Goal: Transaction & Acquisition: Book appointment/travel/reservation

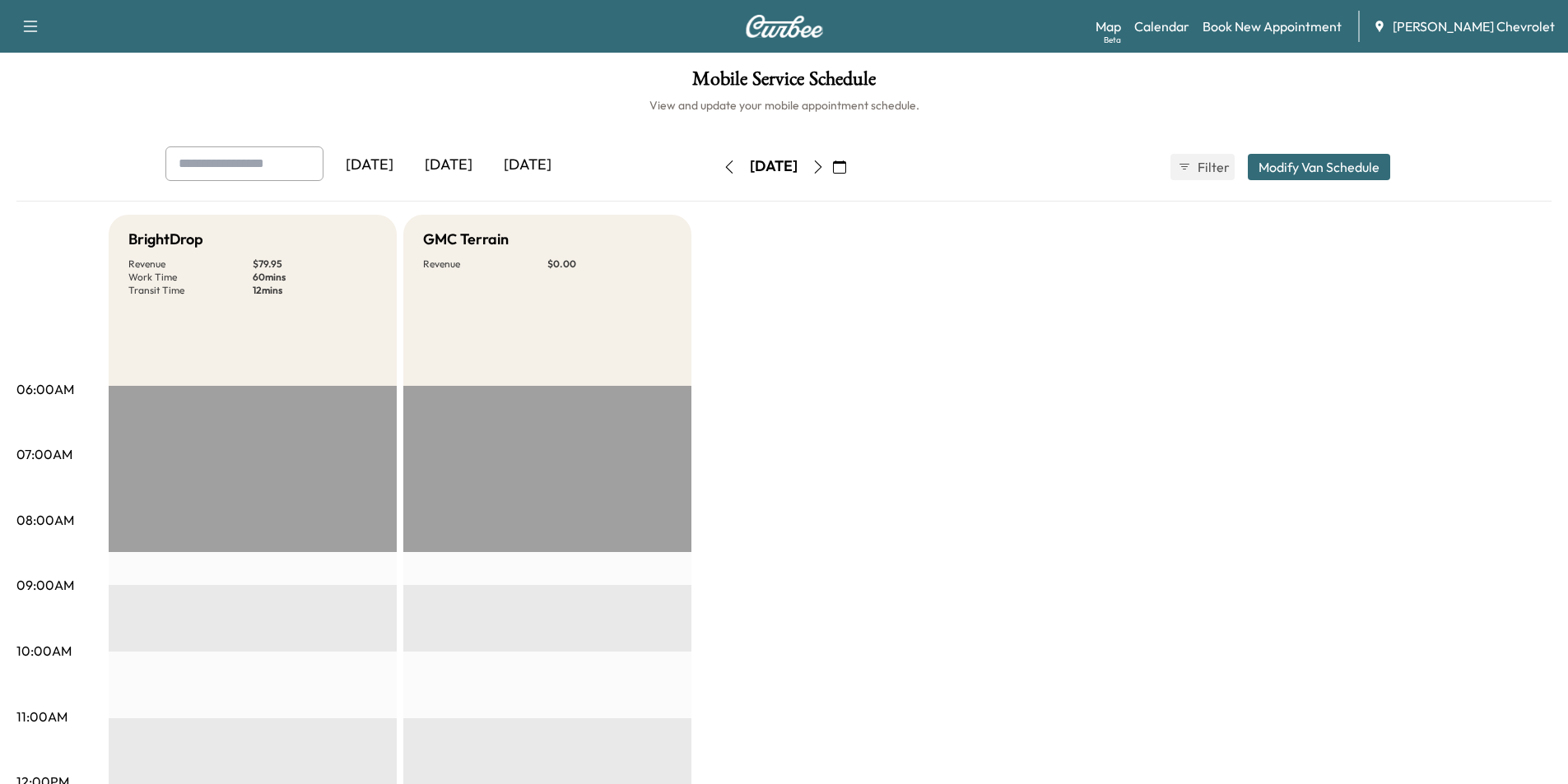
click at [846, 166] on icon "button" at bounding box center [838, 167] width 13 height 13
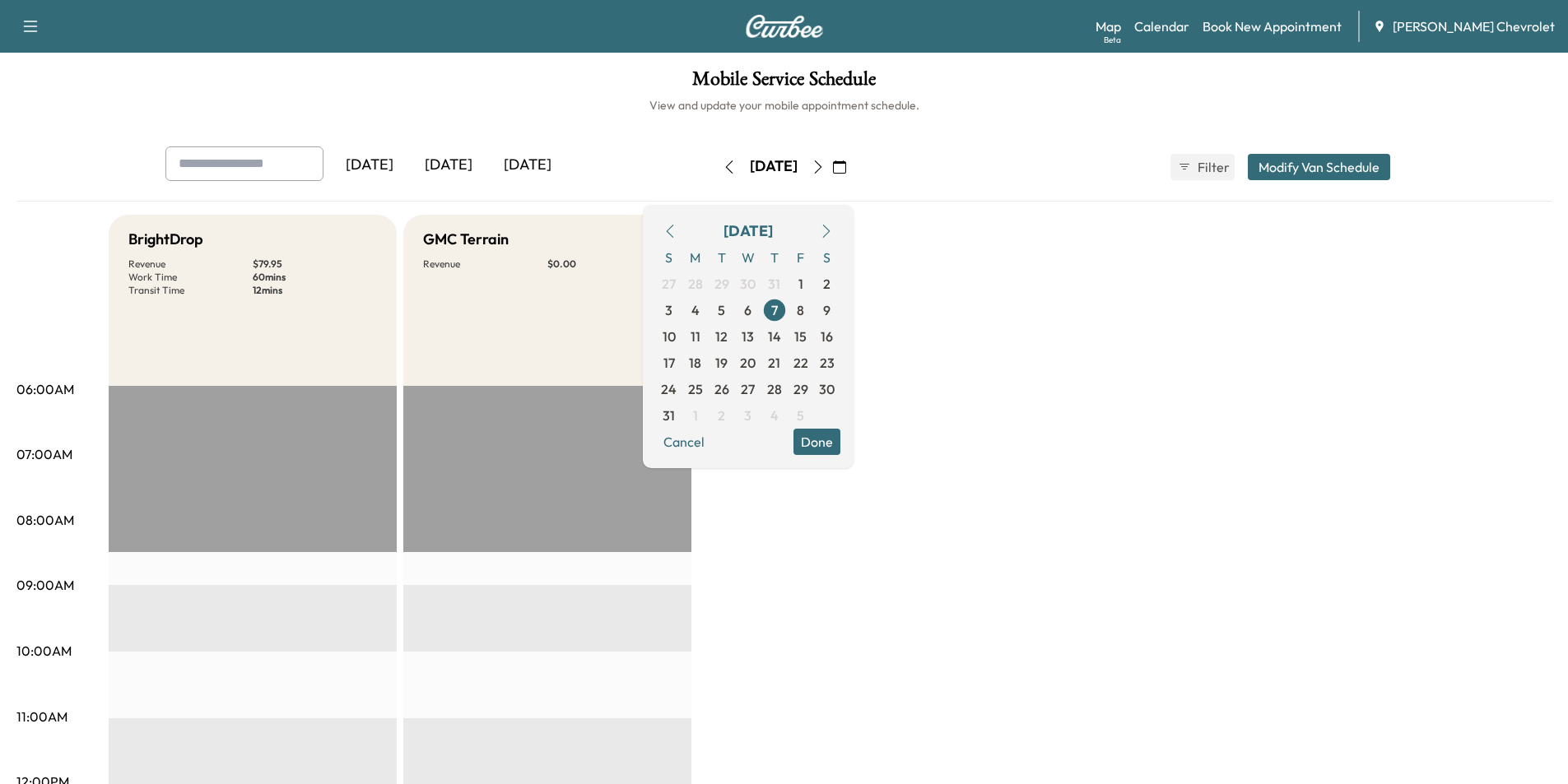
click at [832, 232] on icon "button" at bounding box center [825, 231] width 13 height 13
click at [807, 306] on span "12" at bounding box center [800, 310] width 13 height 20
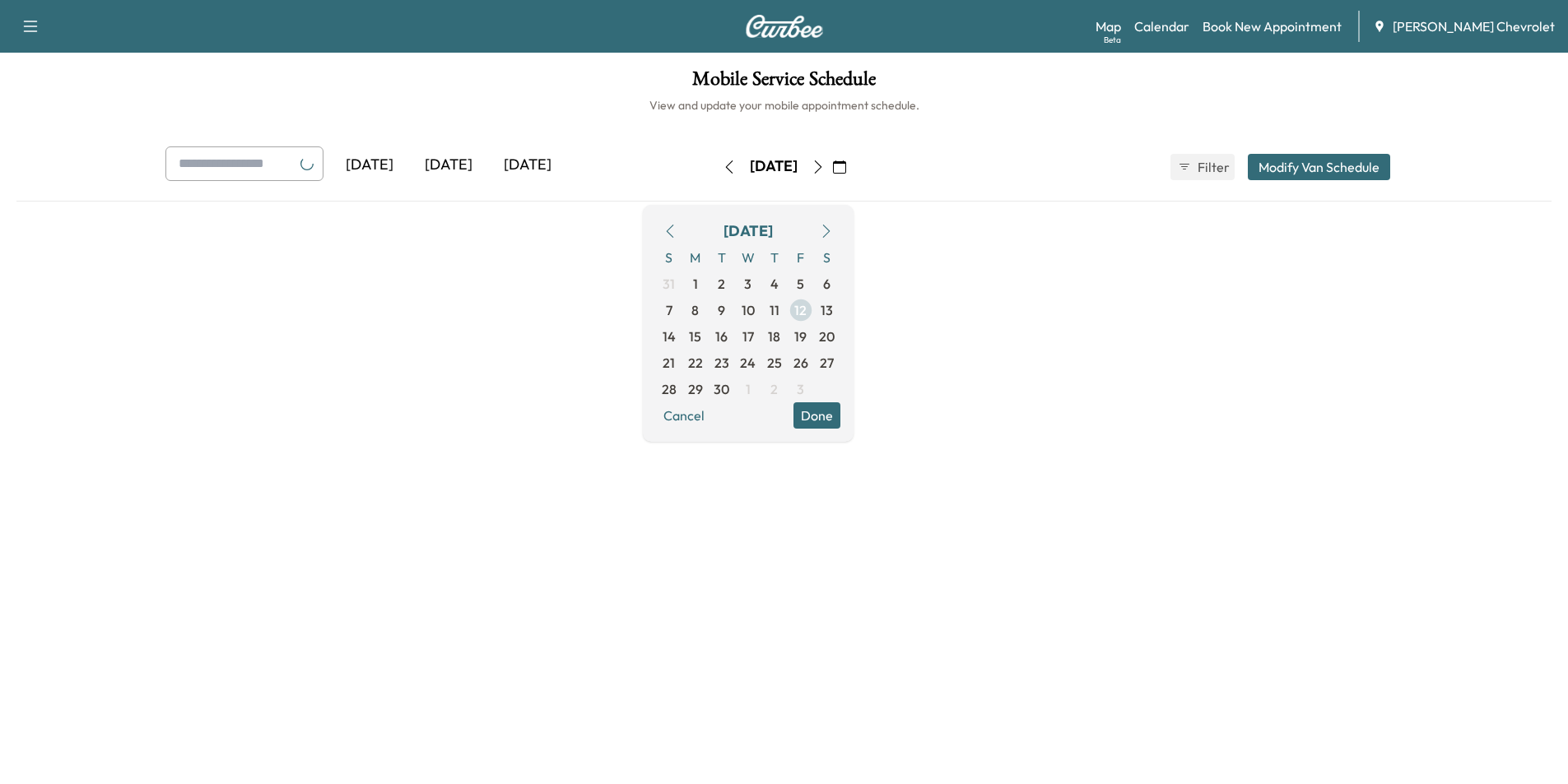
click at [814, 306] on span "12" at bounding box center [801, 310] width 27 height 27
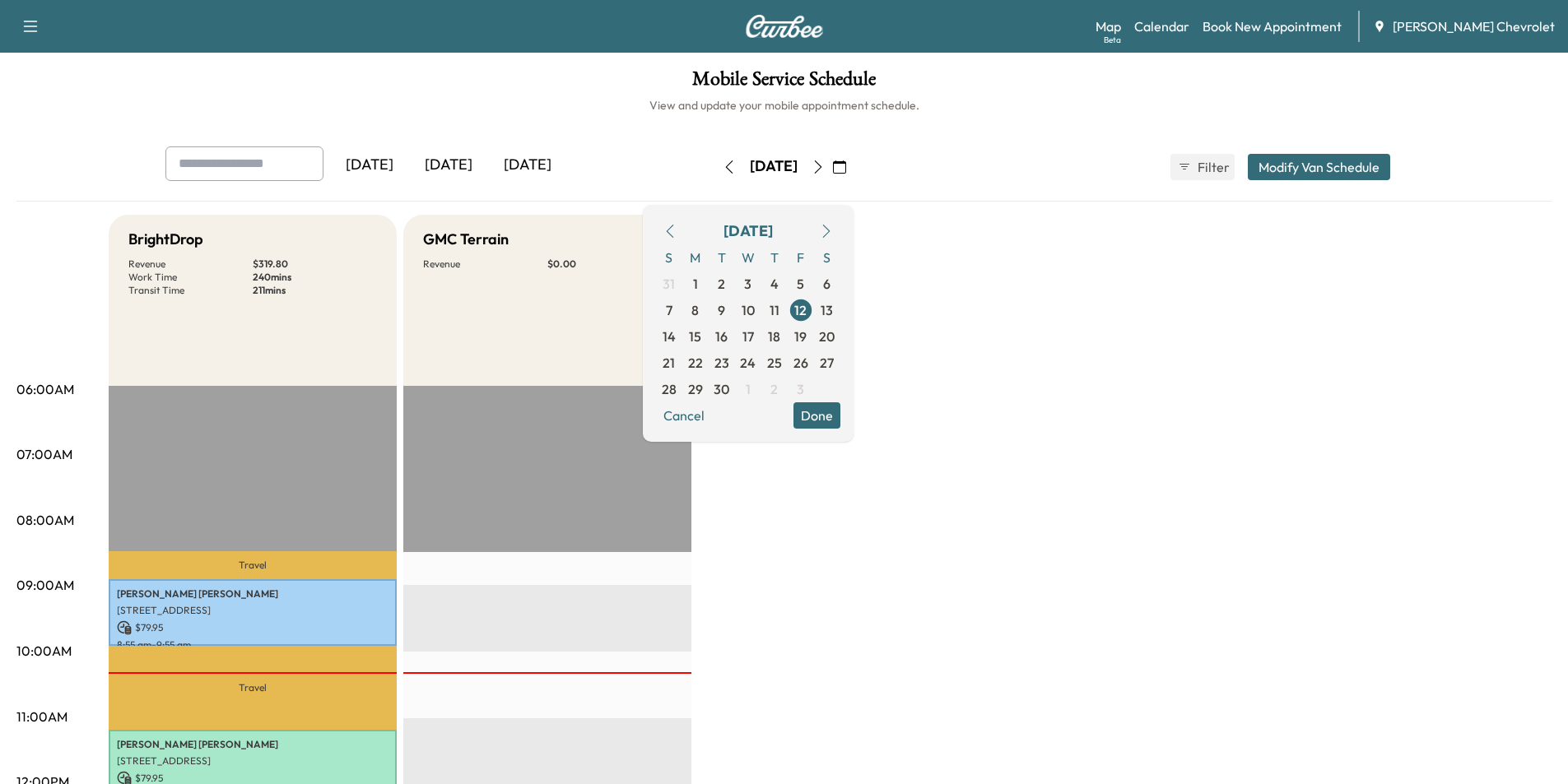
click at [840, 418] on button "Done" at bounding box center [817, 416] width 47 height 27
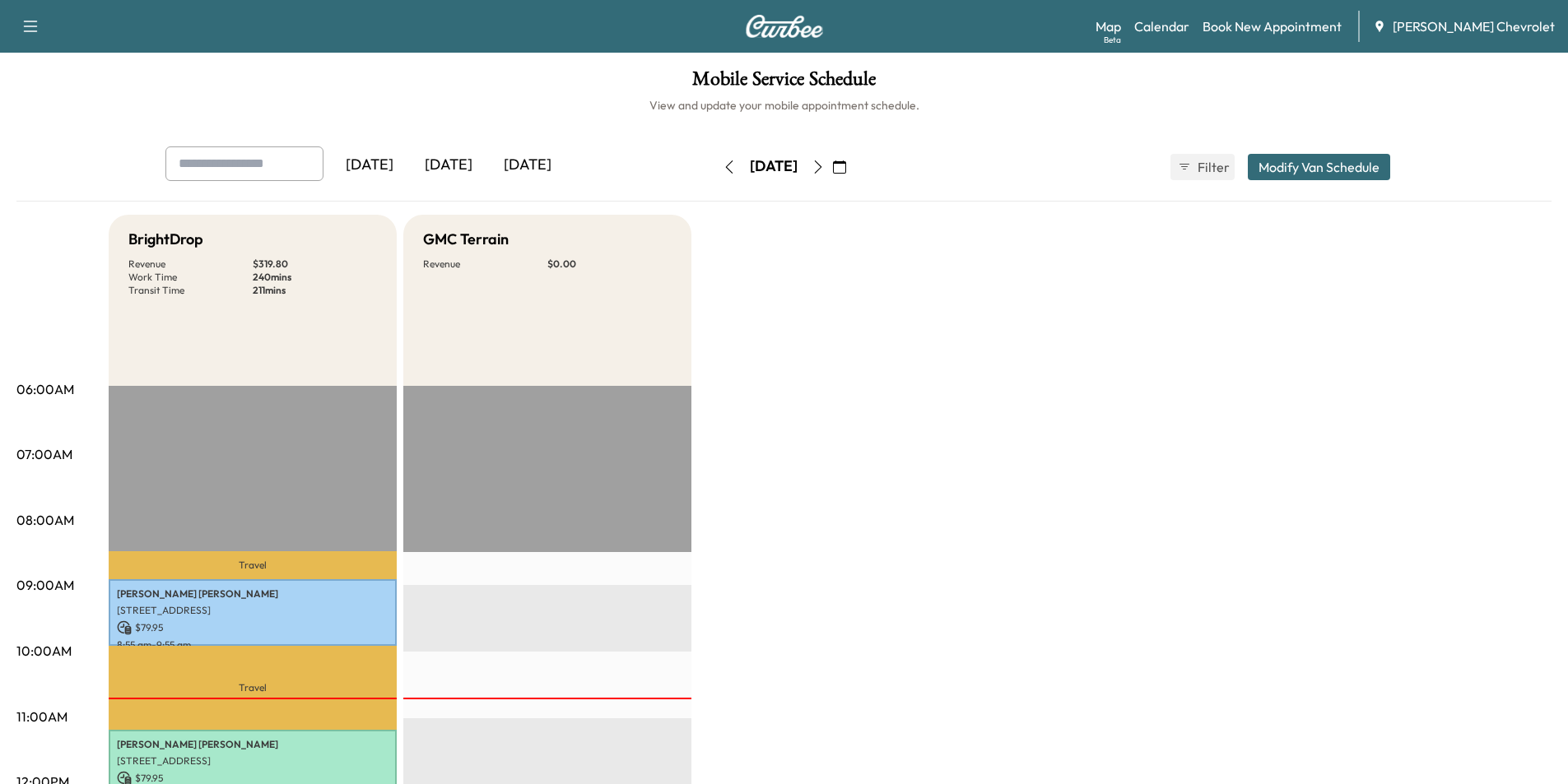
click at [846, 163] on icon "button" at bounding box center [838, 167] width 13 height 13
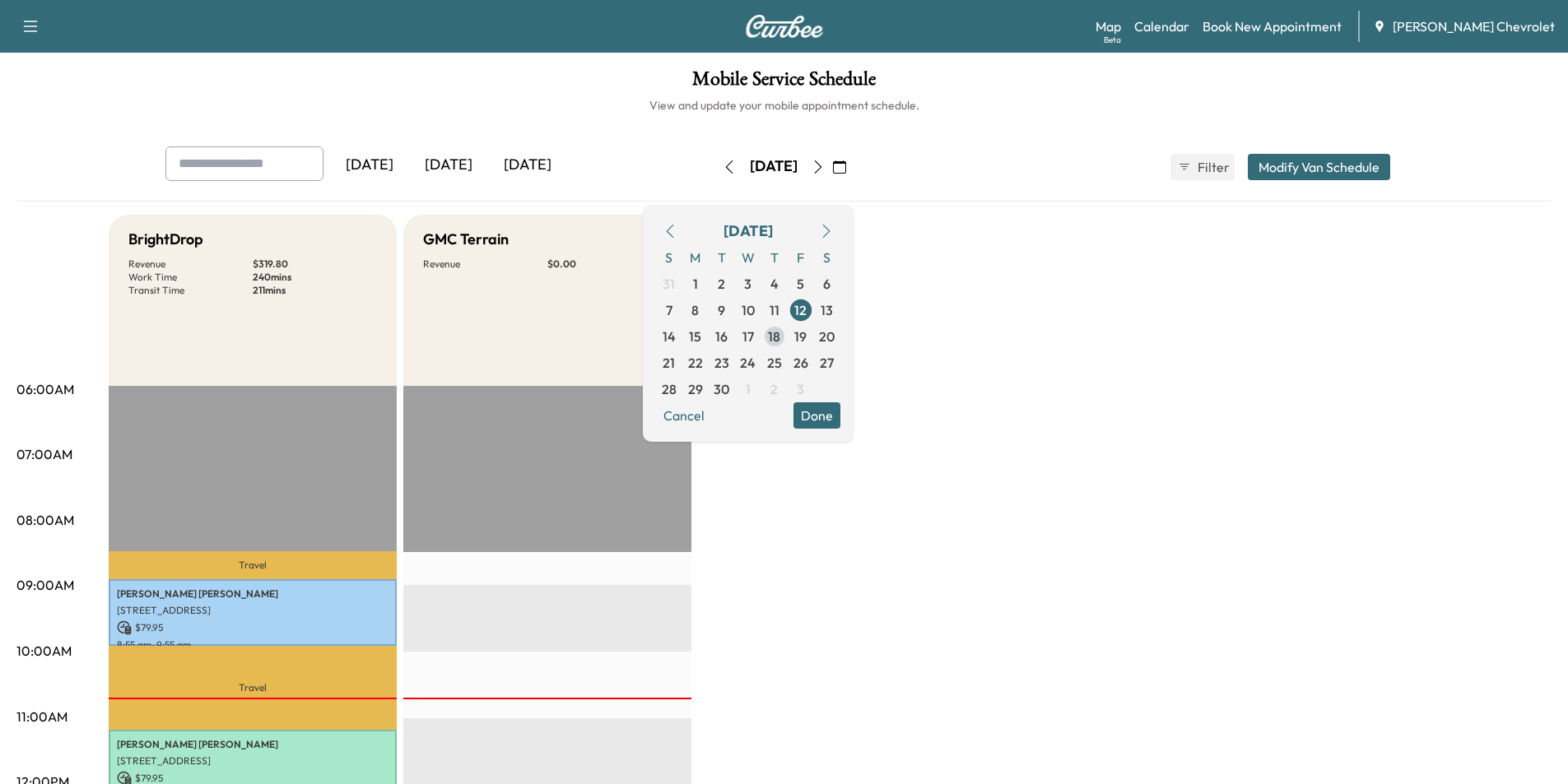
click at [780, 334] on span "18" at bounding box center [774, 337] width 13 height 20
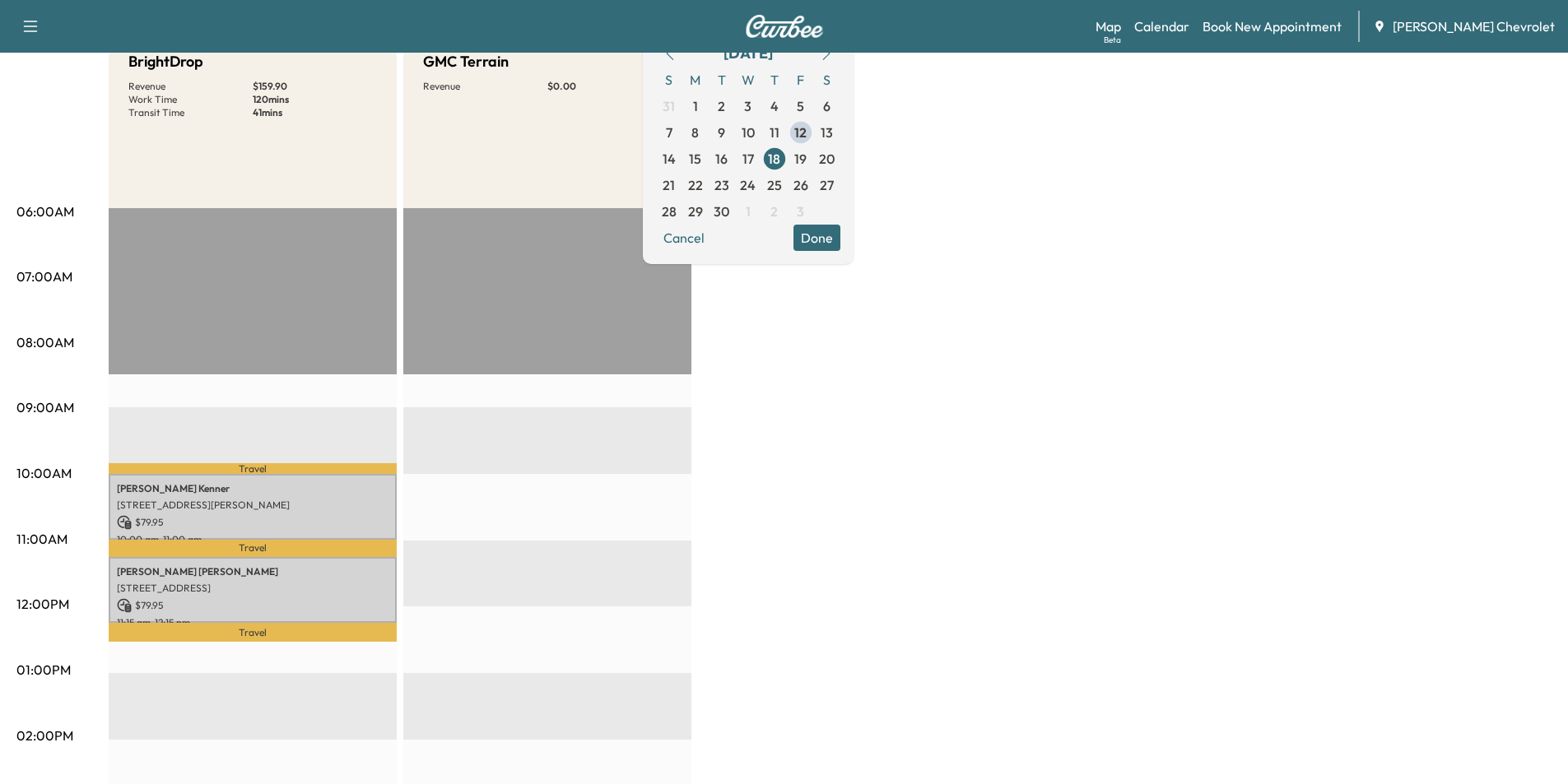
scroll to position [165, 0]
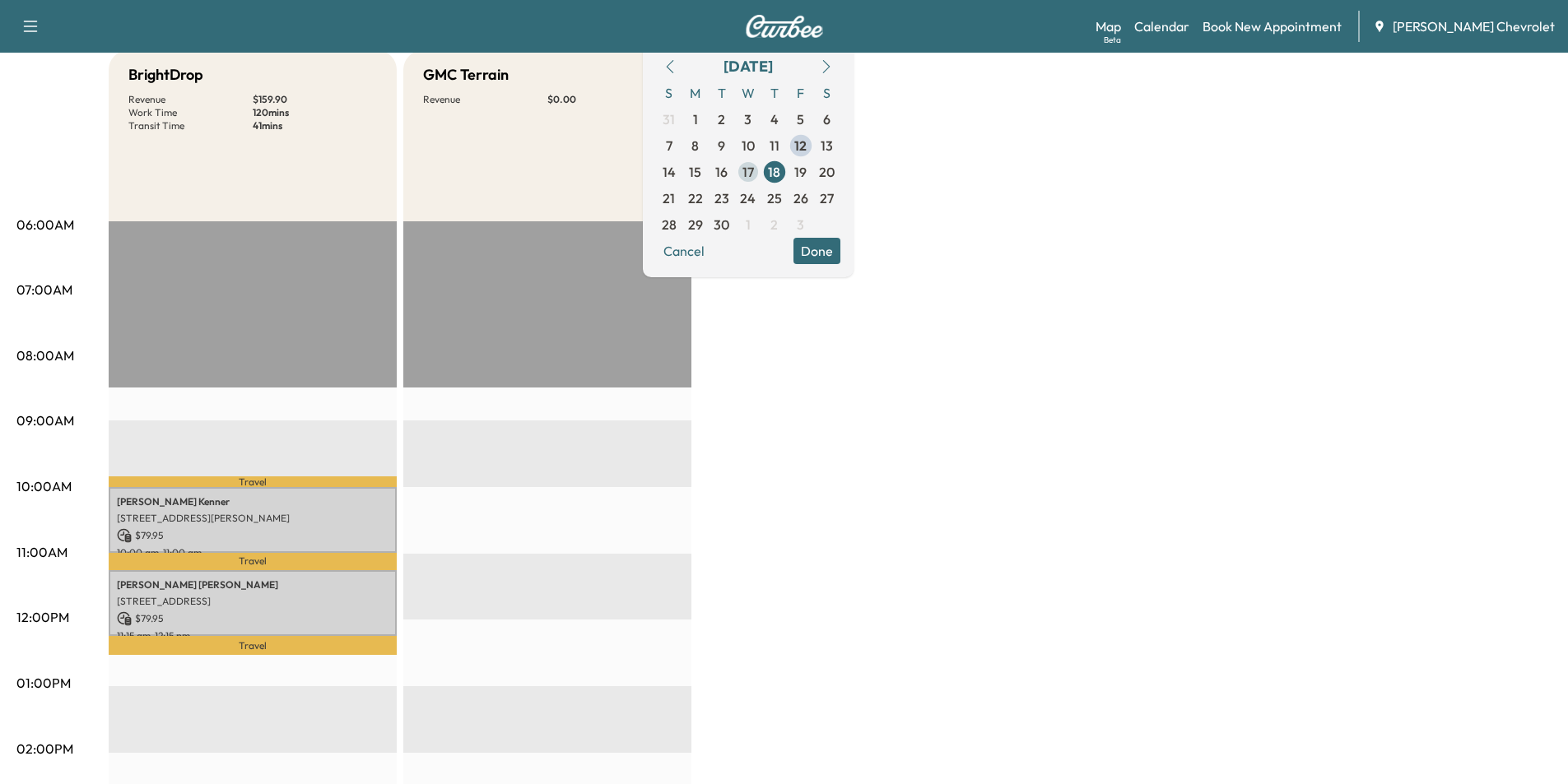
click at [761, 179] on span "17" at bounding box center [747, 172] width 27 height 27
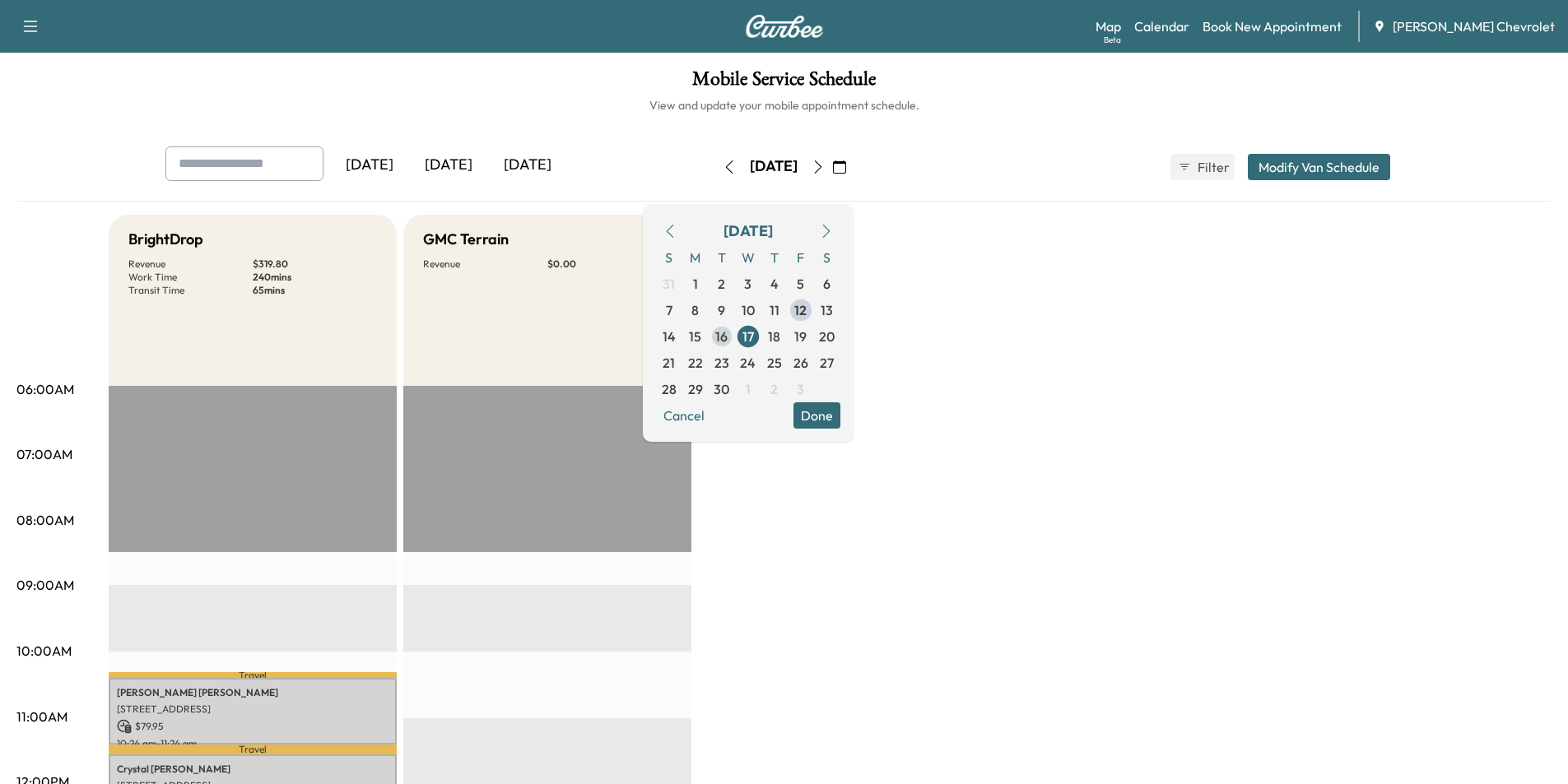
click at [728, 336] on span "16" at bounding box center [721, 337] width 13 height 20
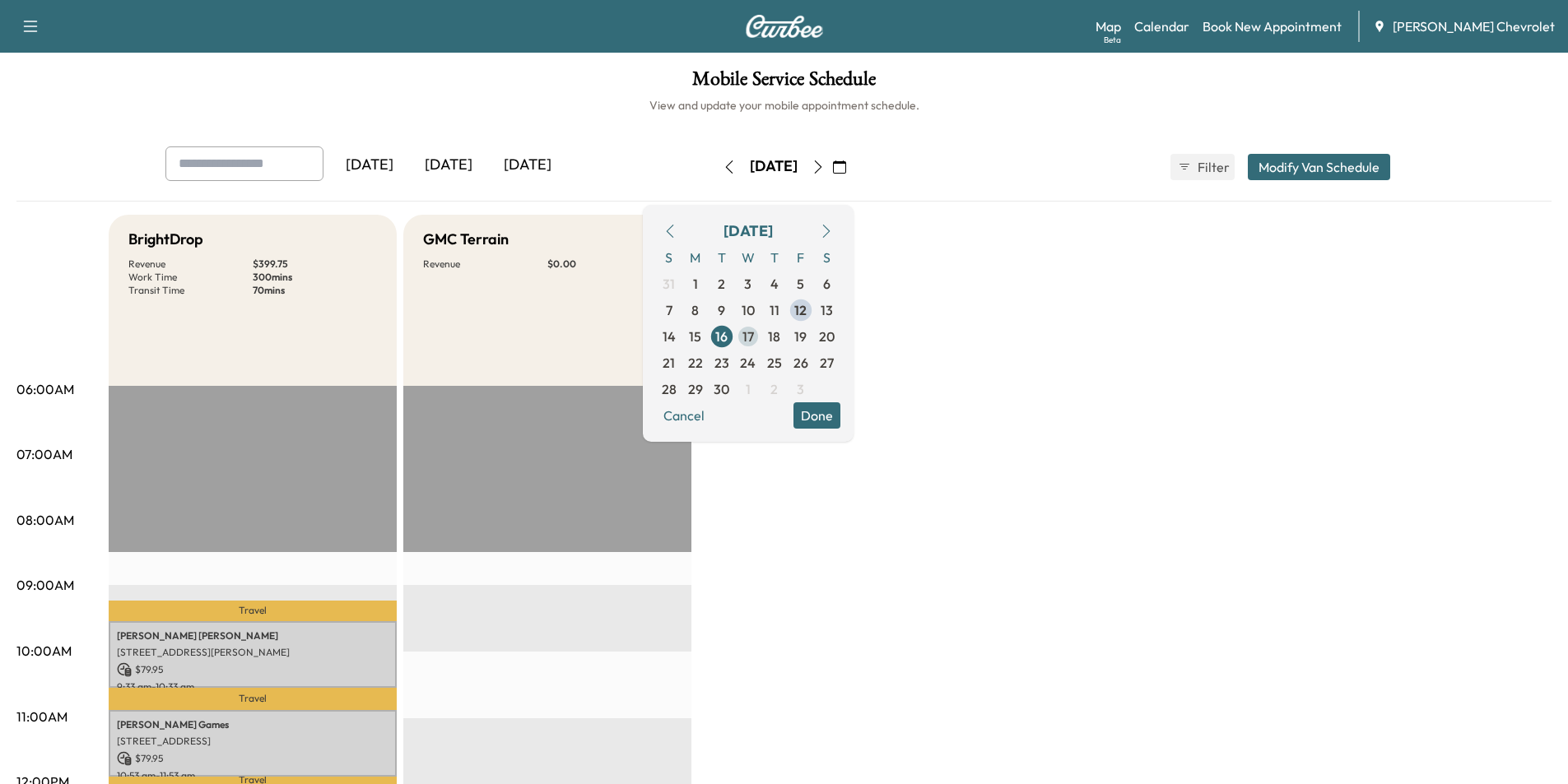
click at [753, 334] on span "17" at bounding box center [748, 337] width 12 height 20
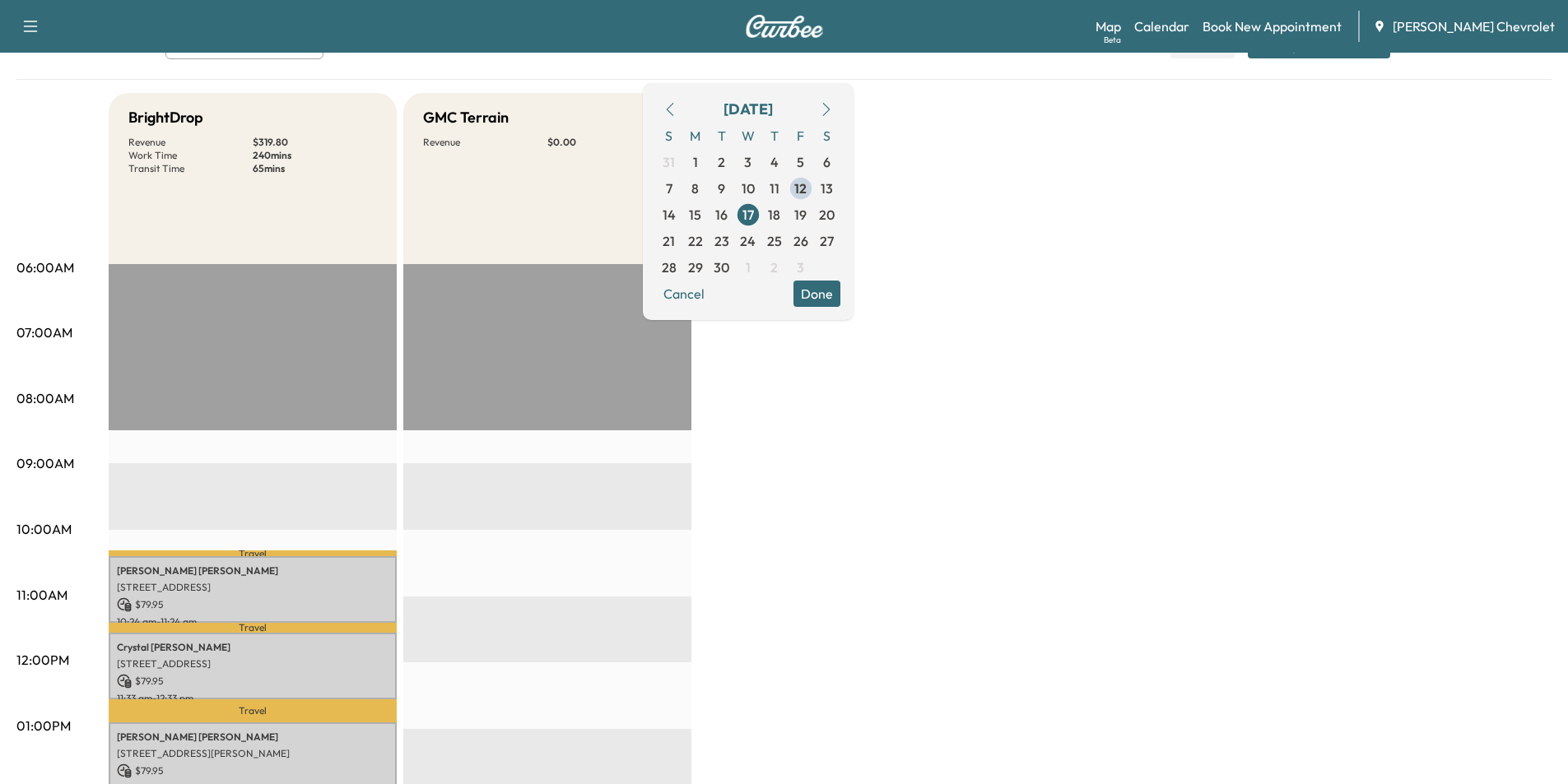
scroll to position [82, 0]
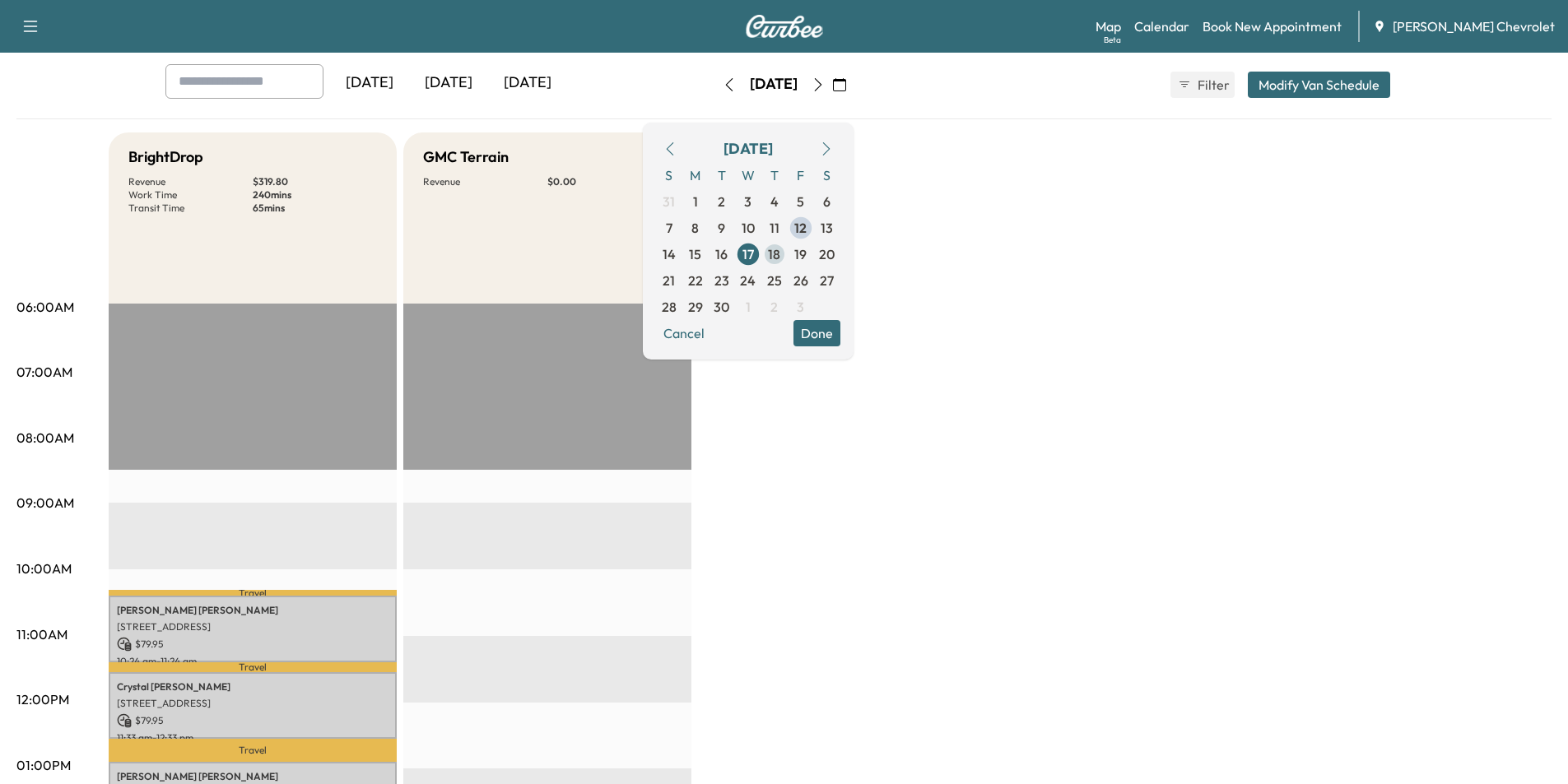
click at [780, 258] on span "18" at bounding box center [774, 255] width 13 height 20
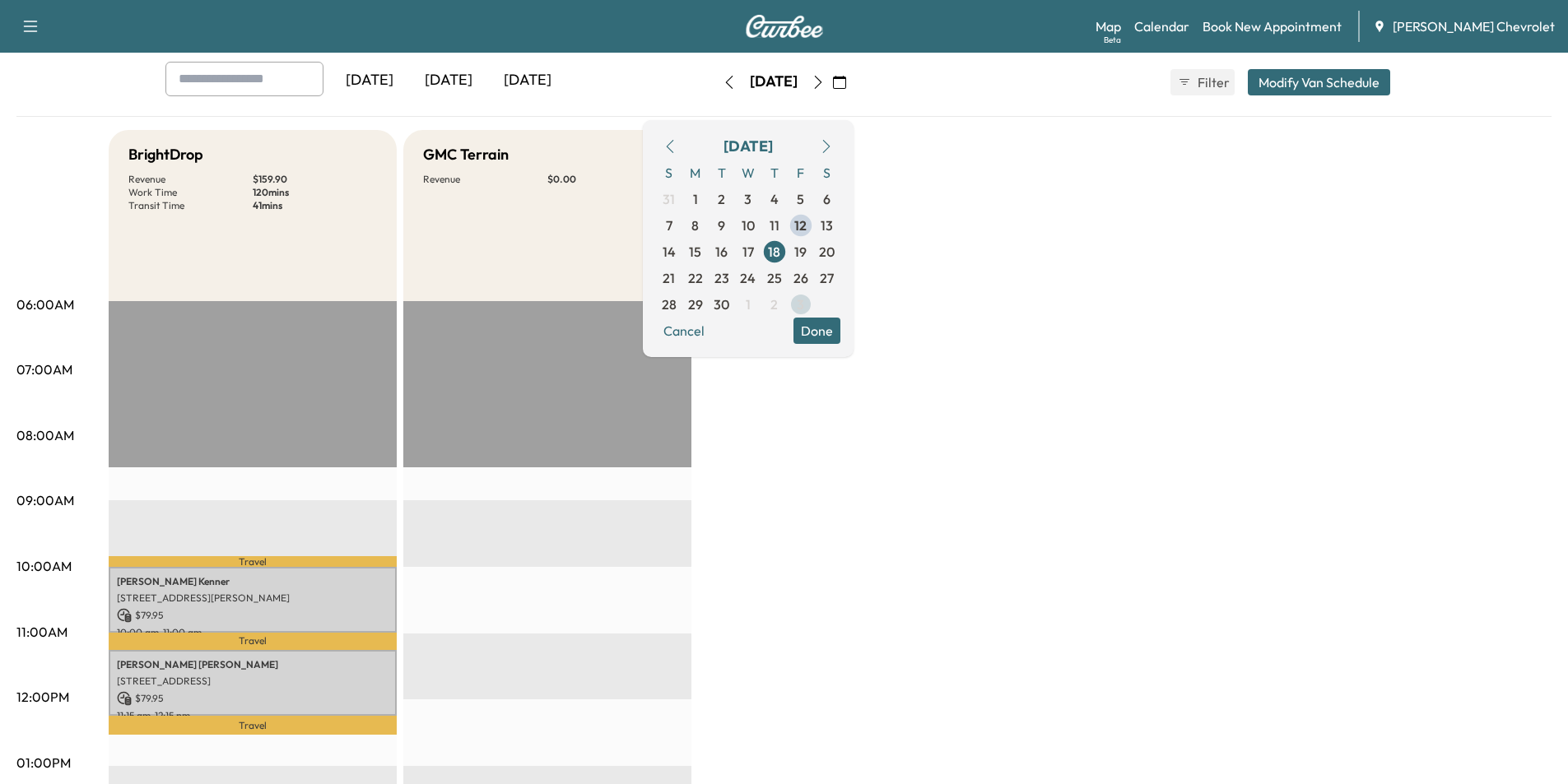
scroll to position [82, 0]
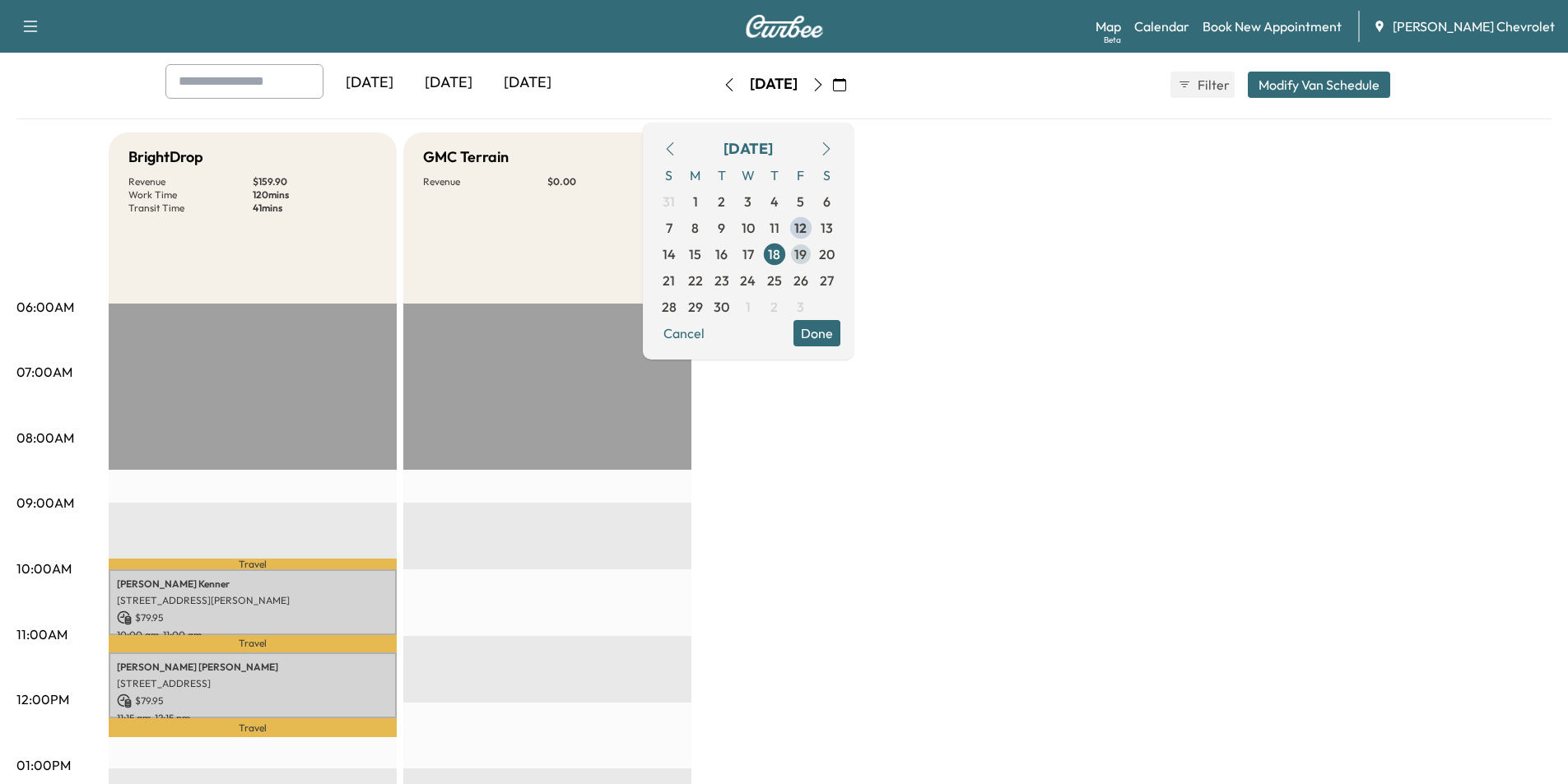
click at [814, 257] on span "19" at bounding box center [801, 254] width 27 height 27
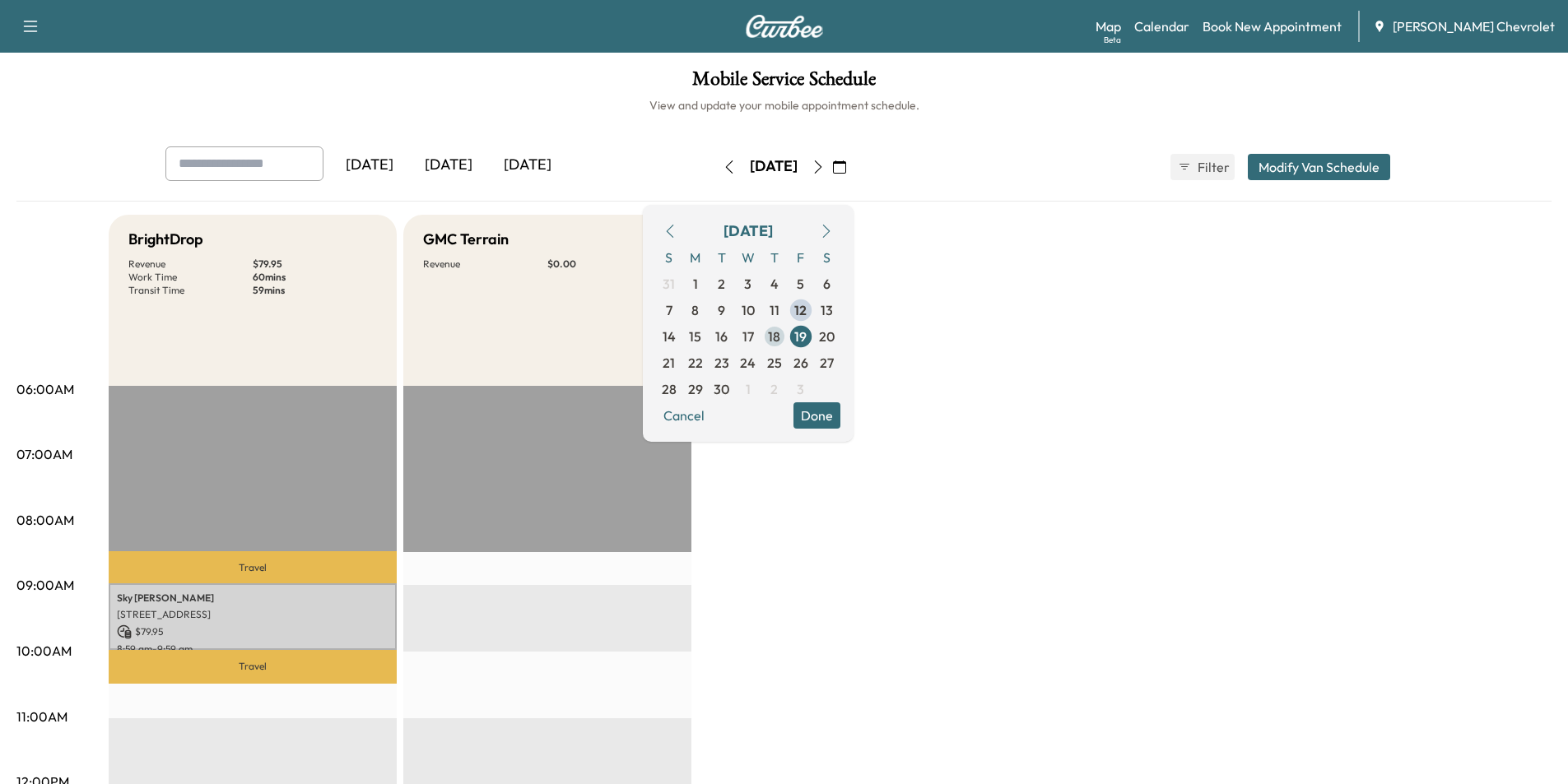
click at [788, 339] on span "18" at bounding box center [774, 337] width 27 height 27
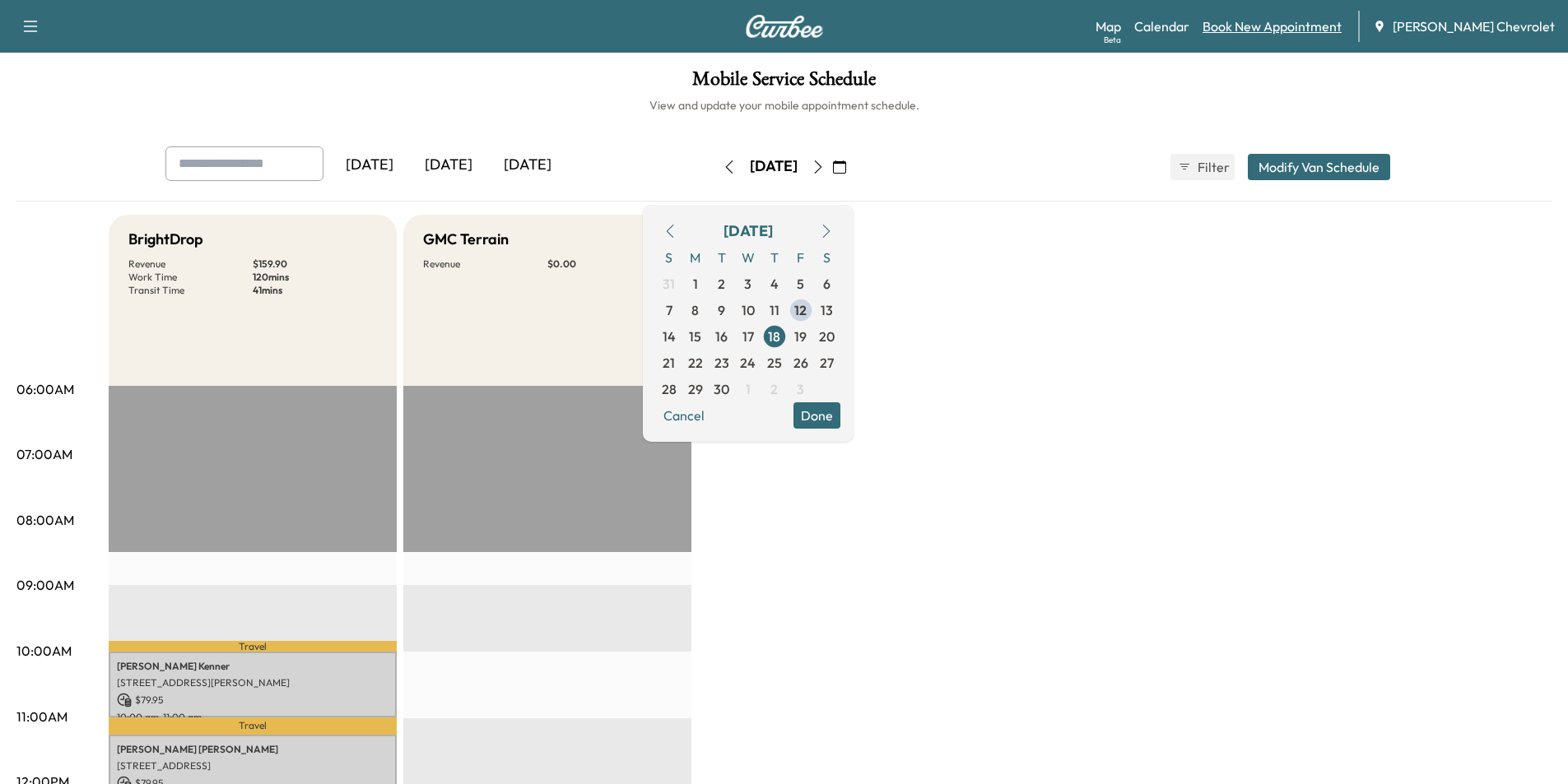
click at [1272, 33] on link "Book New Appointment" at bounding box center [1272, 27] width 139 height 20
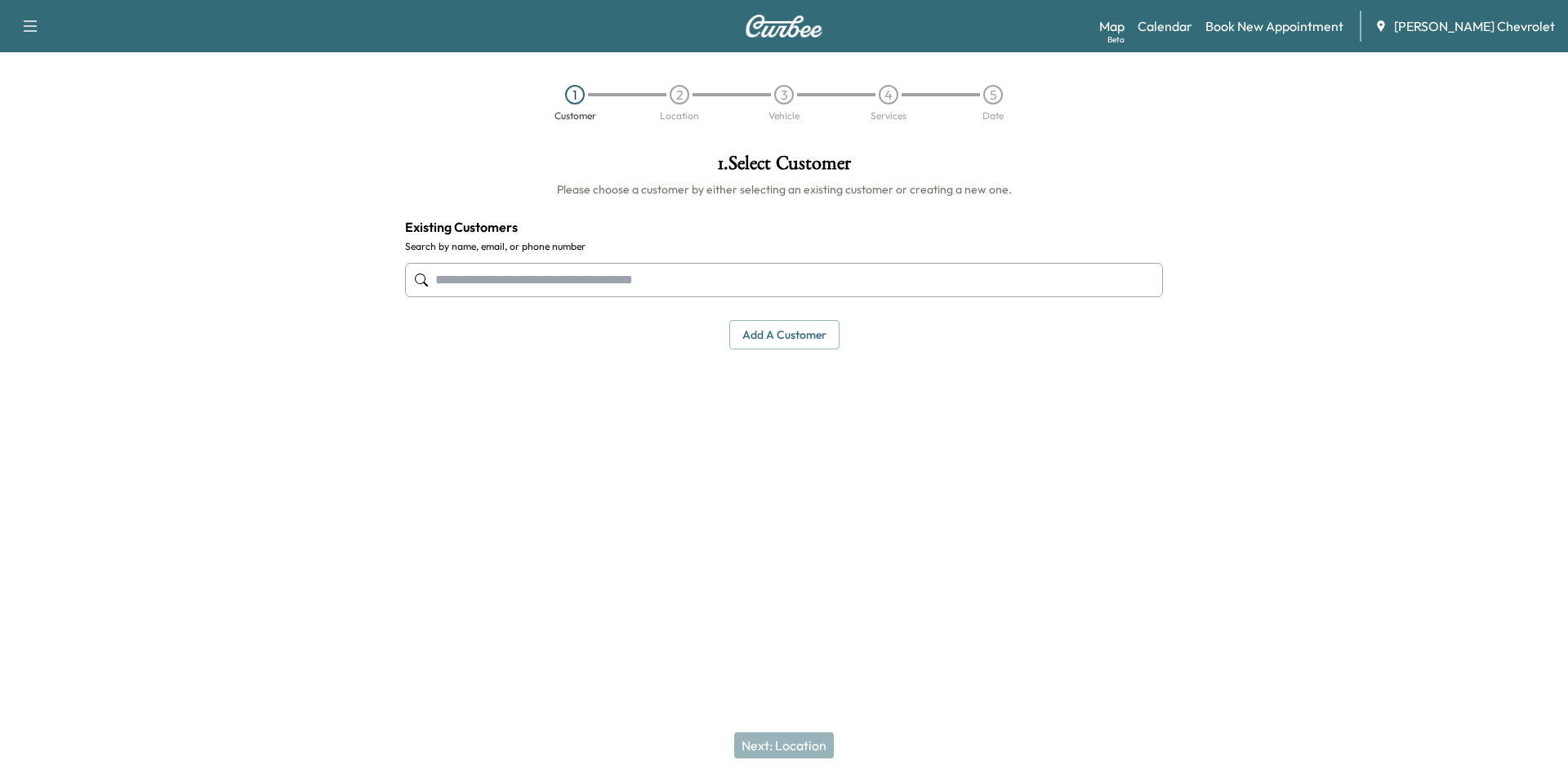
paste input "**********"
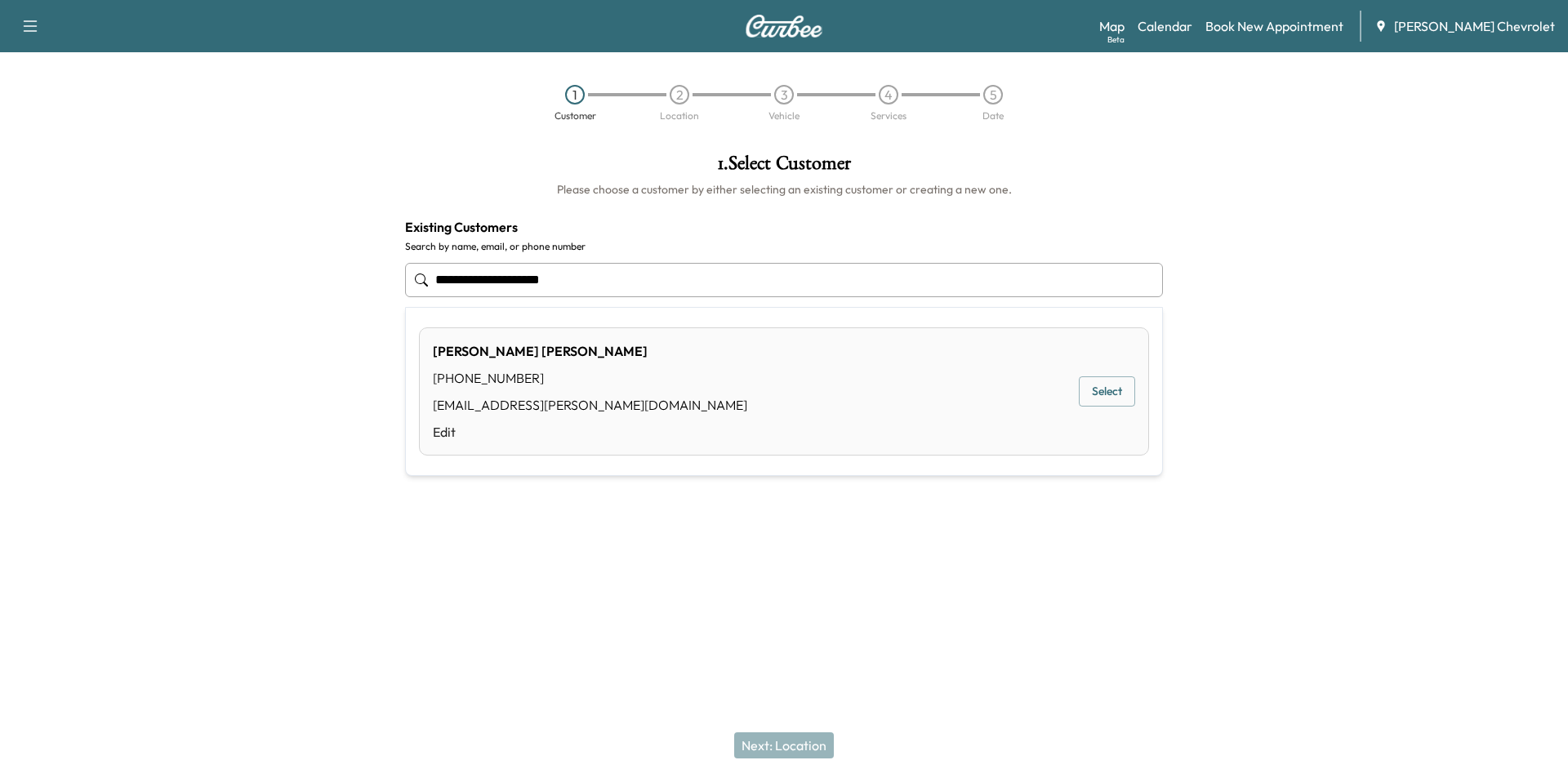
click at [1104, 400] on button "Select" at bounding box center [1107, 391] width 57 height 30
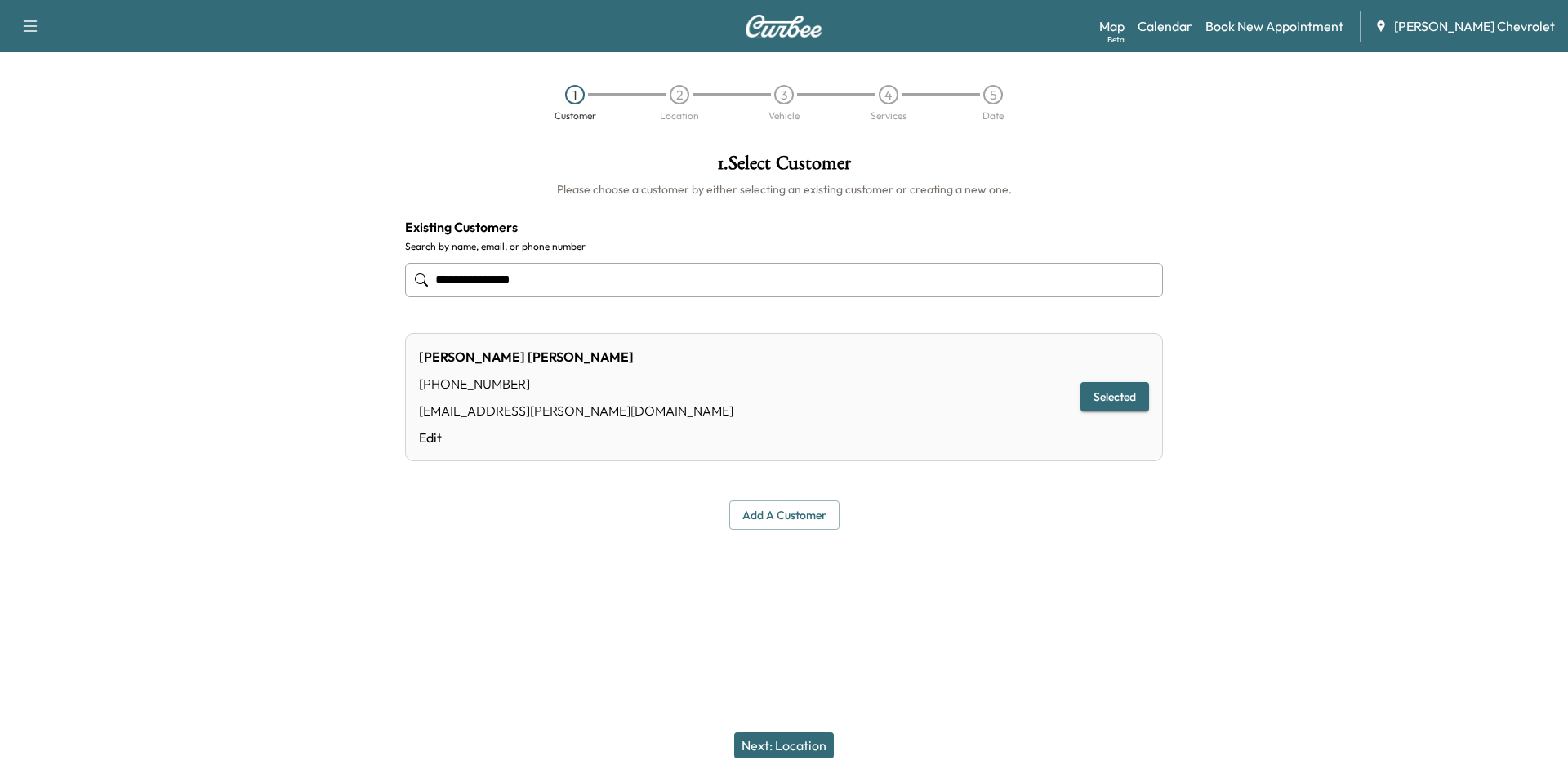
type input "**********"
click at [787, 741] on button "Next: Location" at bounding box center [784, 746] width 100 height 26
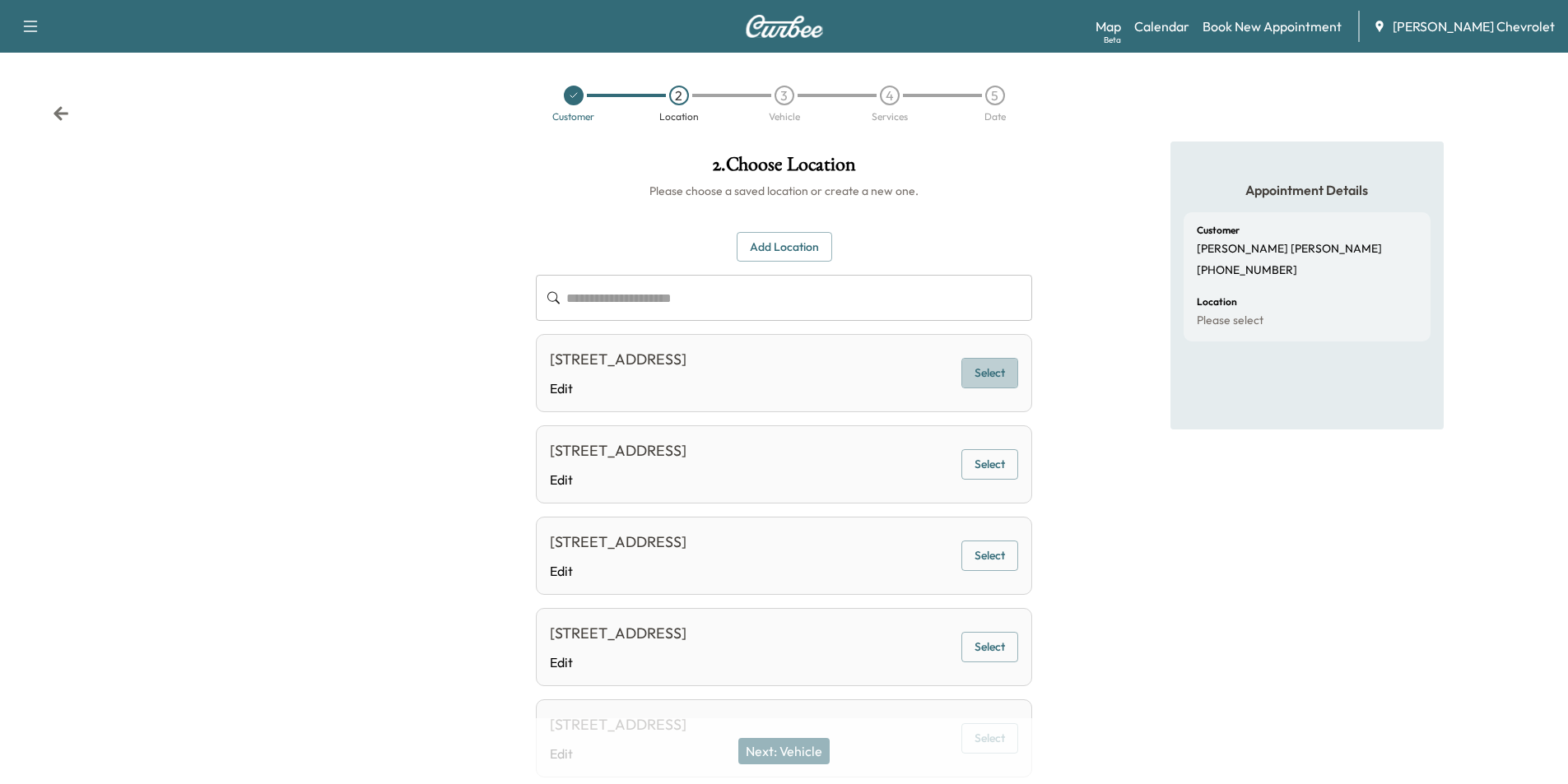
click at [995, 374] on button "Select" at bounding box center [989, 373] width 57 height 31
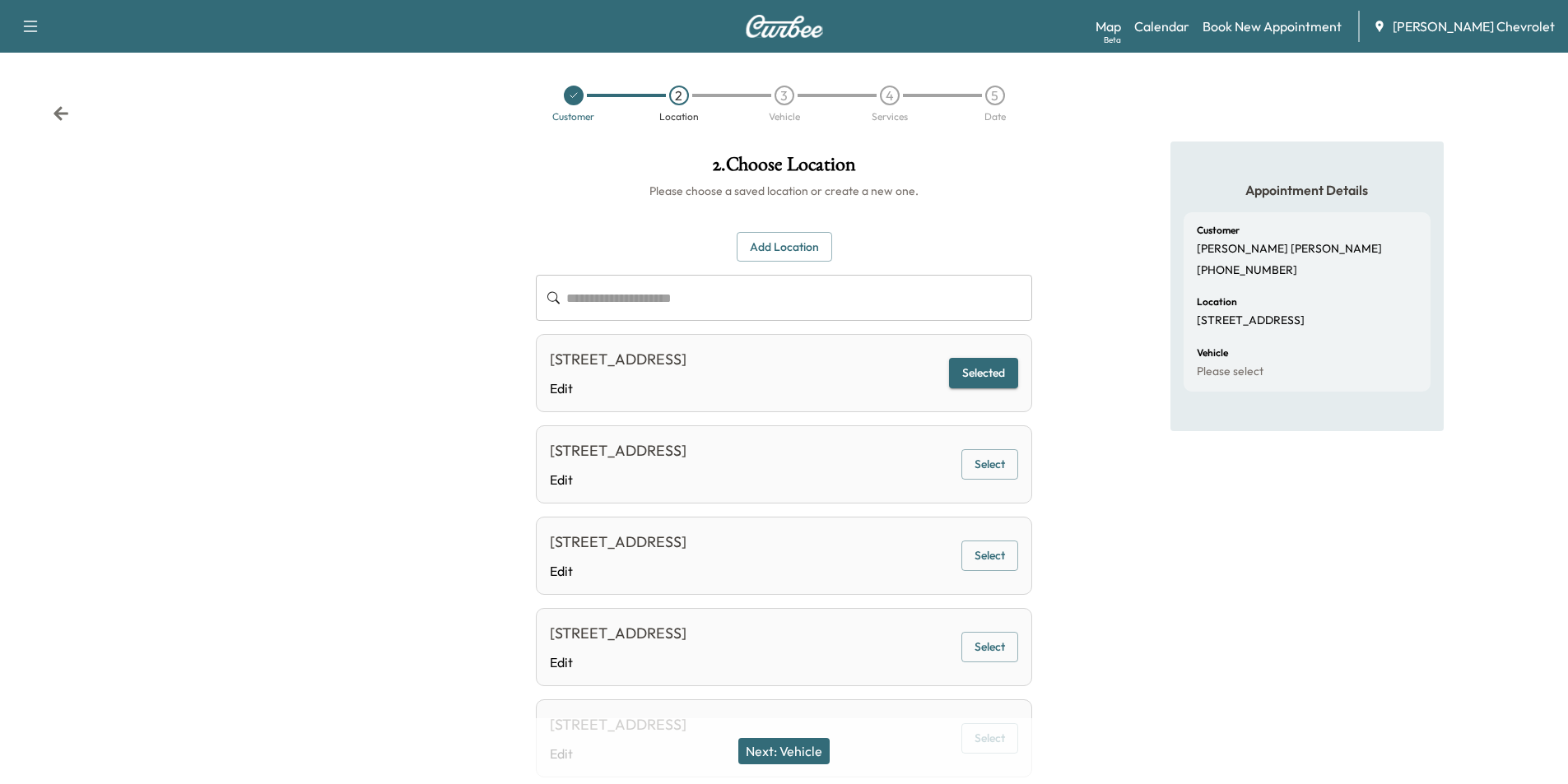
drag, startPoint x: 793, startPoint y: 749, endPoint x: 765, endPoint y: 725, distance: 36.9
click at [793, 748] on button "Next: Vehicle" at bounding box center [784, 751] width 92 height 27
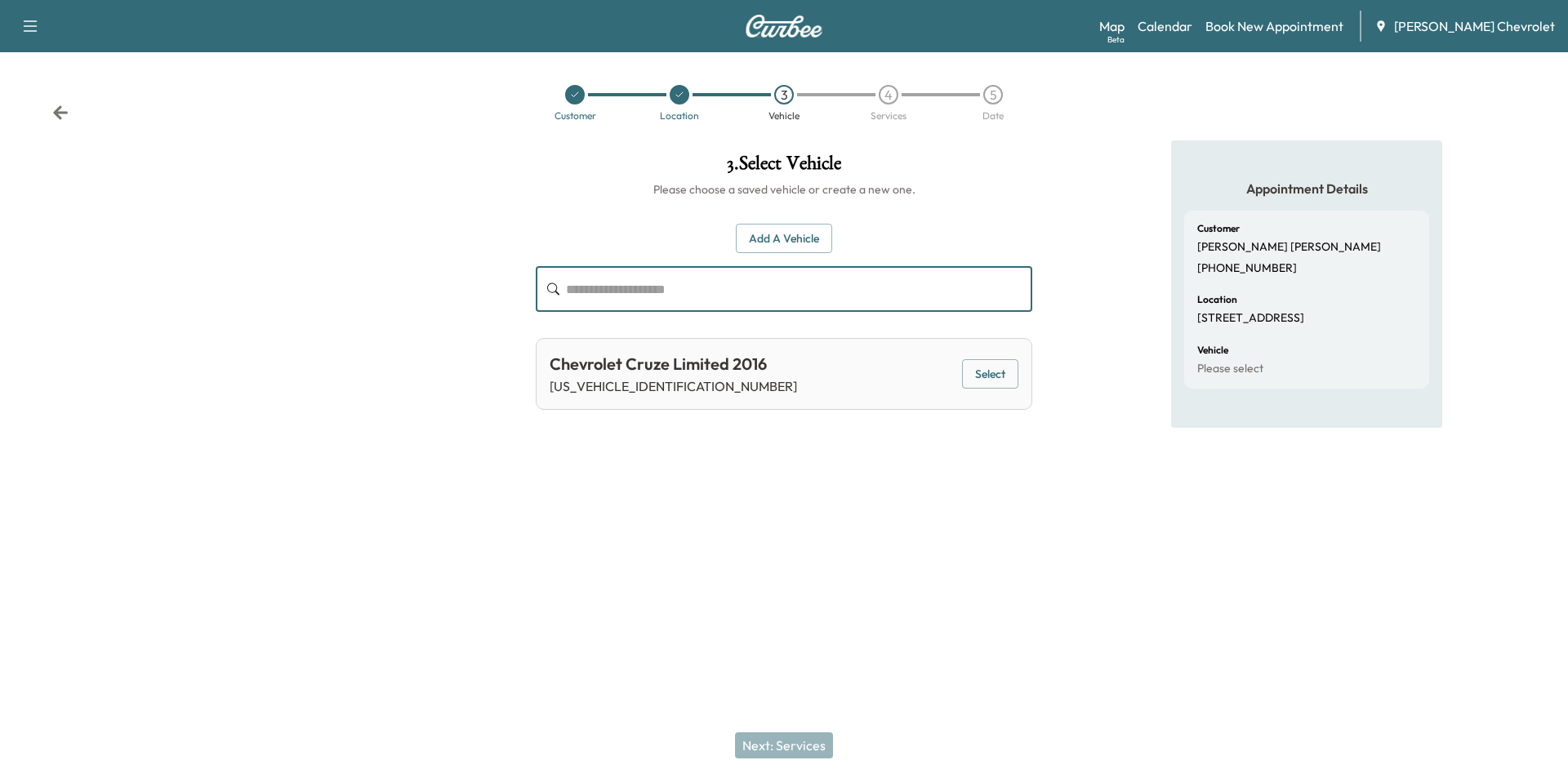
paste input "**********"
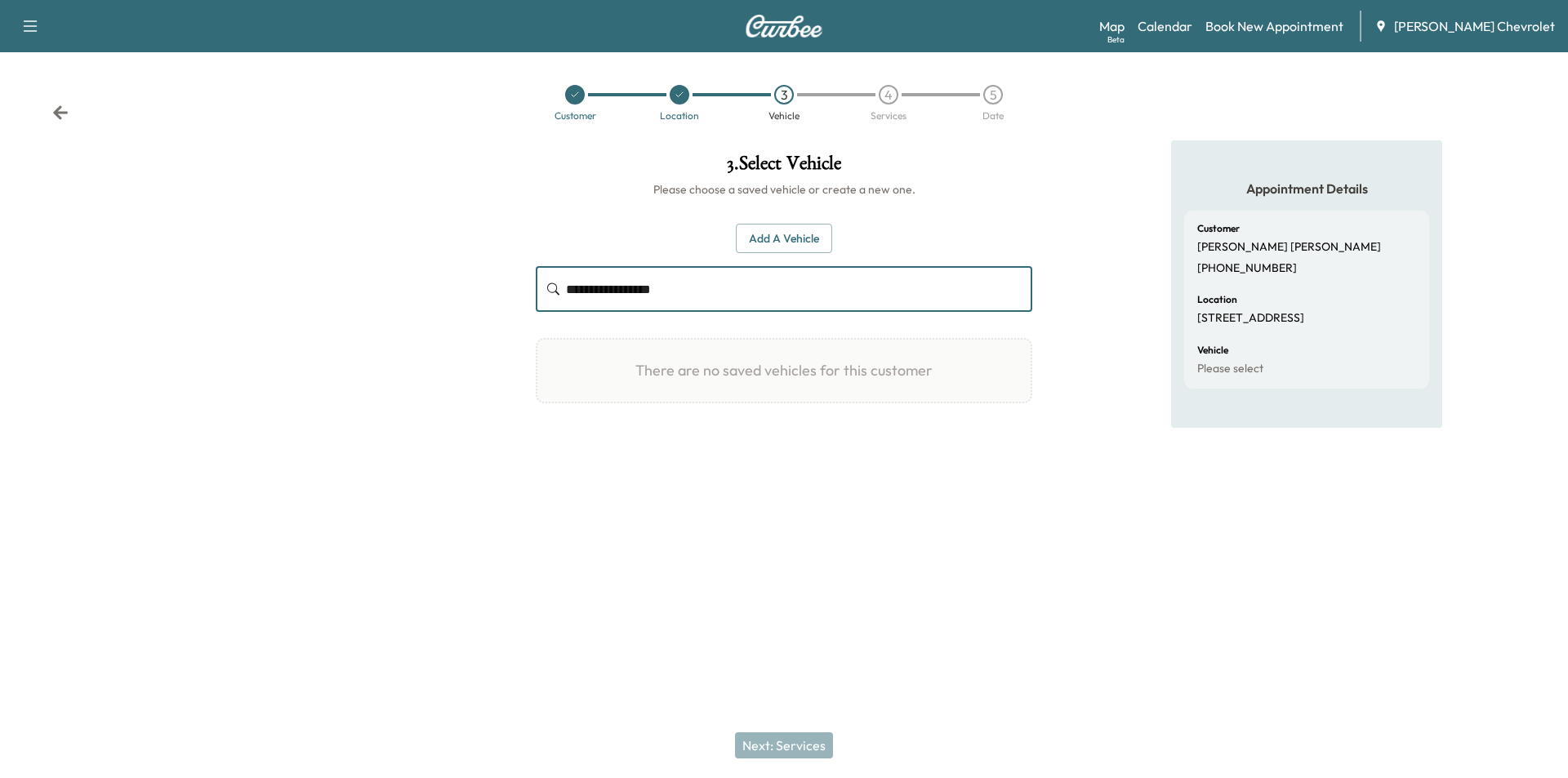
type input "**********"
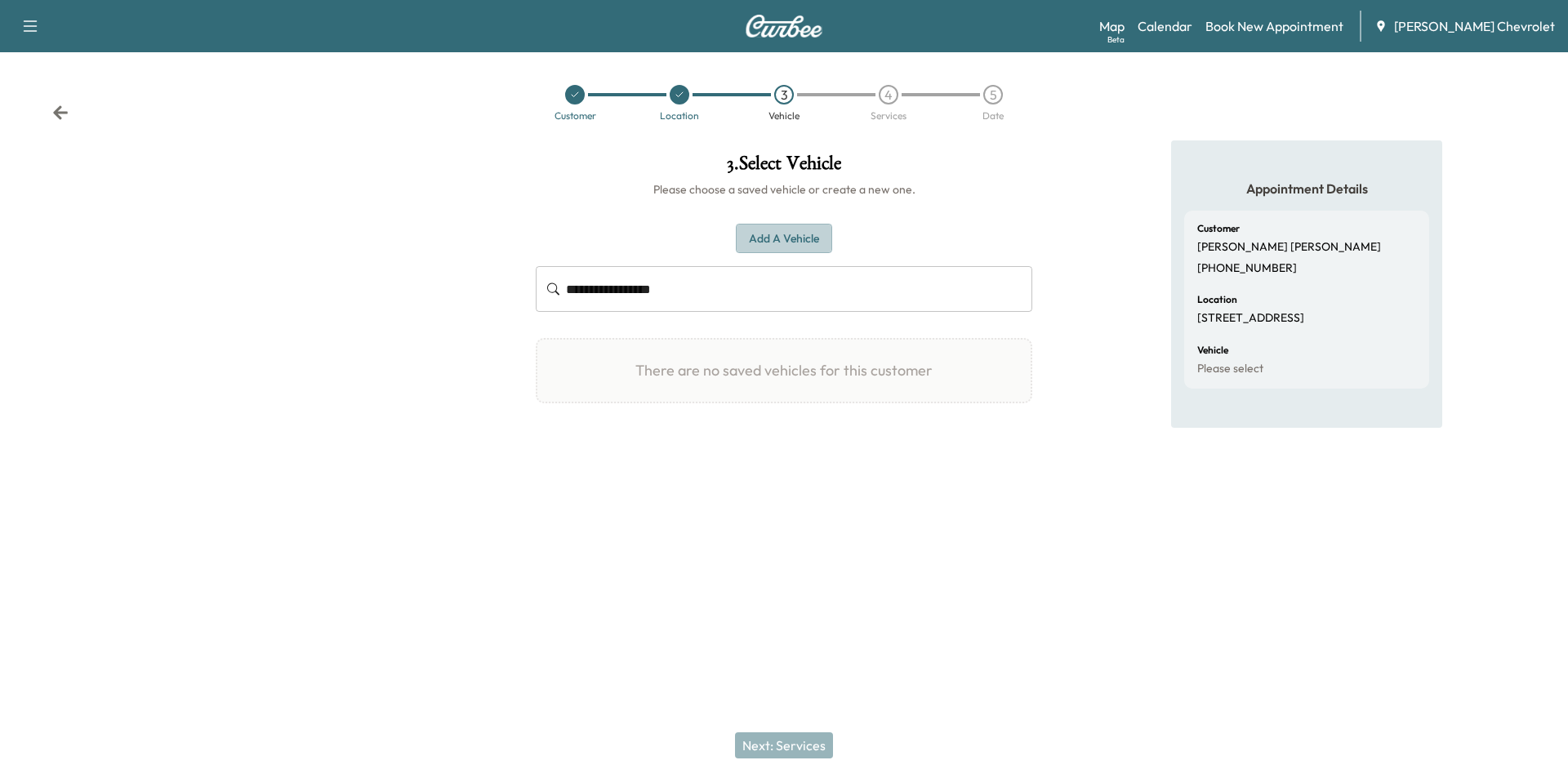
click at [805, 241] on button "Add a Vehicle" at bounding box center [784, 238] width 96 height 30
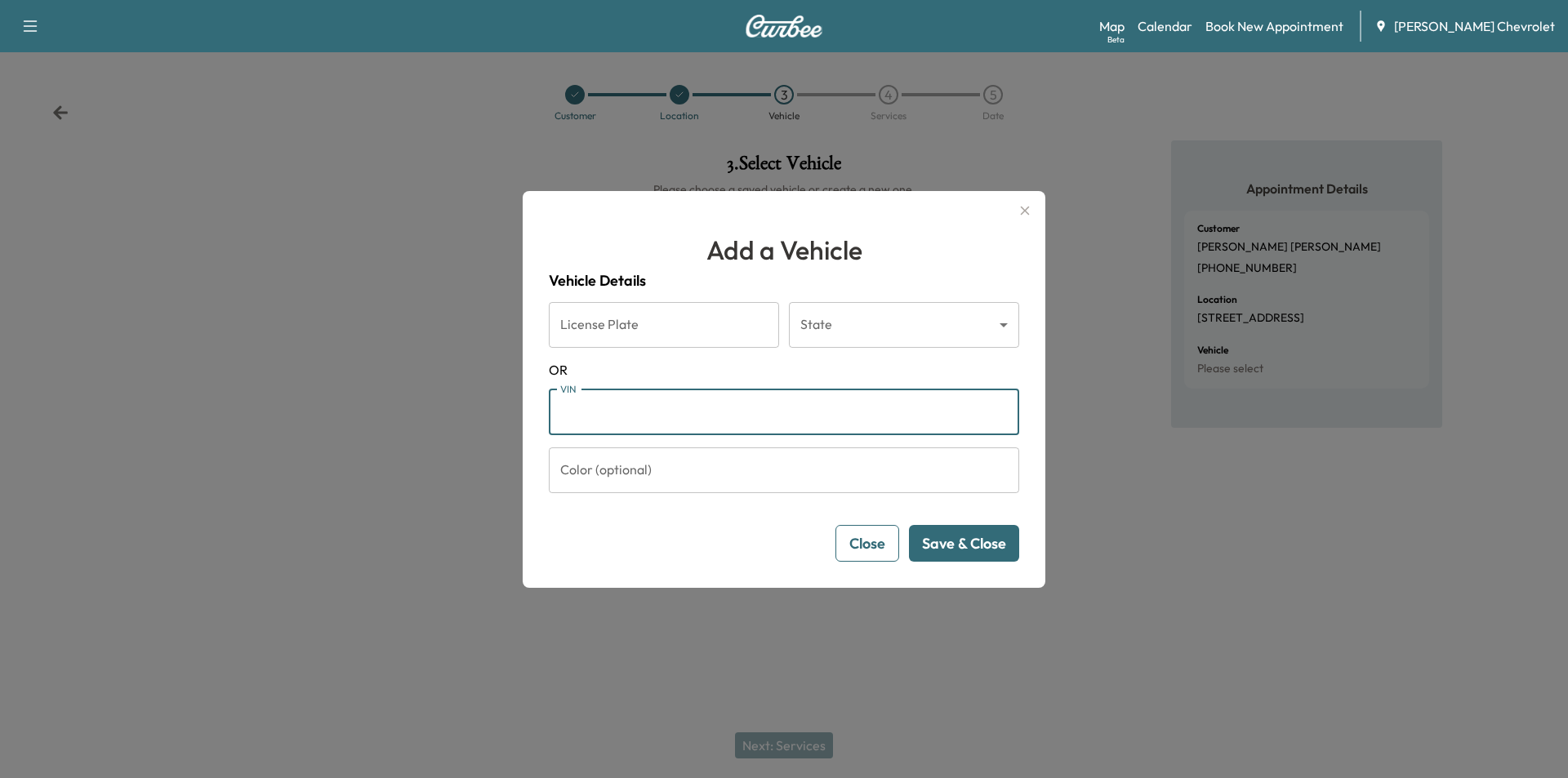
paste input "**********"
type input "**********"
drag, startPoint x: 929, startPoint y: 538, endPoint x: 860, endPoint y: 583, distance: 82.4
click at [929, 538] on button "Save & Close" at bounding box center [964, 544] width 111 height 37
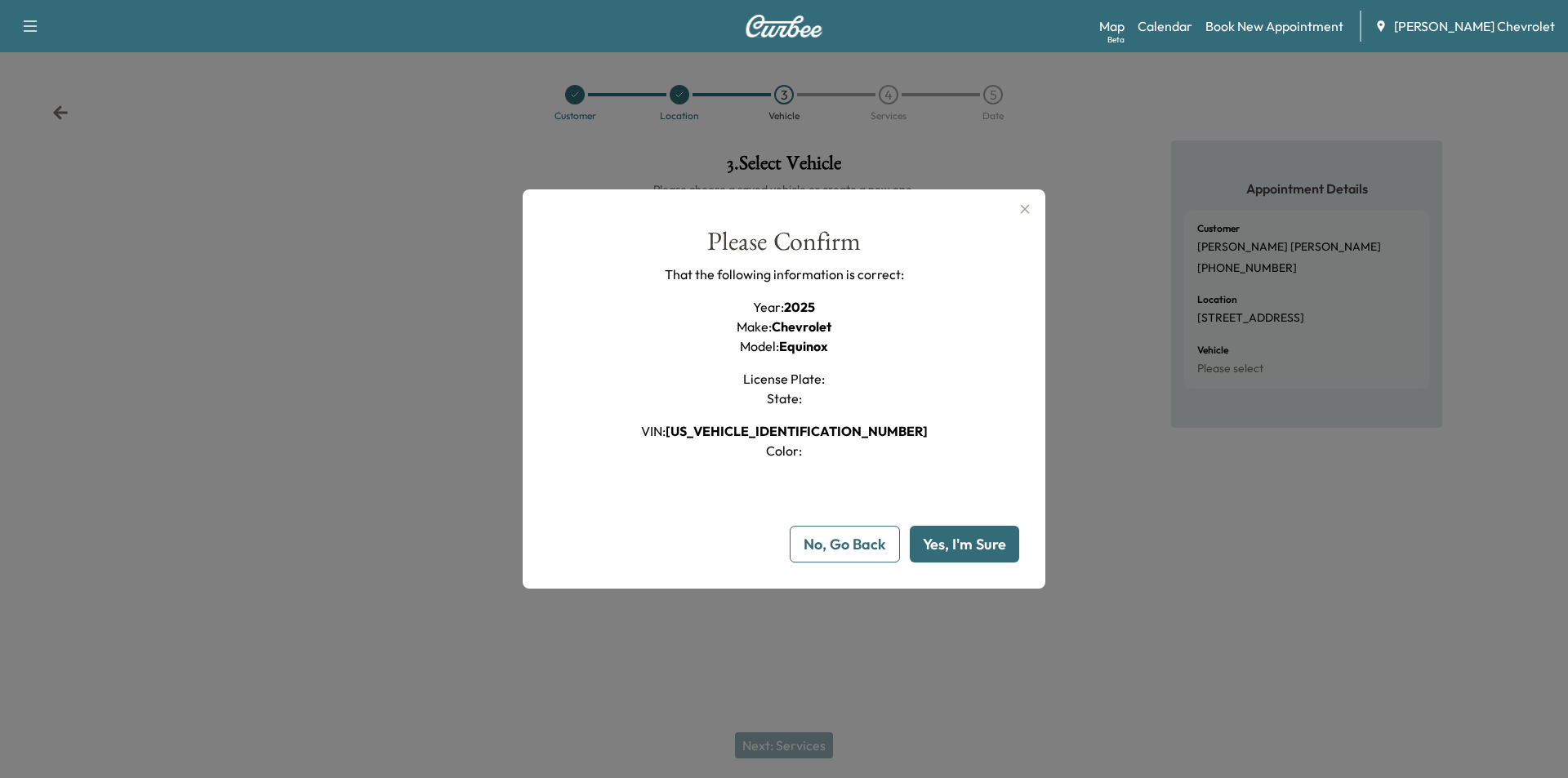
drag, startPoint x: 959, startPoint y: 547, endPoint x: 959, endPoint y: 530, distance: 17.0
click at [959, 546] on button "Yes, I'm Sure" at bounding box center [964, 545] width 110 height 37
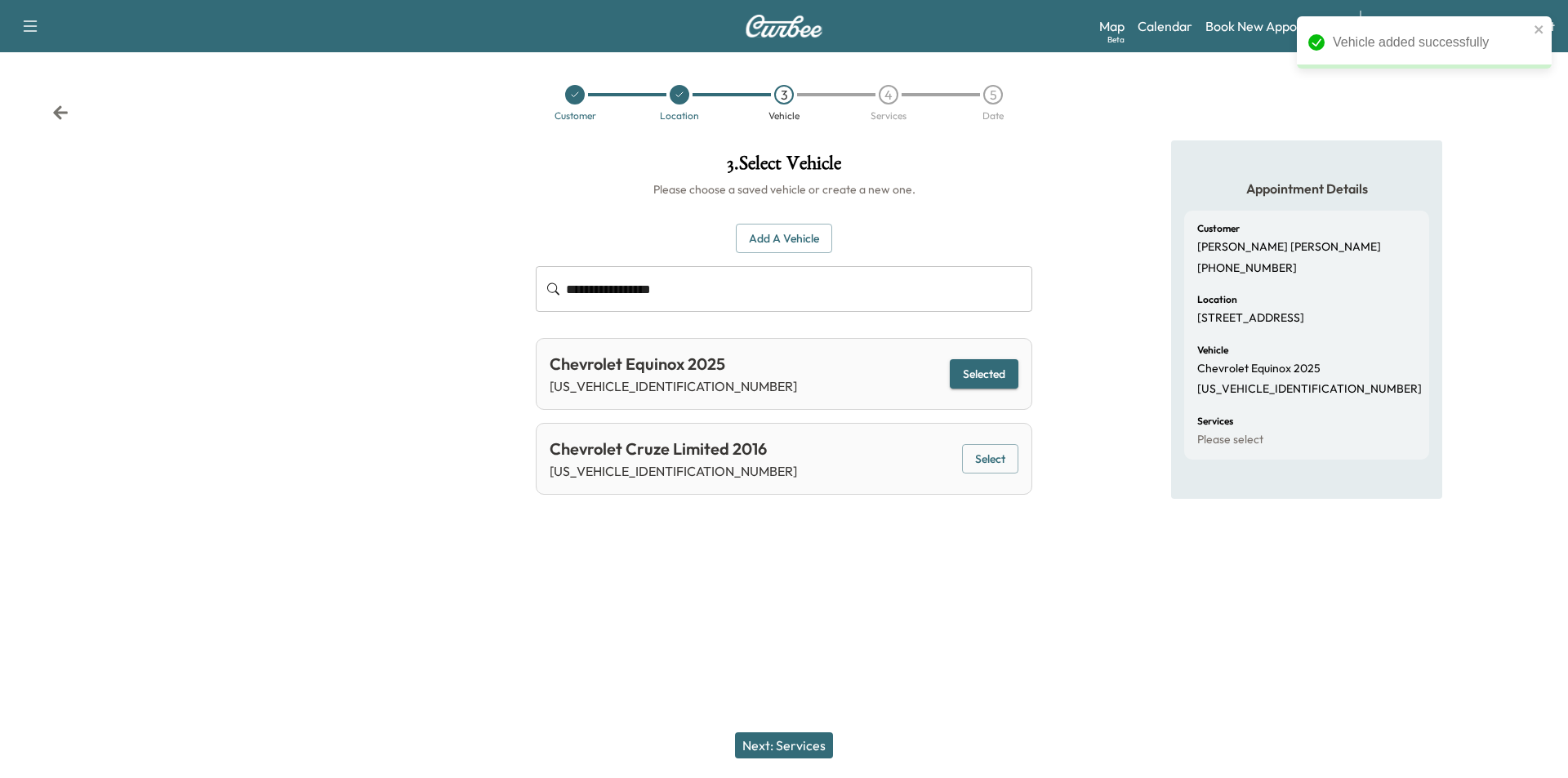
click at [778, 746] on button "Next: Services" at bounding box center [784, 746] width 98 height 26
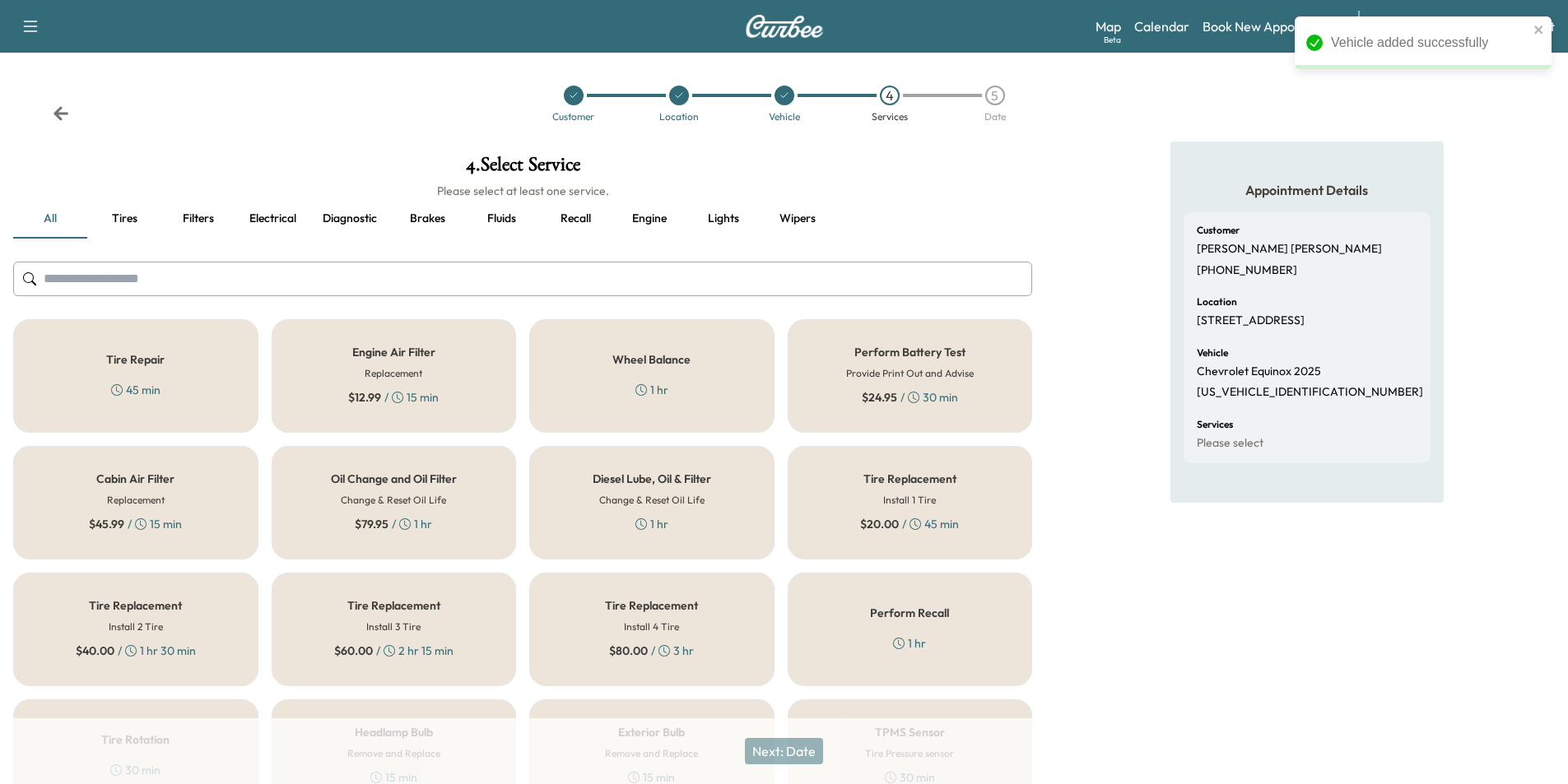
click at [413, 521] on div "$ 79.95 / 1 hr" at bounding box center [393, 524] width 77 height 17
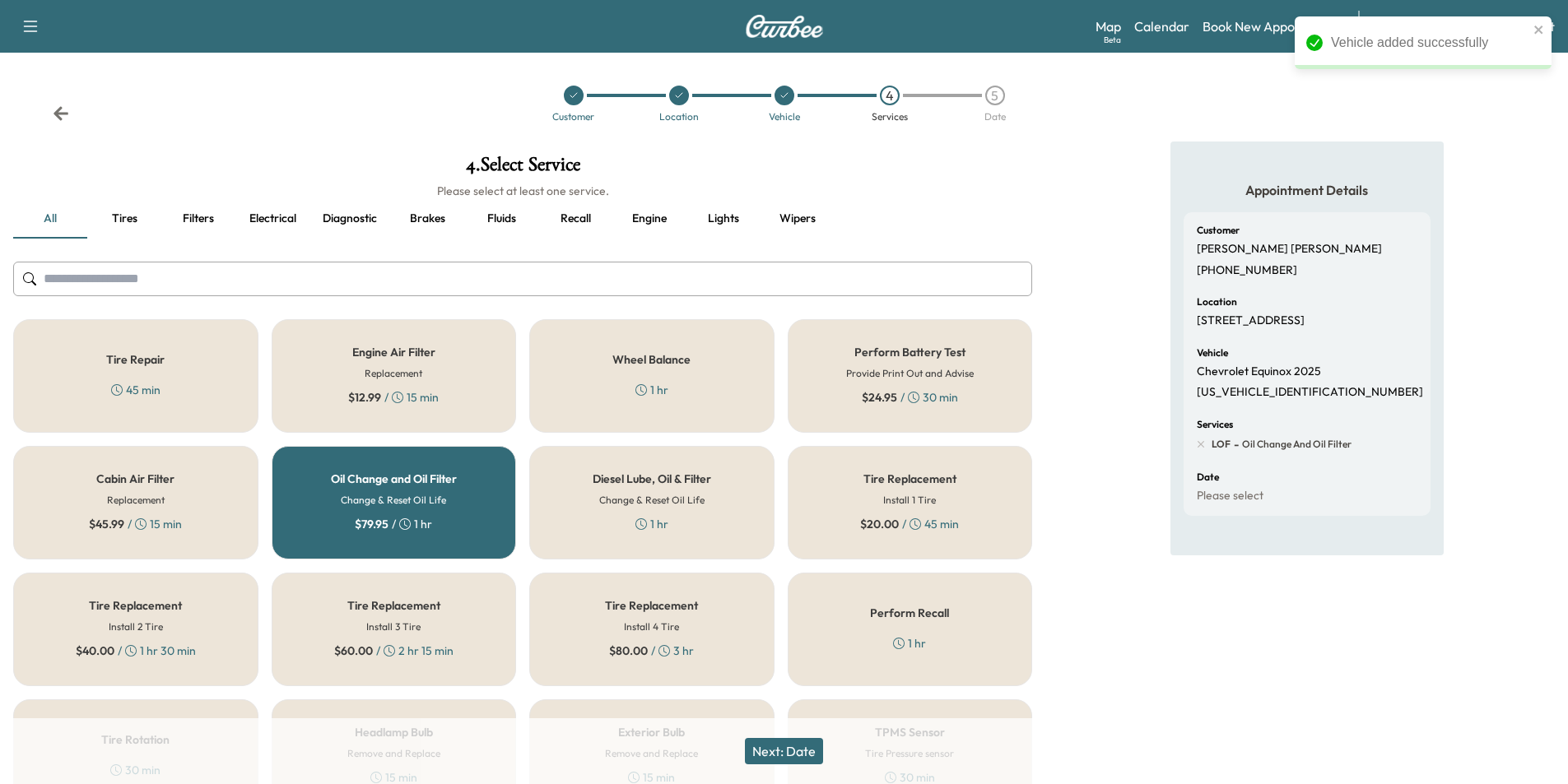
click at [778, 754] on button "Next: Date" at bounding box center [783, 751] width 78 height 27
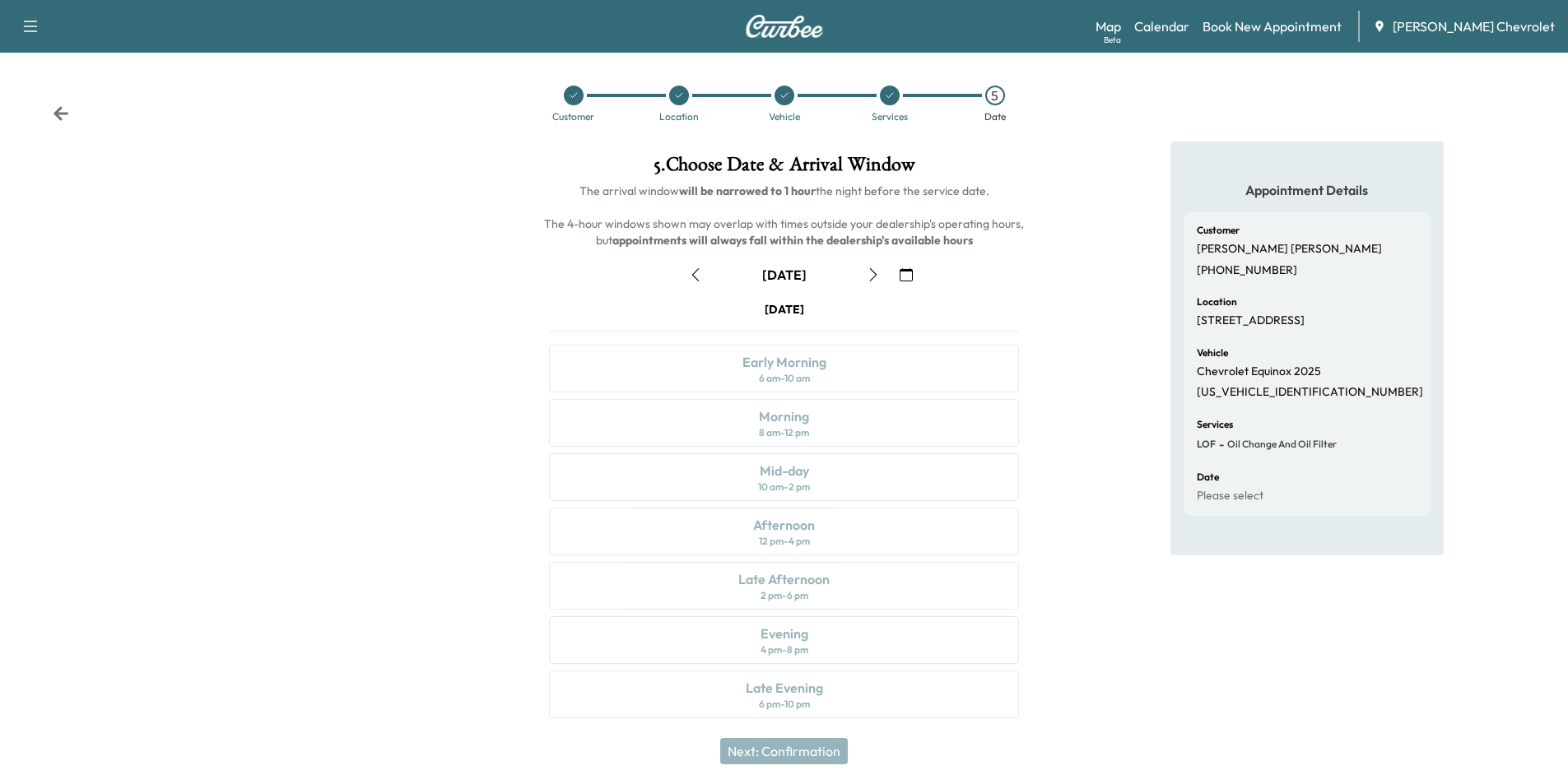
click at [900, 276] on icon "button" at bounding box center [905, 274] width 13 height 13
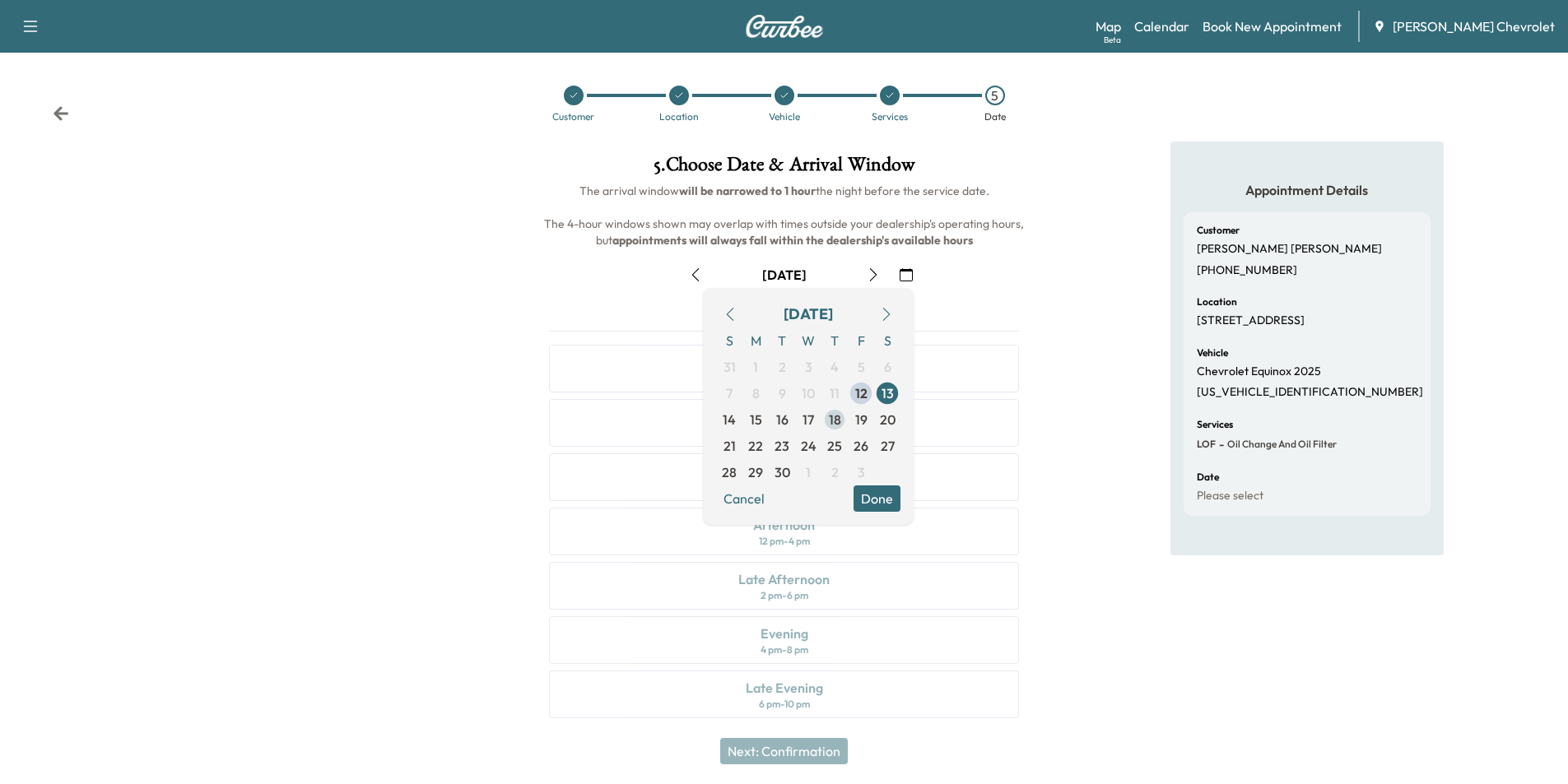
click at [838, 425] on span "18" at bounding box center [834, 420] width 13 height 20
click at [879, 506] on button "Done" at bounding box center [877, 499] width 47 height 27
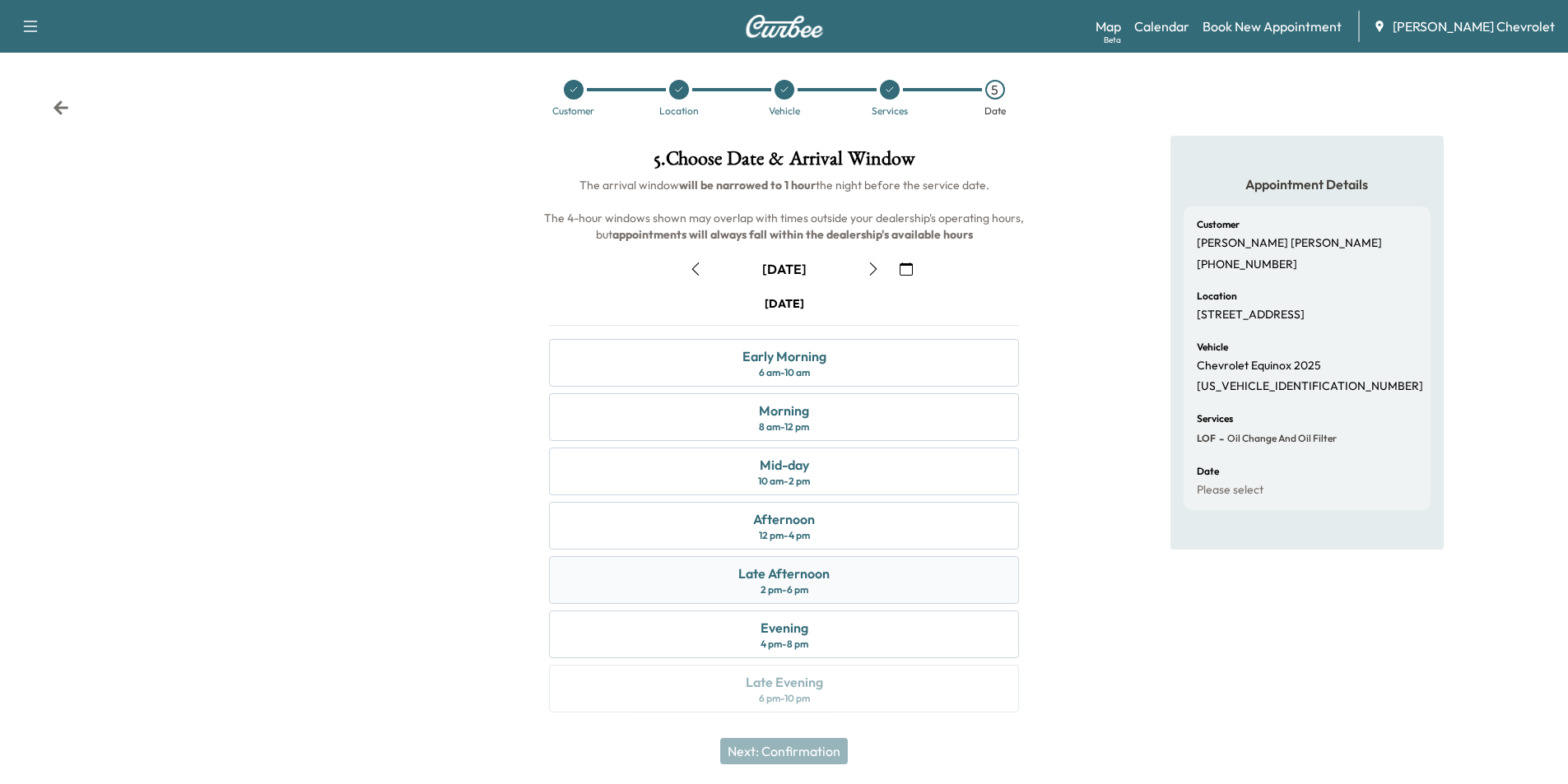
scroll to position [7, 0]
click at [819, 522] on div "Afternoon 12 pm - 4 pm" at bounding box center [784, 525] width 470 height 47
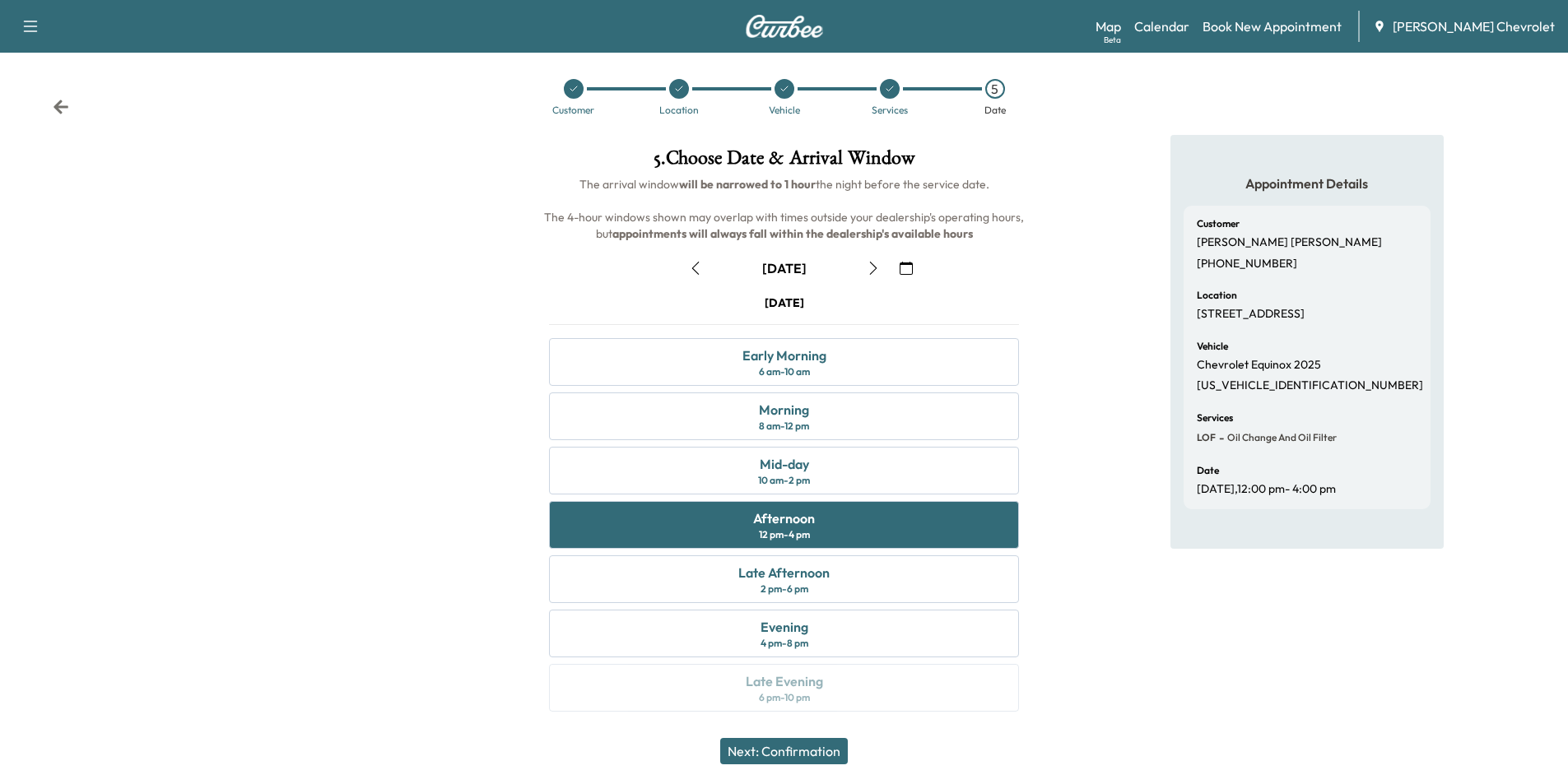
click at [797, 748] on button "Next: Confirmation" at bounding box center [783, 751] width 127 height 27
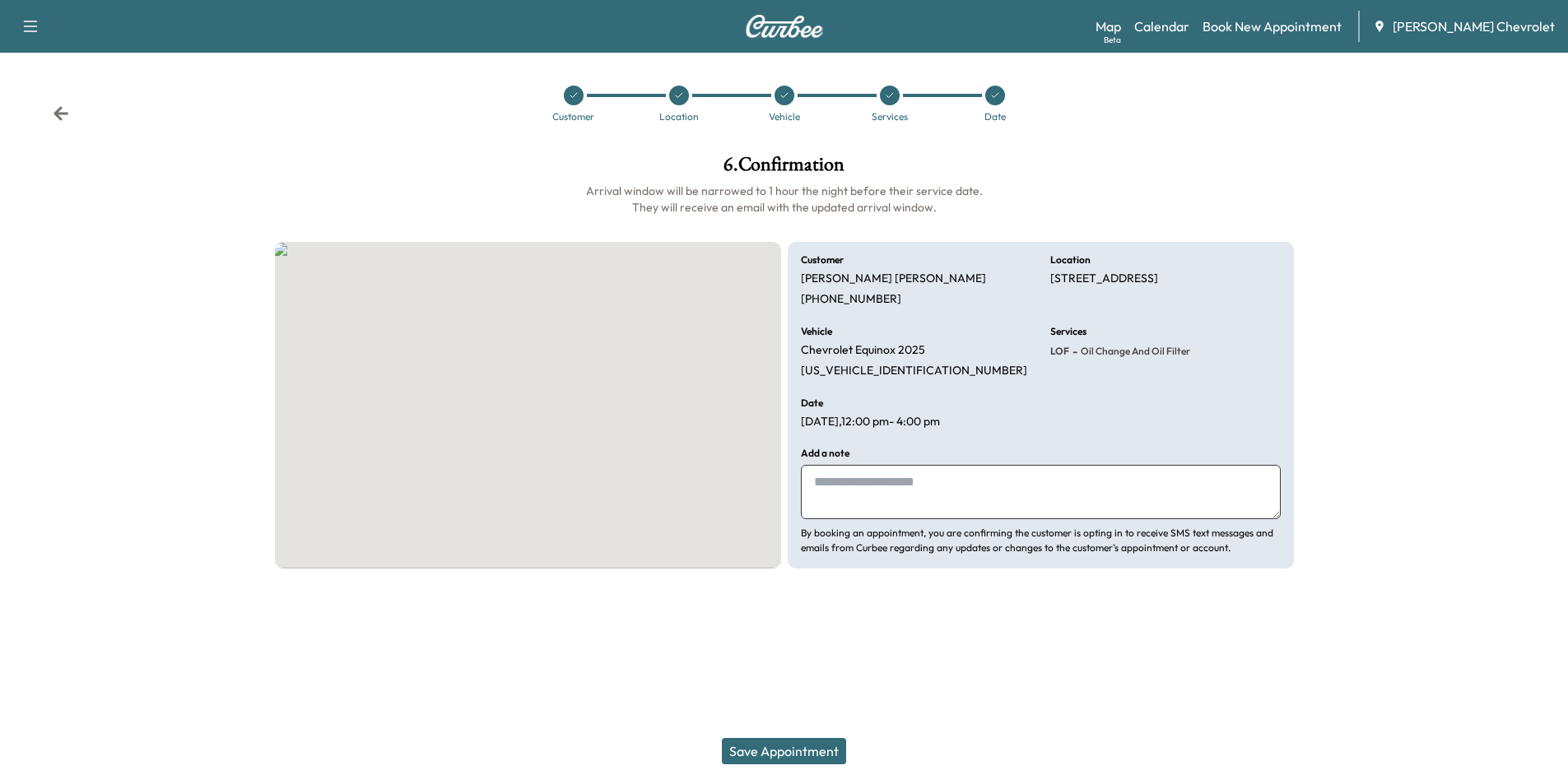
scroll to position [0, 0]
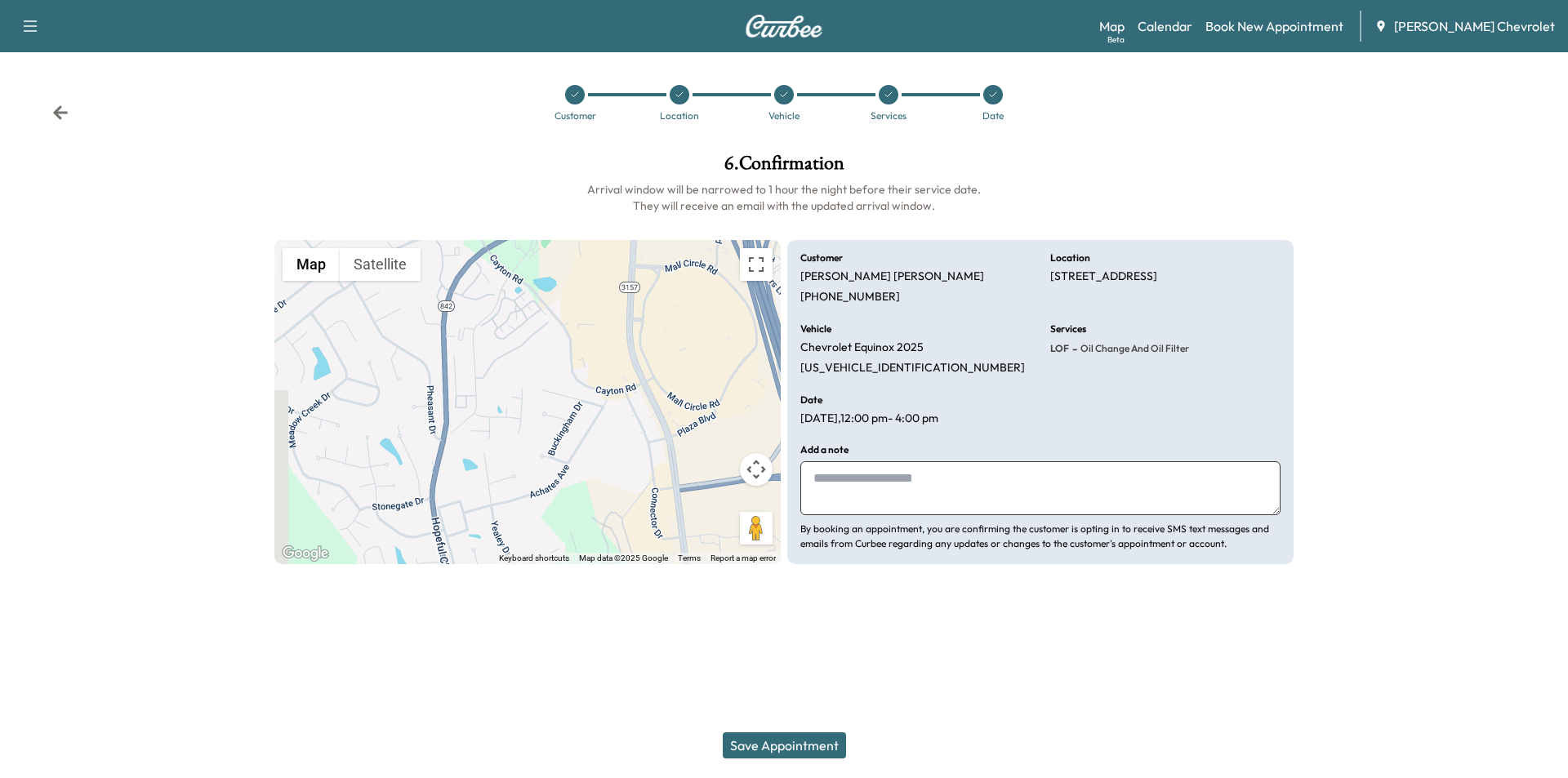
click at [783, 746] on button "Save Appointment" at bounding box center [785, 746] width 123 height 26
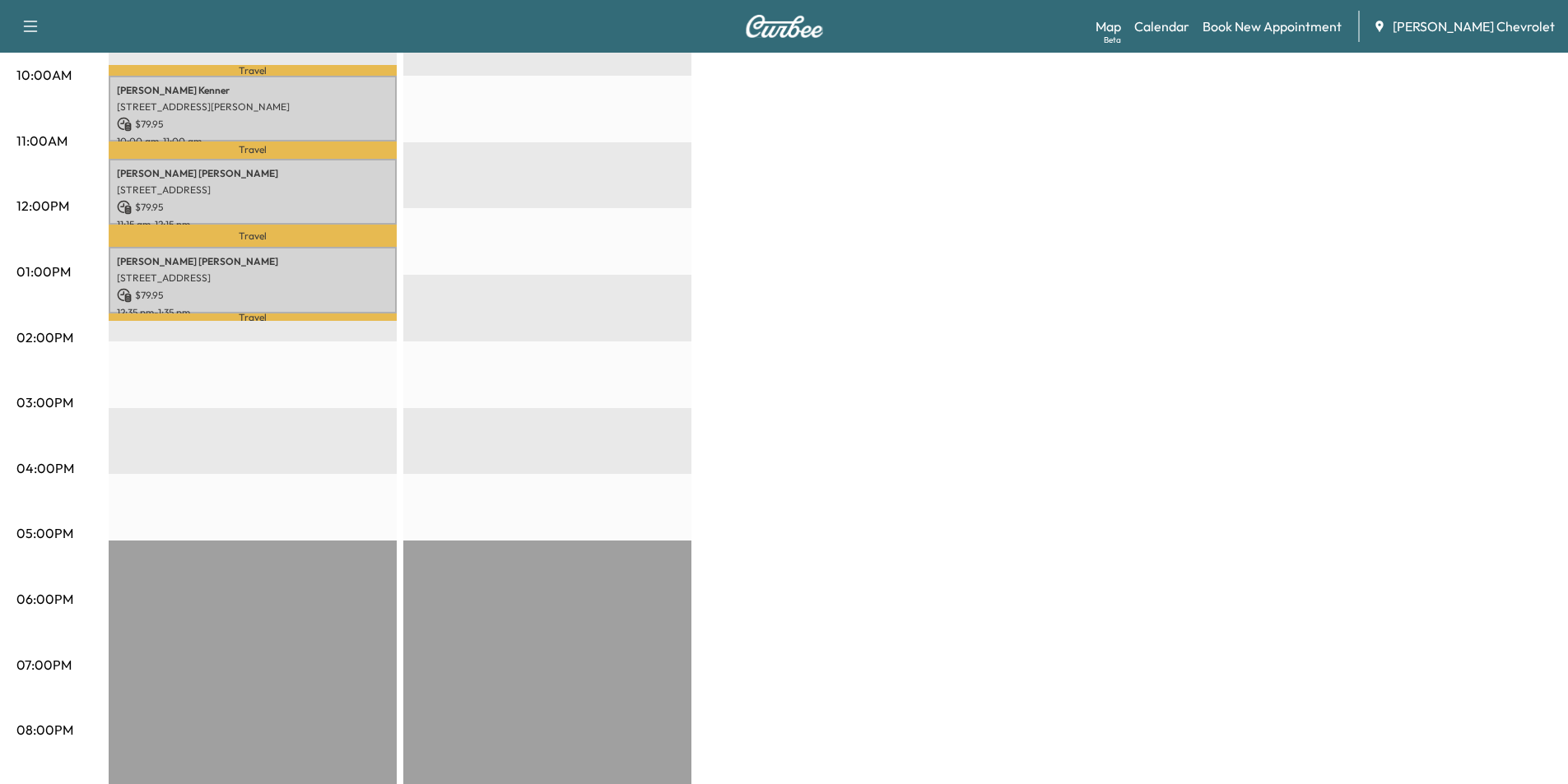
scroll to position [82, 0]
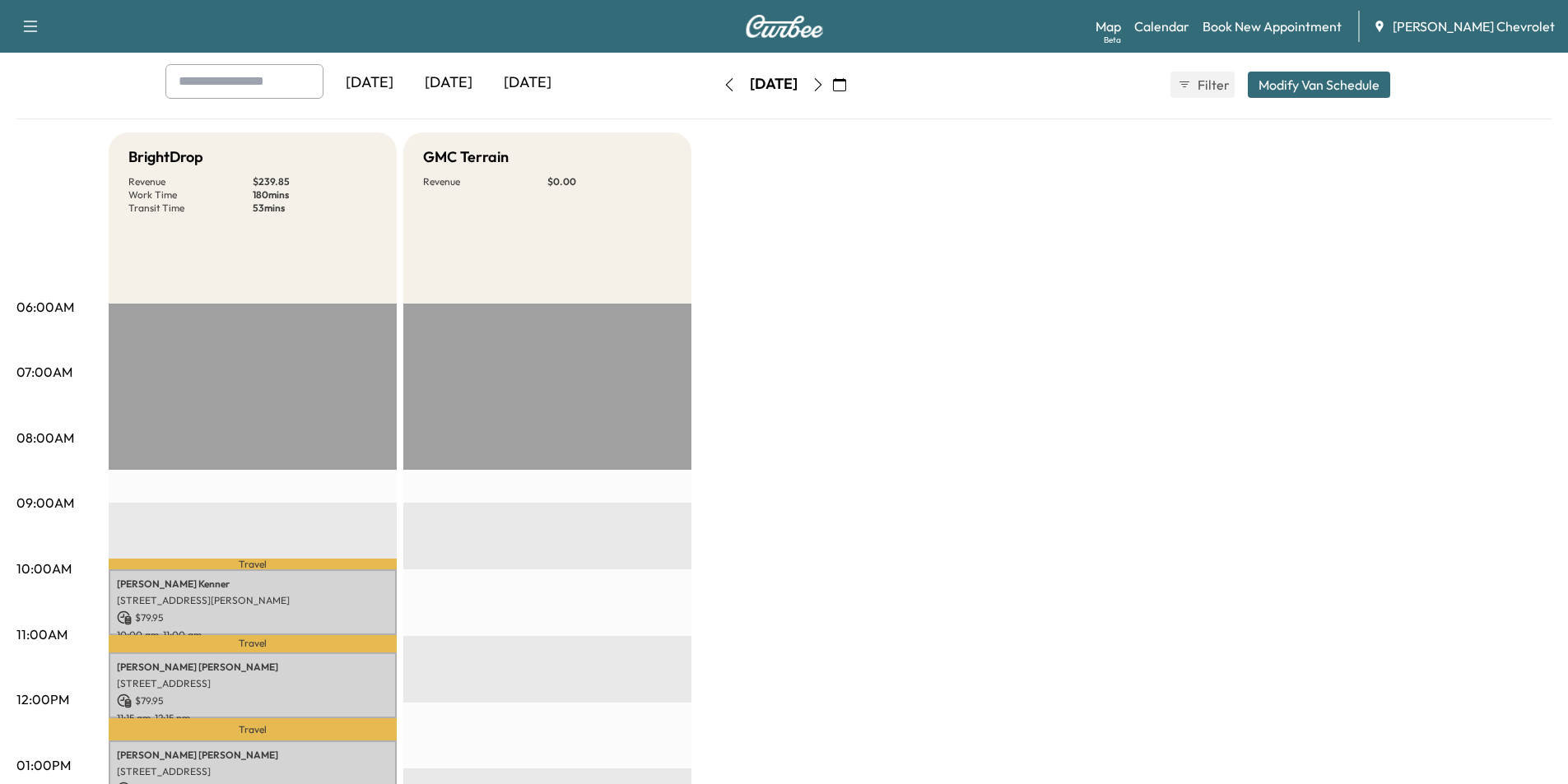
click at [824, 82] on icon "button" at bounding box center [818, 84] width 13 height 13
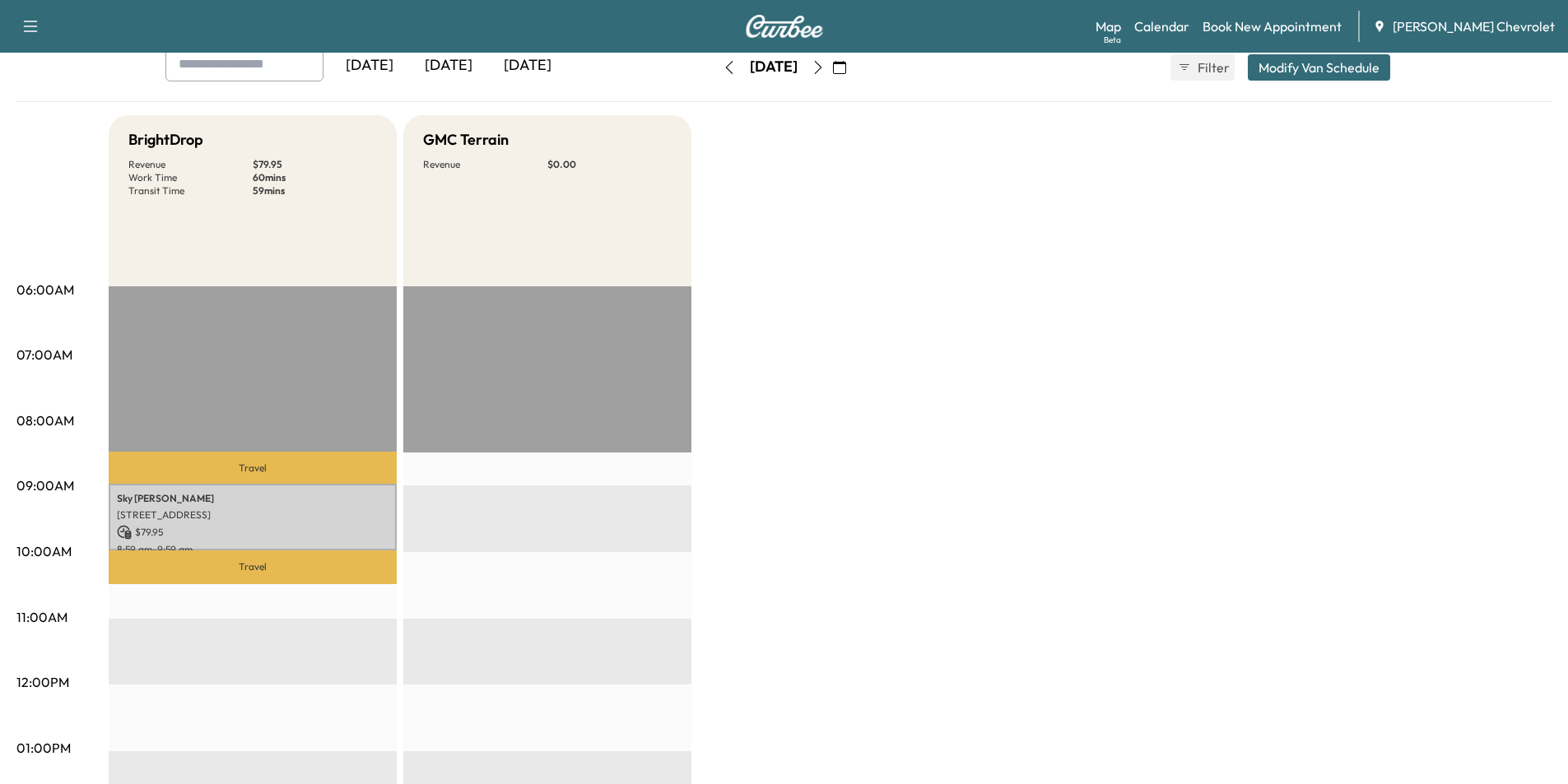
scroll to position [82, 0]
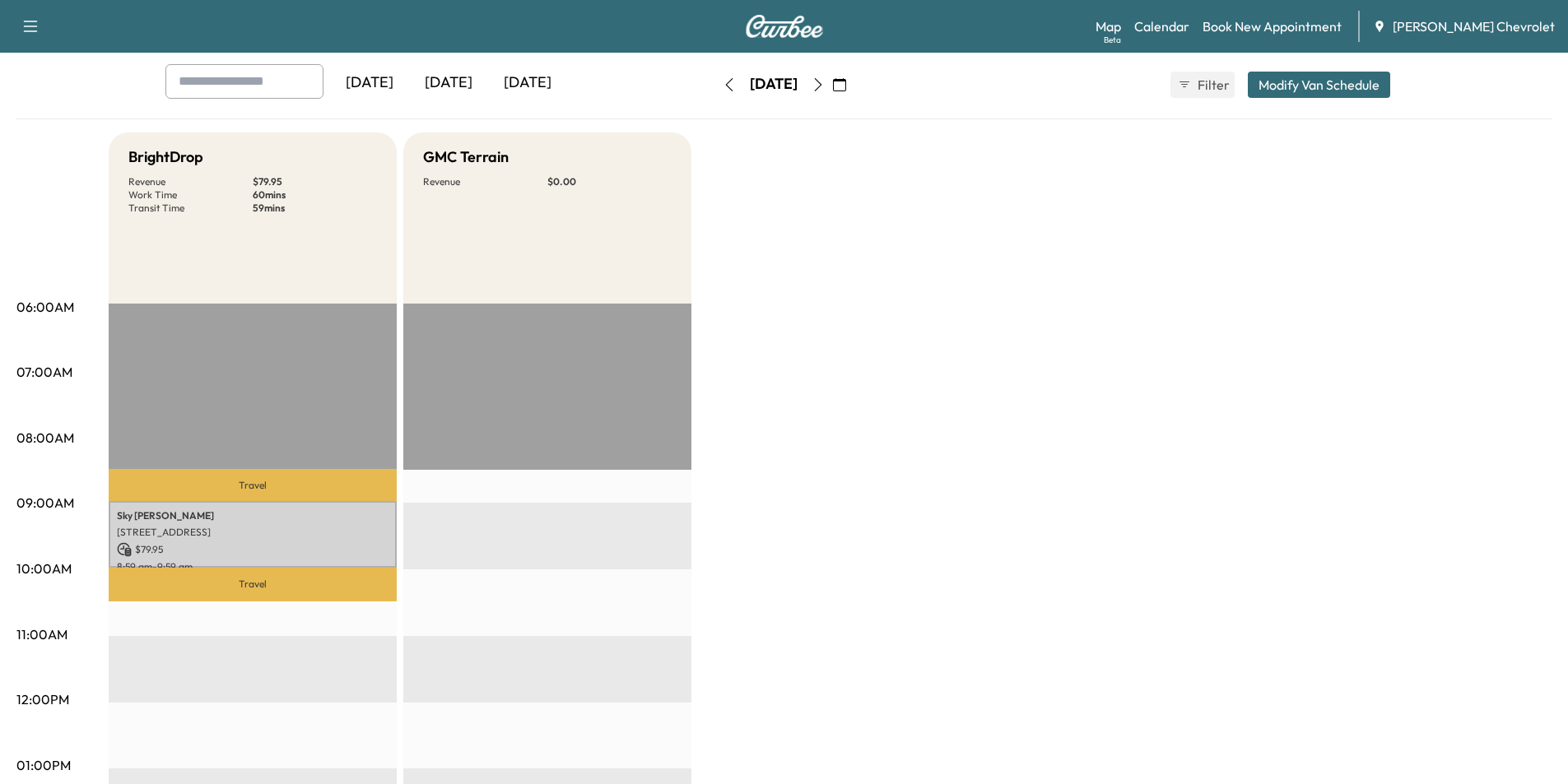
click at [723, 86] on icon "button" at bounding box center [729, 84] width 13 height 13
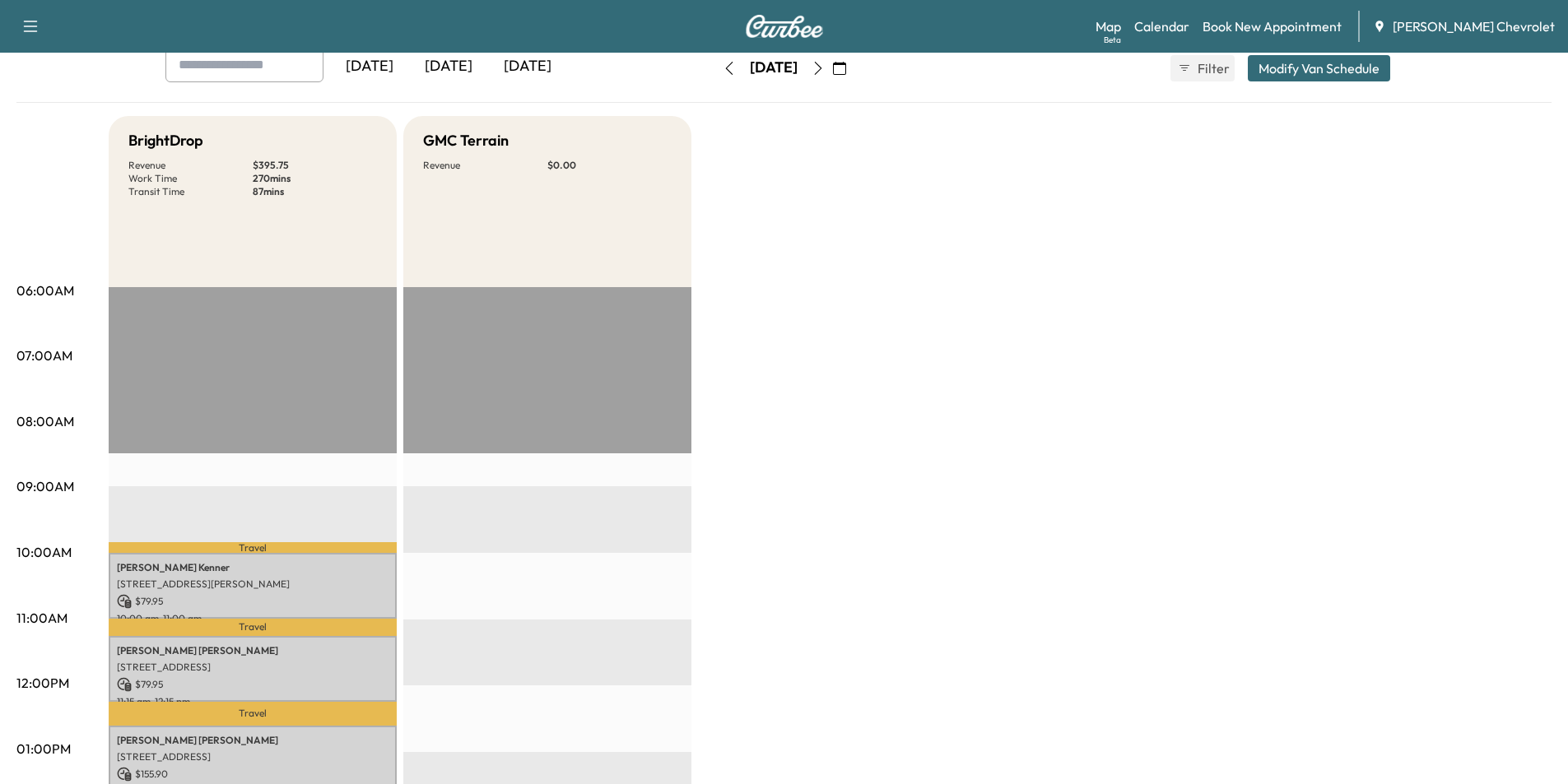
scroll to position [82, 0]
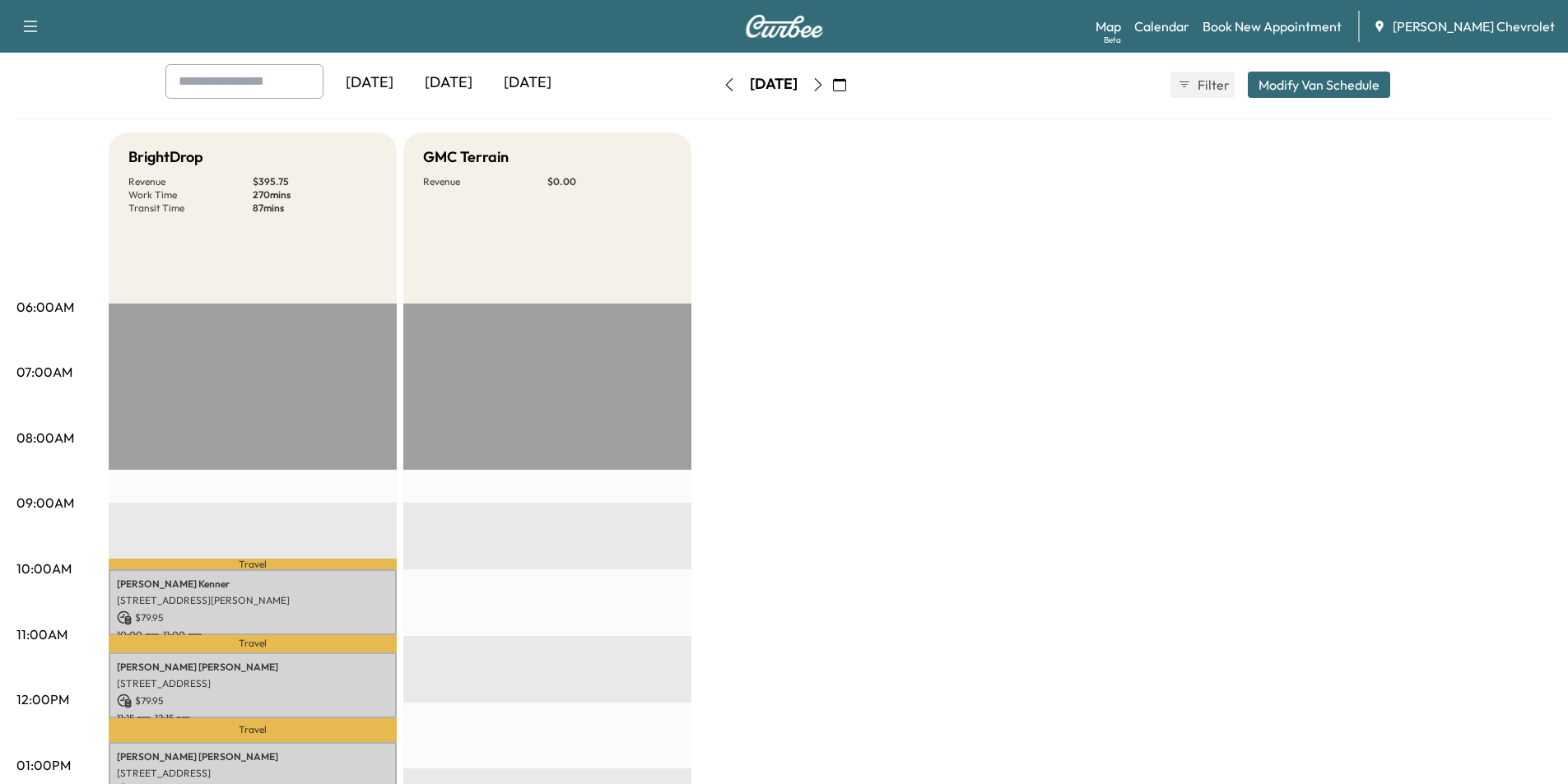
click at [824, 84] on icon "button" at bounding box center [818, 84] width 13 height 13
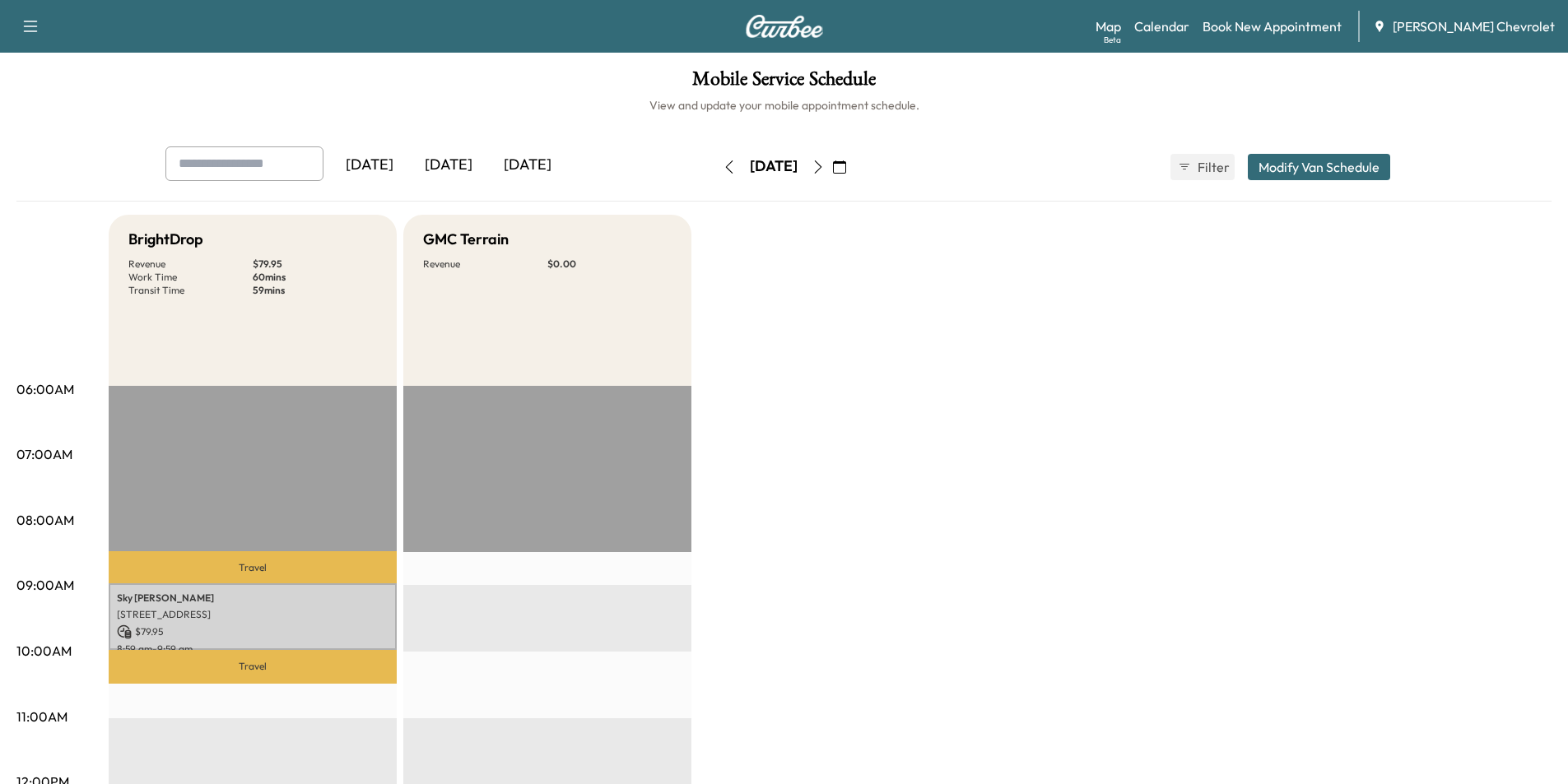
click at [723, 166] on icon "button" at bounding box center [729, 167] width 13 height 13
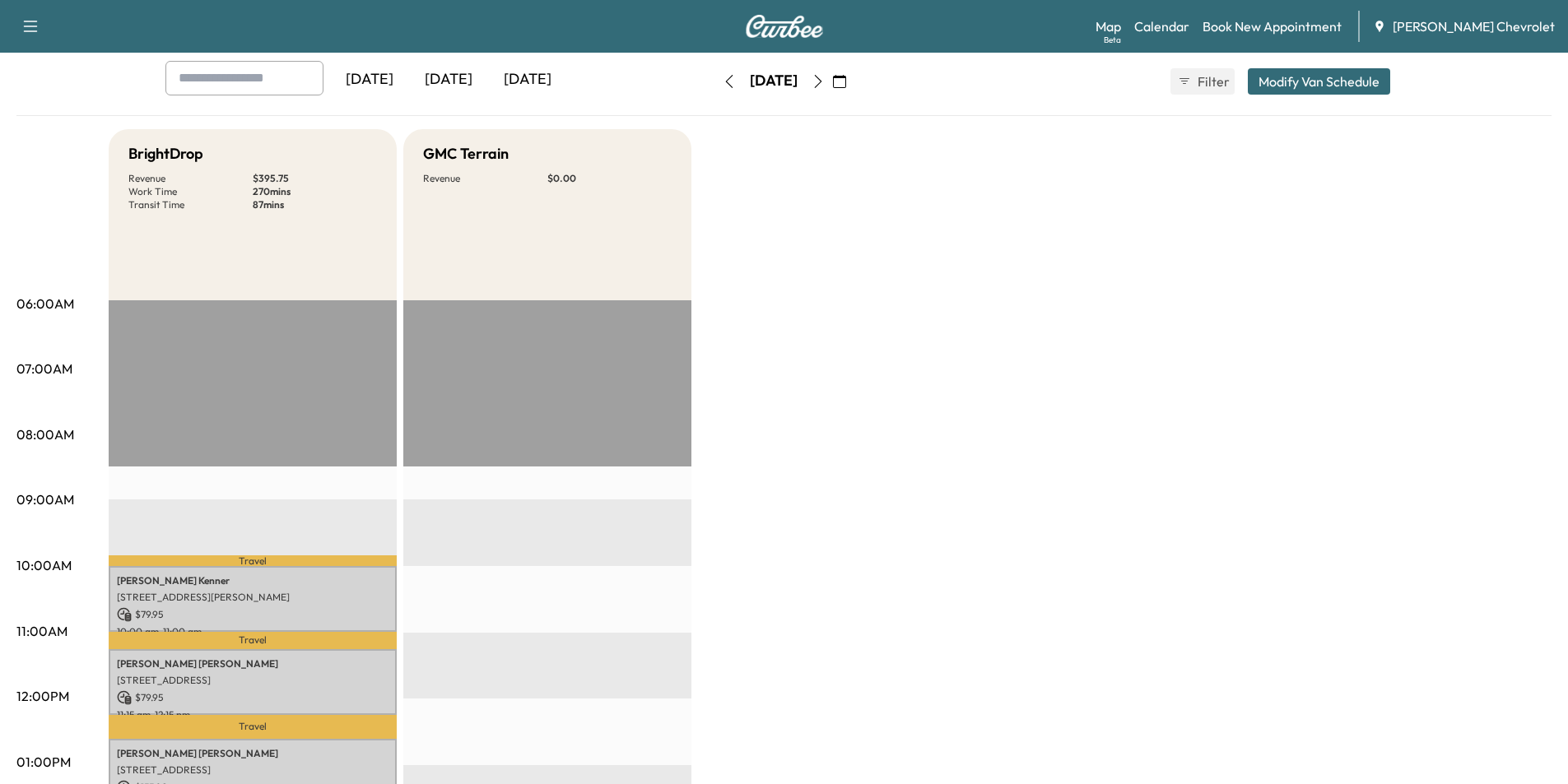
scroll to position [82, 0]
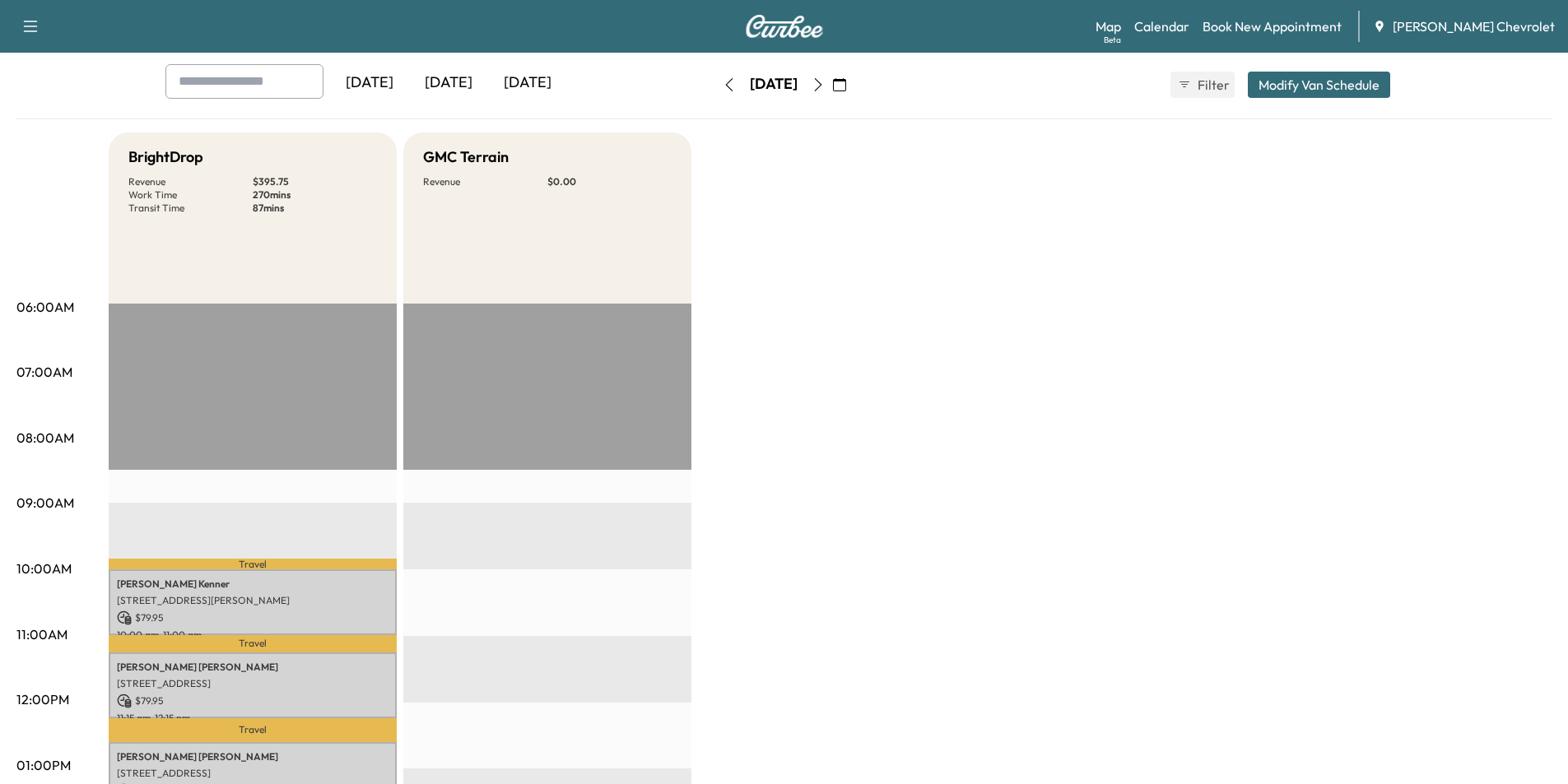
click at [846, 81] on icon "button" at bounding box center [838, 84] width 13 height 13
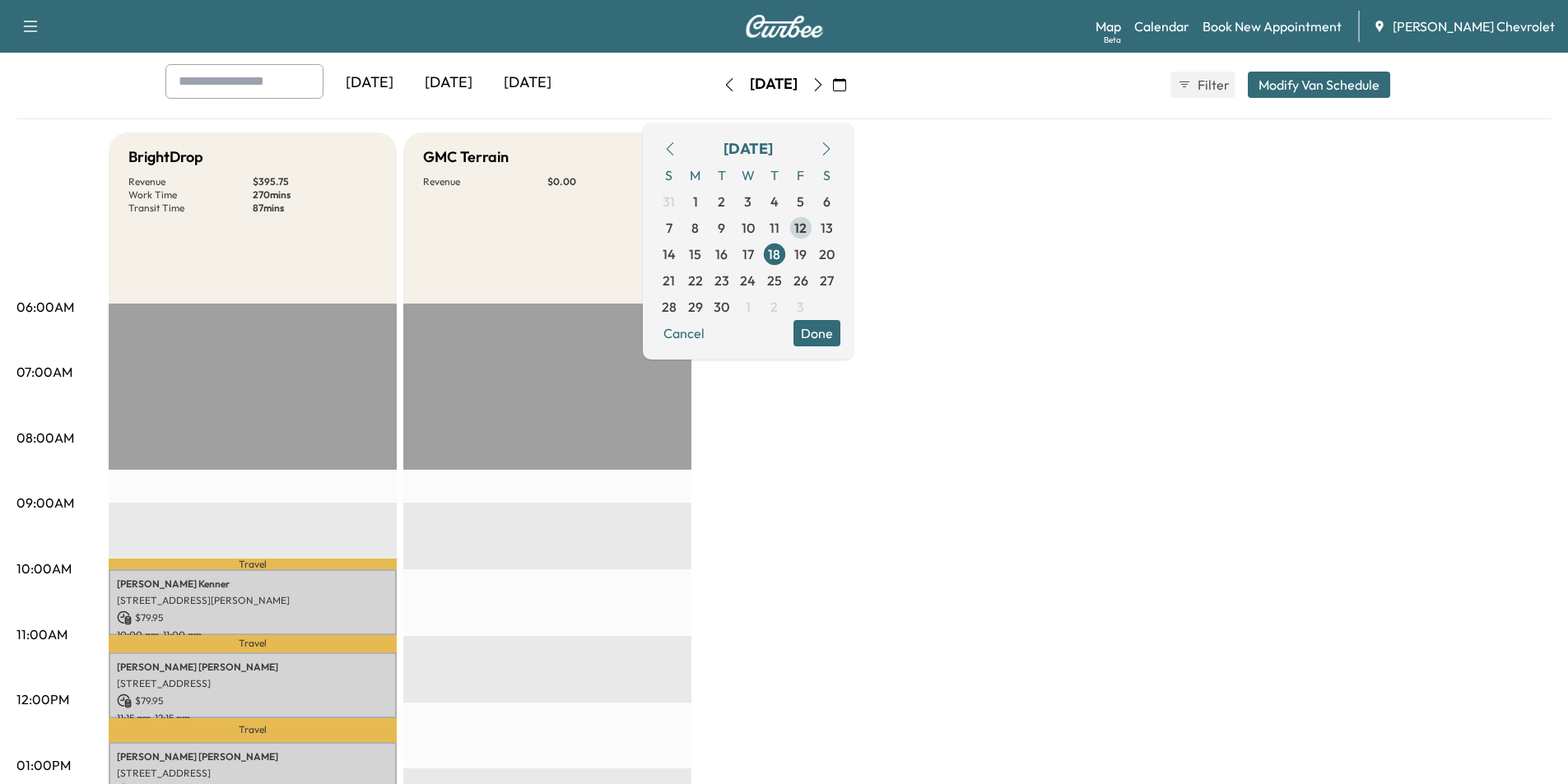
click at [807, 229] on span "12" at bounding box center [800, 228] width 13 height 20
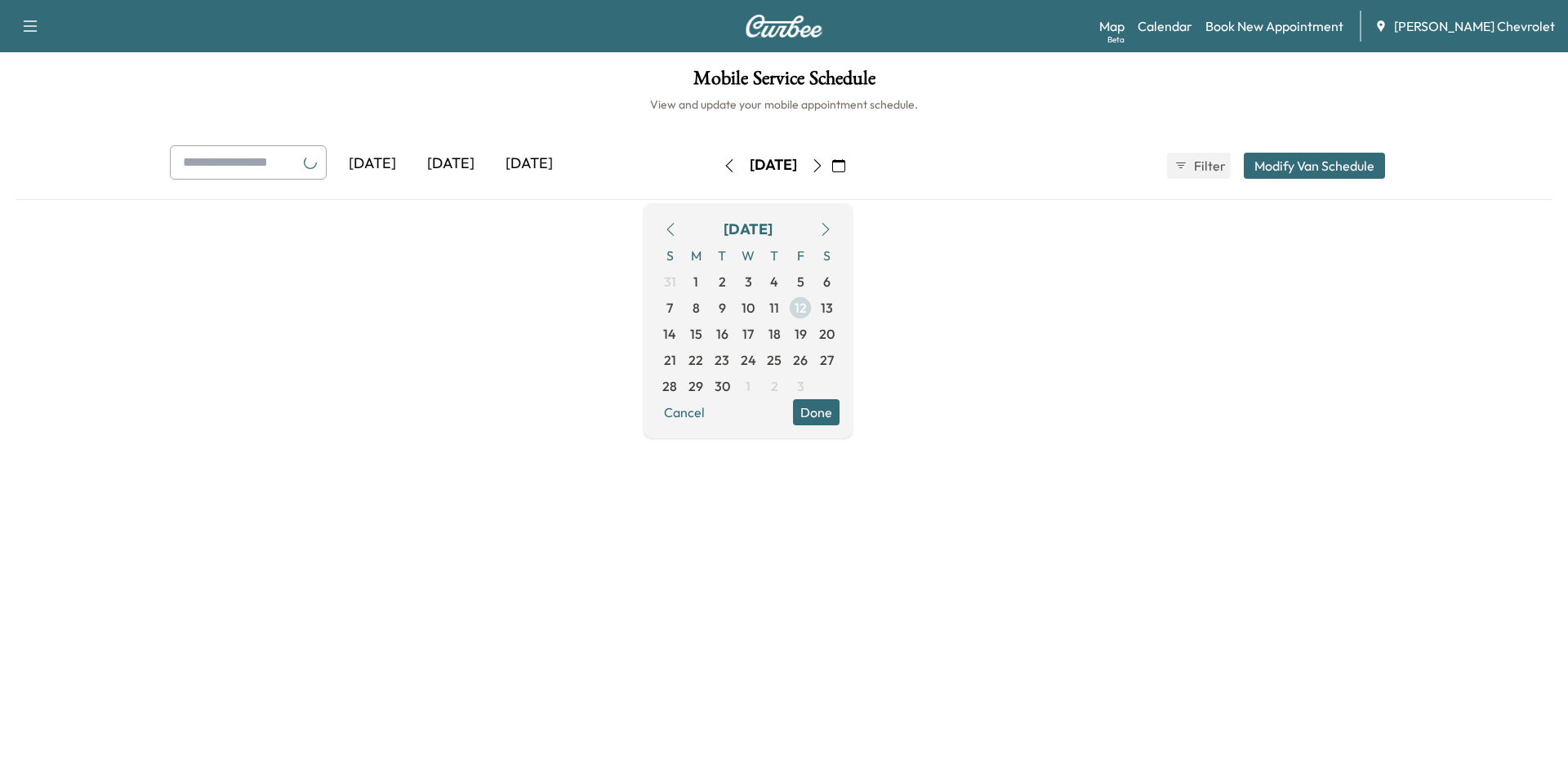
click at [772, 227] on div "[DATE]" at bounding box center [748, 229] width 49 height 23
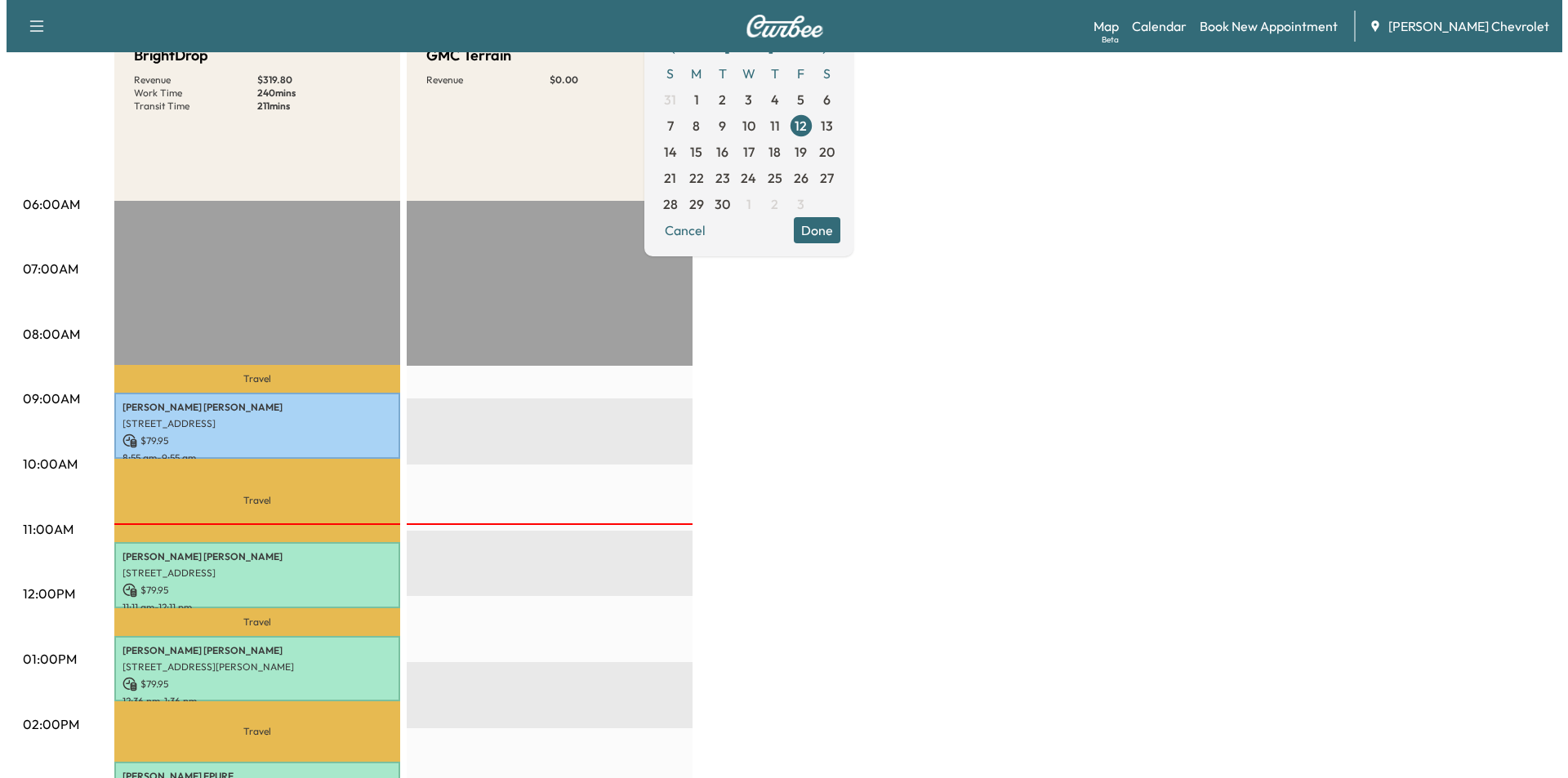
scroll to position [245, 0]
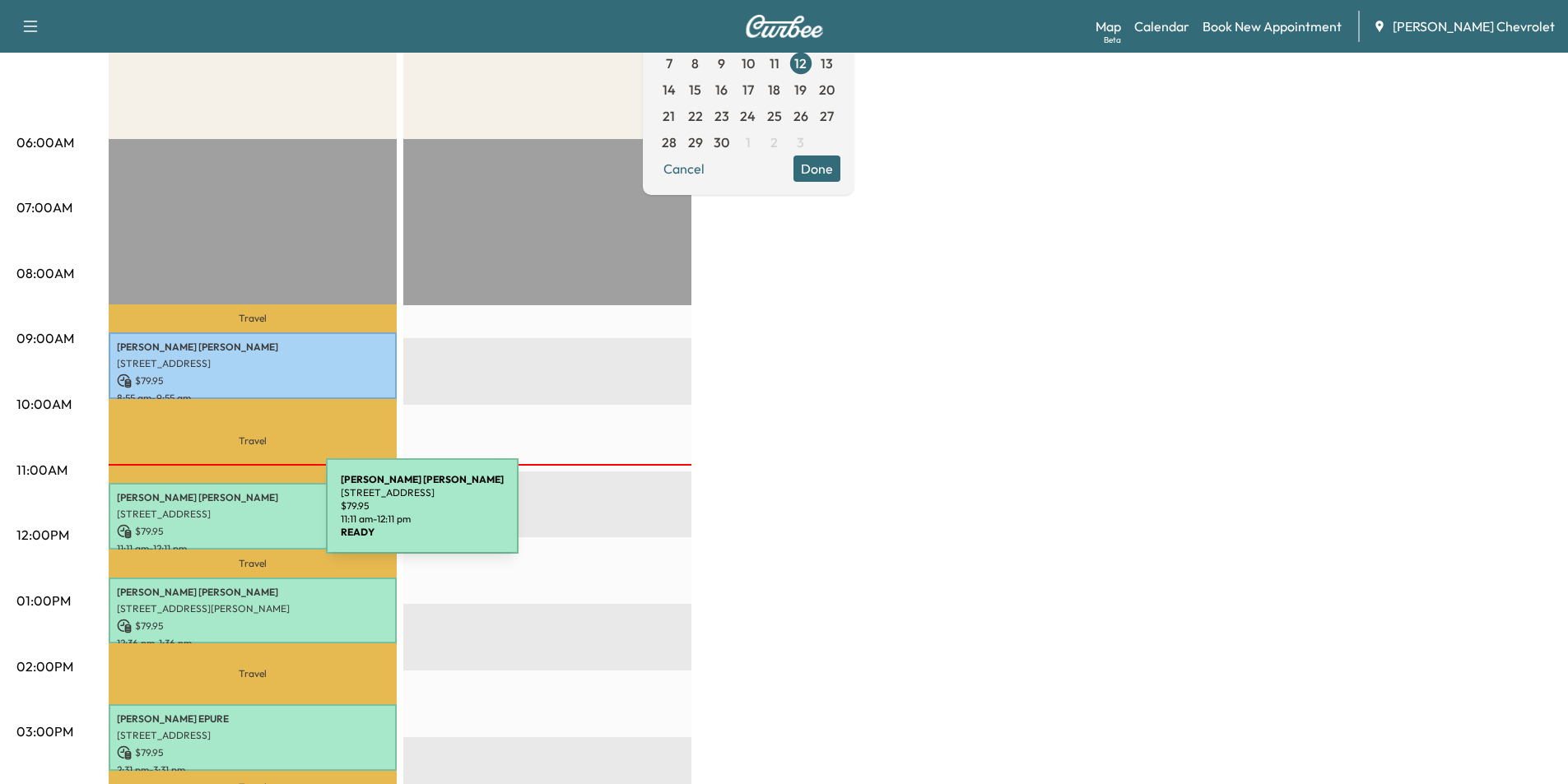
click at [202, 516] on p "4410 Sweet Owen Road, Owenton, KY 40359, United States of America" at bounding box center [252, 513] width 272 height 13
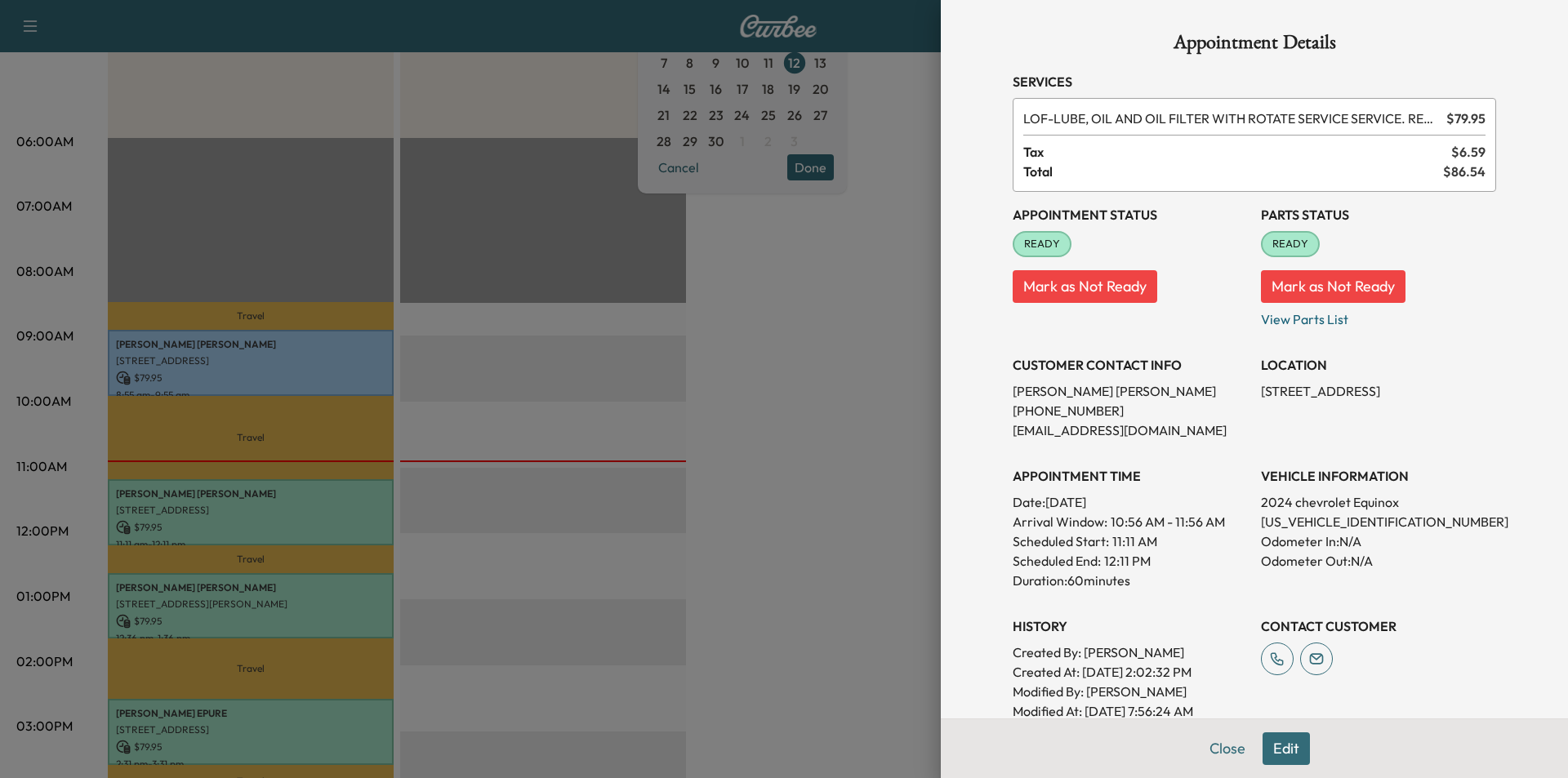
click at [1285, 741] on button "Edit" at bounding box center [1287, 749] width 47 height 32
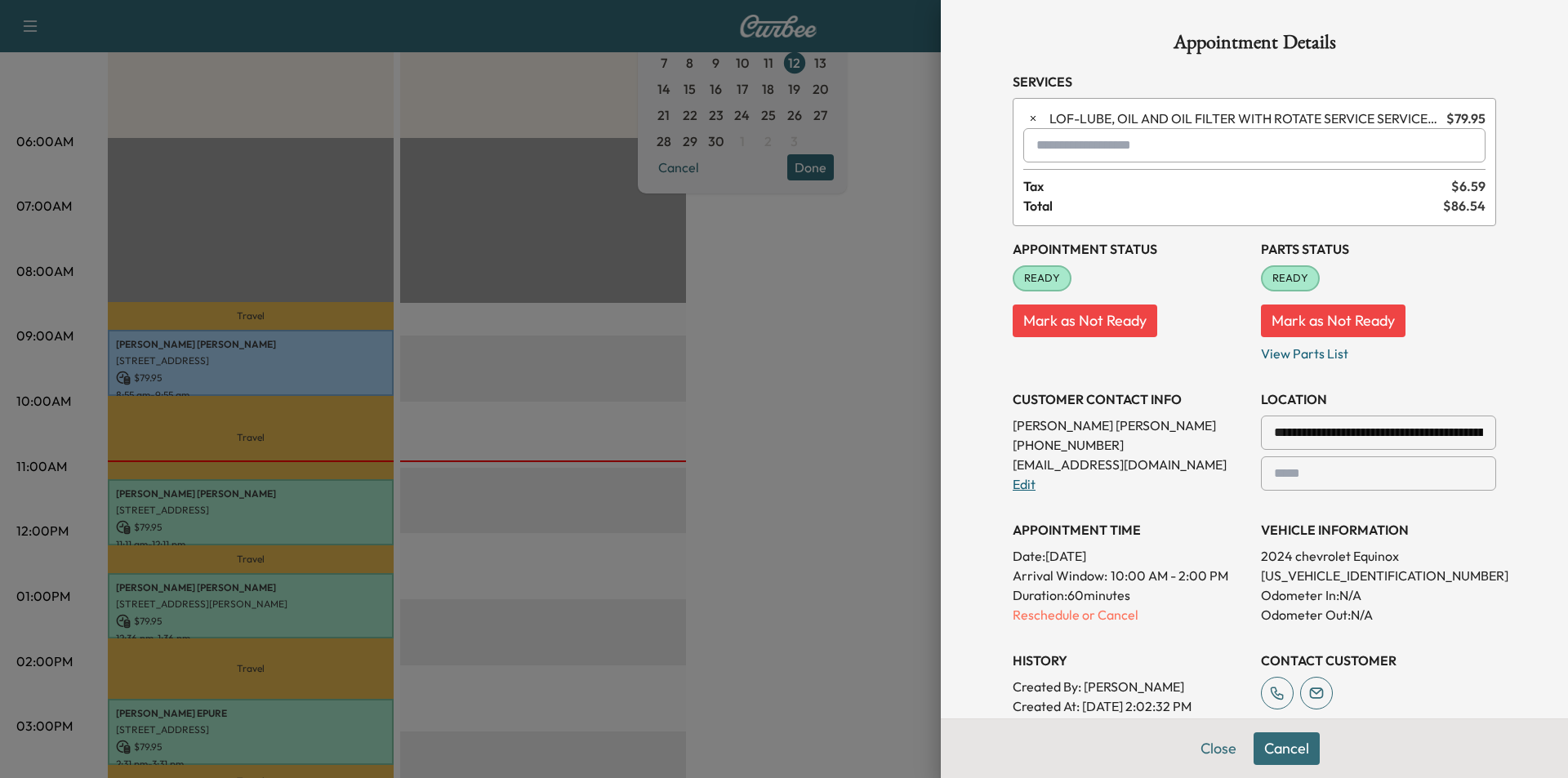
click at [1012, 488] on link "Edit" at bounding box center [1023, 484] width 23 height 17
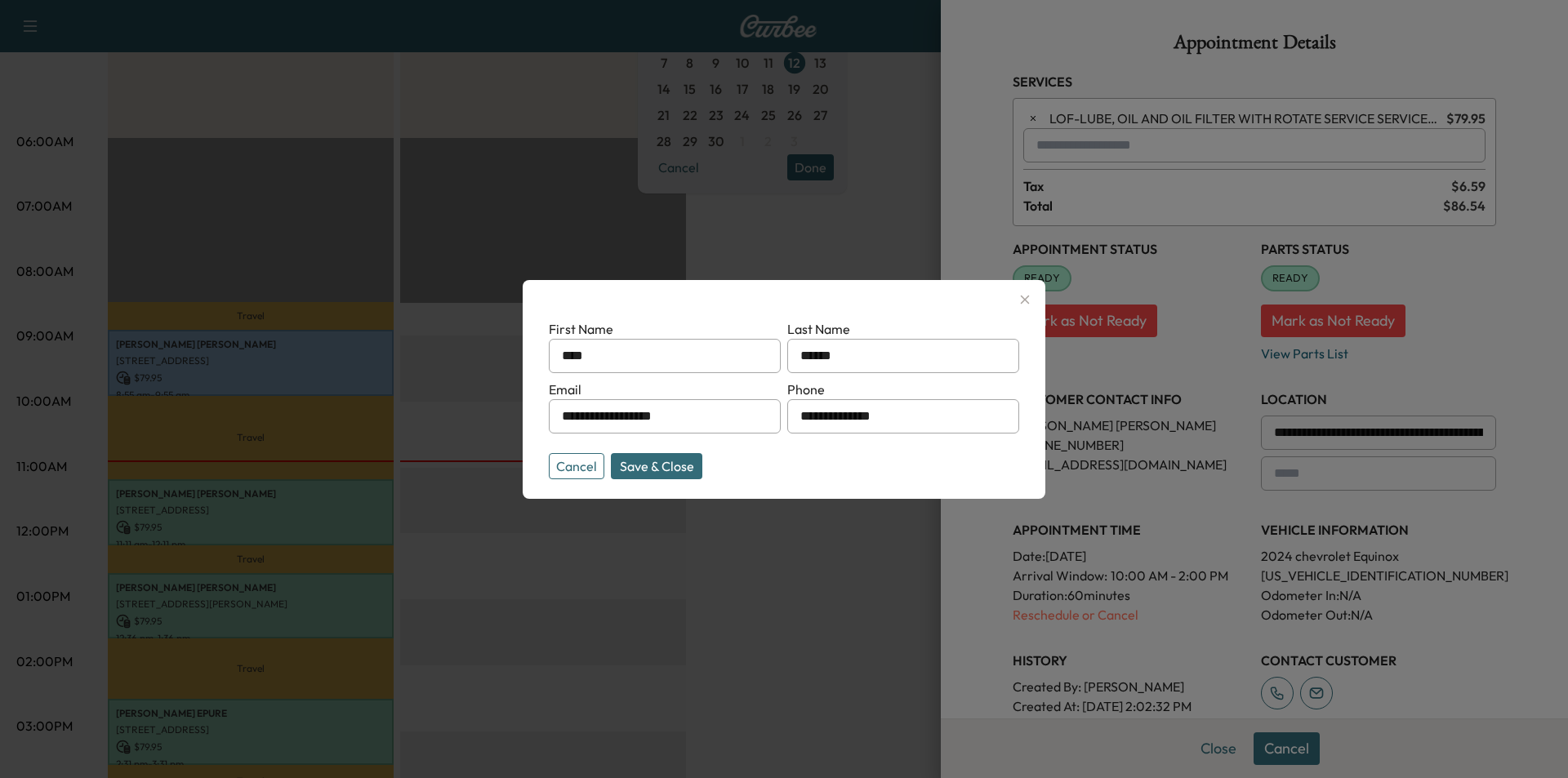
drag, startPoint x: 911, startPoint y: 422, endPoint x: 835, endPoint y: 417, distance: 76.2
click at [835, 417] on input "**********" at bounding box center [903, 416] width 232 height 34
type input "**********"
click at [667, 463] on button "Save & Close" at bounding box center [656, 466] width 91 height 26
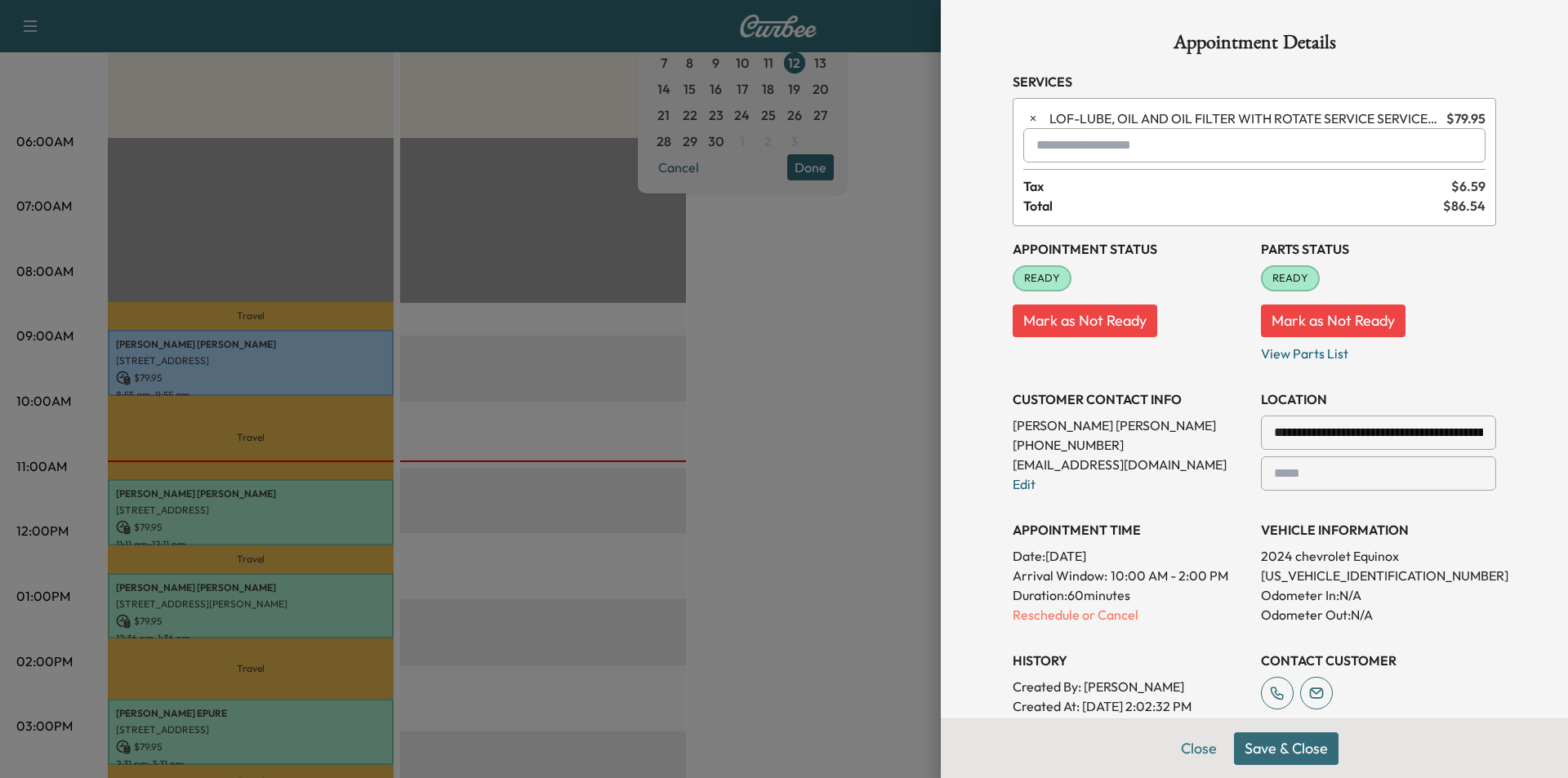
click at [1262, 743] on button "Save & Close" at bounding box center [1286, 749] width 105 height 32
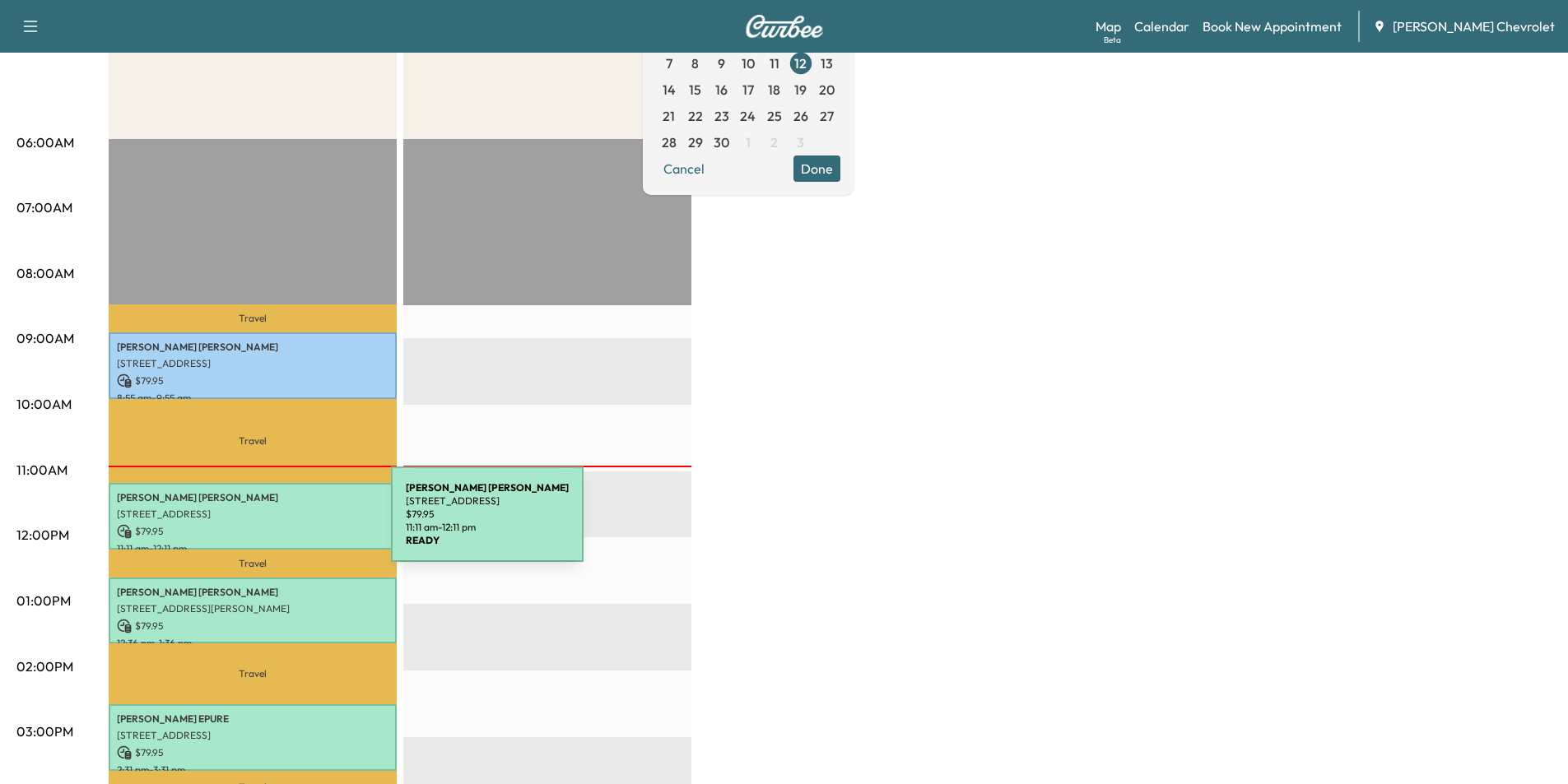
click at [268, 517] on div "NITA BENSON 4410 Sweet Owen Road, Owenton, KY 40359, United States of America $…" at bounding box center [253, 516] width 288 height 67
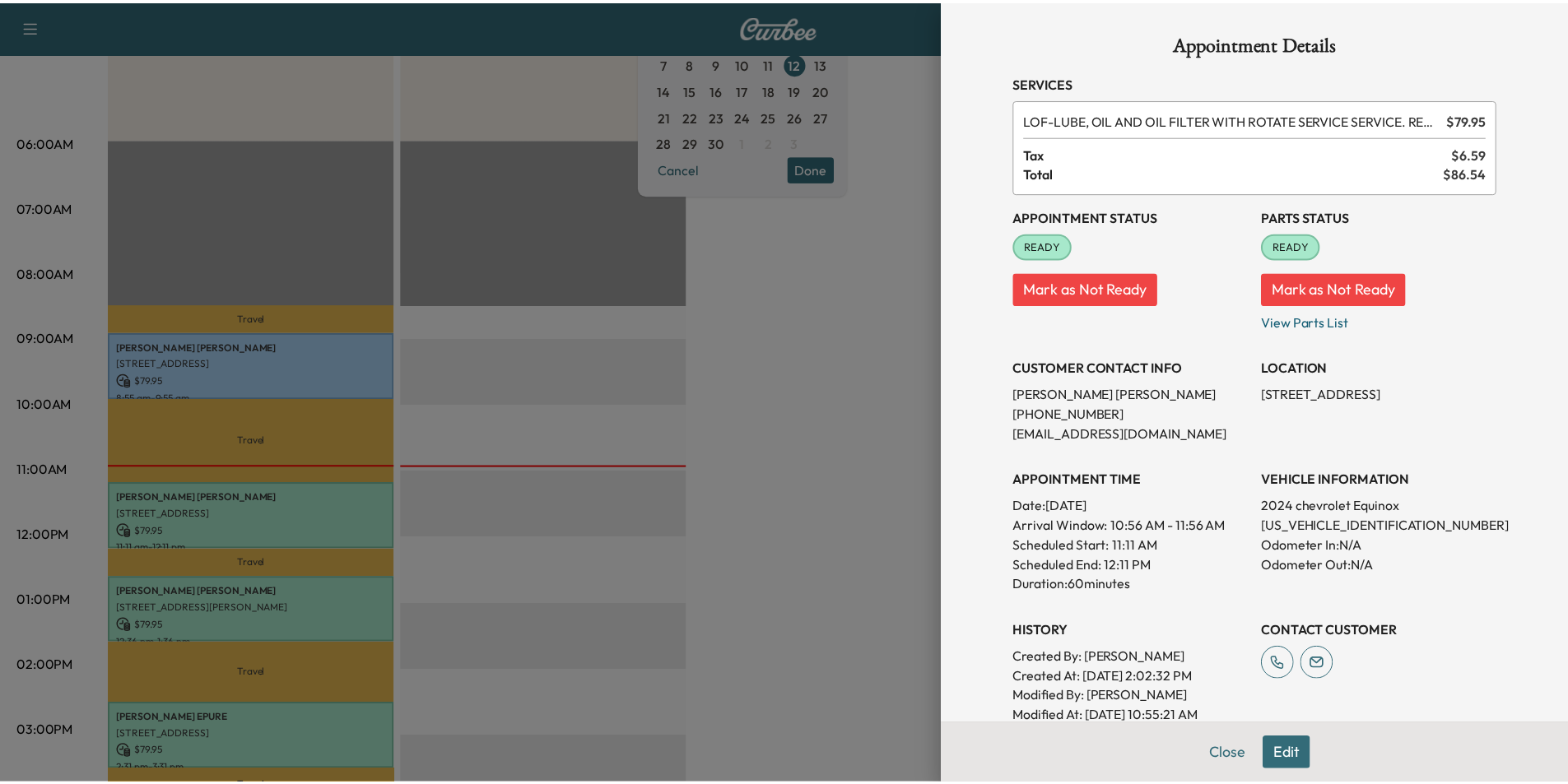
scroll to position [243, 0]
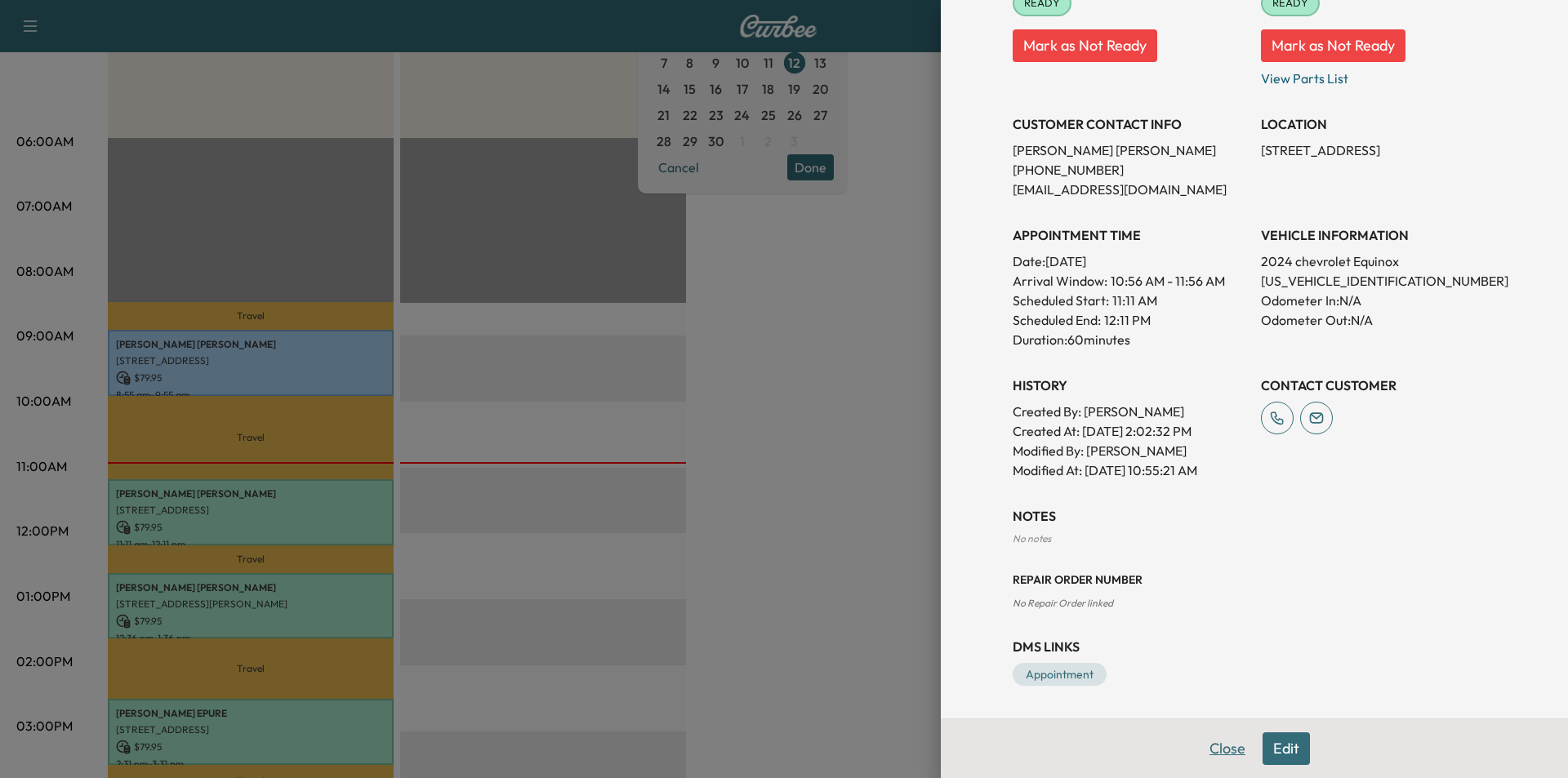
click at [1214, 743] on button "Close" at bounding box center [1228, 749] width 57 height 32
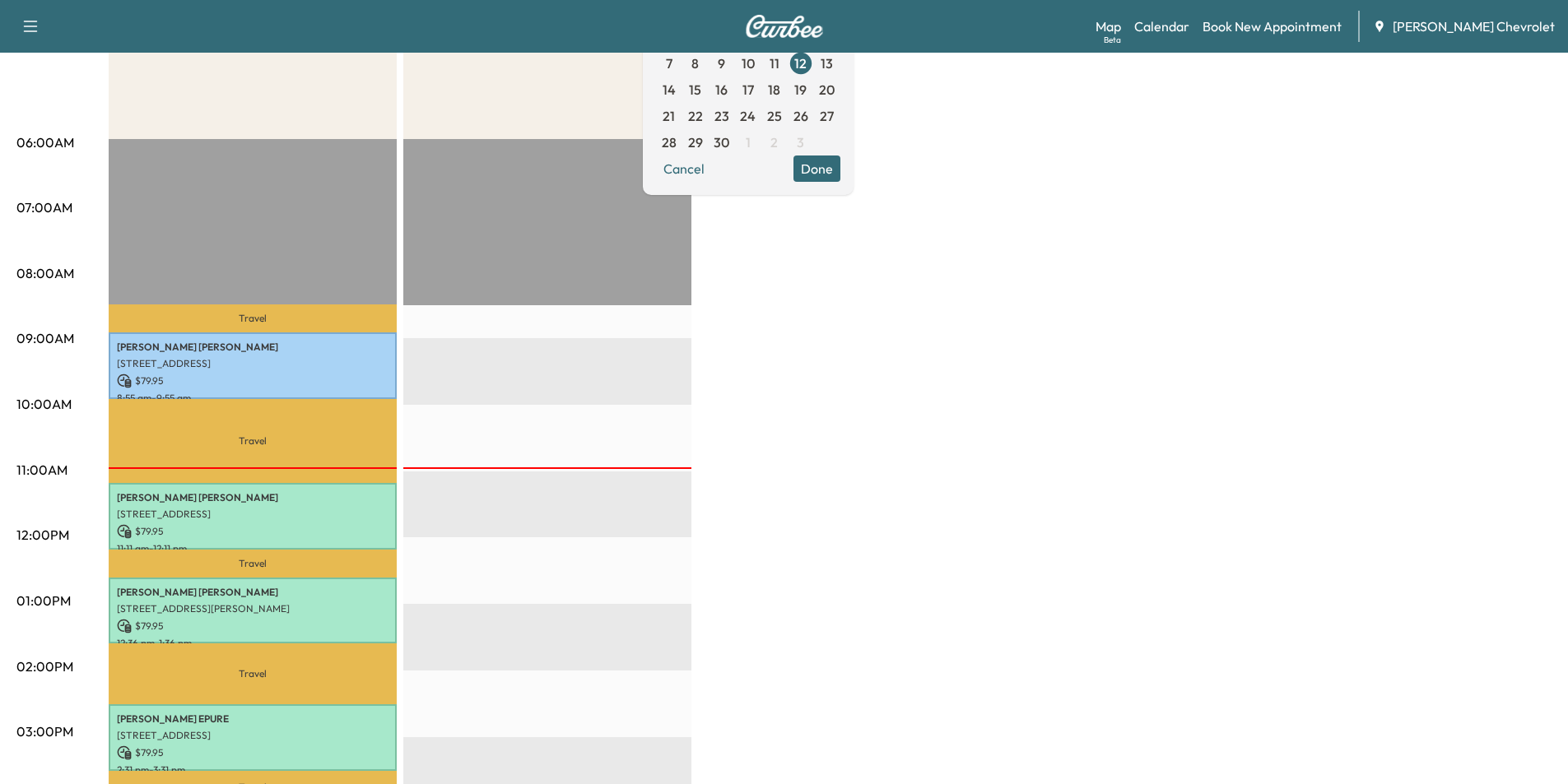
click at [887, 398] on div "BrightDrop Revenue $ 319.80 Work Time 240 mins Transit Time 211 mins Travel Jer…" at bounding box center [829, 585] width 1443 height 1234
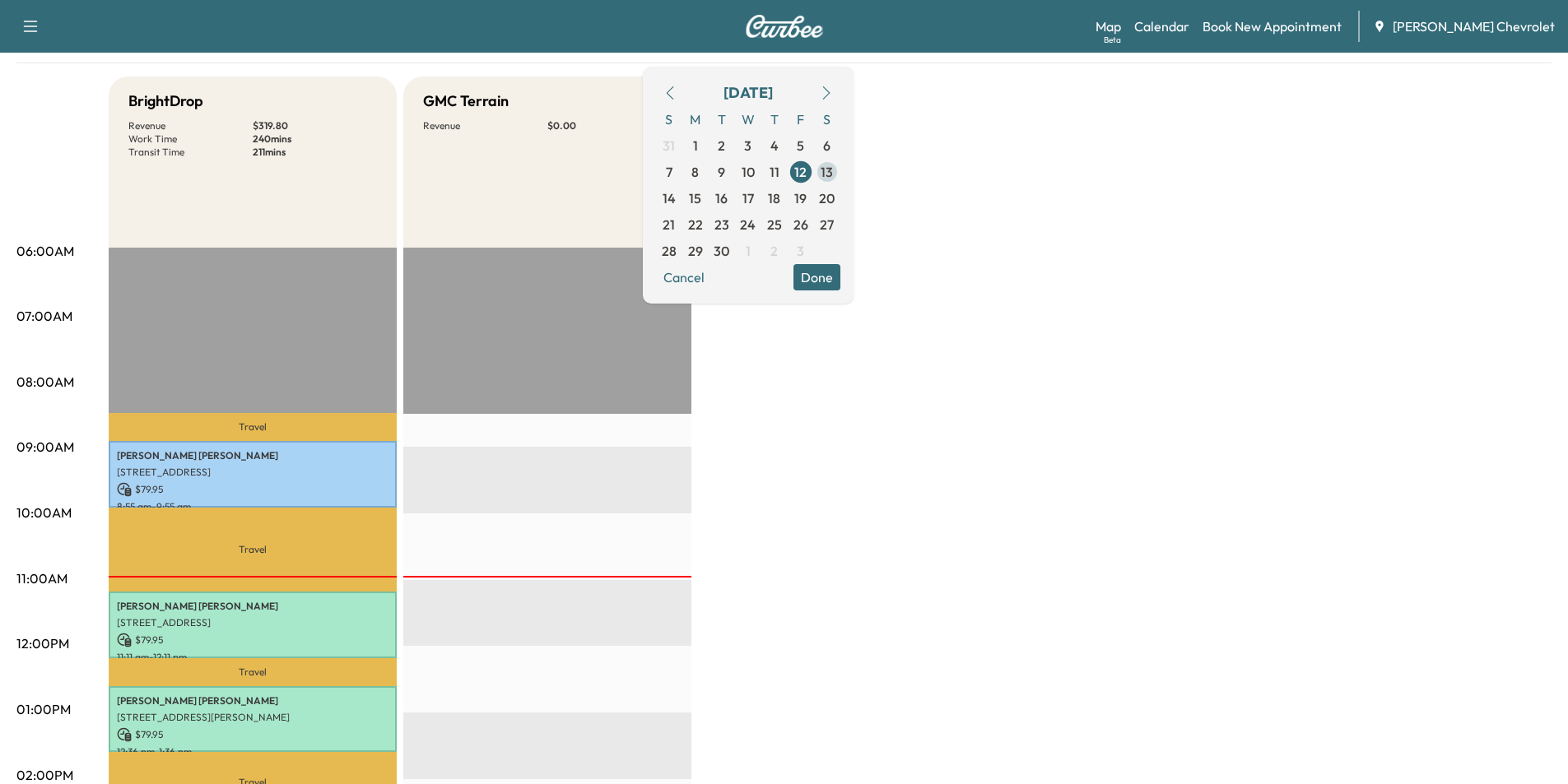
scroll to position [0, 0]
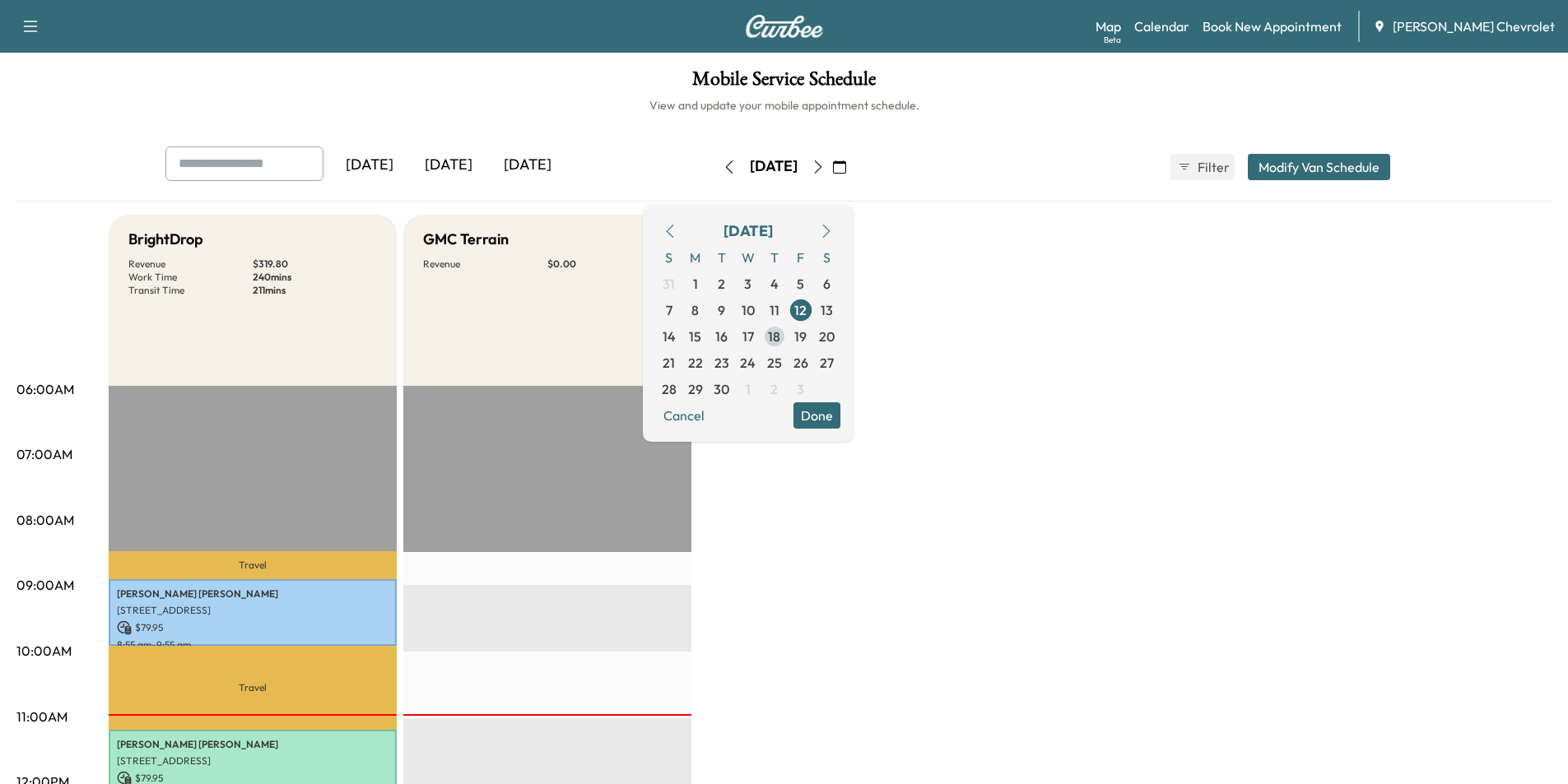
click at [780, 334] on span "18" at bounding box center [774, 337] width 13 height 20
click at [793, 334] on span "18" at bounding box center [780, 337] width 27 height 27
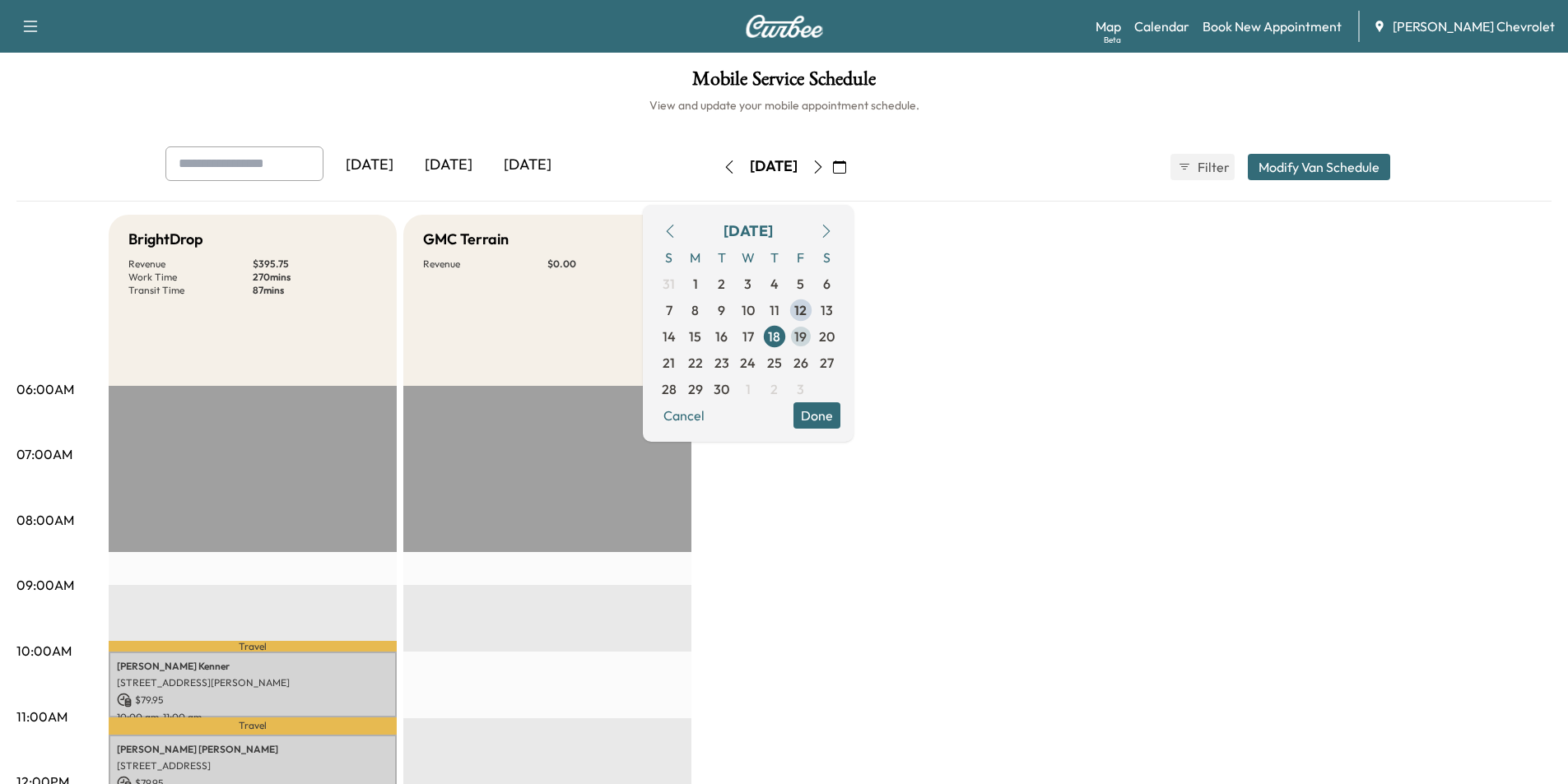
click at [807, 338] on span "19" at bounding box center [800, 337] width 13 height 20
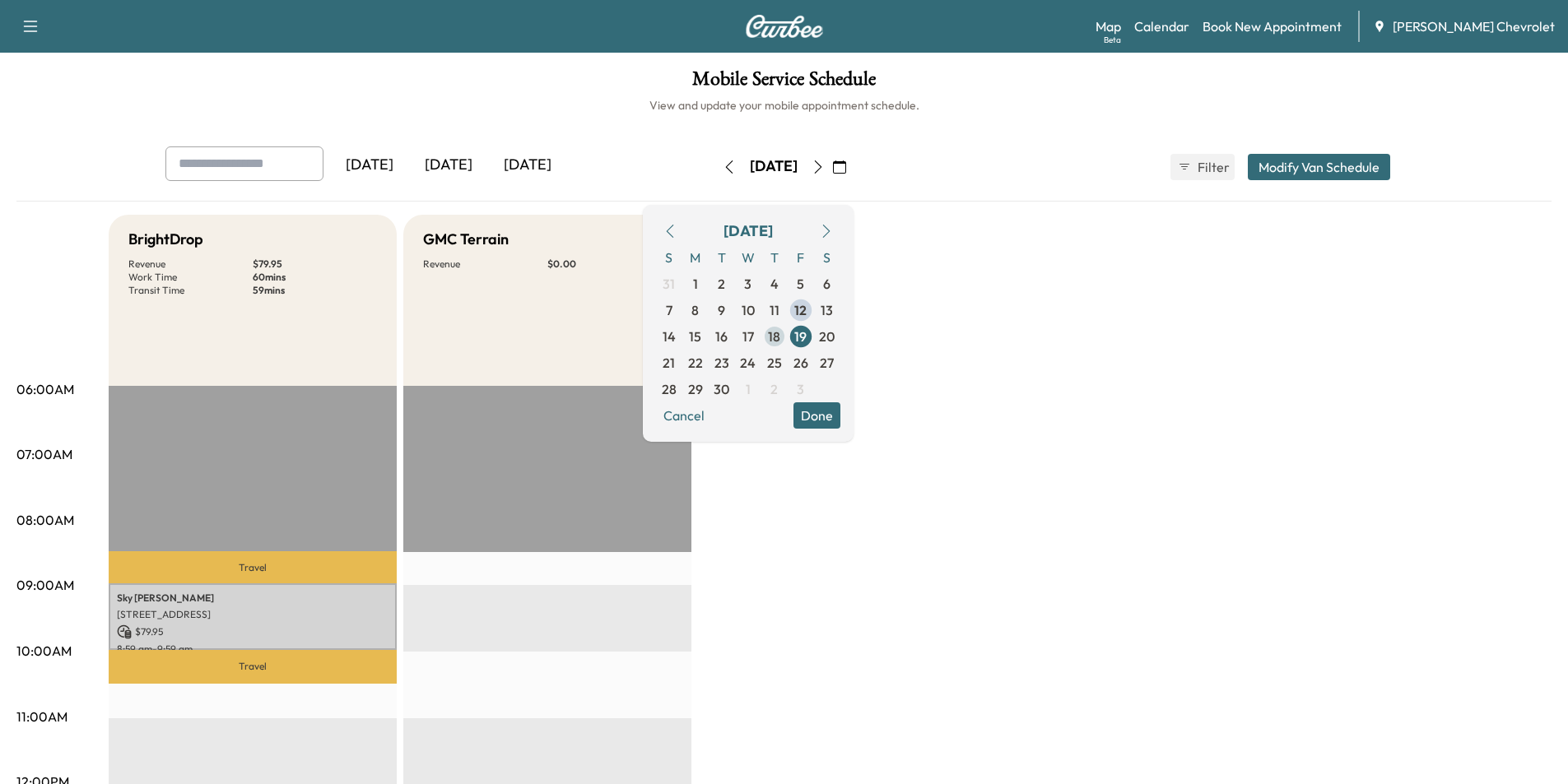
click at [780, 343] on span "18" at bounding box center [774, 337] width 13 height 20
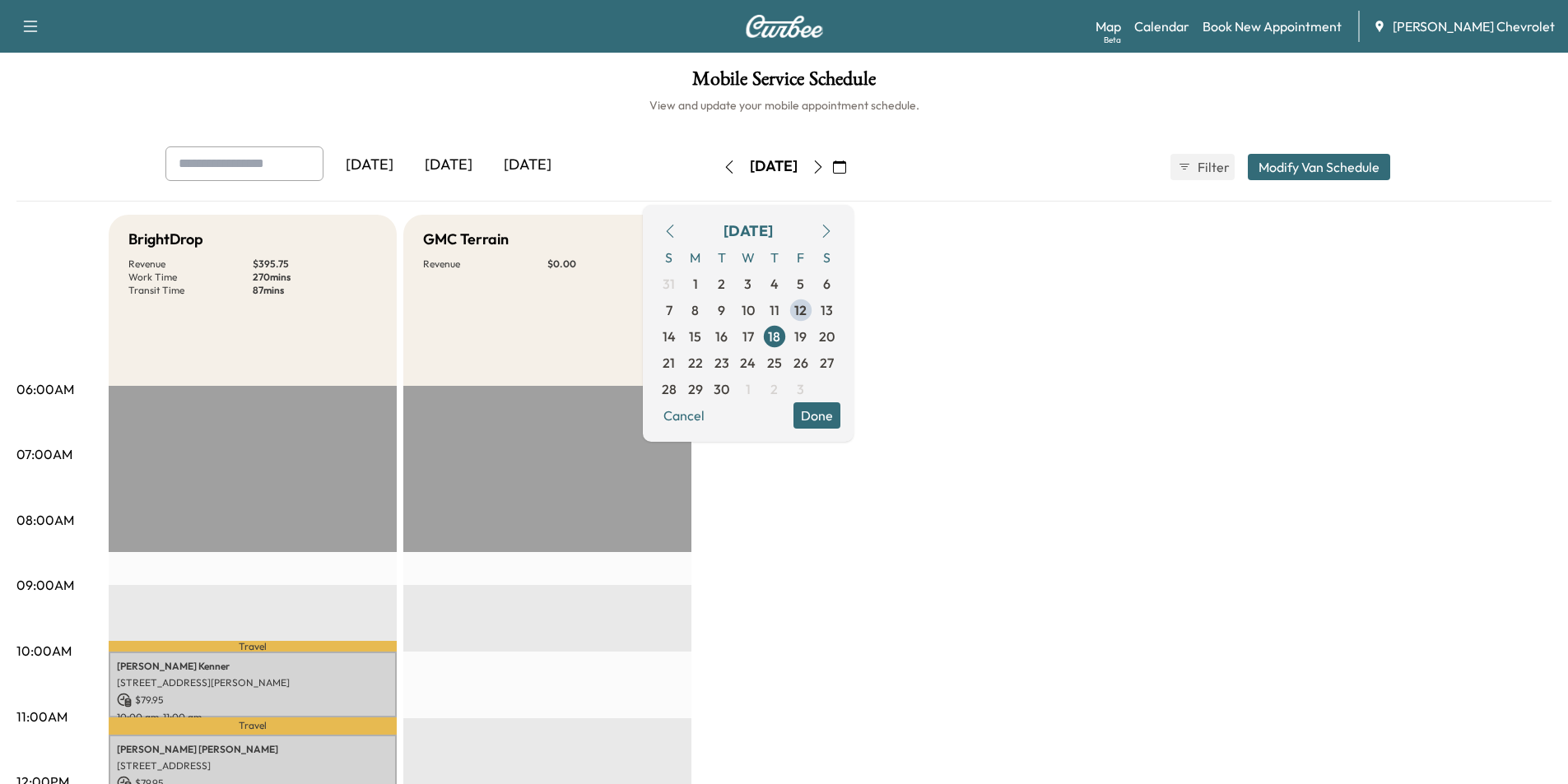
click at [840, 422] on button "Done" at bounding box center [817, 416] width 47 height 27
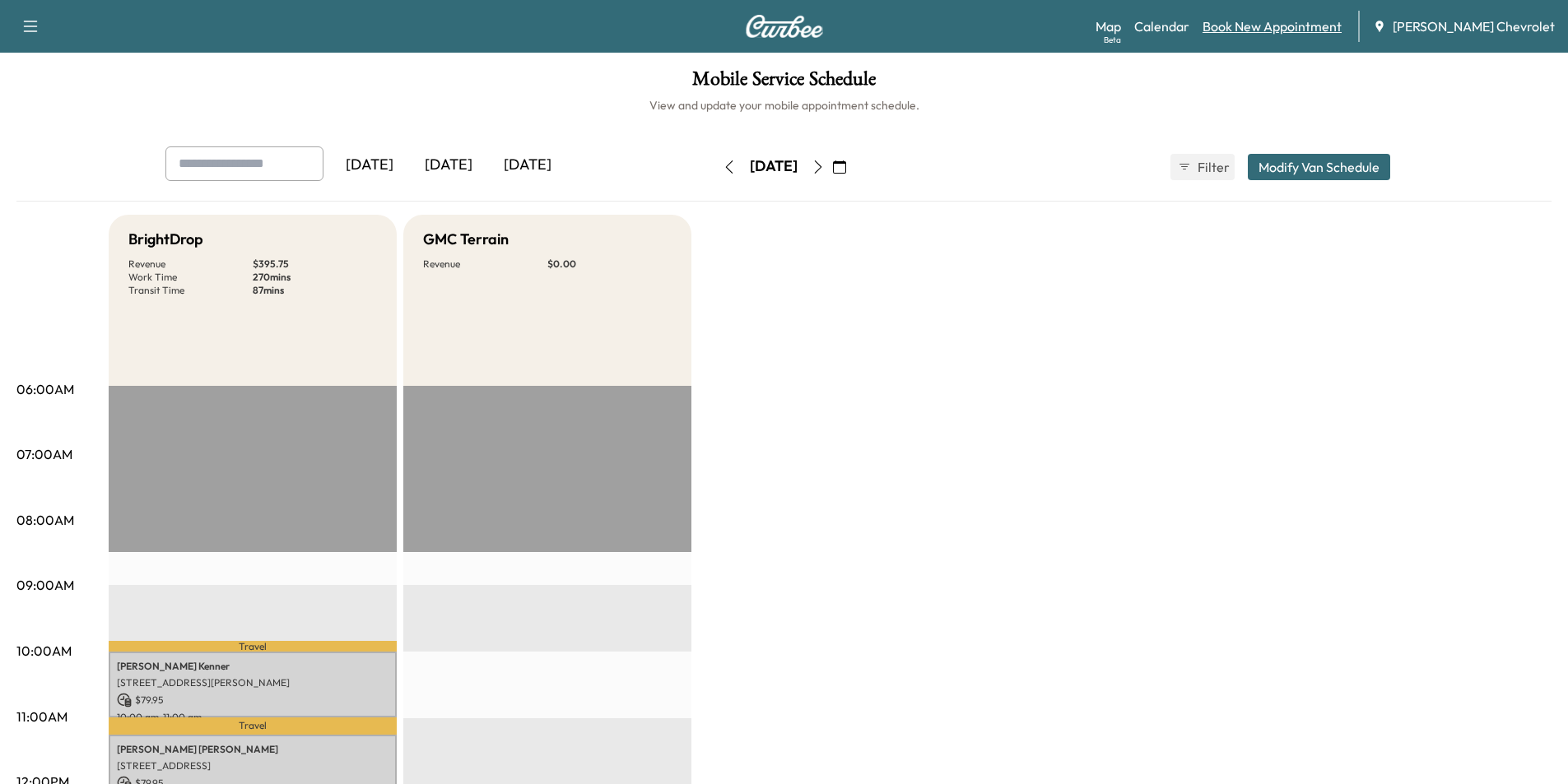
click at [1303, 27] on link "Book New Appointment" at bounding box center [1272, 27] width 139 height 20
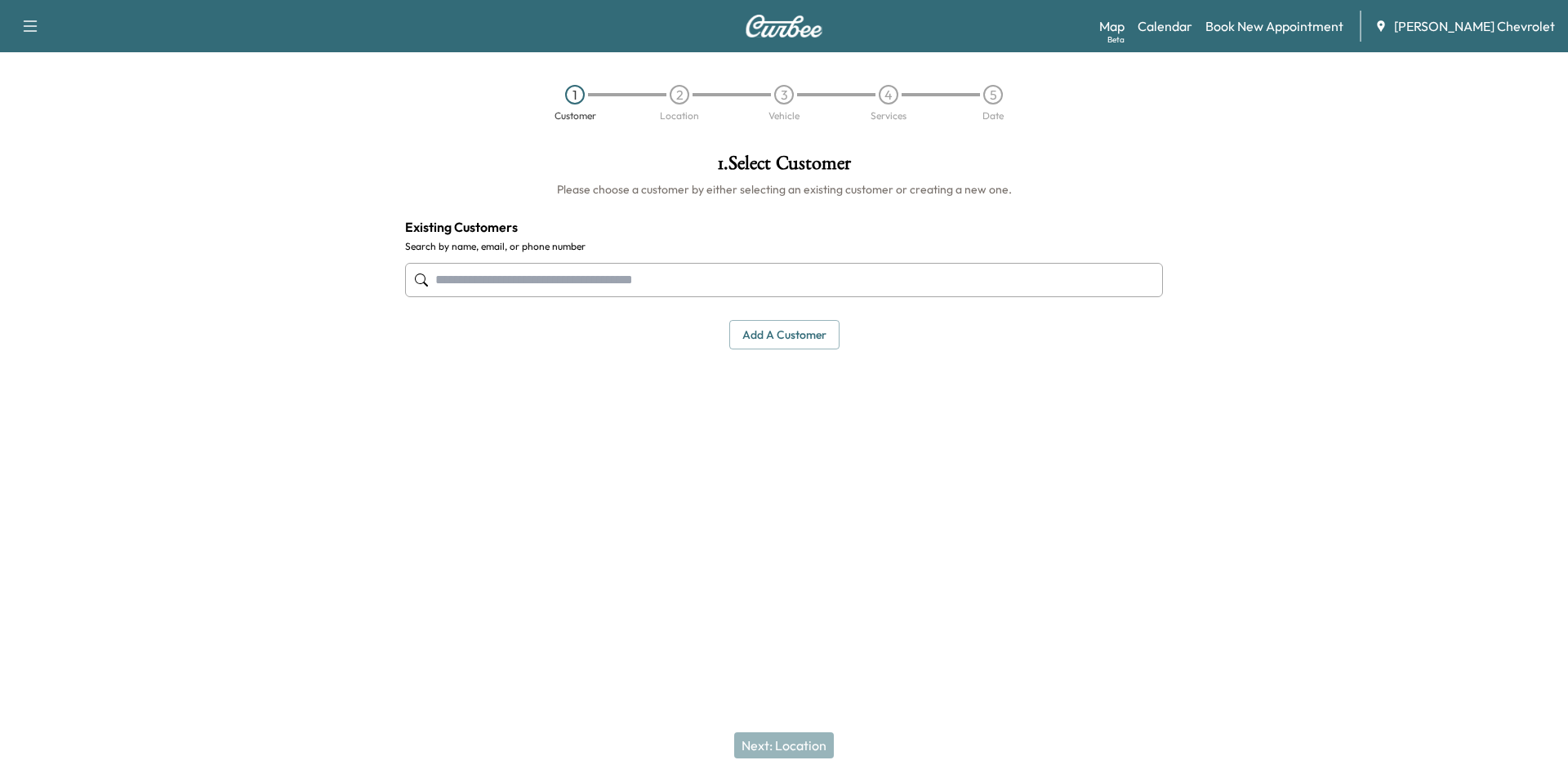
paste input "**********"
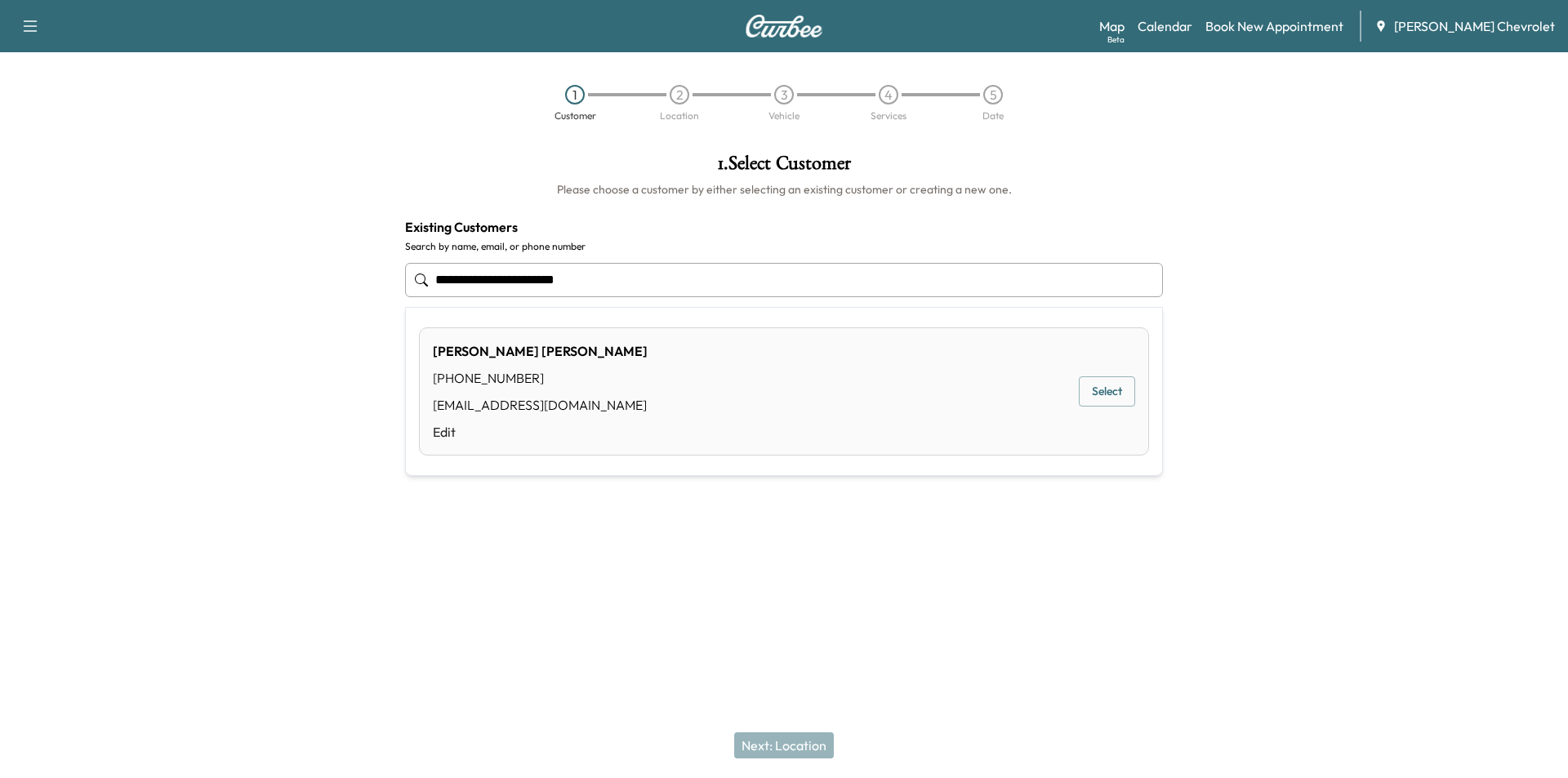
click at [1111, 394] on button "Select" at bounding box center [1107, 391] width 57 height 30
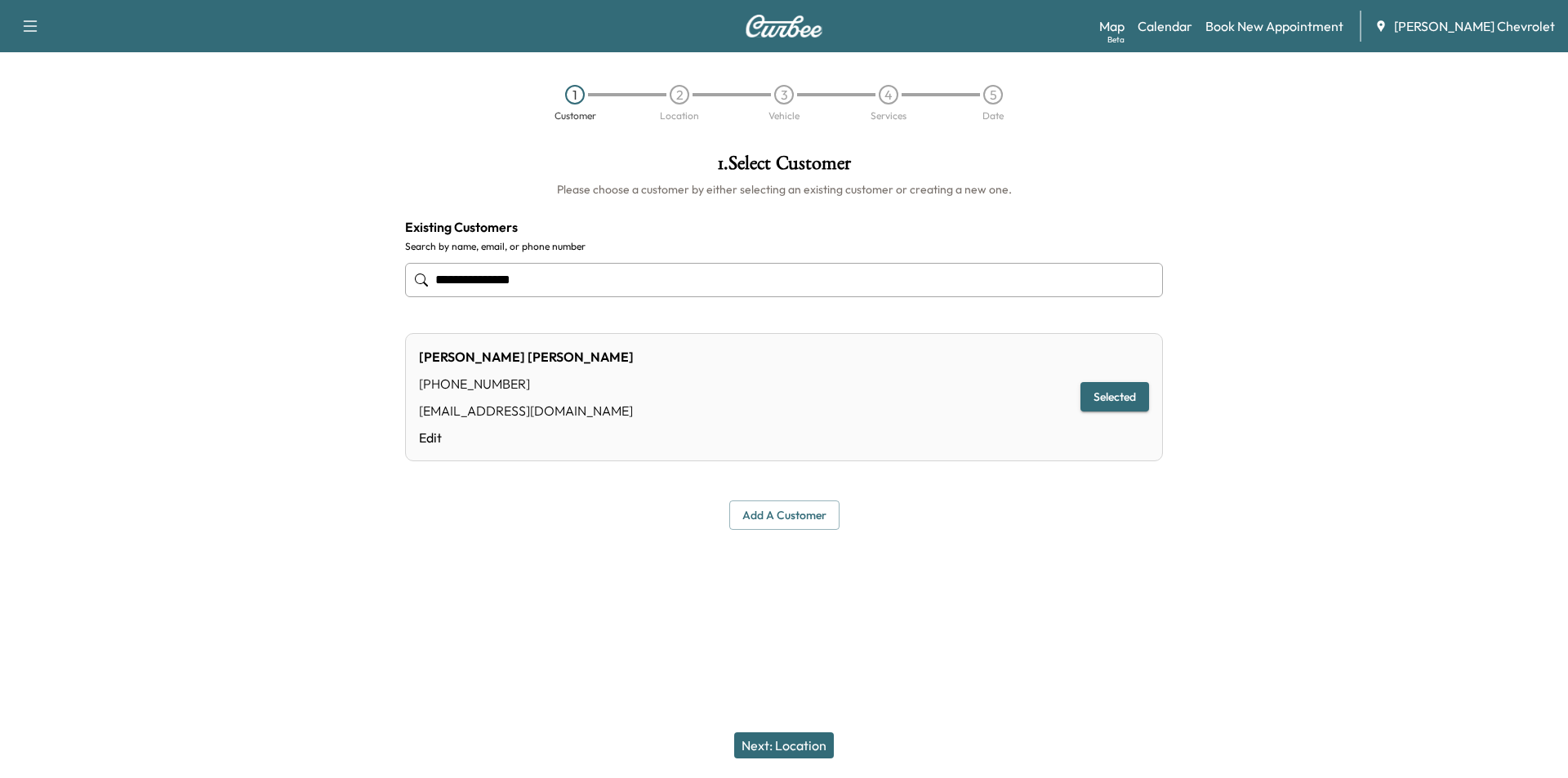
type input "**********"
click at [760, 740] on button "Next: Location" at bounding box center [784, 746] width 100 height 26
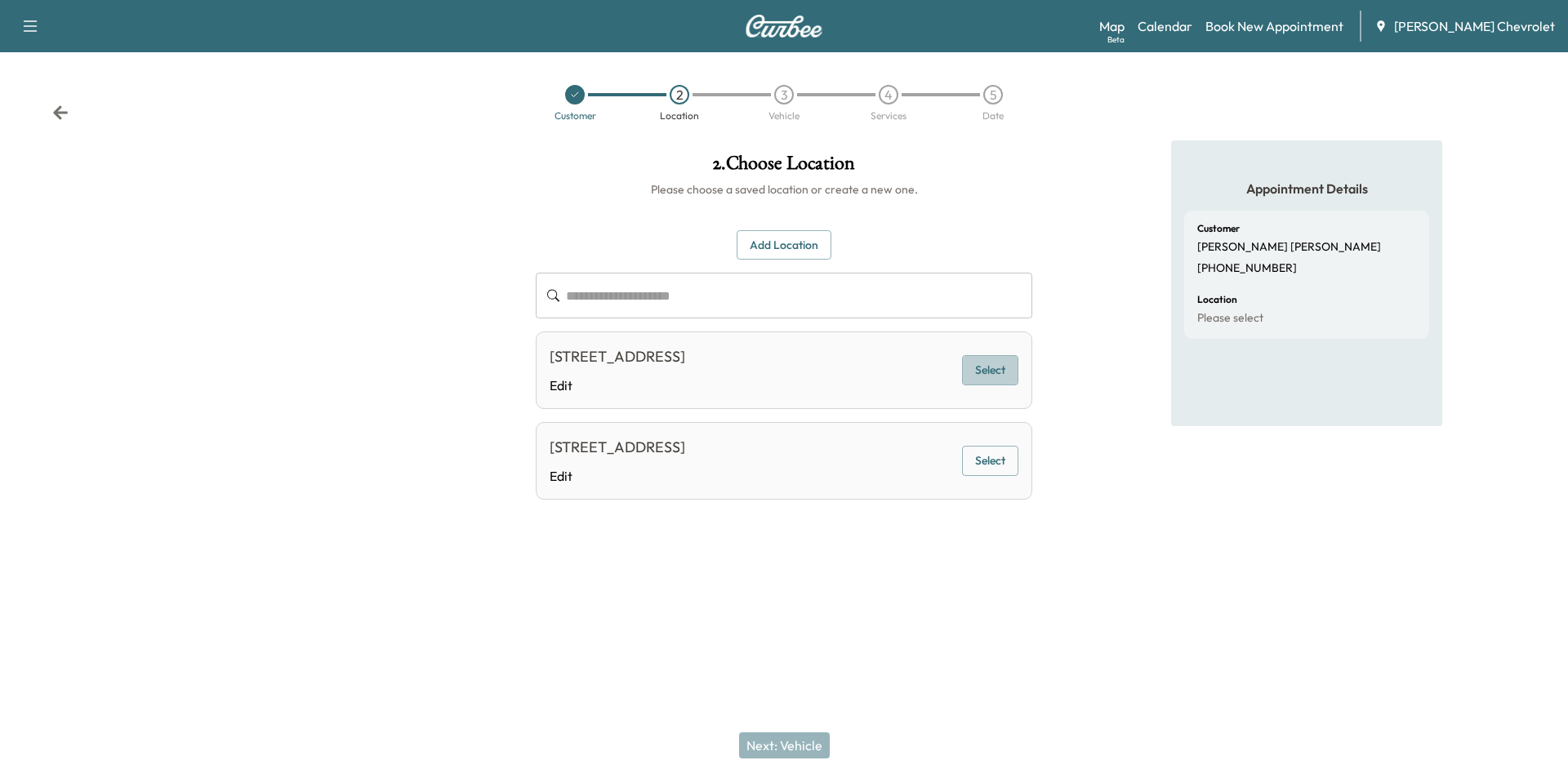
click at [988, 368] on button "Select" at bounding box center [991, 370] width 57 height 30
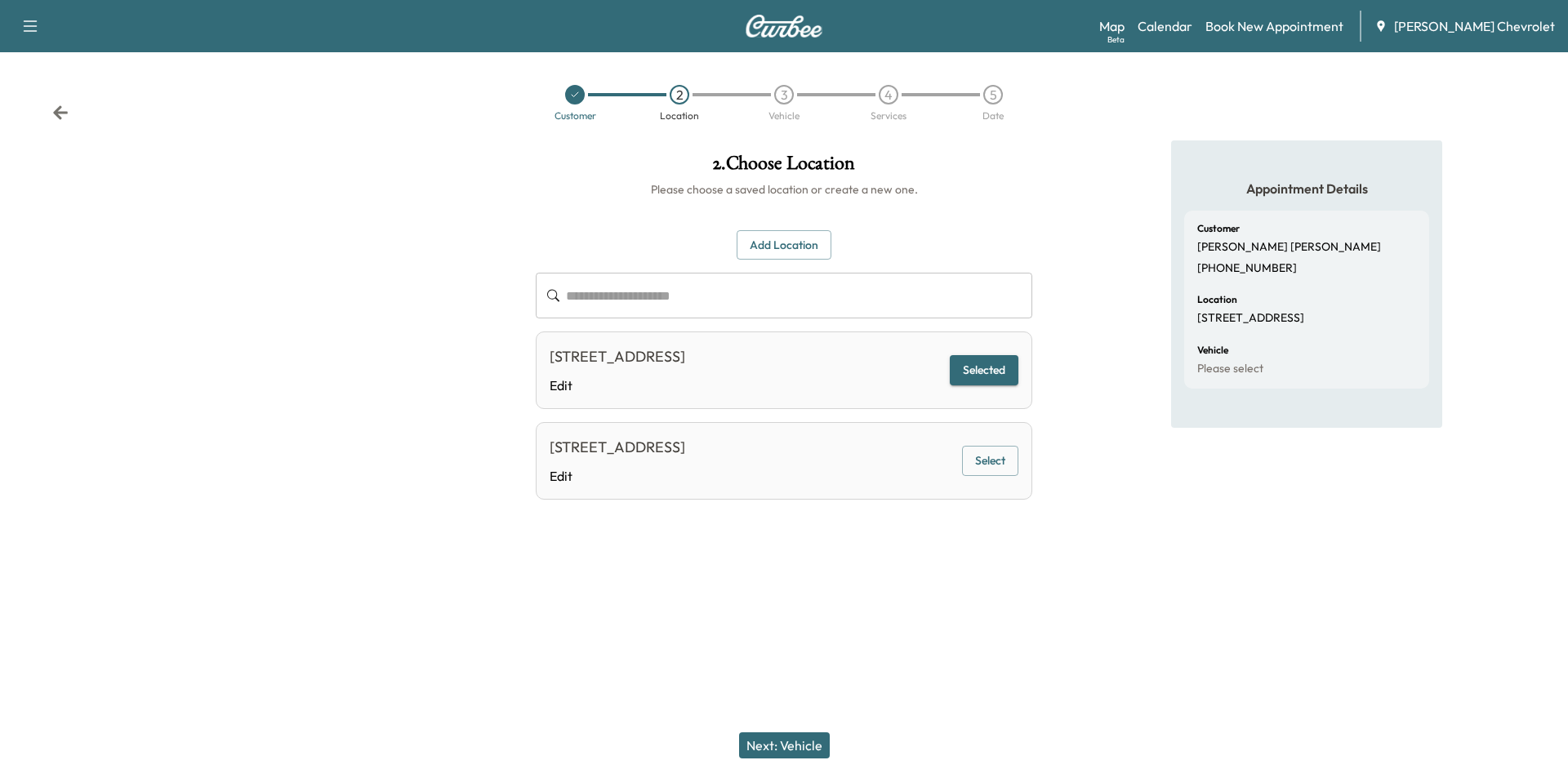
click at [792, 735] on button "Next: Vehicle" at bounding box center [784, 746] width 91 height 26
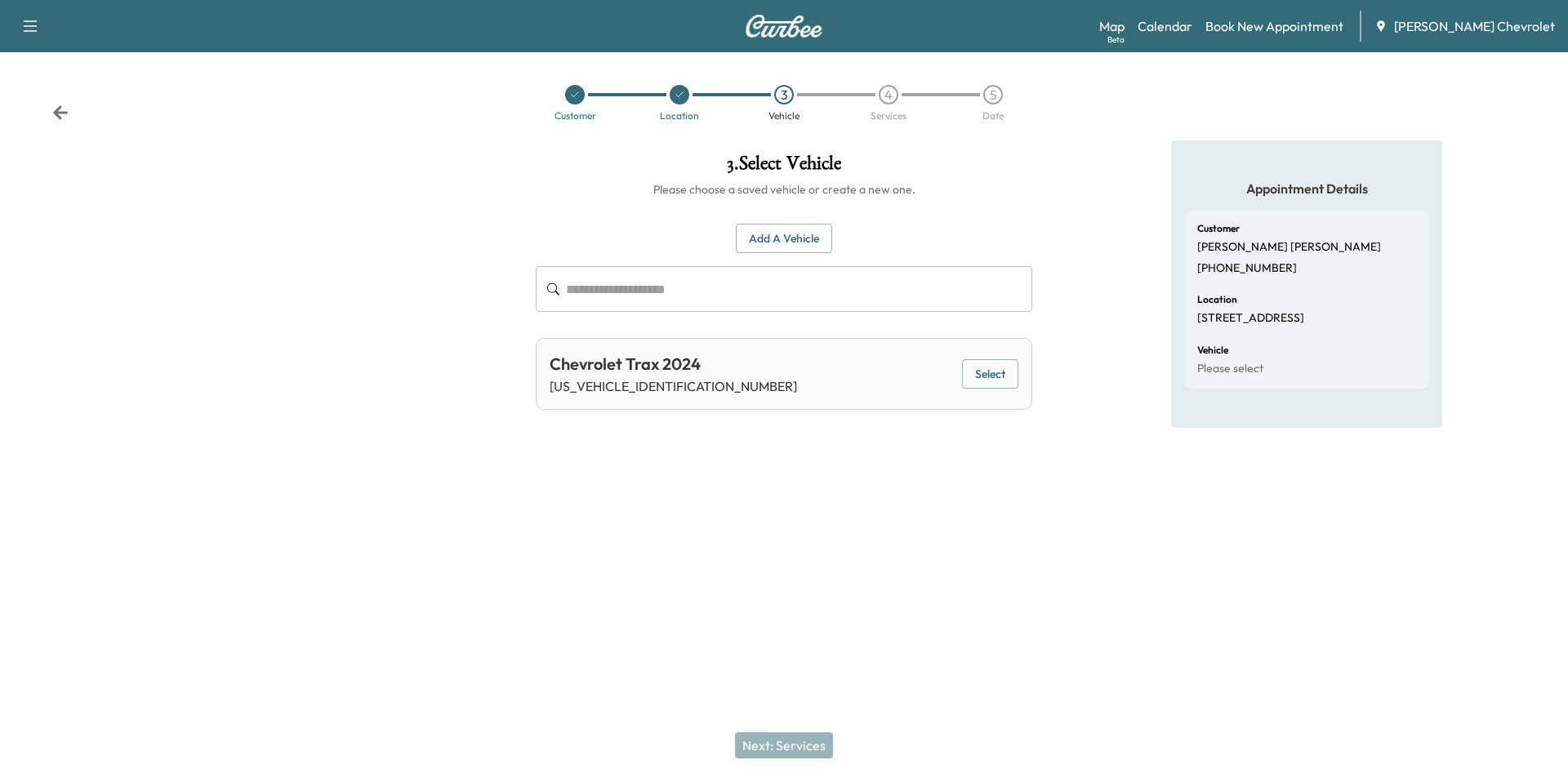
click at [990, 379] on button "Select" at bounding box center [991, 374] width 57 height 30
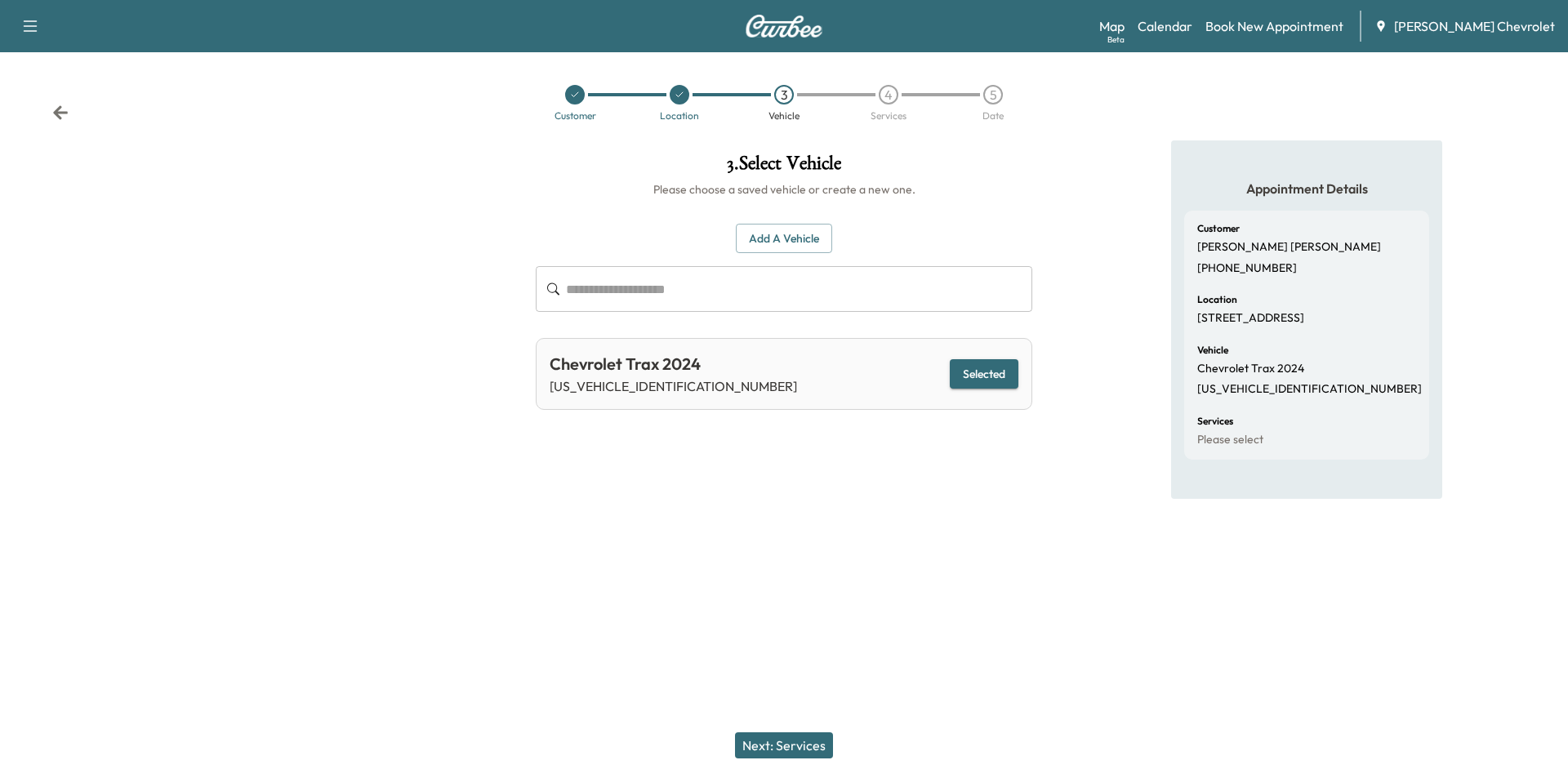
click at [65, 113] on icon at bounding box center [60, 113] width 15 height 14
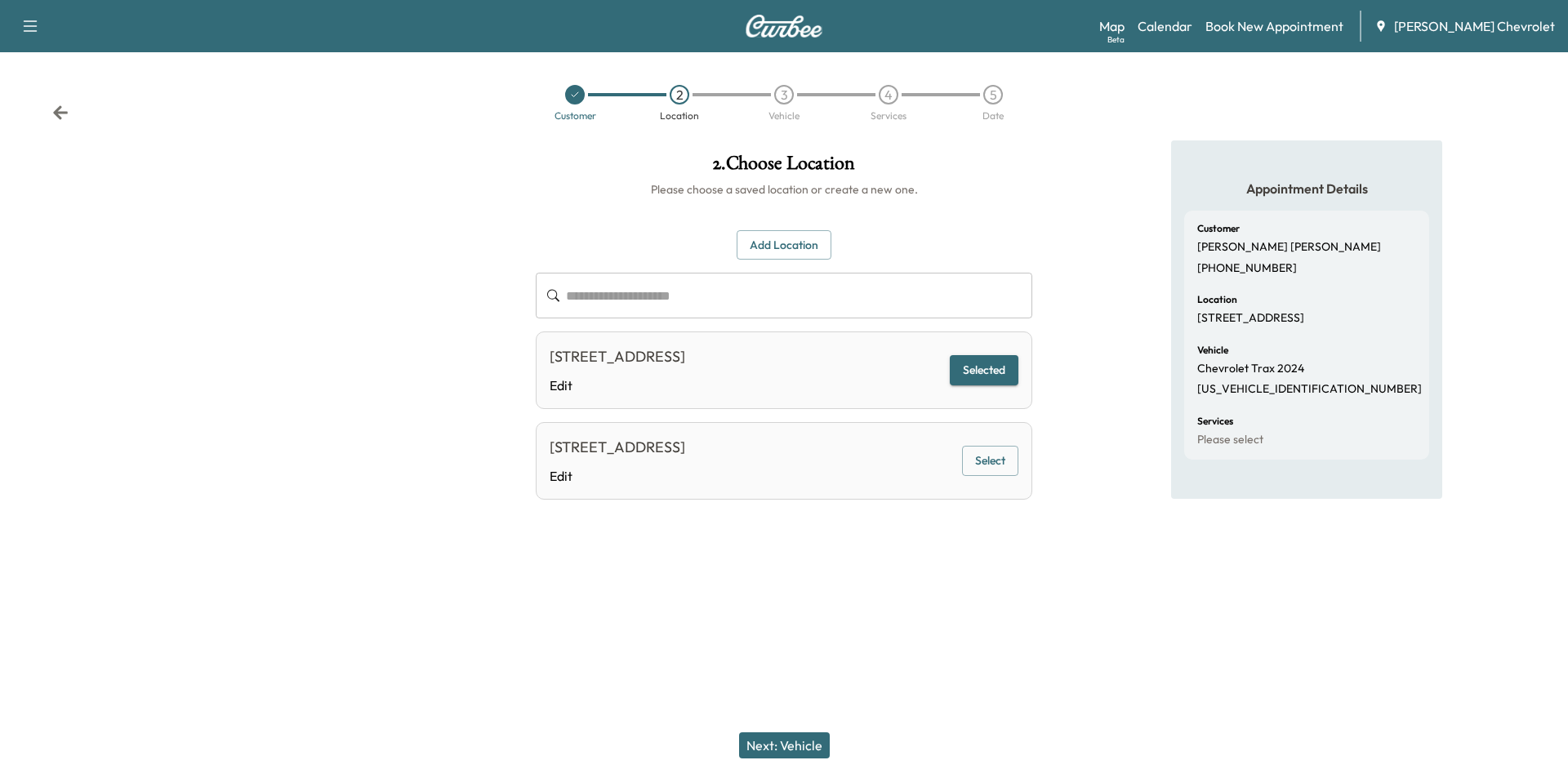
click at [669, 292] on input "text" at bounding box center [800, 295] width 466 height 46
click at [778, 743] on button "Next: Vehicle" at bounding box center [784, 746] width 91 height 26
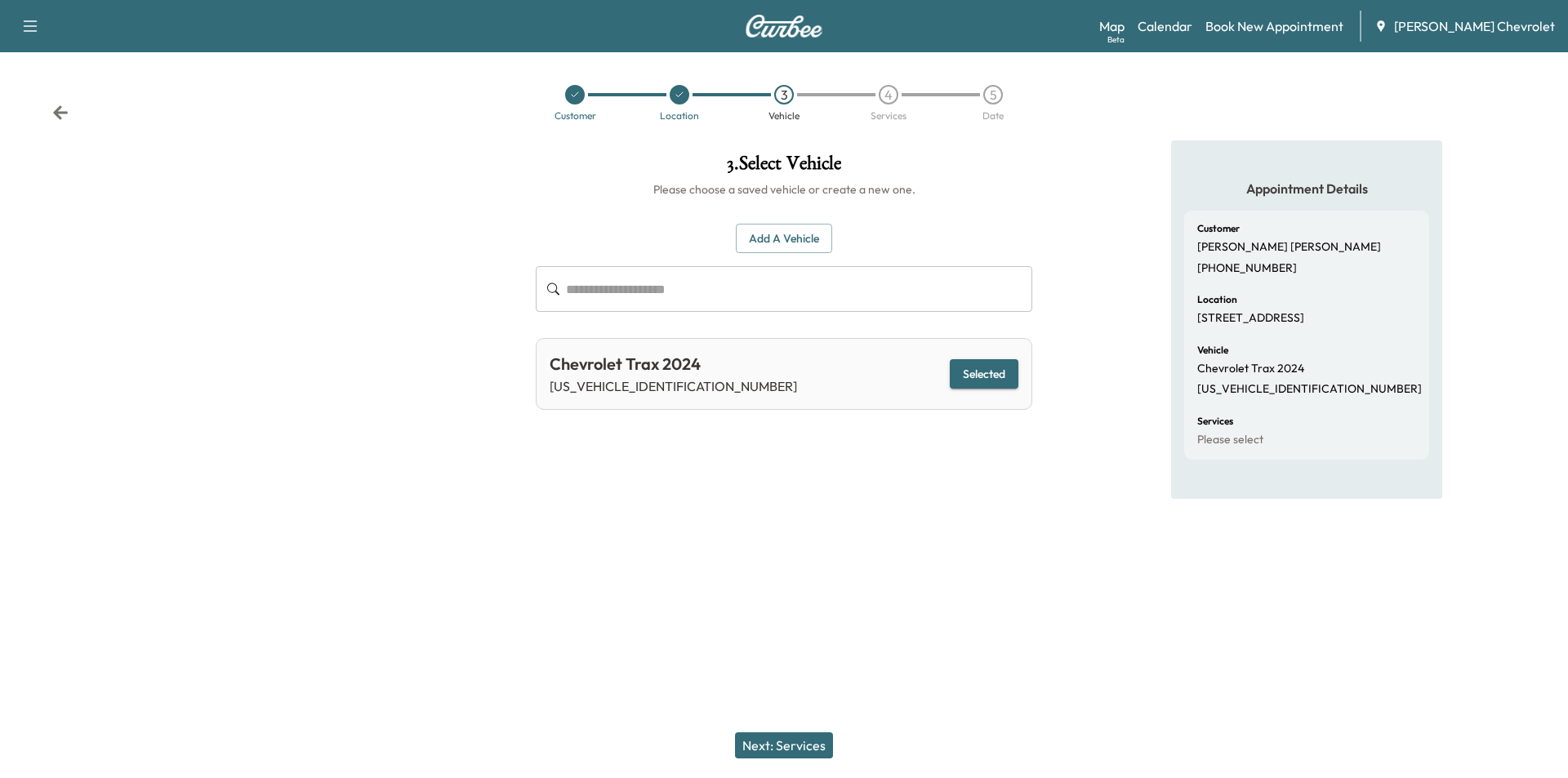
drag, startPoint x: 1014, startPoint y: 370, endPoint x: 980, endPoint y: 434, distance: 72.5
click at [1013, 370] on button "Selected" at bounding box center [984, 374] width 69 height 30
click at [788, 743] on button "Next: Services" at bounding box center [784, 746] width 98 height 26
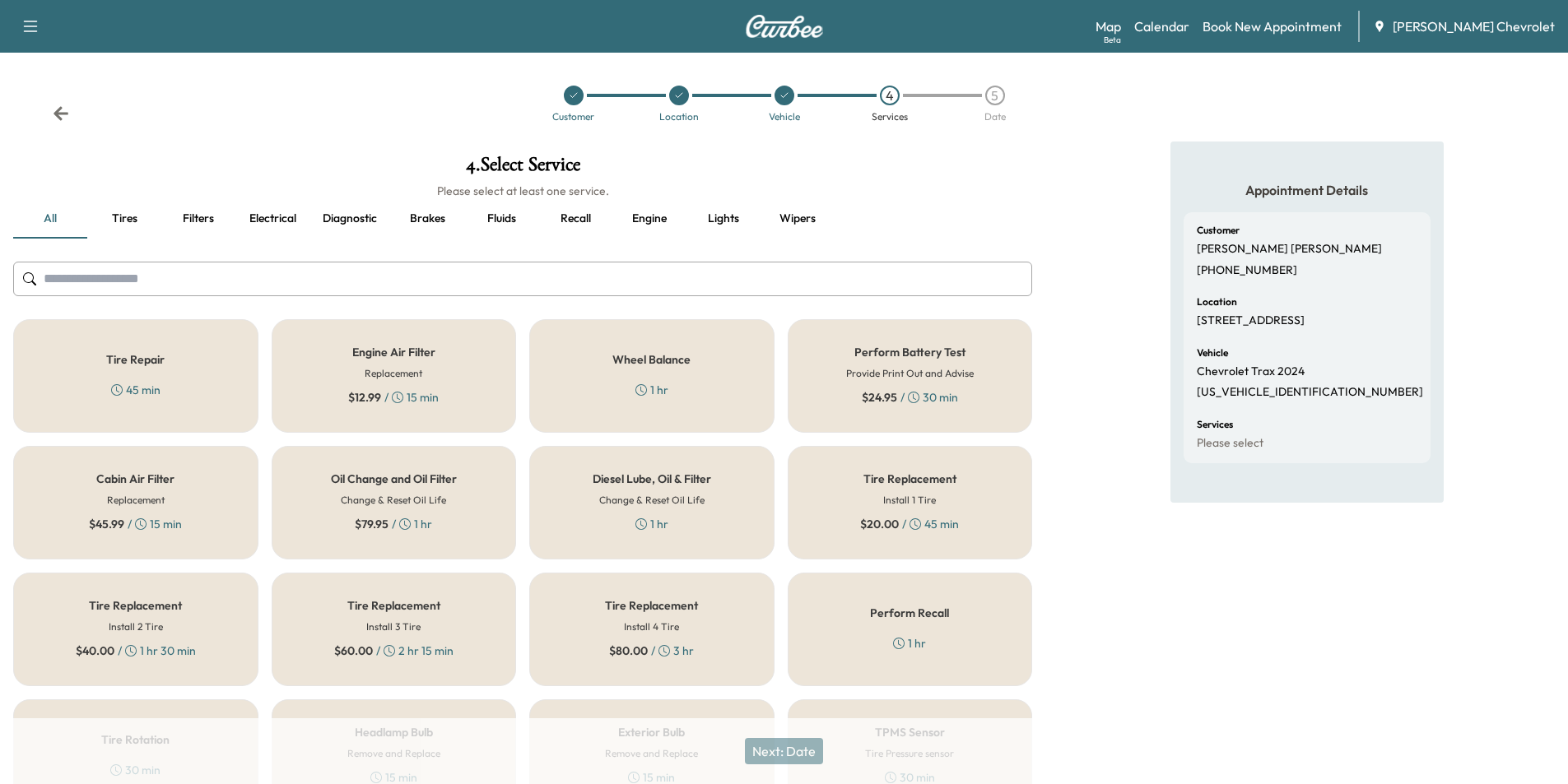
click at [438, 488] on div "Oil Change and Oil Filter Change & Reset Oil Life $ 79.95 / 1 hr" at bounding box center [394, 503] width 245 height 114
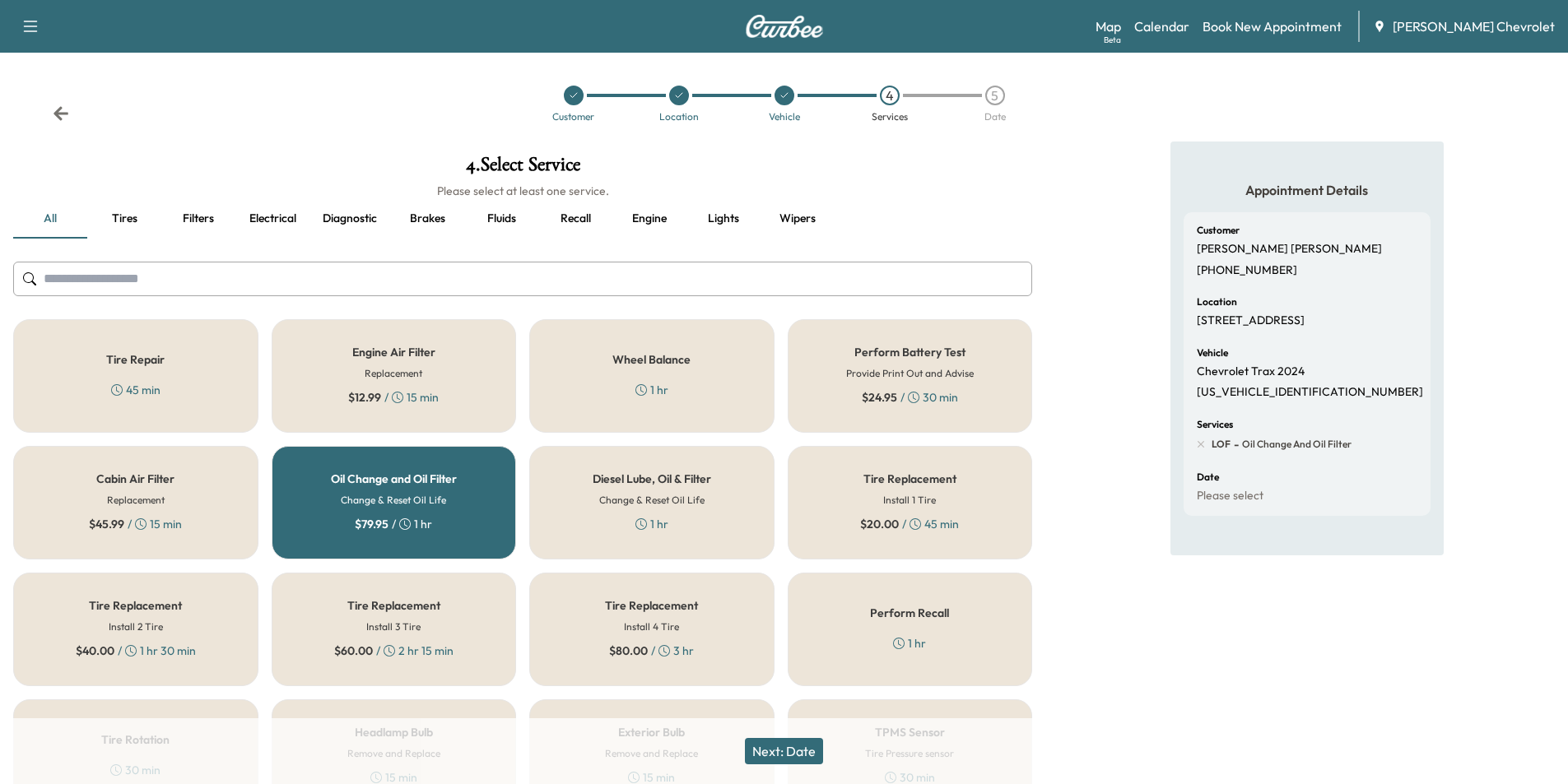
click at [776, 745] on button "Next: Date" at bounding box center [783, 751] width 78 height 27
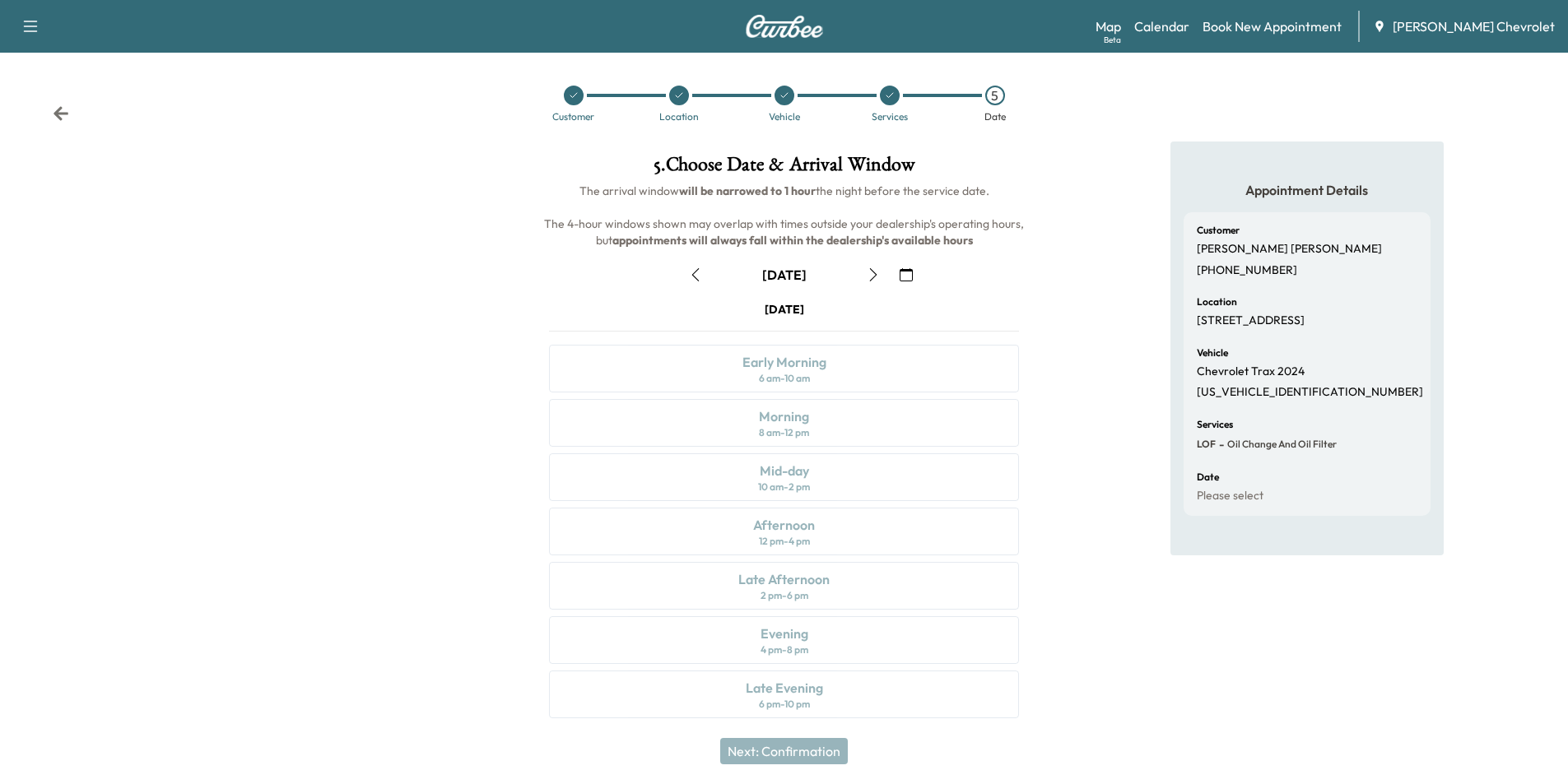
click at [900, 274] on icon "button" at bounding box center [905, 274] width 13 height 13
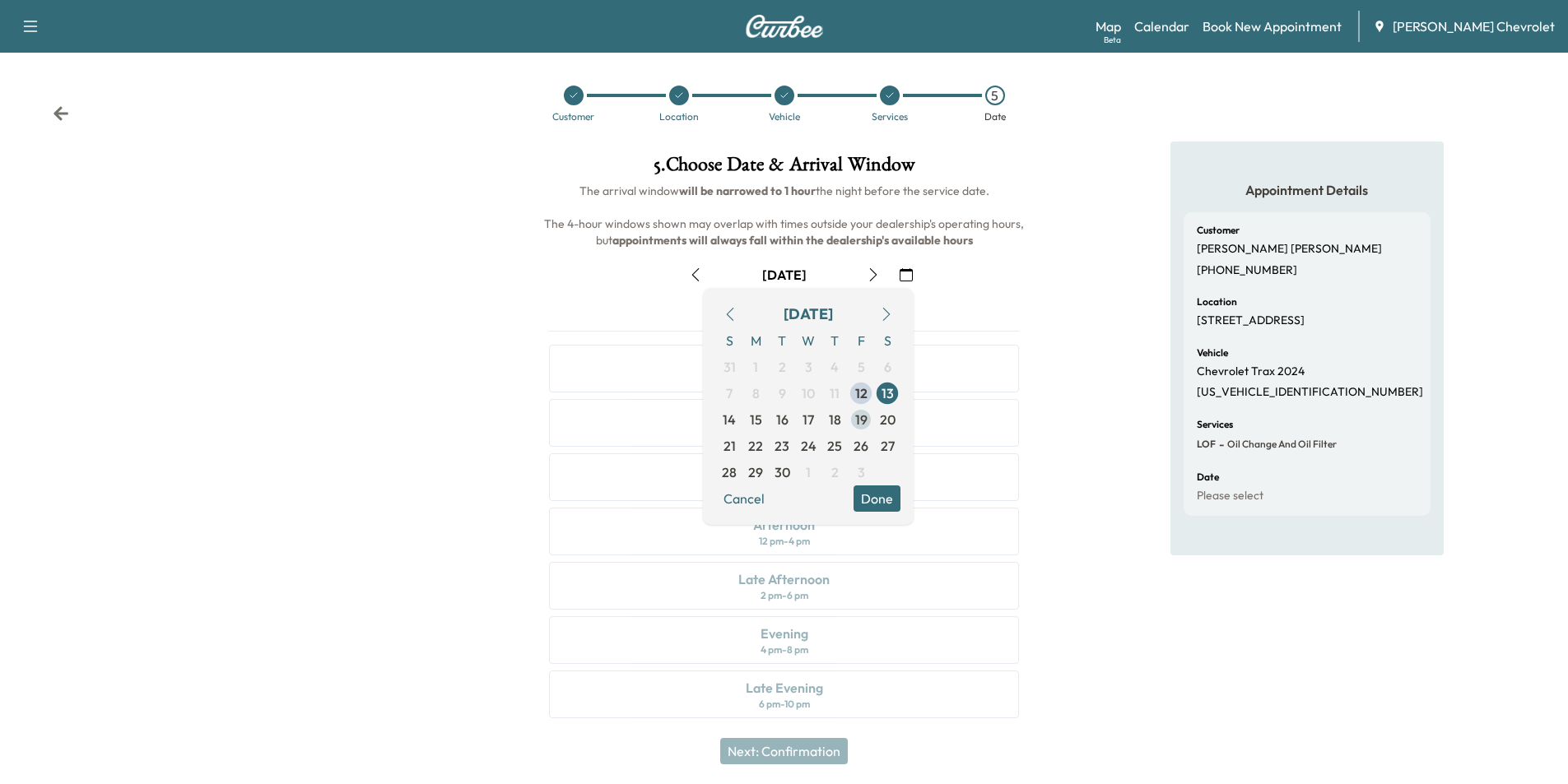
click at [865, 418] on span "19" at bounding box center [861, 420] width 13 height 20
click at [865, 418] on span "19" at bounding box center [873, 420] width 27 height 27
click at [867, 509] on button "Done" at bounding box center [877, 499] width 47 height 27
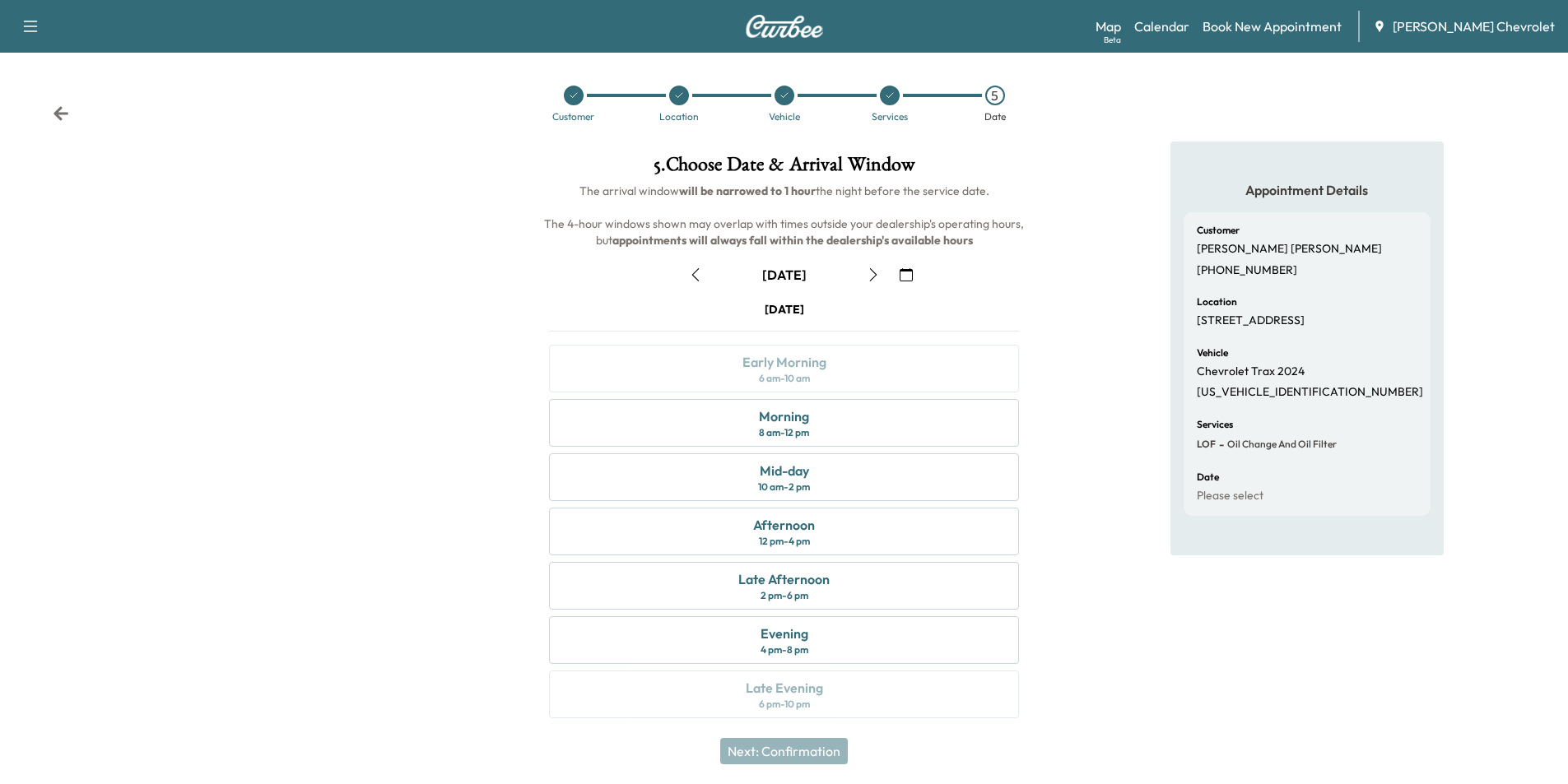
click at [870, 274] on icon "button" at bounding box center [873, 274] width 13 height 13
click at [877, 274] on icon "button" at bounding box center [873, 274] width 13 height 13
click at [853, 479] on div "Mid-day 10 am - 2 pm" at bounding box center [784, 477] width 470 height 47
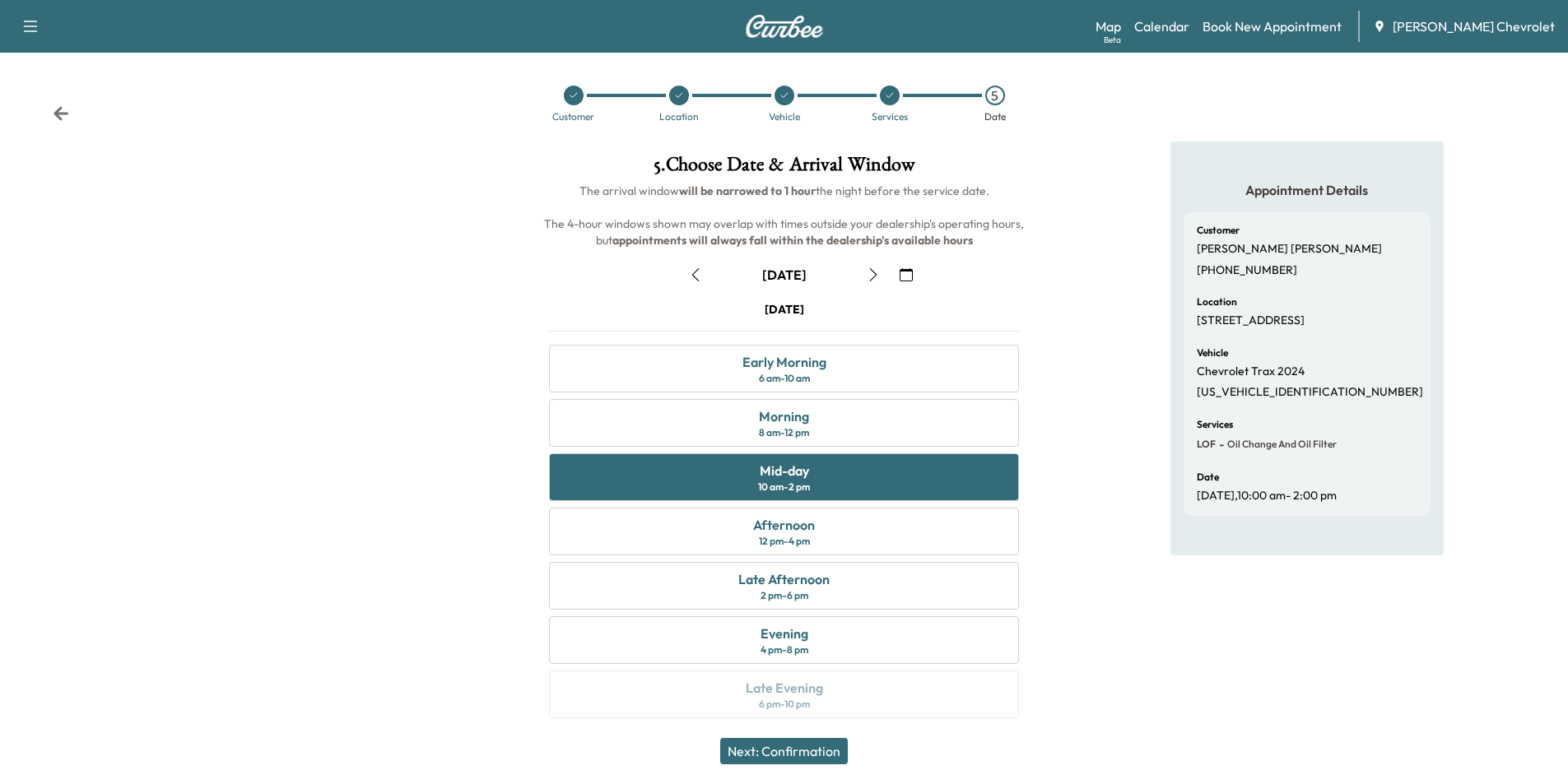
click at [829, 758] on button "Next: Confirmation" at bounding box center [783, 751] width 127 height 27
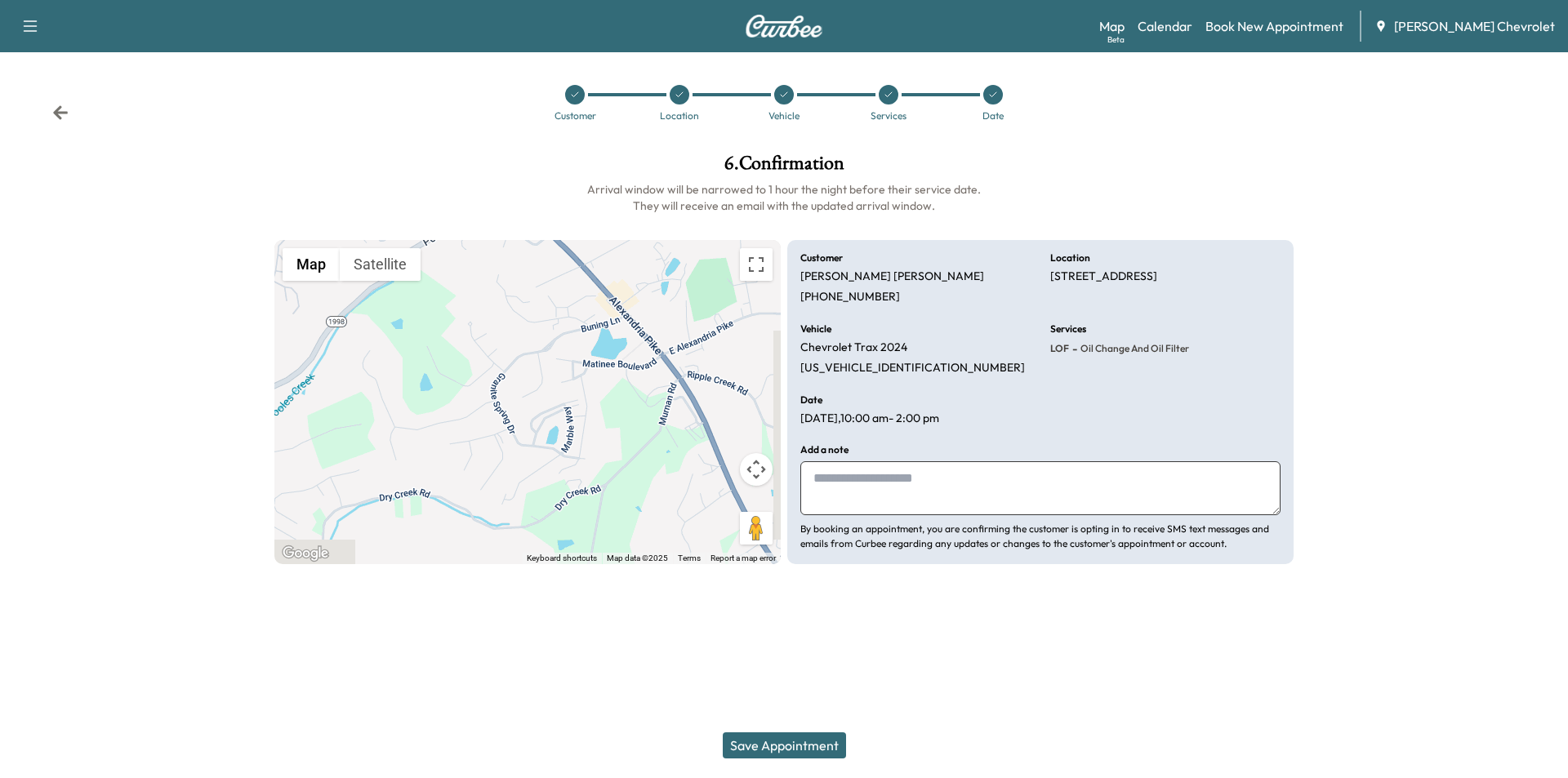
click at [772, 739] on button "Save Appointment" at bounding box center [785, 746] width 123 height 26
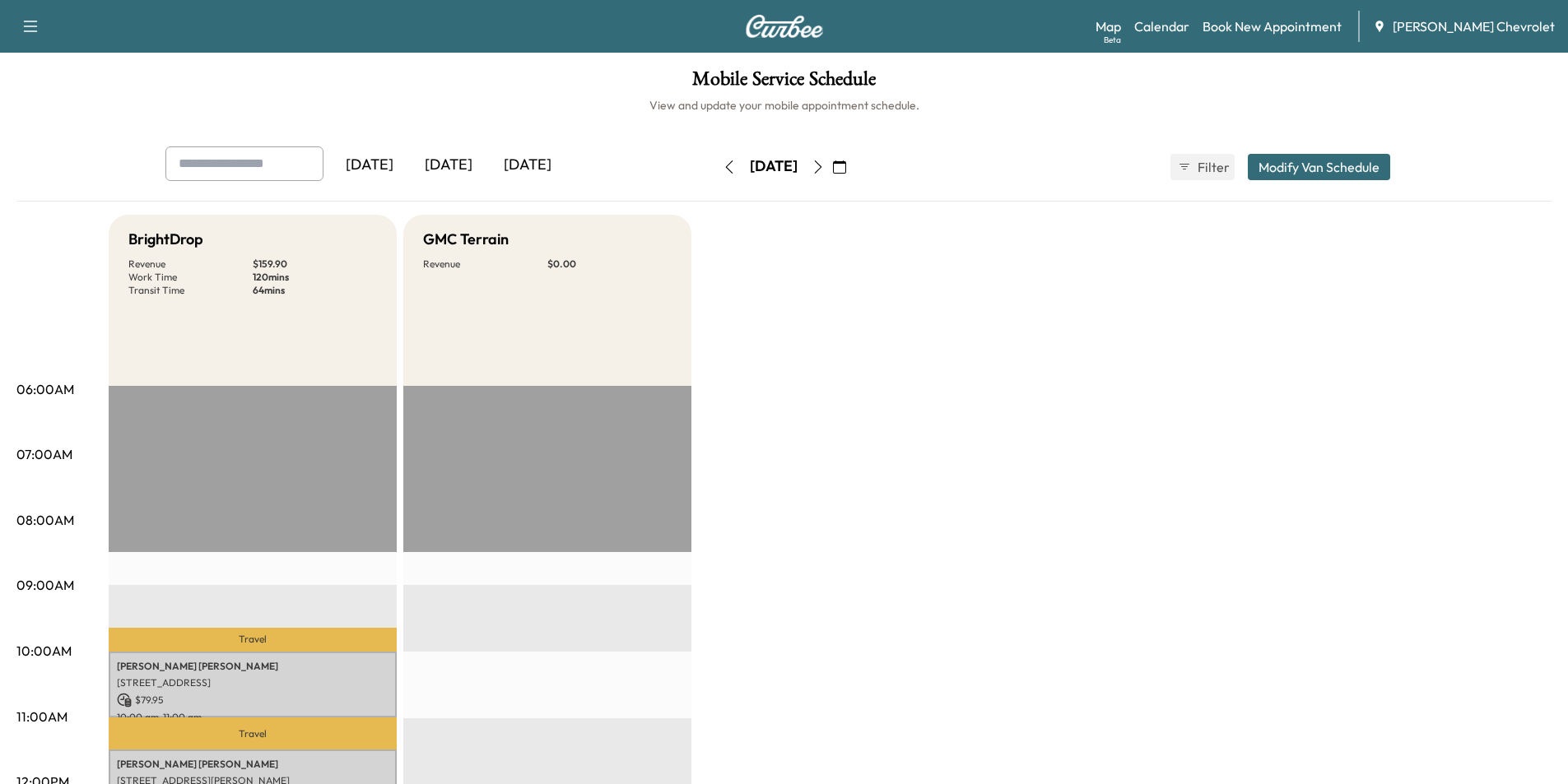
click at [853, 166] on button "button" at bounding box center [839, 167] width 28 height 27
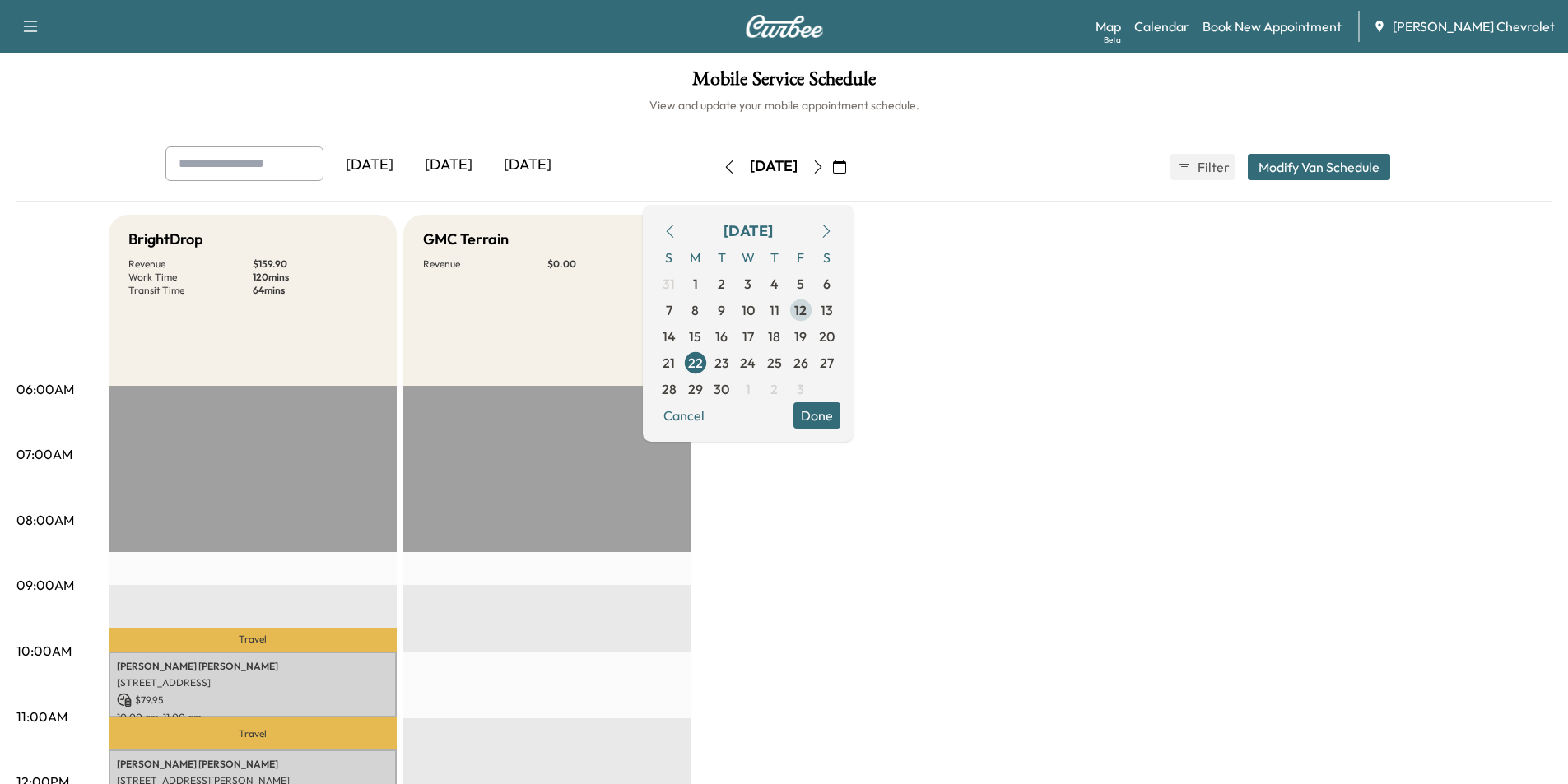
click at [807, 309] on span "12" at bounding box center [800, 310] width 13 height 20
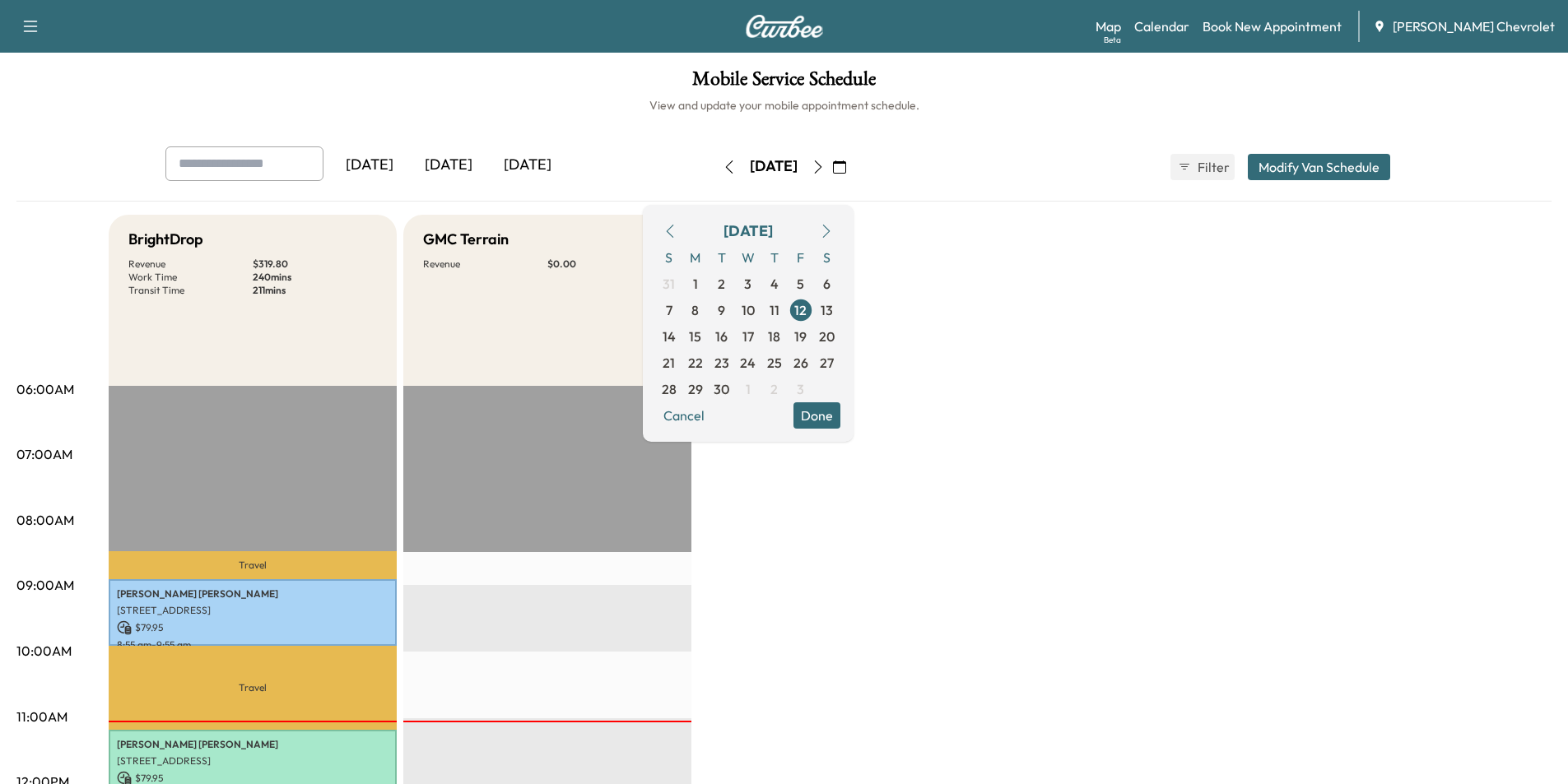
click at [840, 413] on button "Done" at bounding box center [817, 416] width 47 height 27
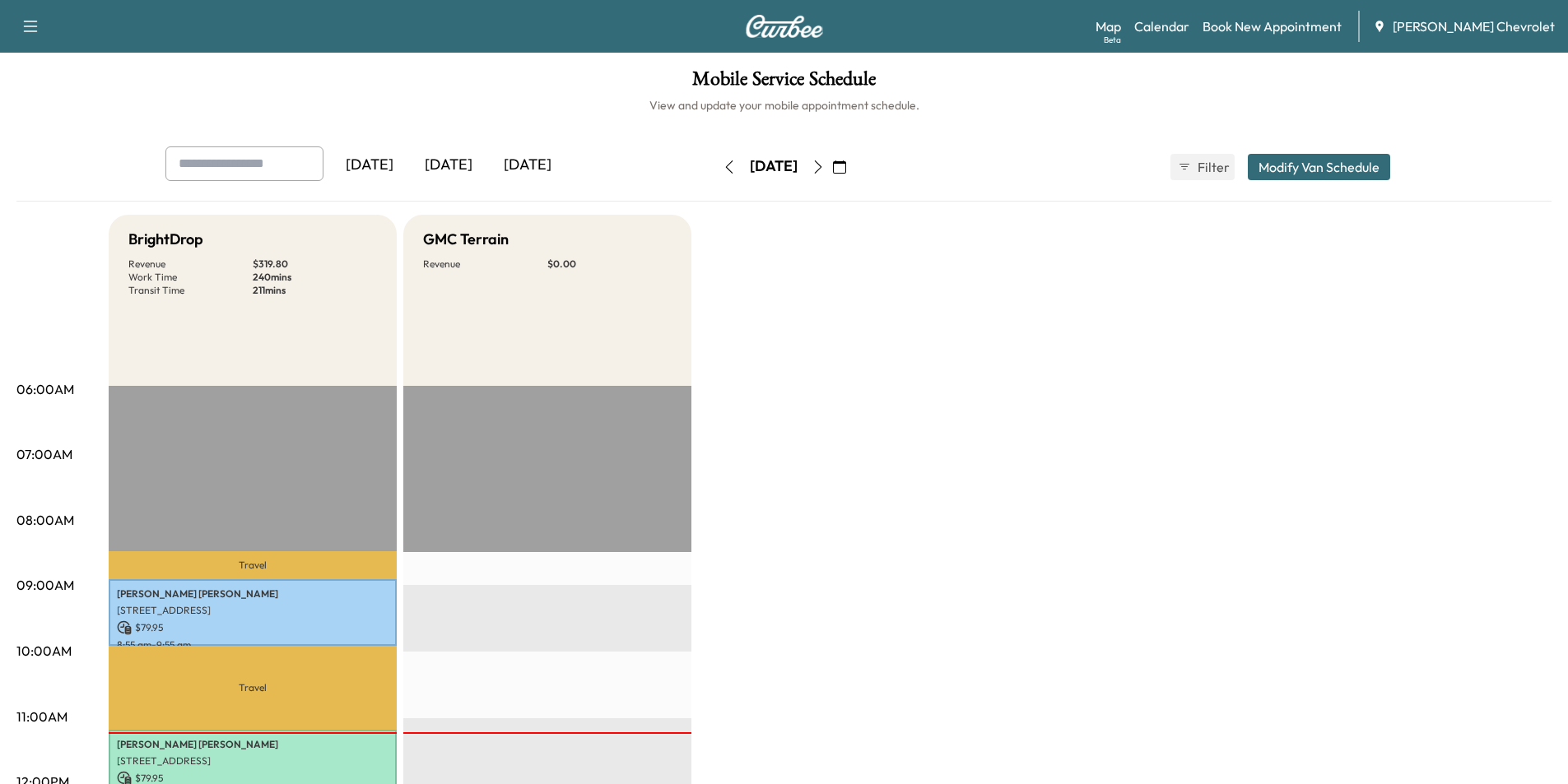
click at [846, 168] on icon "button" at bounding box center [838, 167] width 13 height 13
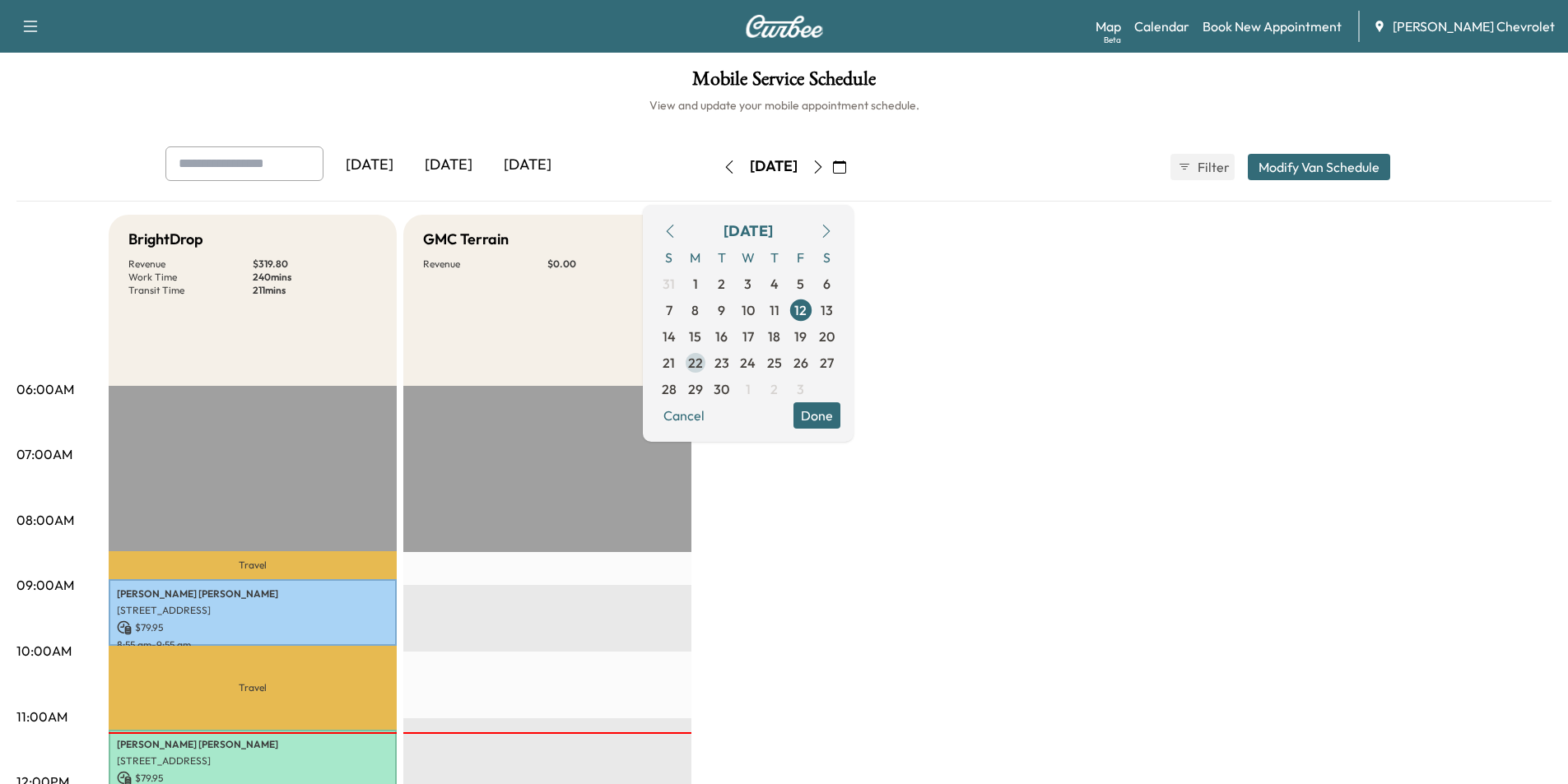
click at [703, 368] on span "22" at bounding box center [695, 363] width 15 height 20
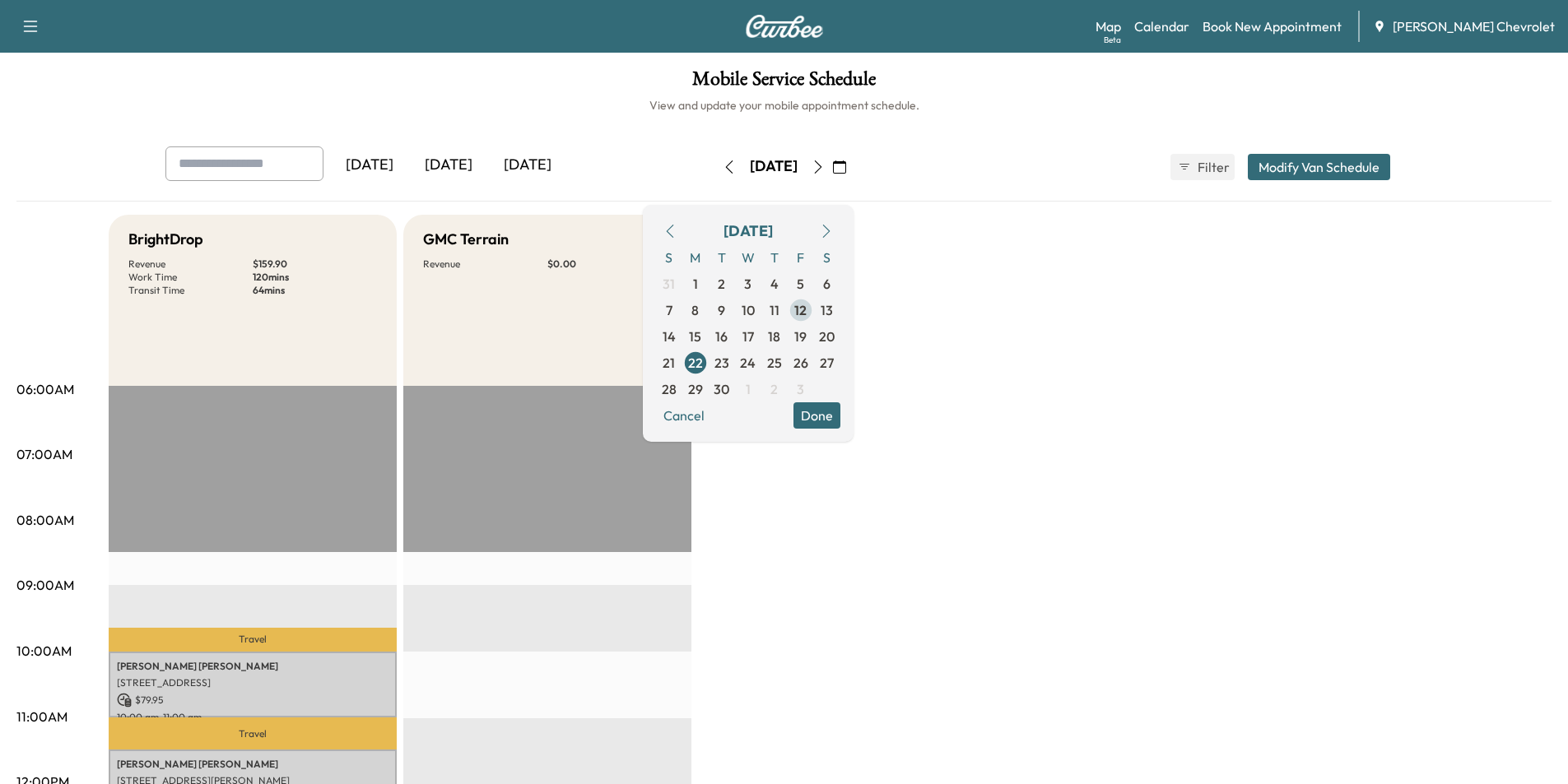
click at [807, 308] on span "12" at bounding box center [800, 310] width 13 height 20
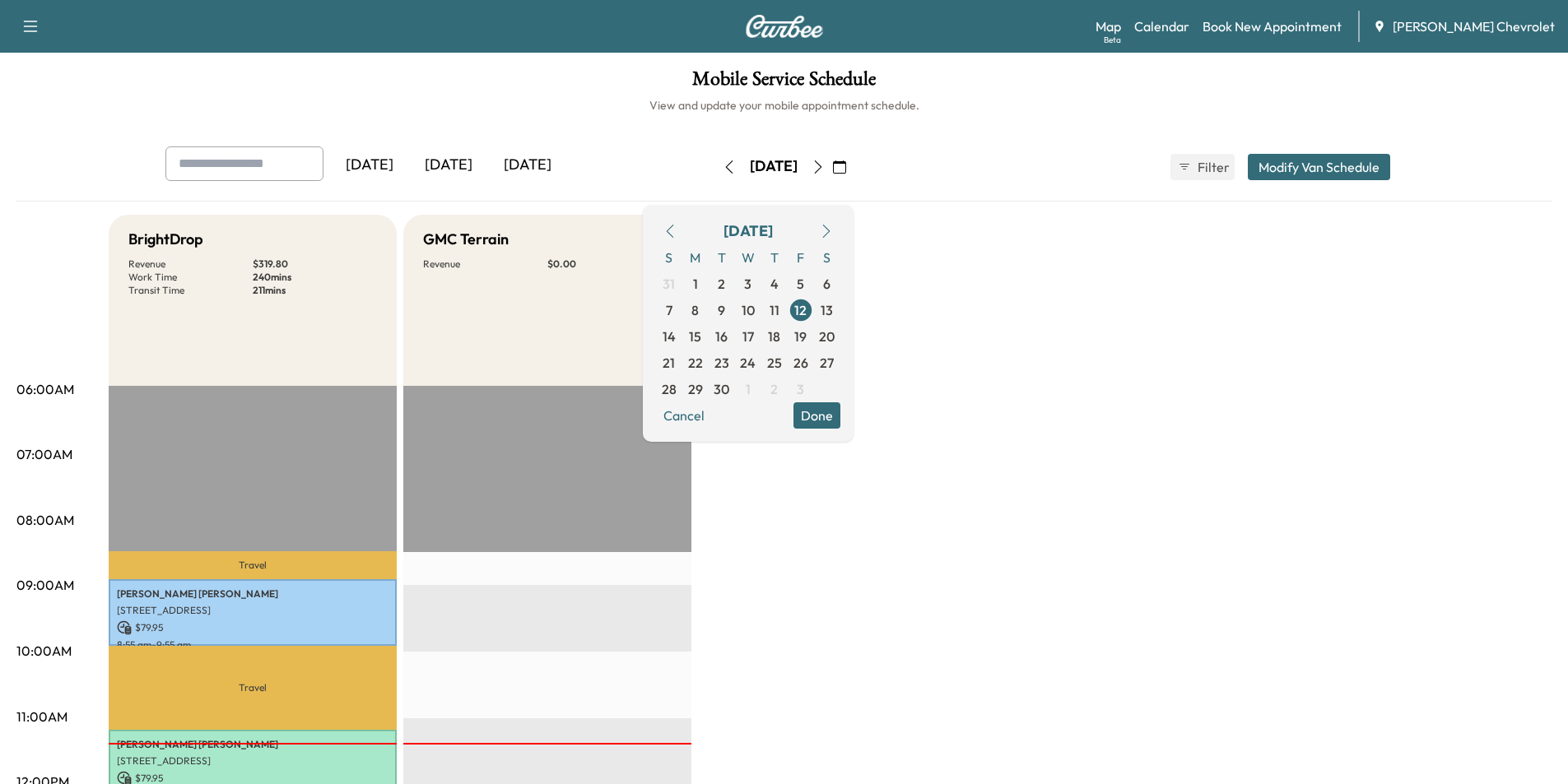
click at [840, 418] on button "Done" at bounding box center [817, 416] width 47 height 27
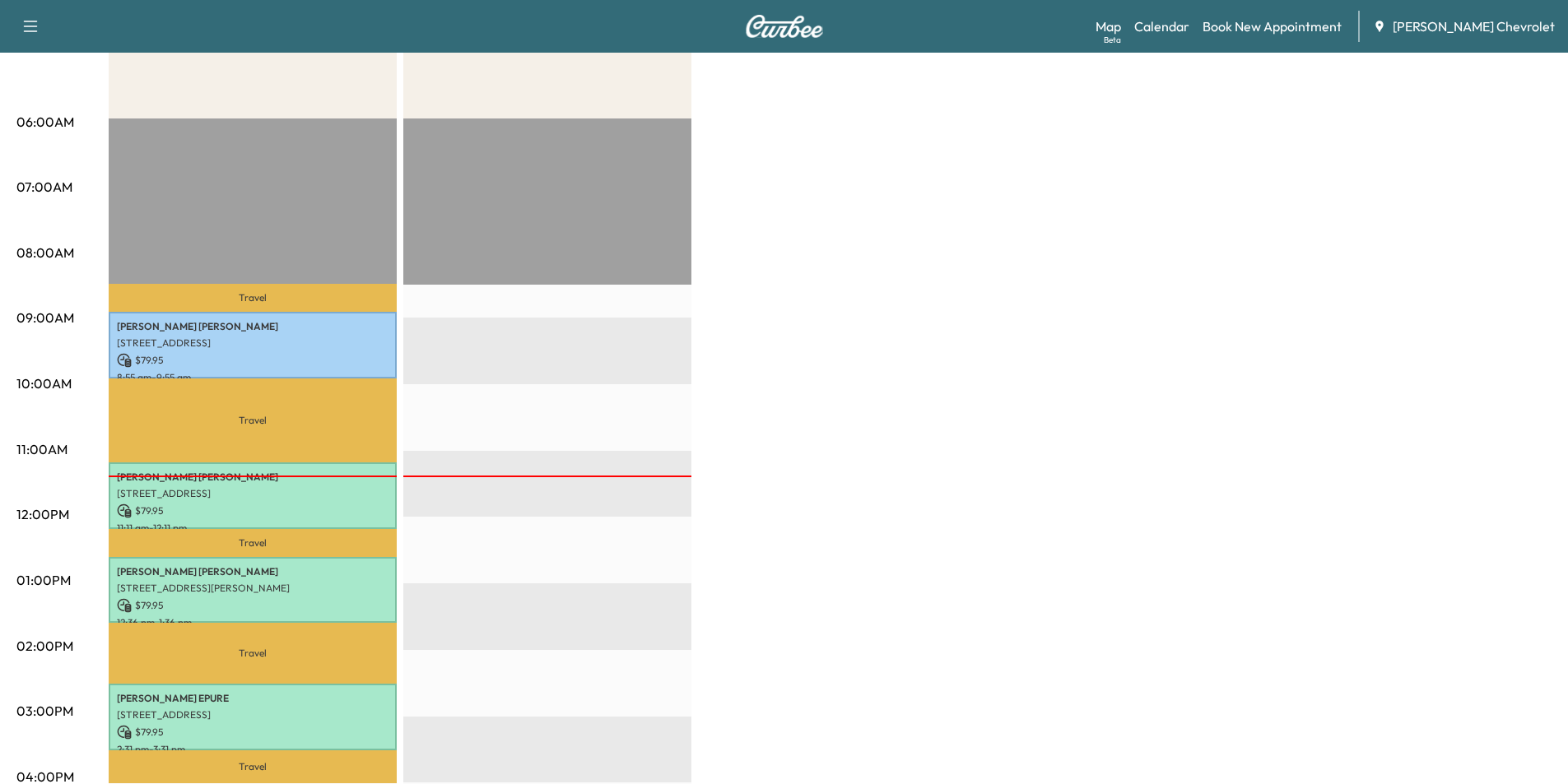
scroll to position [329, 0]
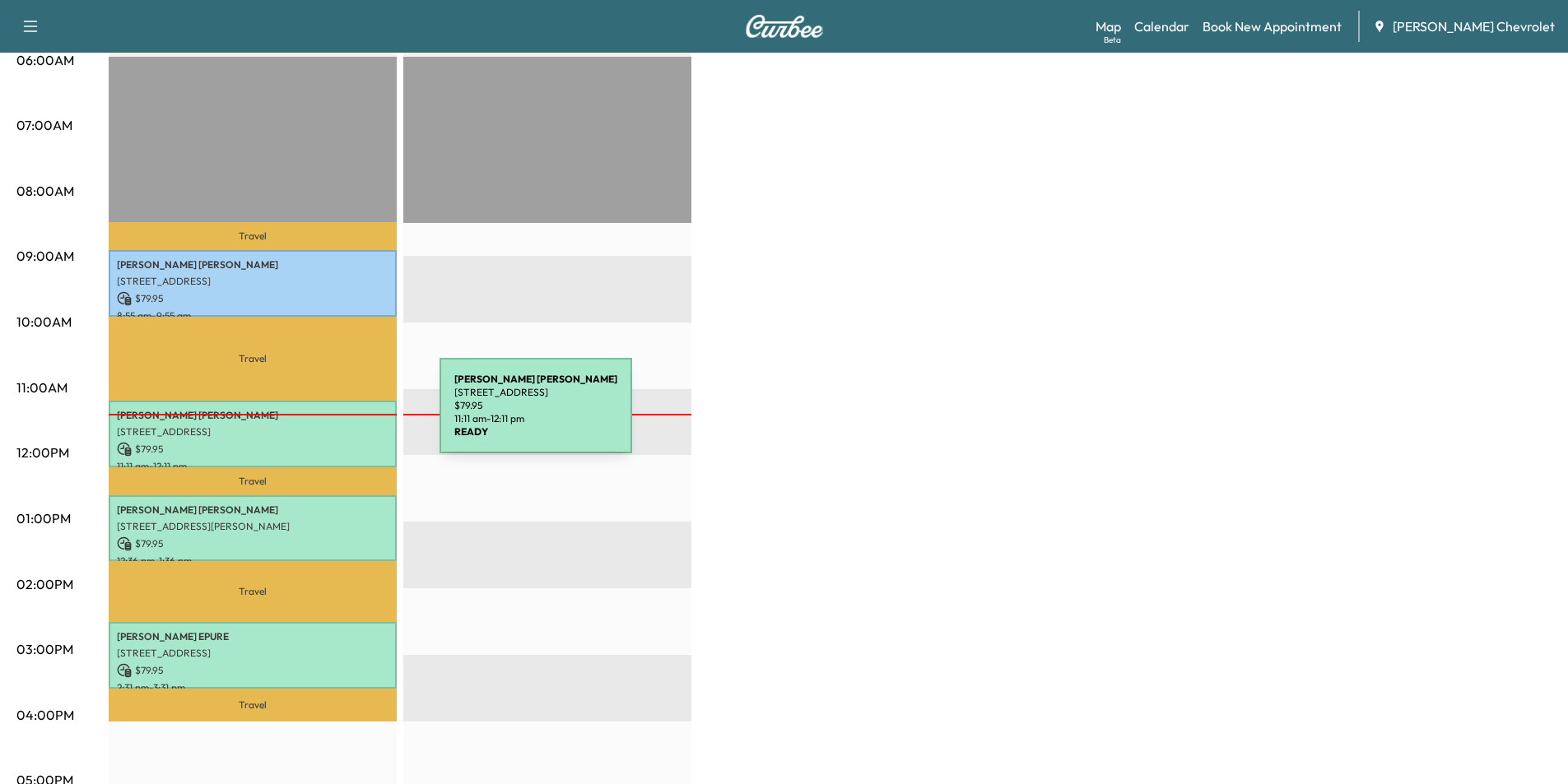
click at [316, 416] on p "NITA BENSON" at bounding box center [252, 415] width 272 height 13
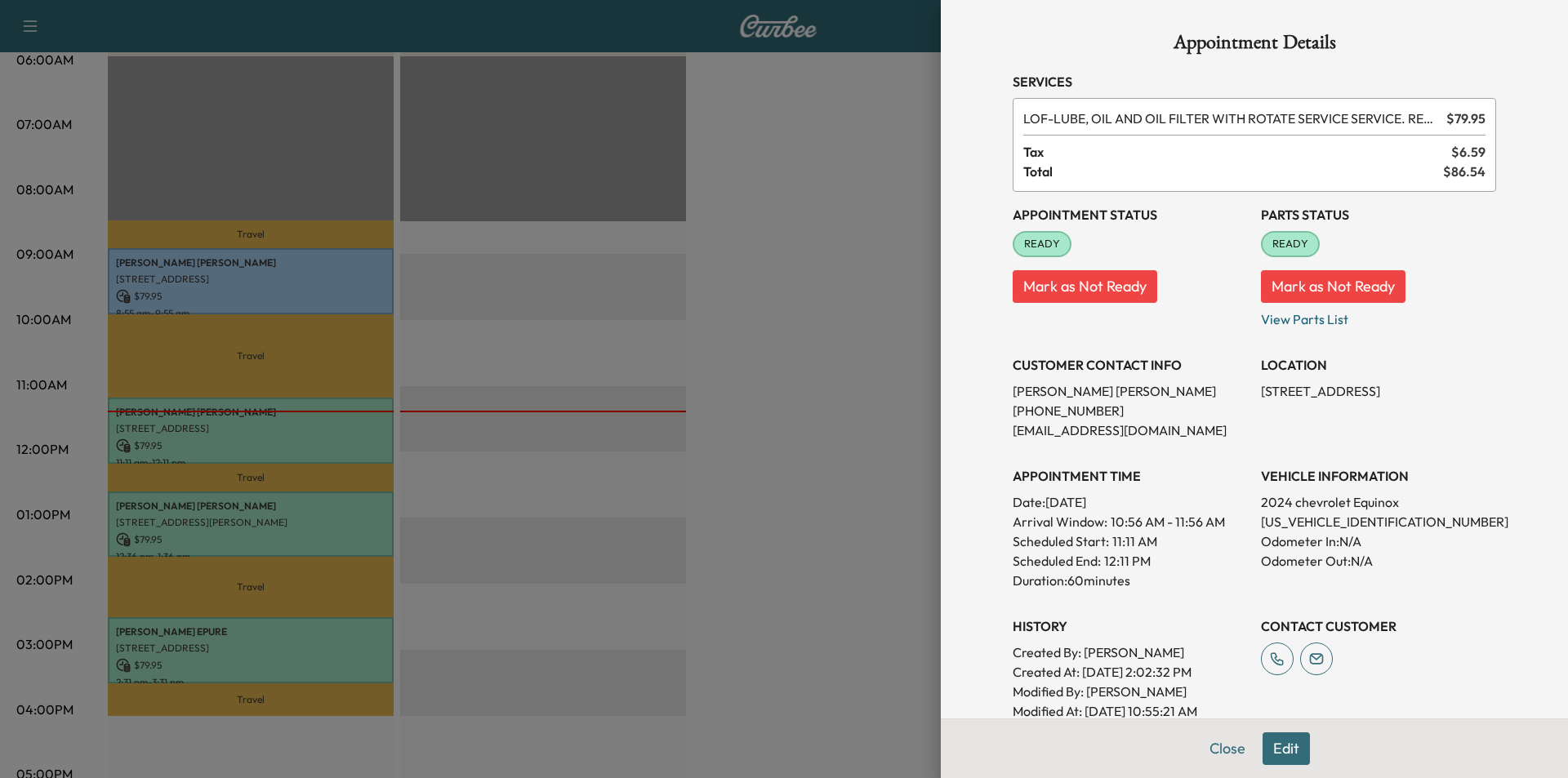
click at [786, 473] on div at bounding box center [784, 389] width 1568 height 778
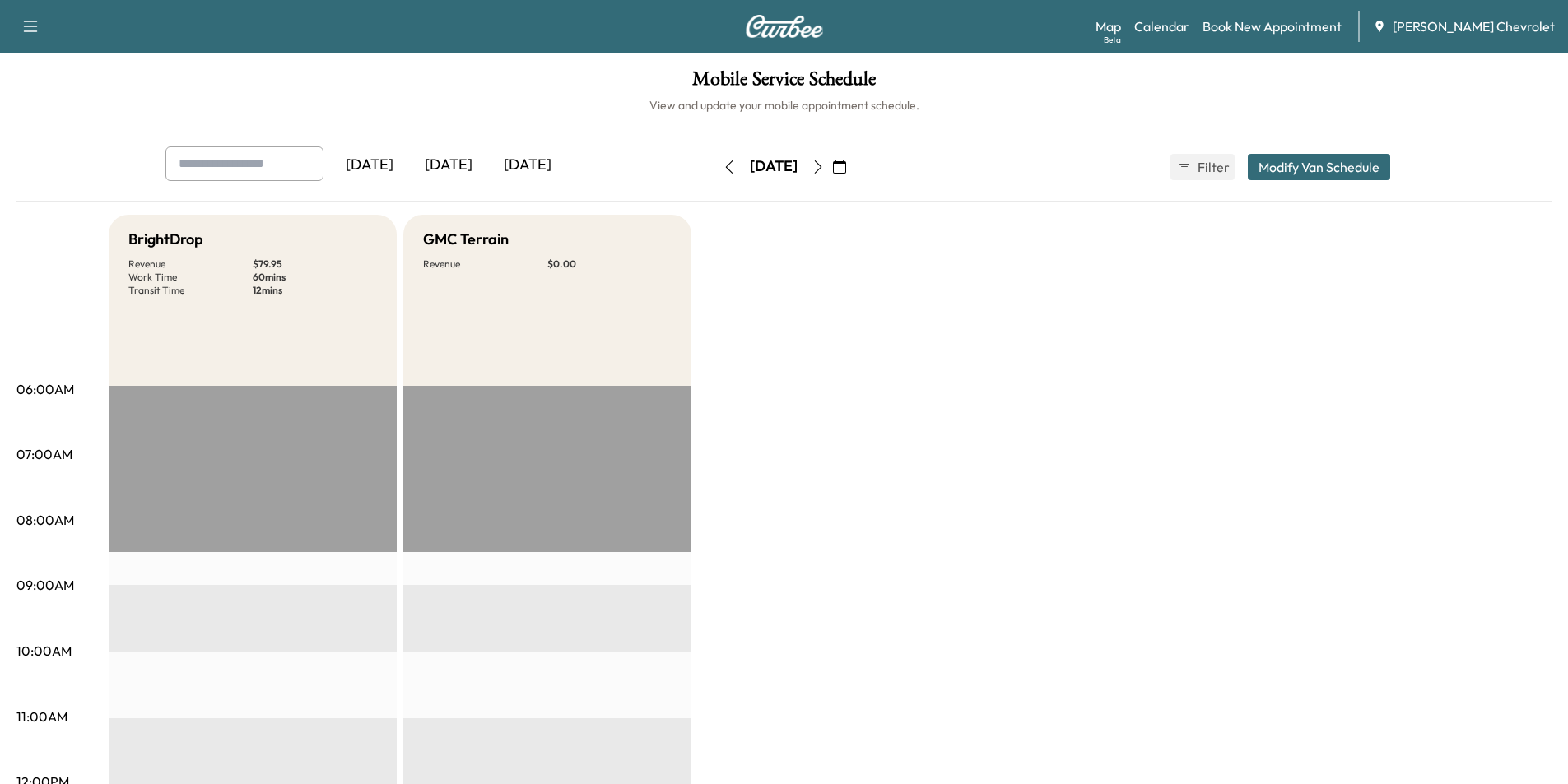
click at [846, 170] on icon "button" at bounding box center [838, 167] width 13 height 13
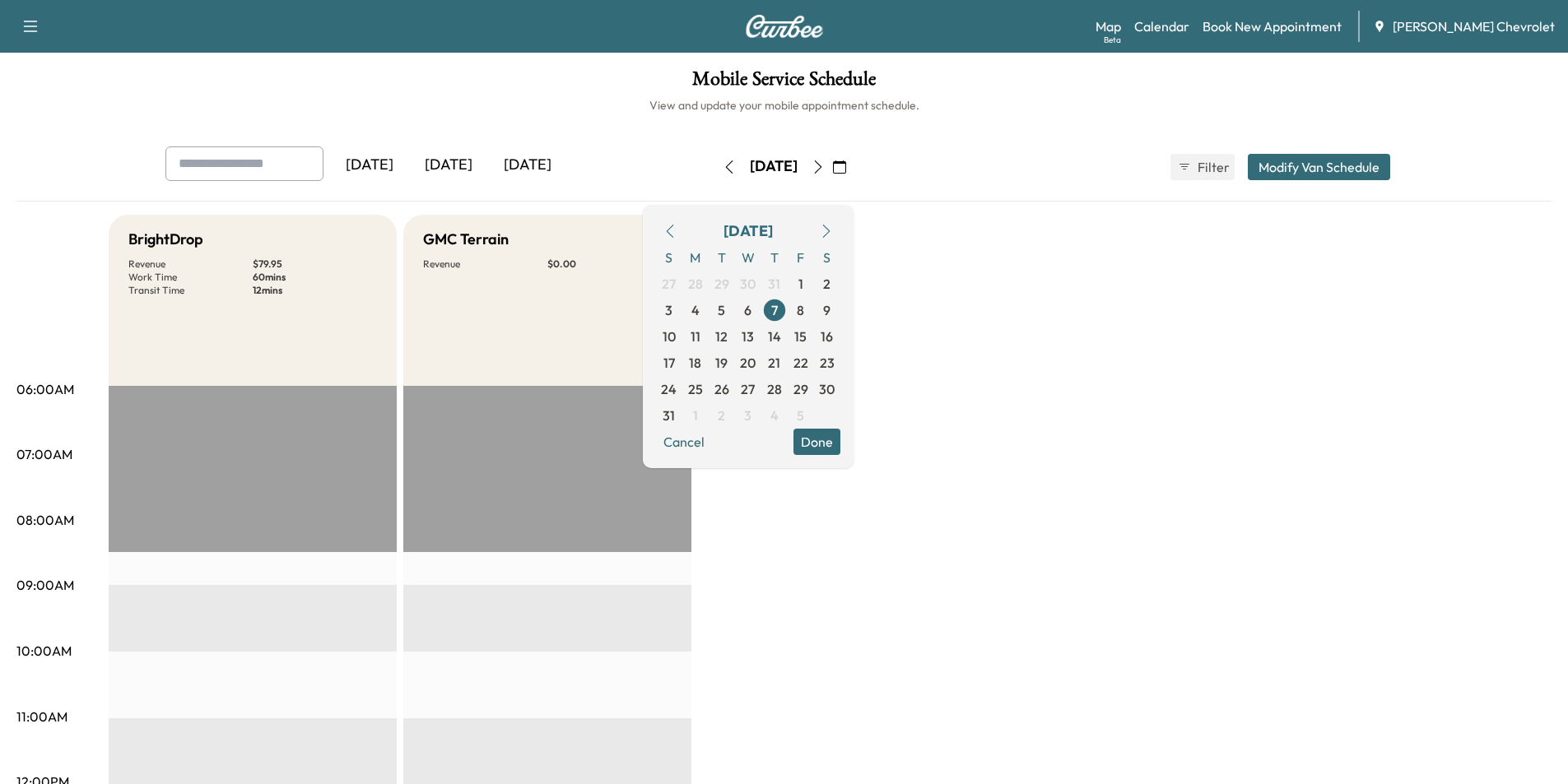
click at [832, 229] on icon "button" at bounding box center [825, 231] width 13 height 13
click at [788, 307] on span "11" at bounding box center [774, 310] width 27 height 27
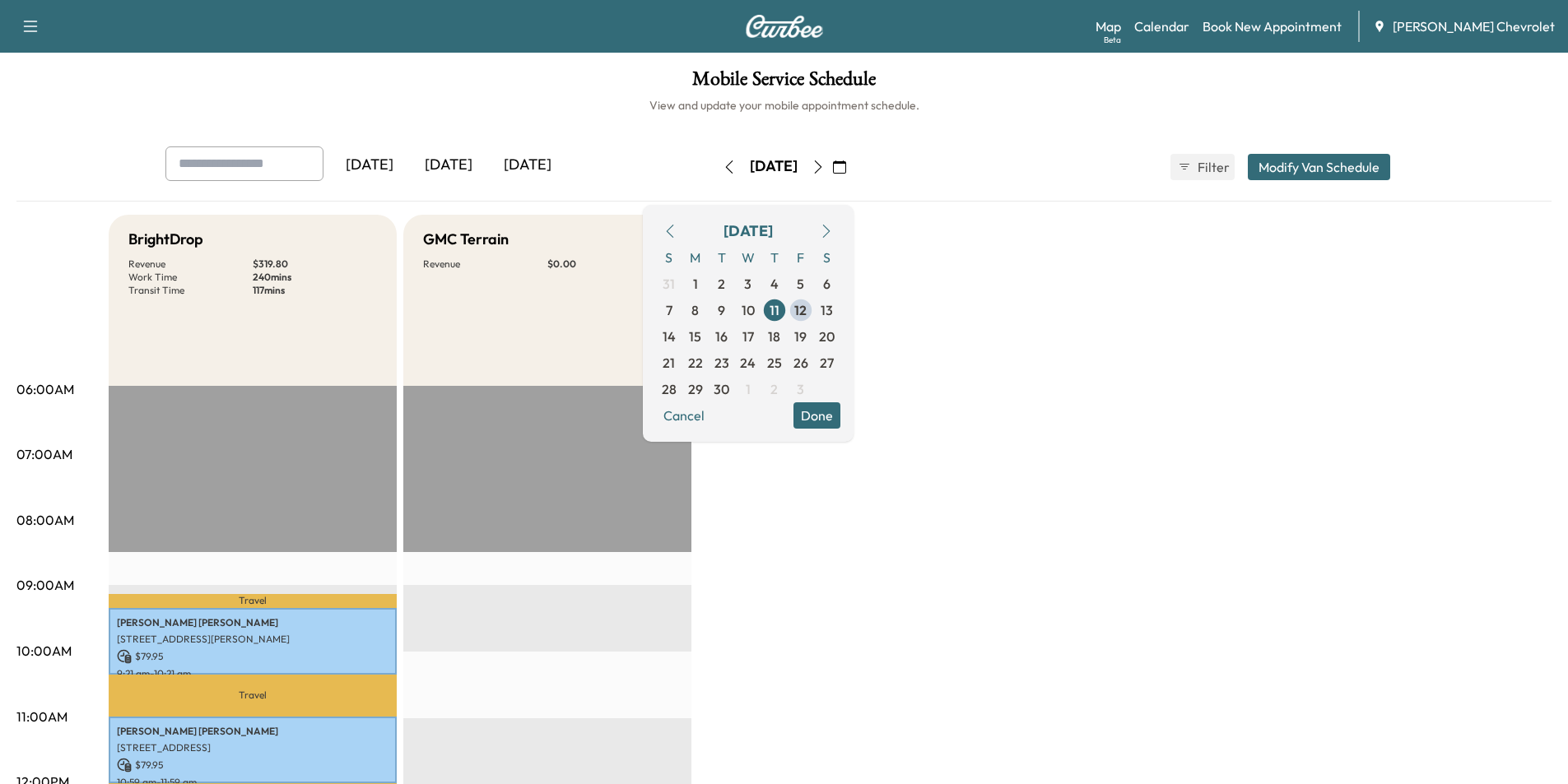
click at [840, 423] on button "Done" at bounding box center [817, 416] width 47 height 27
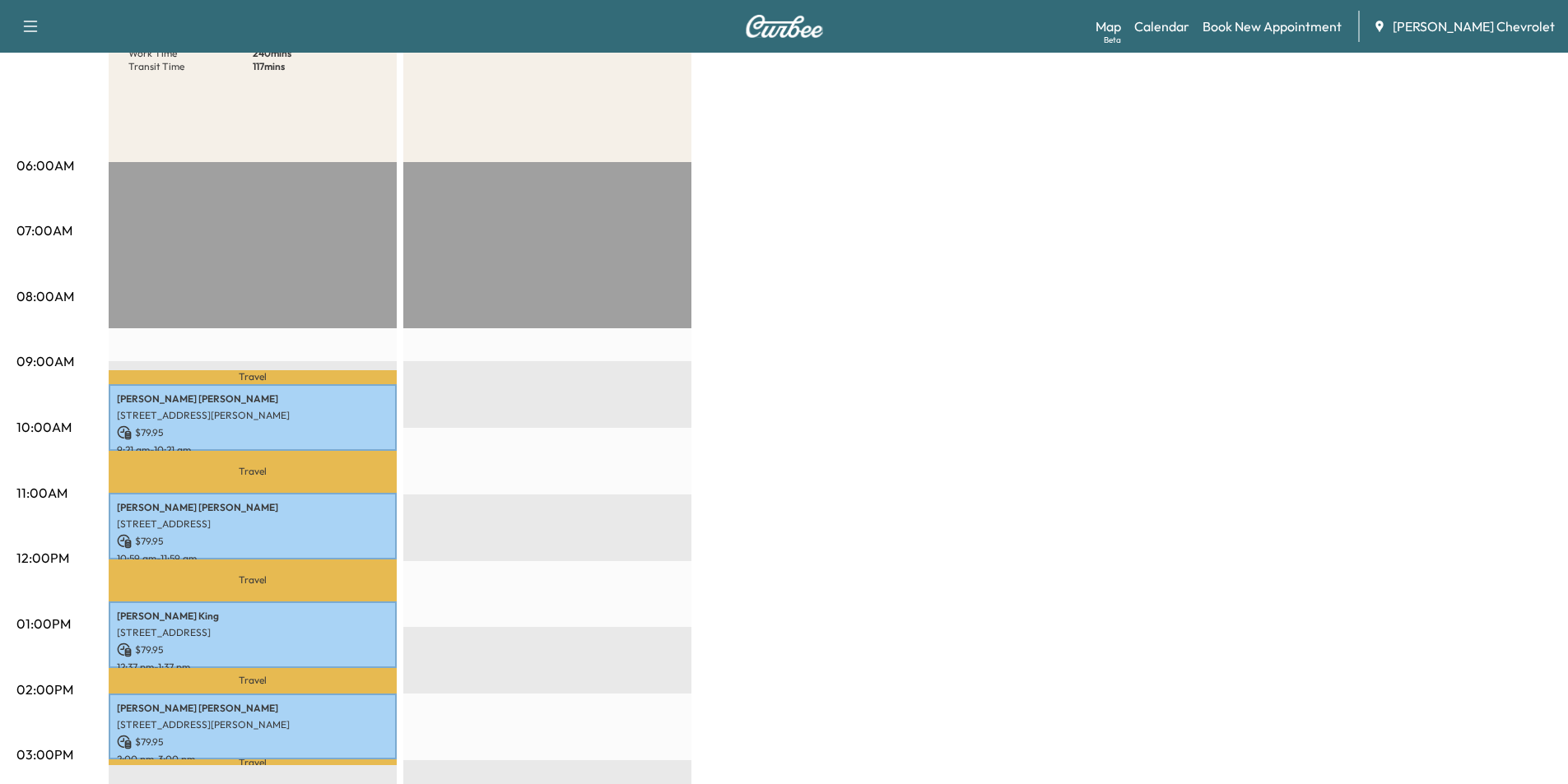
scroll to position [82, 0]
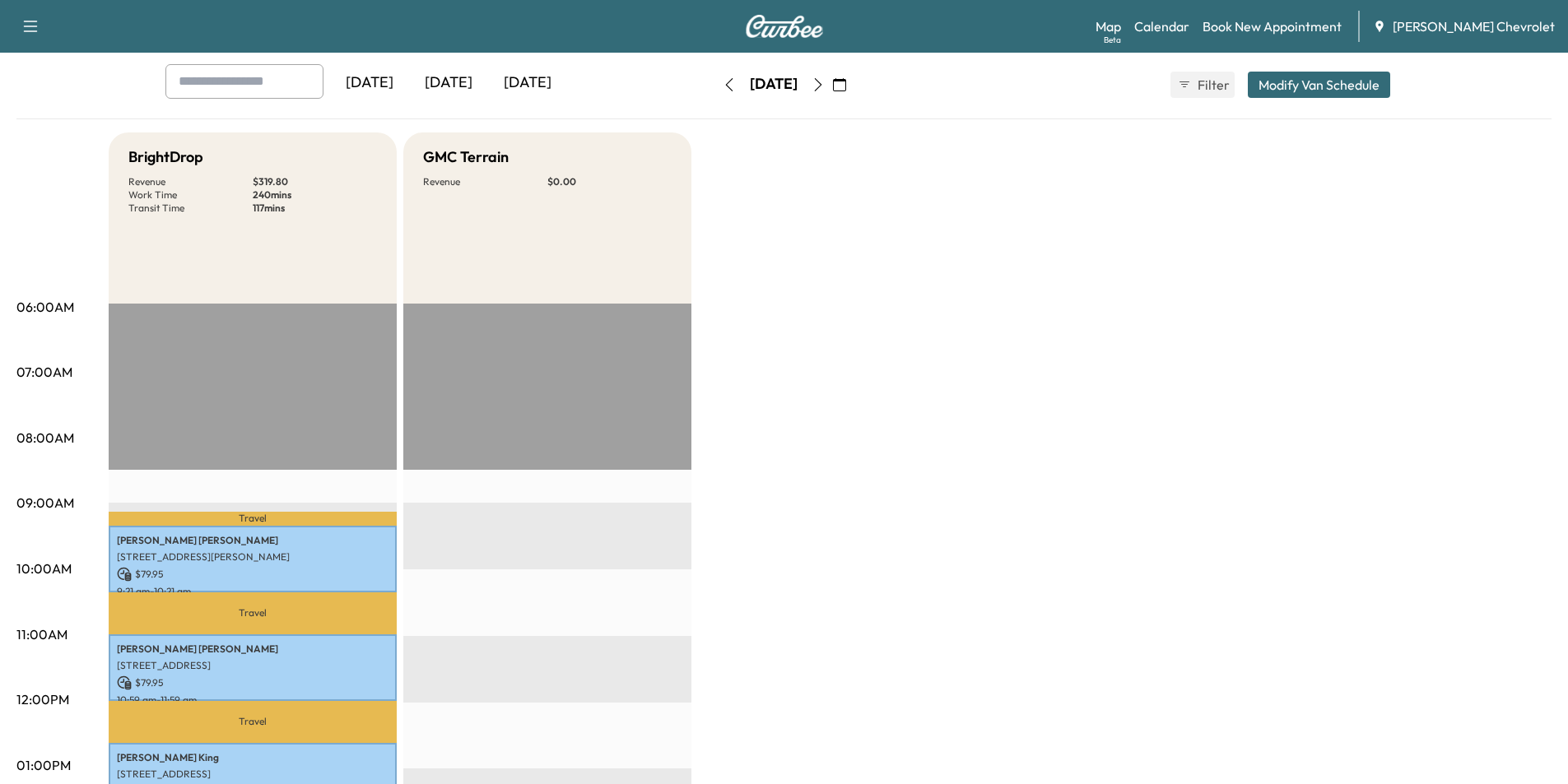
click at [846, 83] on icon "button" at bounding box center [838, 84] width 13 height 13
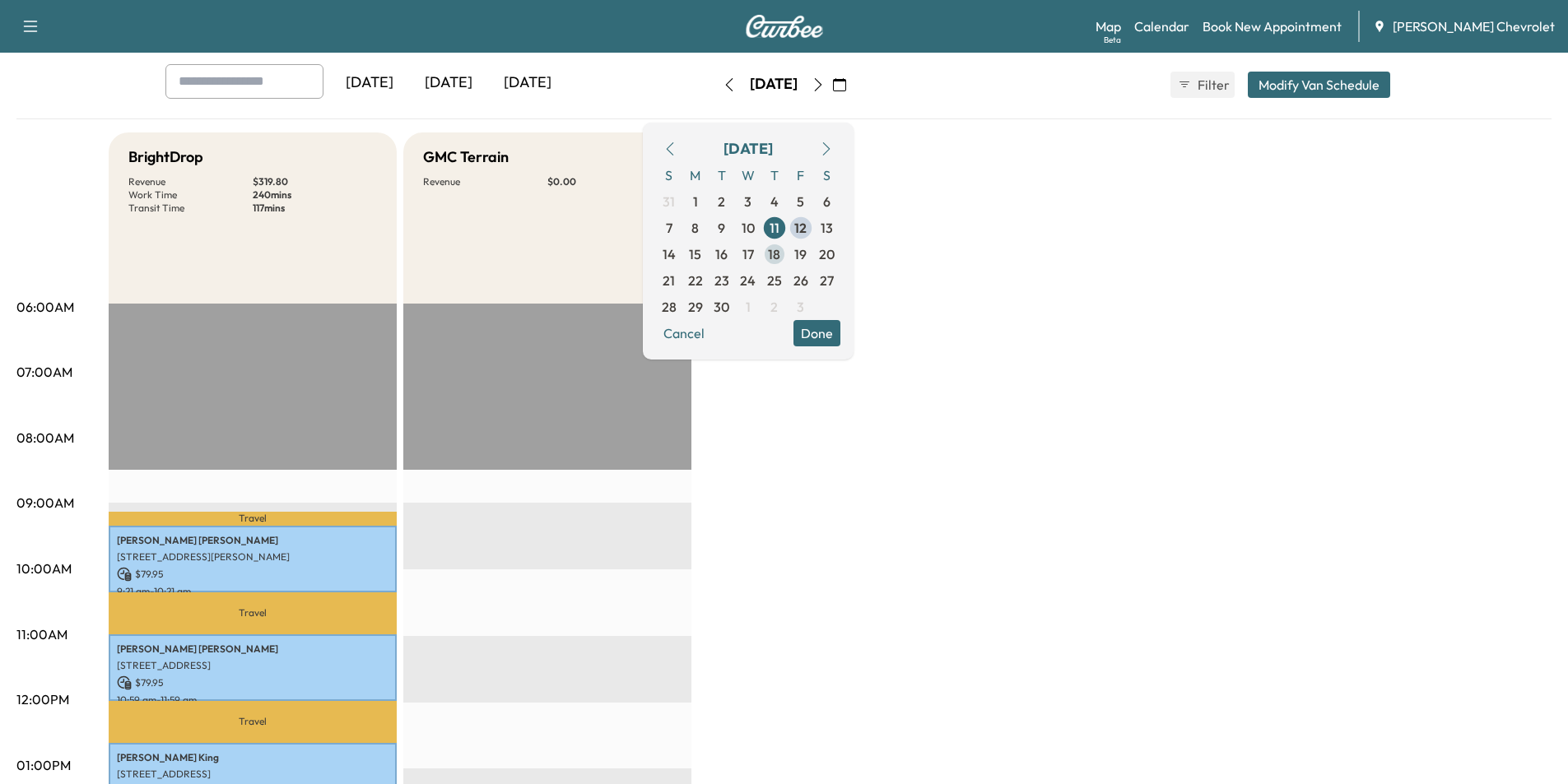
click at [780, 246] on span "18" at bounding box center [774, 255] width 13 height 20
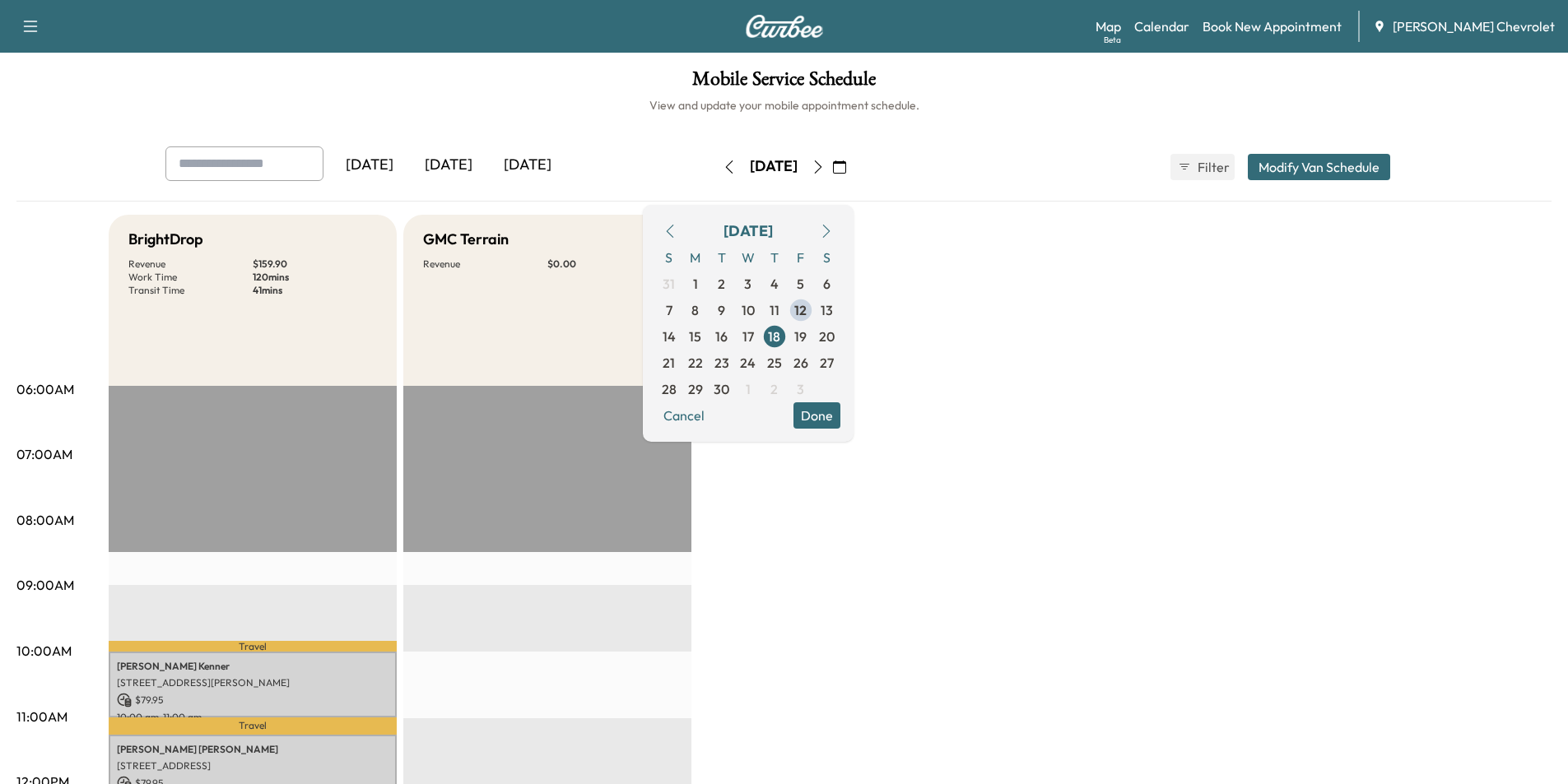
click at [840, 413] on button "Done" at bounding box center [817, 416] width 47 height 27
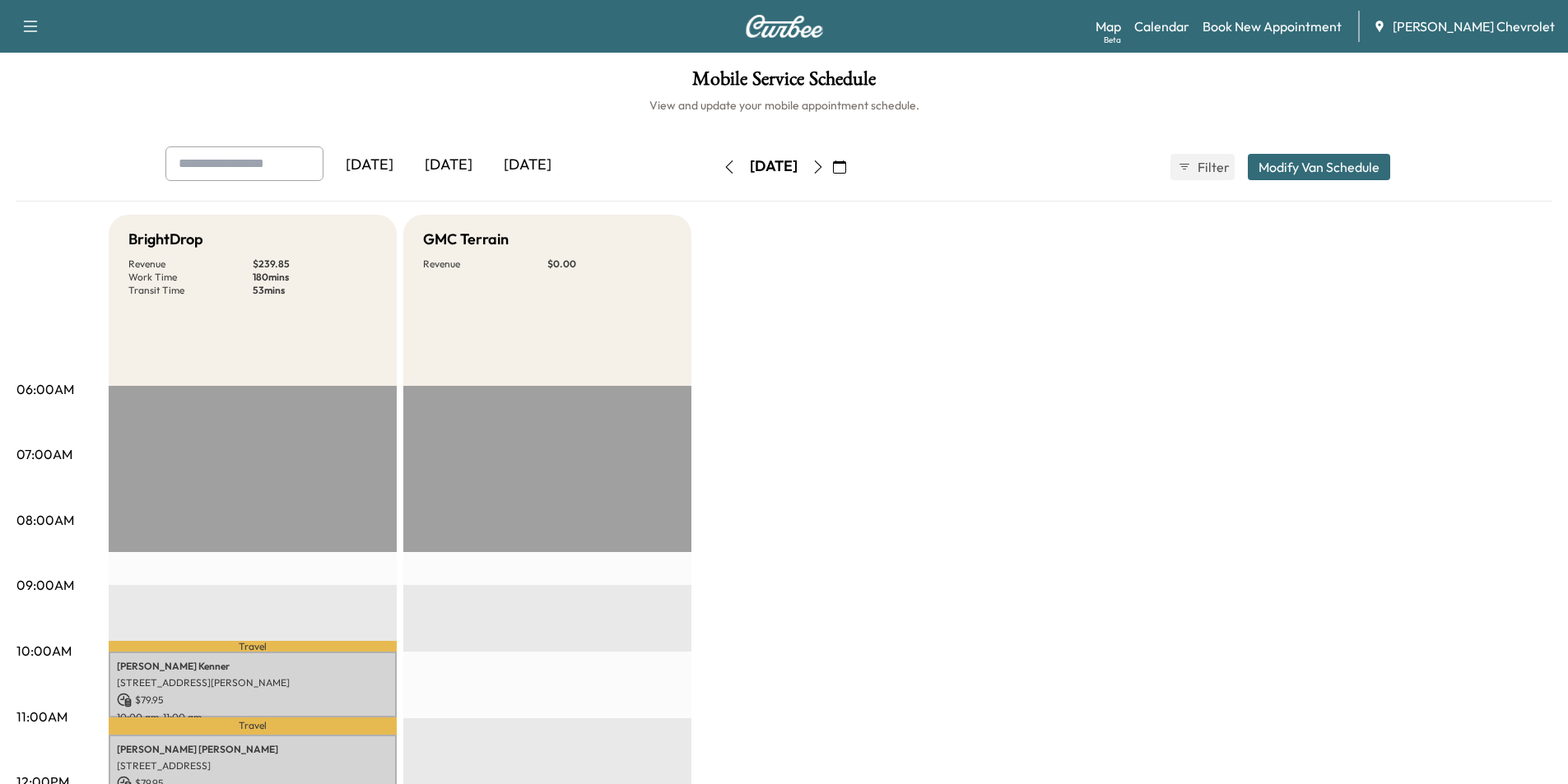
click at [824, 168] on icon "button" at bounding box center [818, 167] width 13 height 13
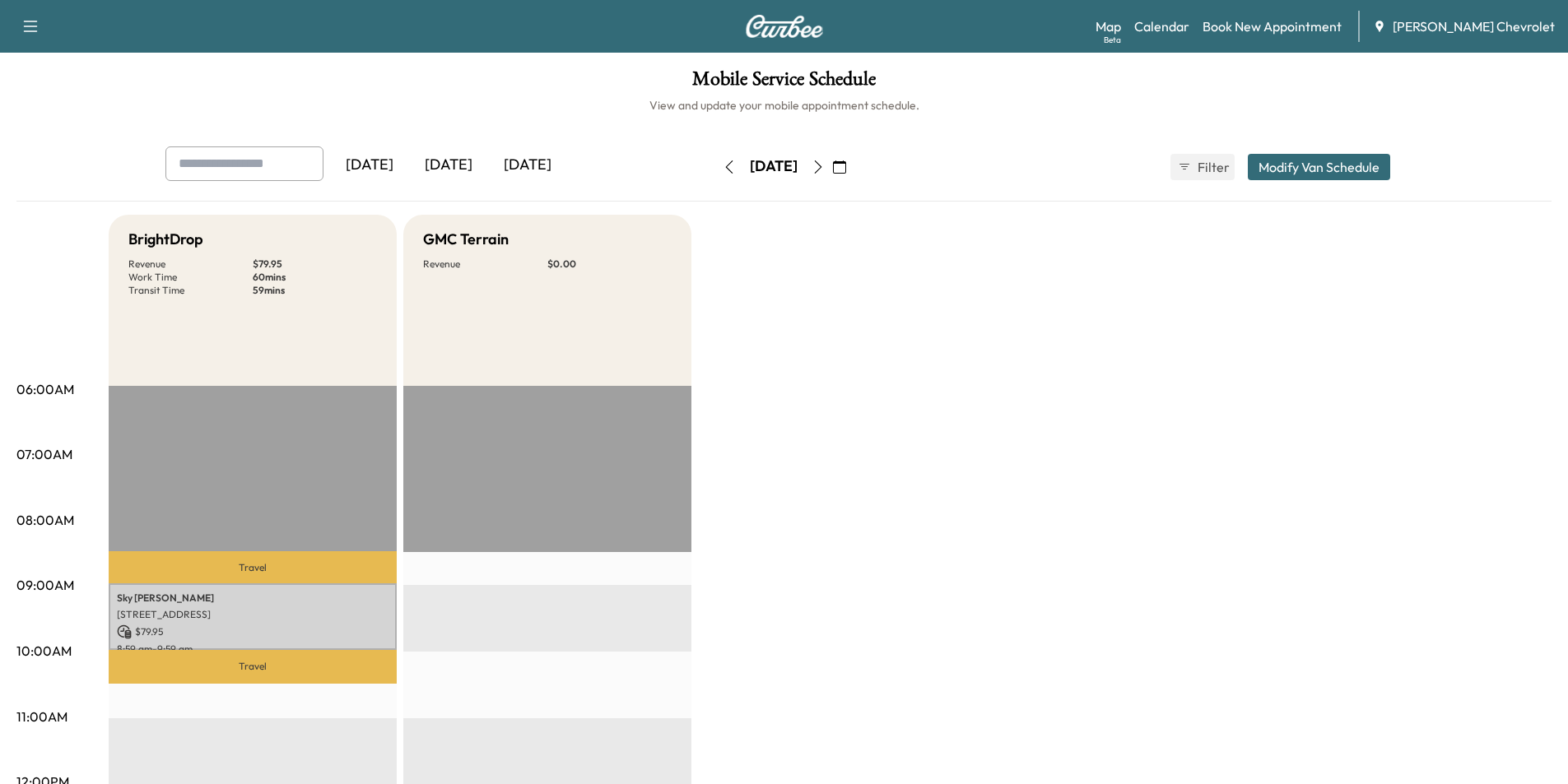
click at [723, 172] on icon "button" at bounding box center [729, 167] width 13 height 13
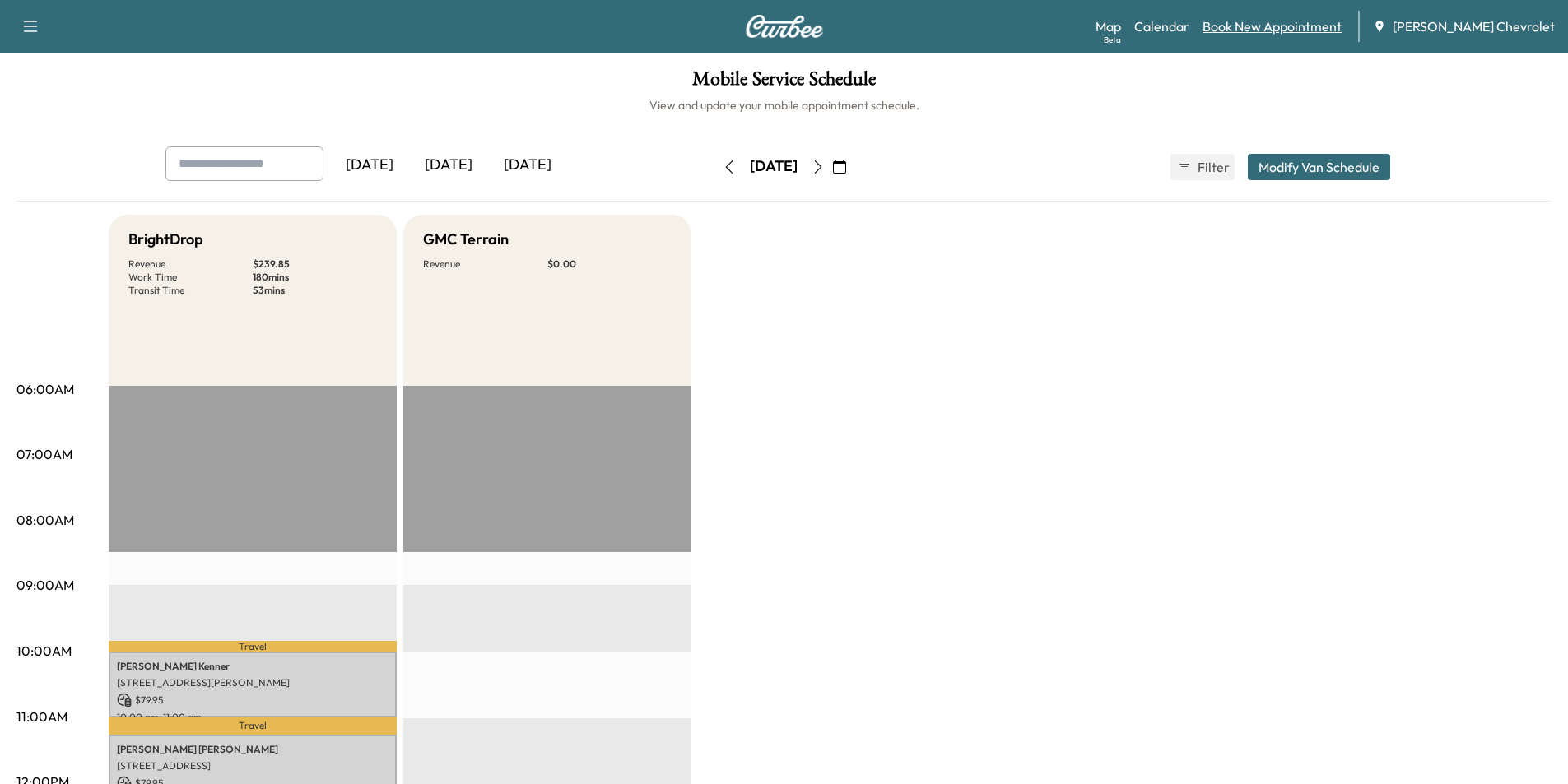
click at [1303, 21] on link "Book New Appointment" at bounding box center [1272, 27] width 139 height 20
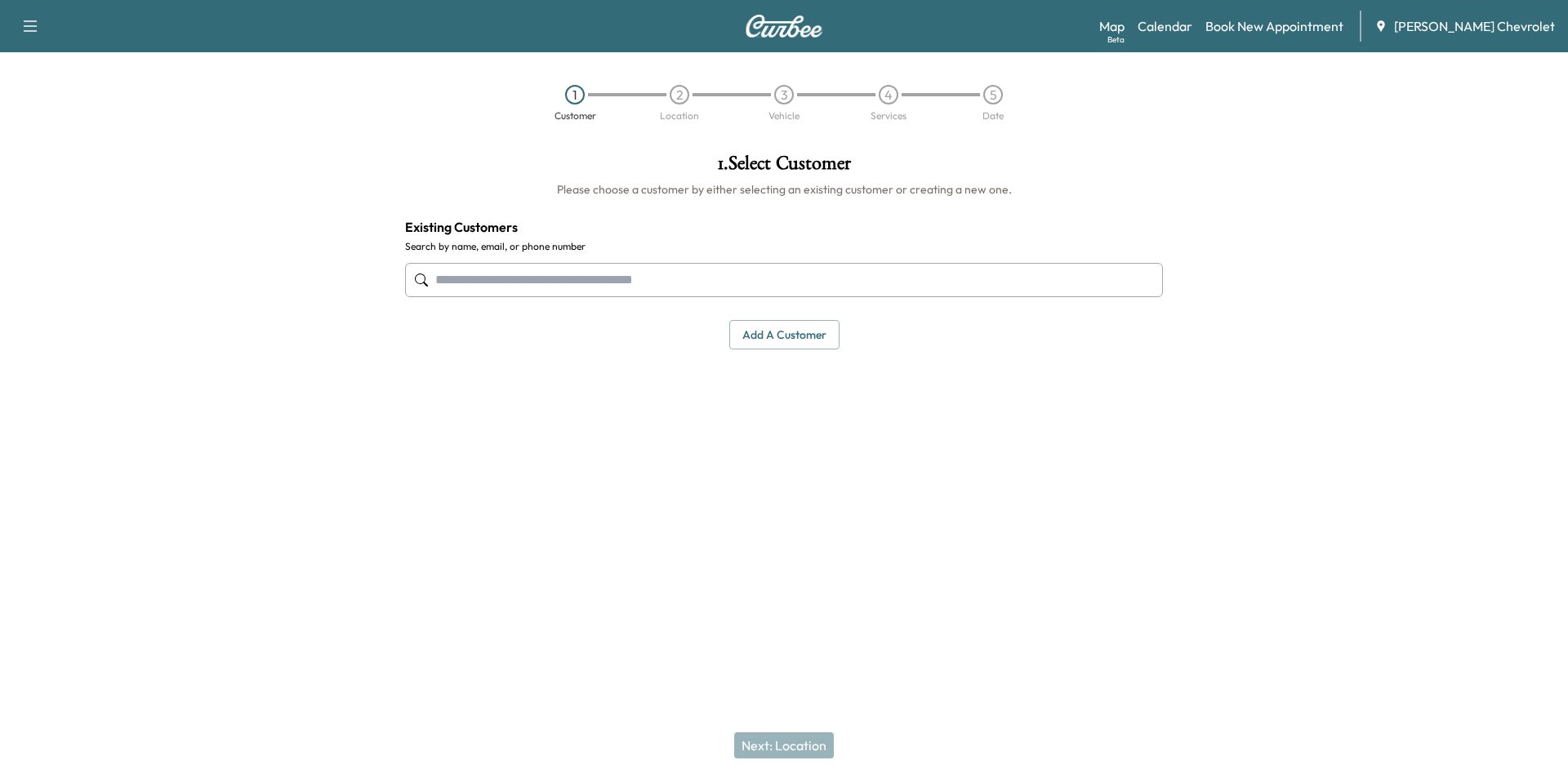
paste input "**********"
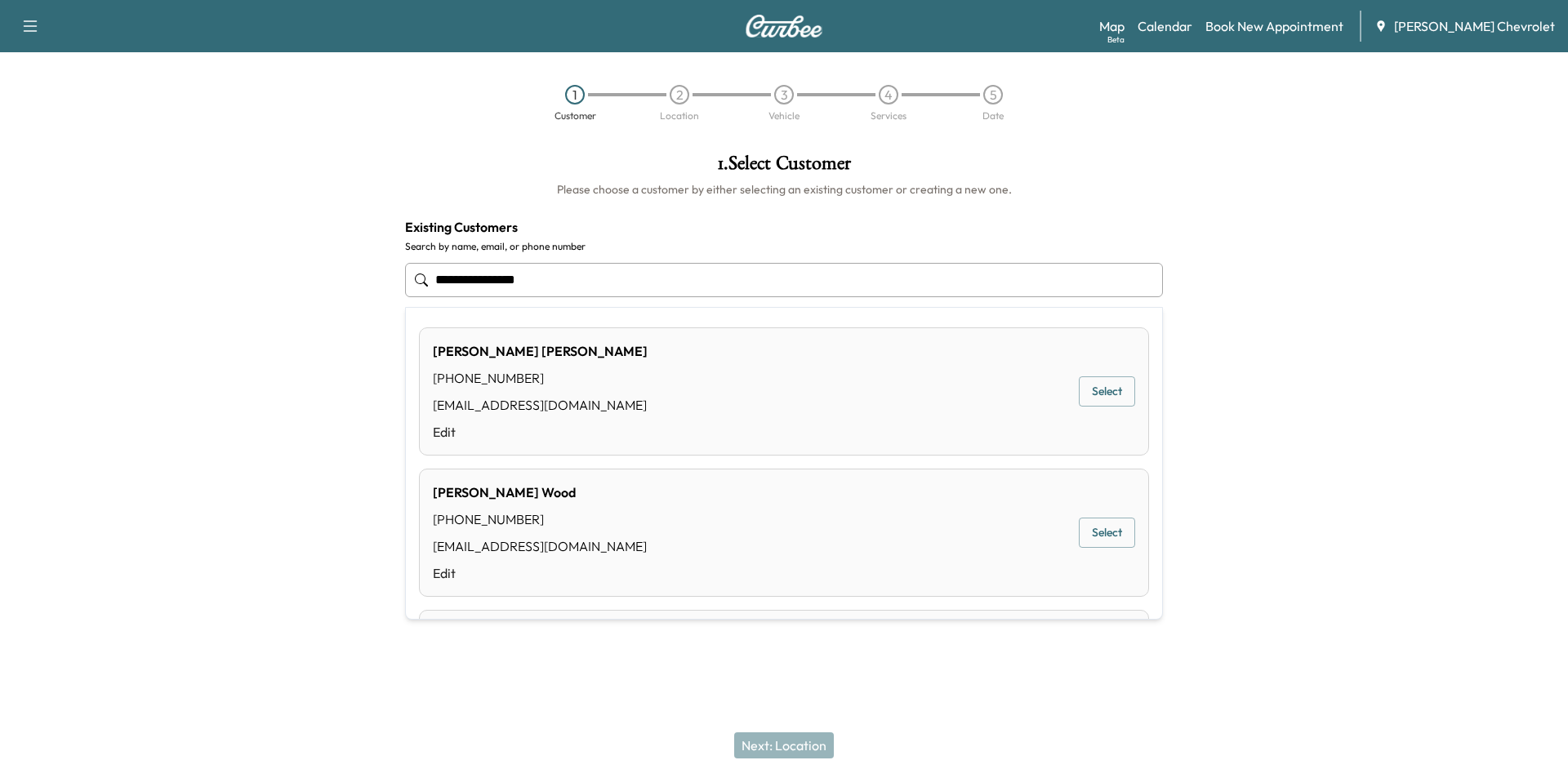
click at [498, 276] on input "**********" at bounding box center [783, 279] width 758 height 34
click at [496, 277] on input "**********" at bounding box center [783, 279] width 758 height 34
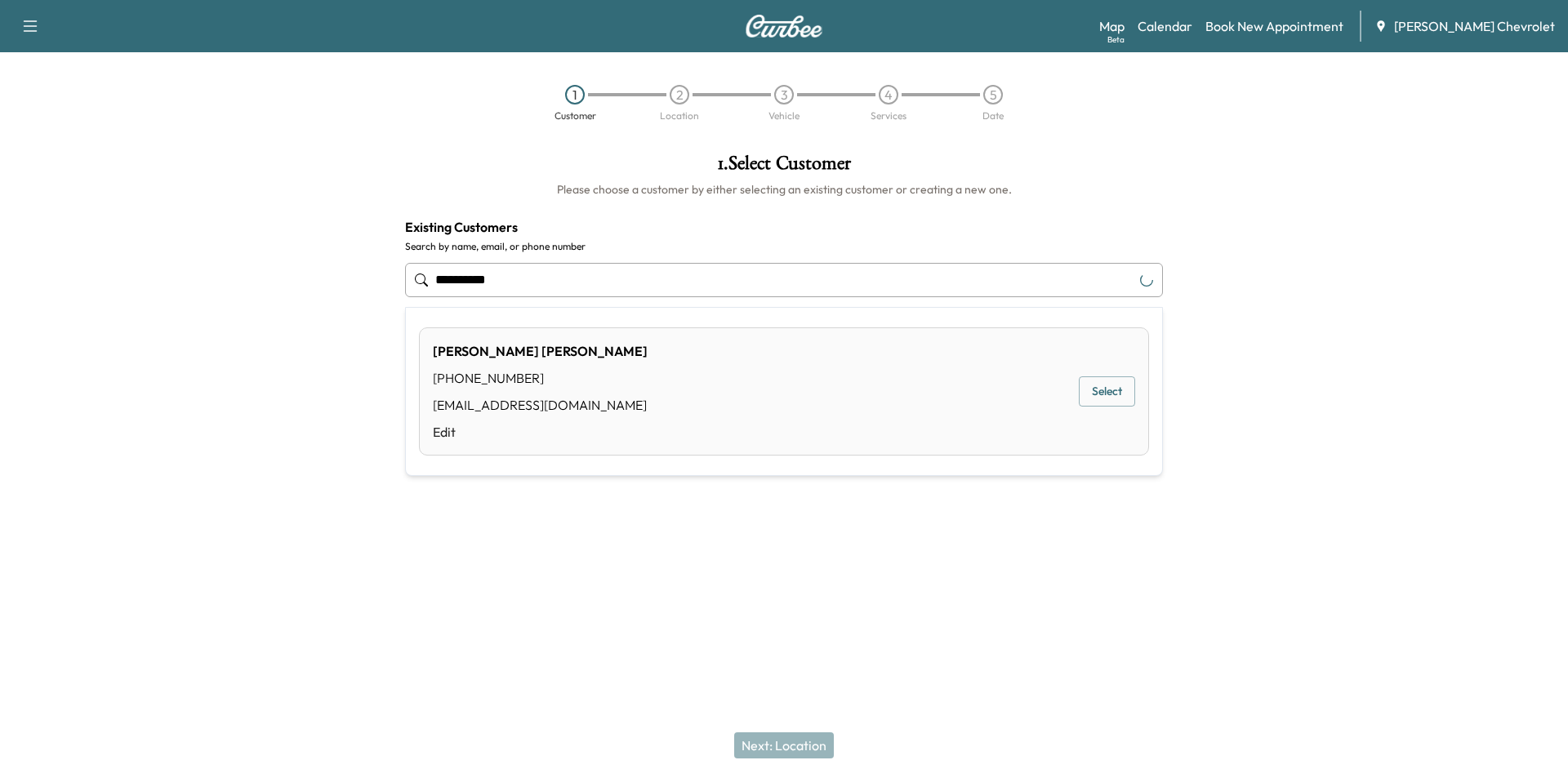
click at [1116, 380] on button "Select" at bounding box center [1107, 391] width 57 height 30
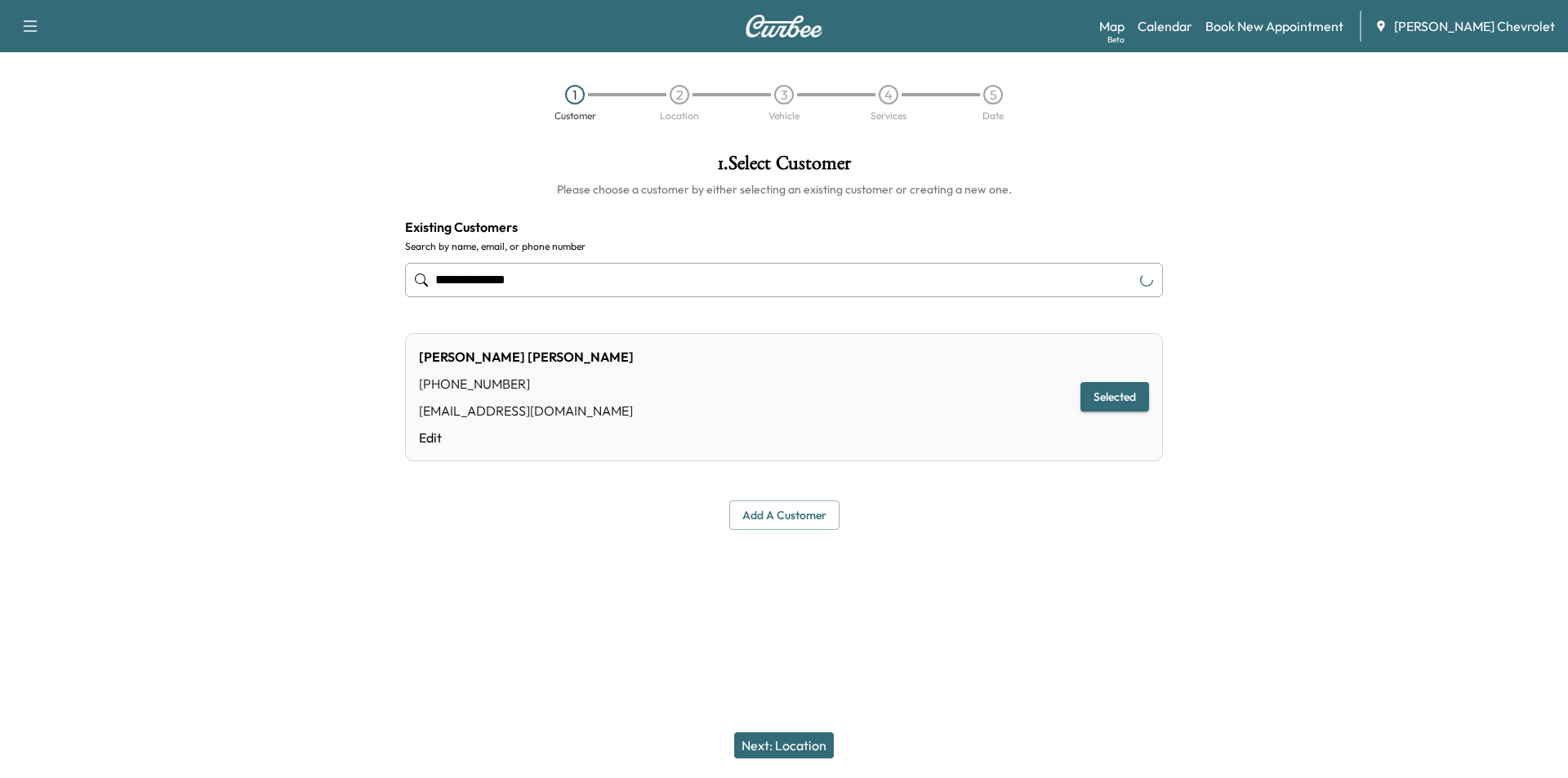
type input "**********"
click at [790, 752] on button "Next: Location" at bounding box center [784, 746] width 100 height 26
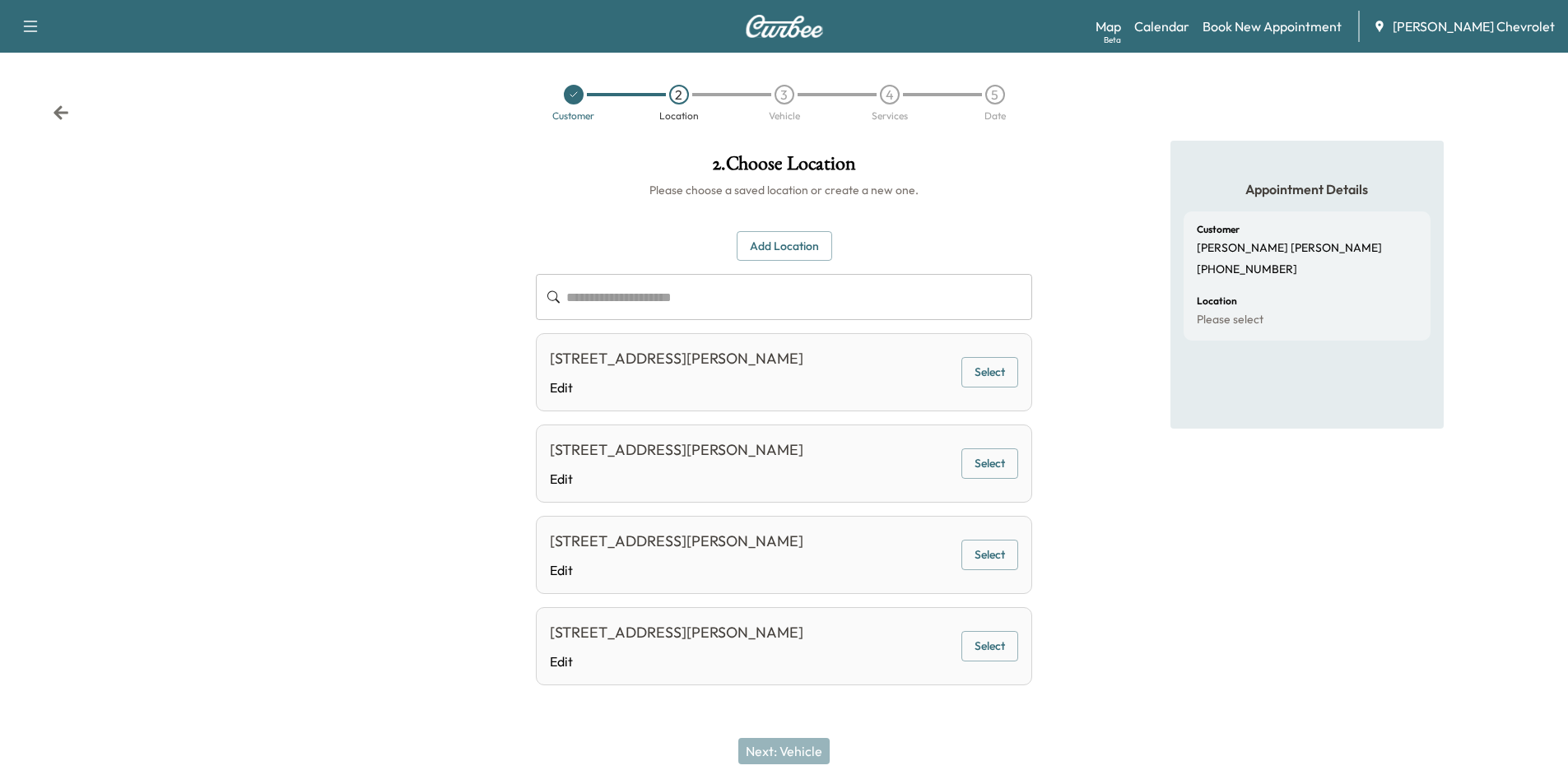
scroll to position [47, 0]
click at [763, 231] on button "Add Location" at bounding box center [784, 246] width 96 height 31
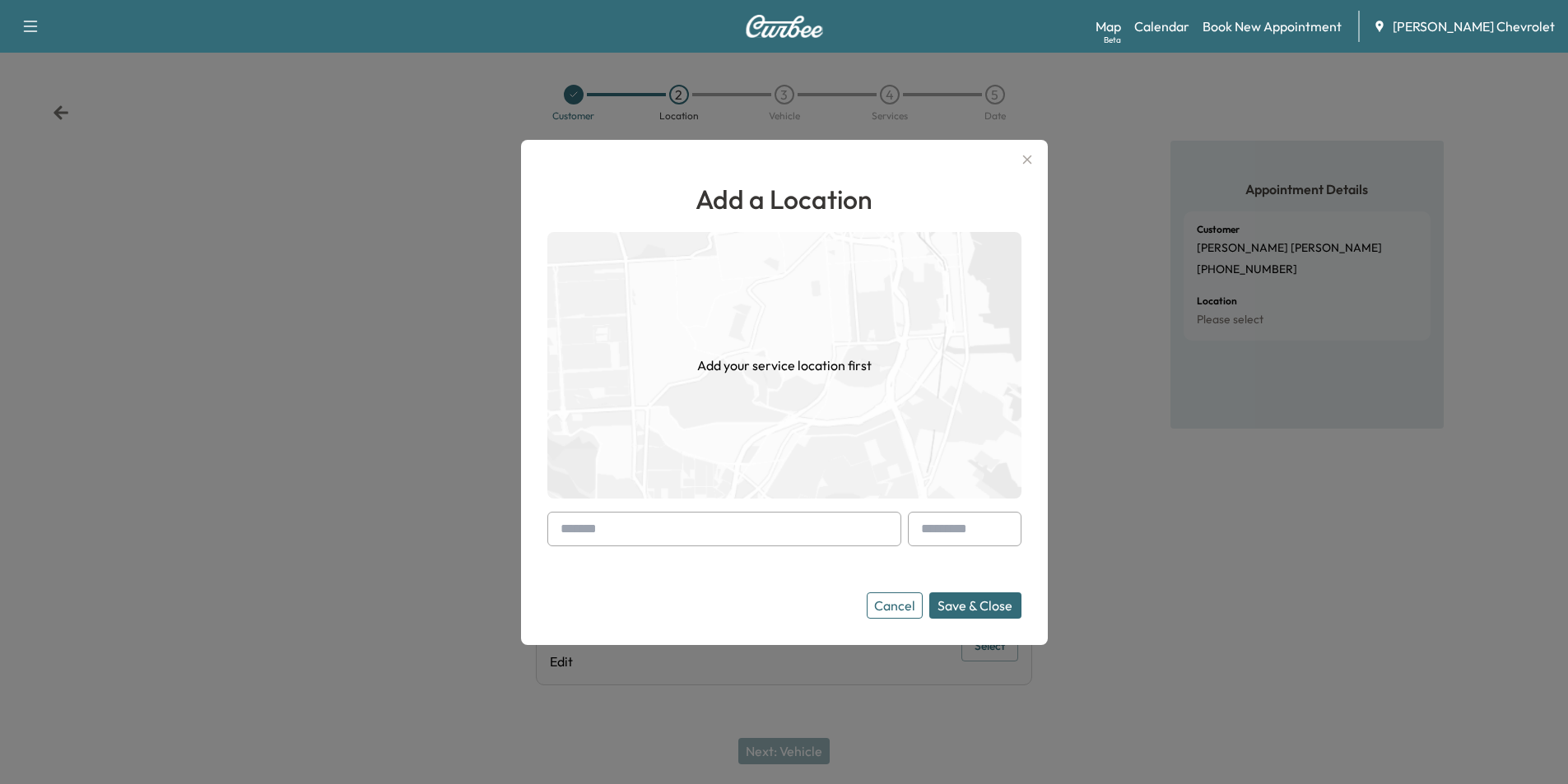
click at [695, 527] on input "text" at bounding box center [724, 528] width 353 height 35
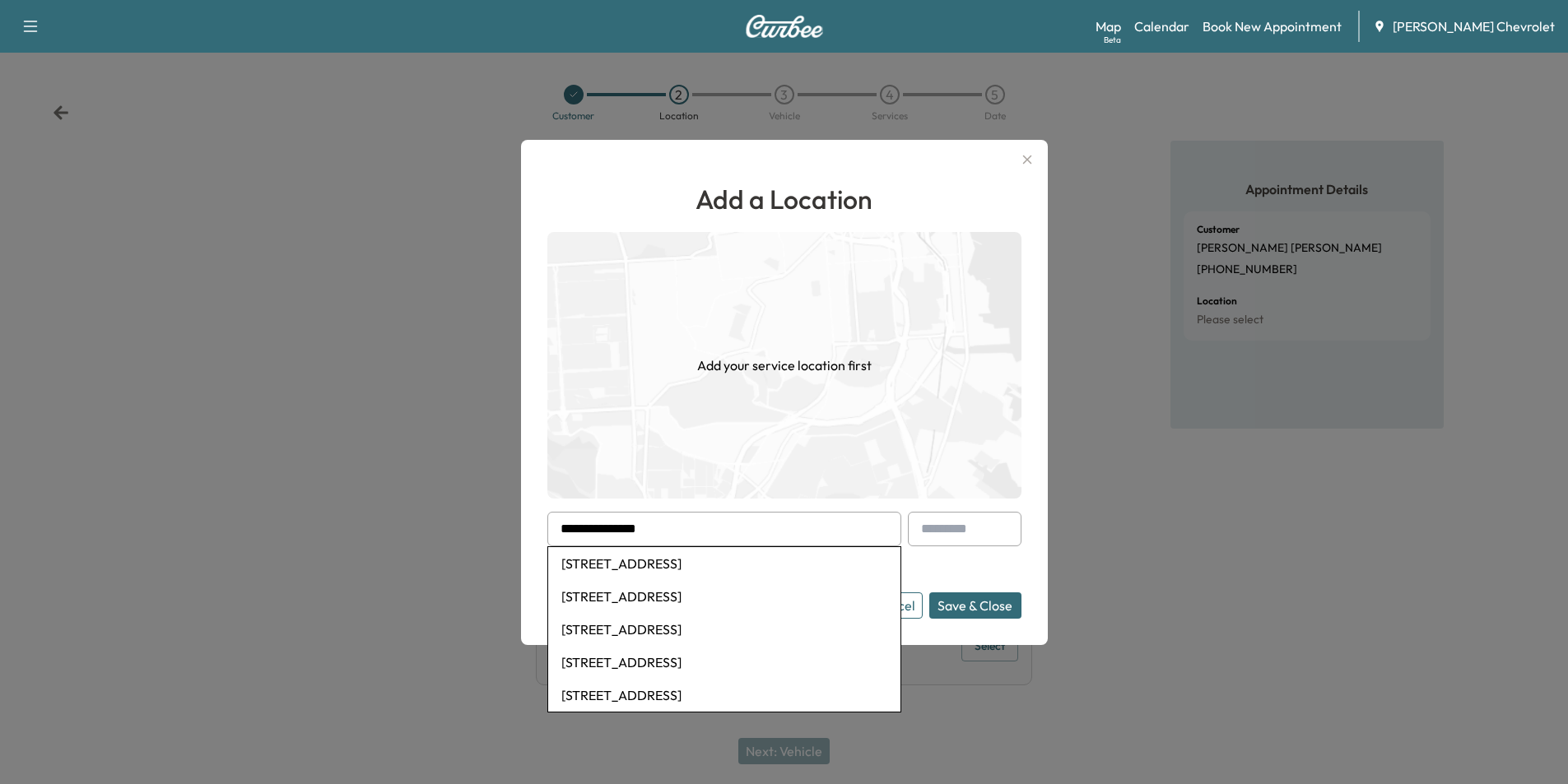
click at [745, 563] on li "[STREET_ADDRESS]" at bounding box center [724, 563] width 353 height 33
type input "**********"
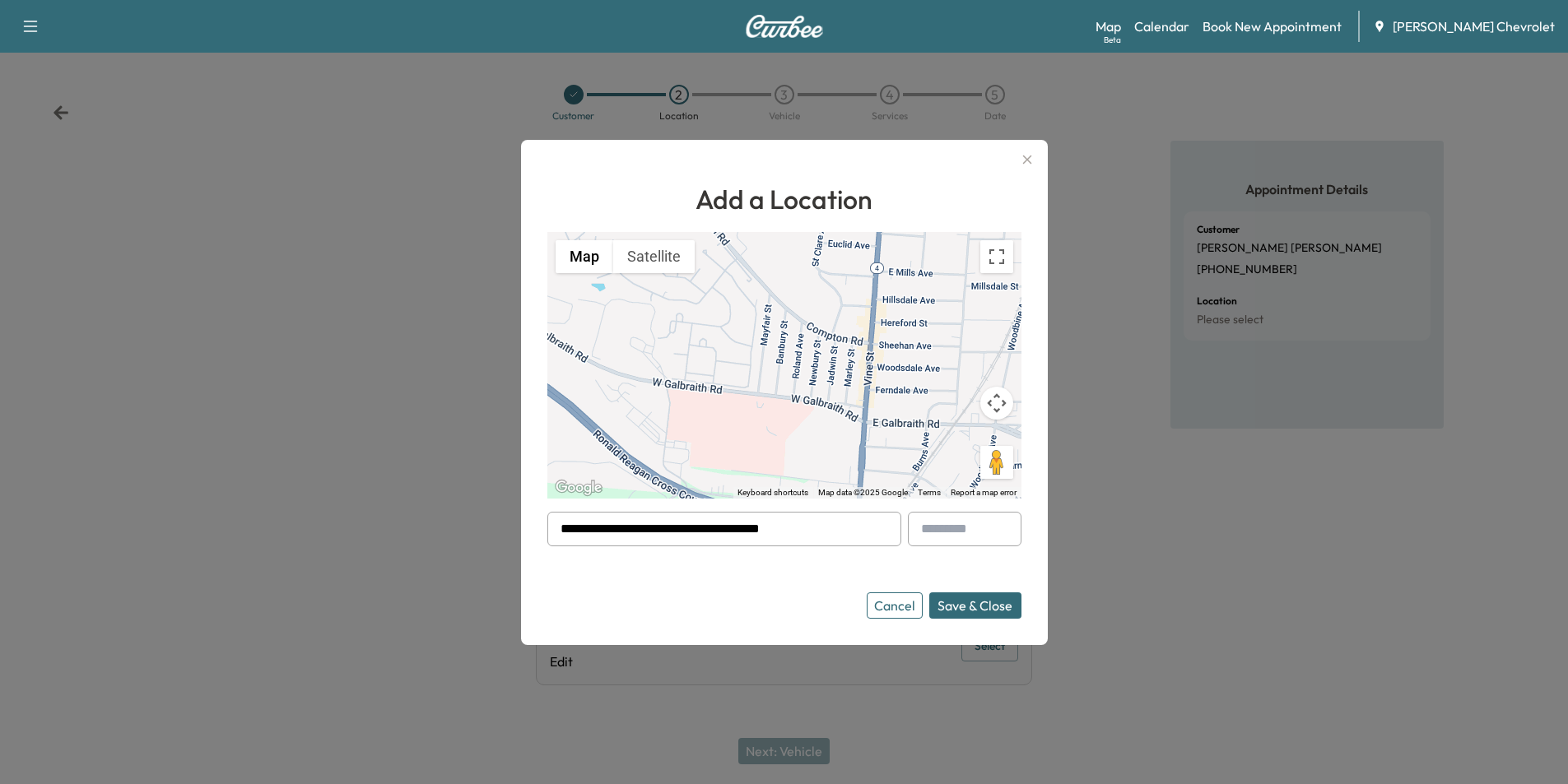
click at [970, 607] on button "Save & Close" at bounding box center [975, 605] width 92 height 27
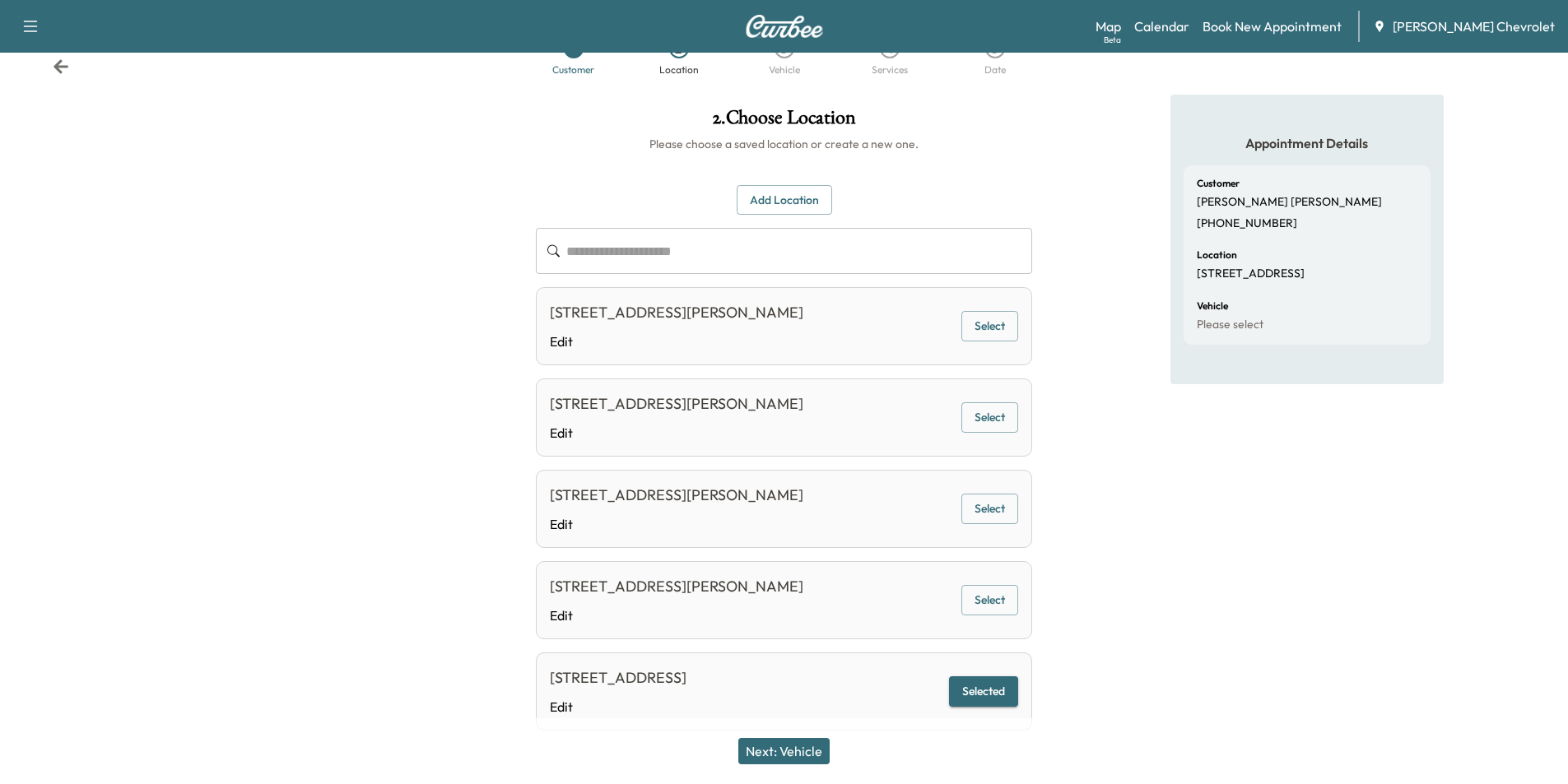
click at [808, 744] on button "Next: Vehicle" at bounding box center [784, 751] width 92 height 27
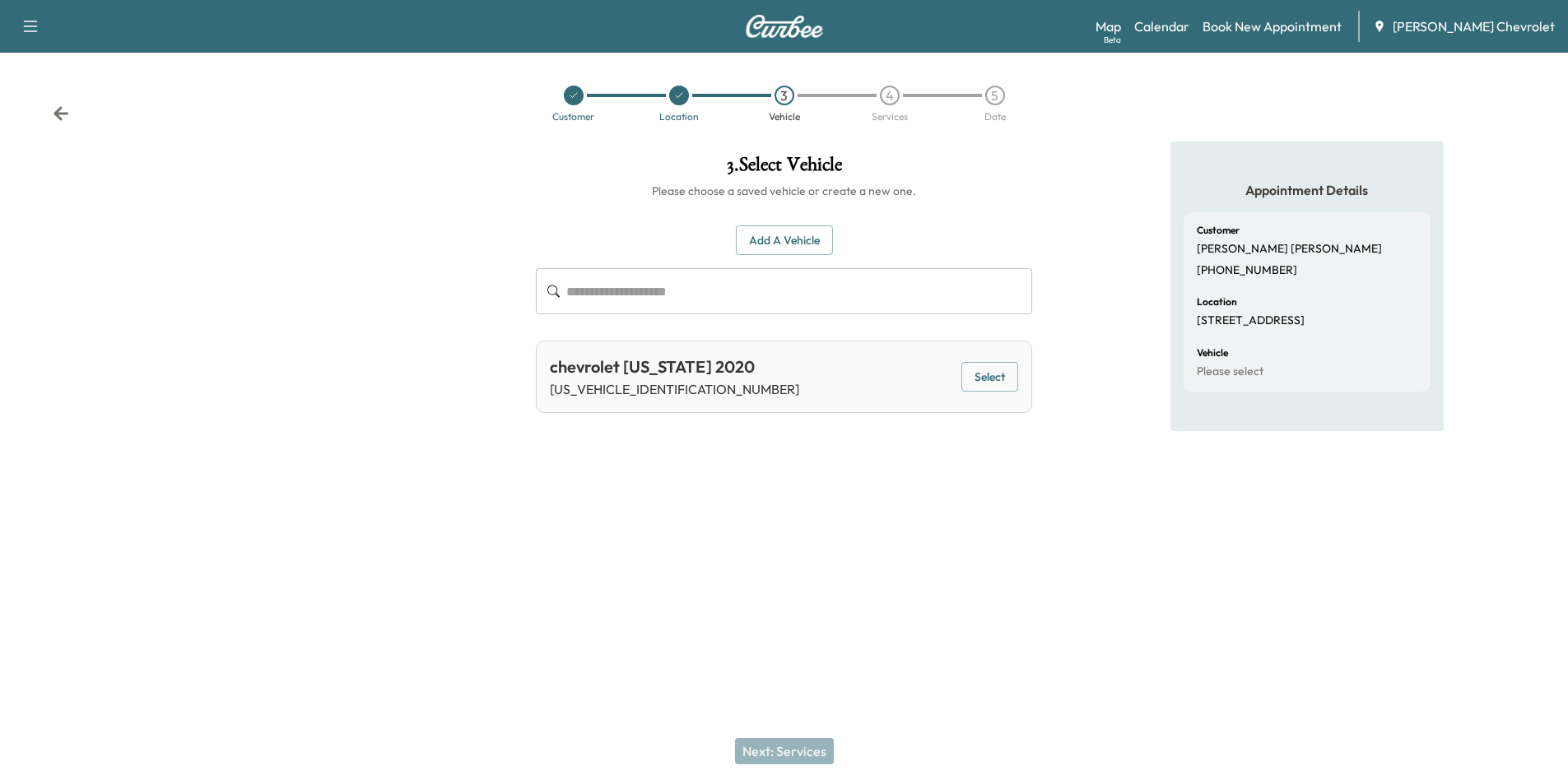
scroll to position [0, 0]
click at [988, 381] on button "Select" at bounding box center [998, 377] width 57 height 31
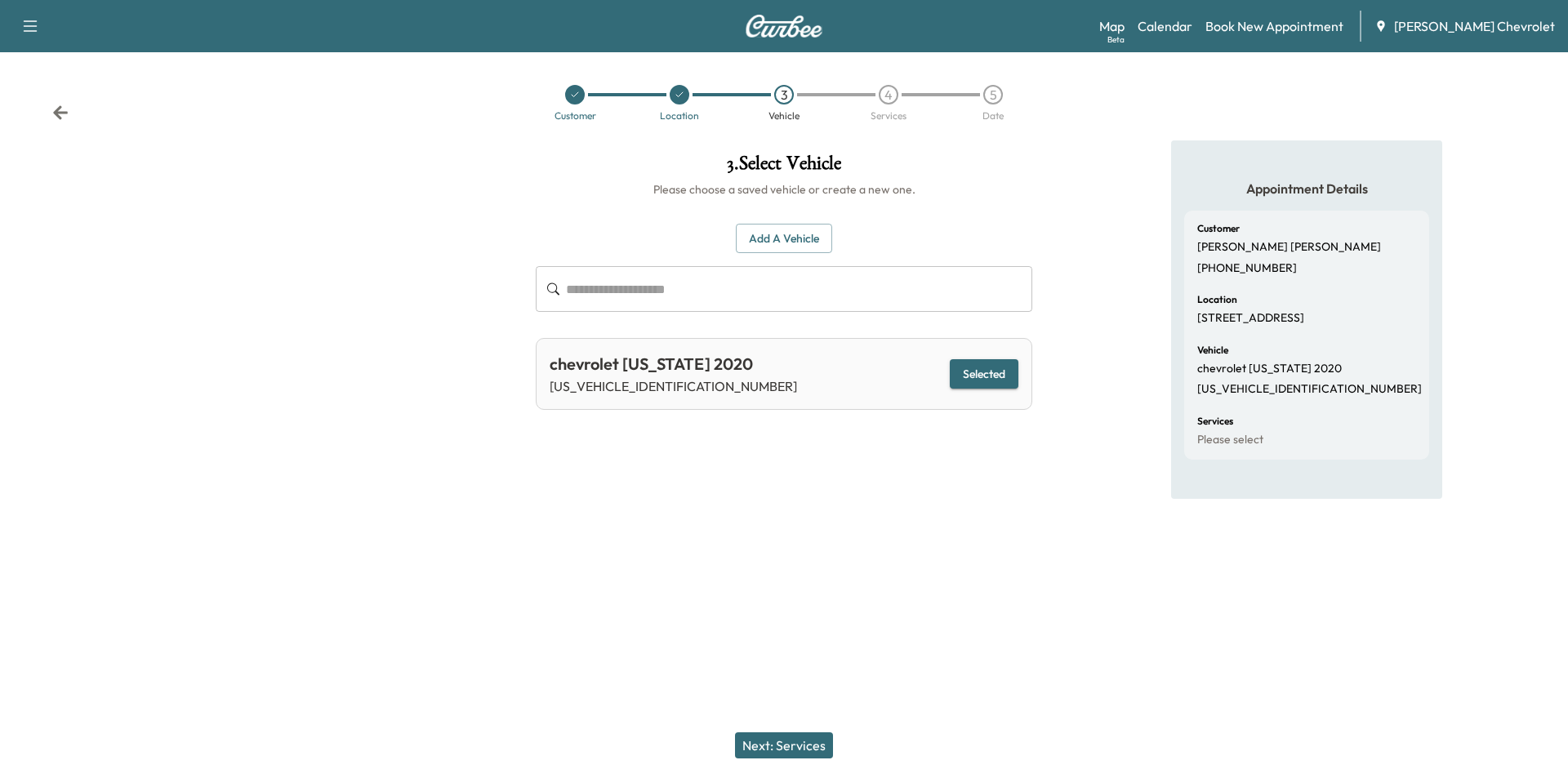
click at [789, 739] on button "Next: Services" at bounding box center [784, 746] width 98 height 26
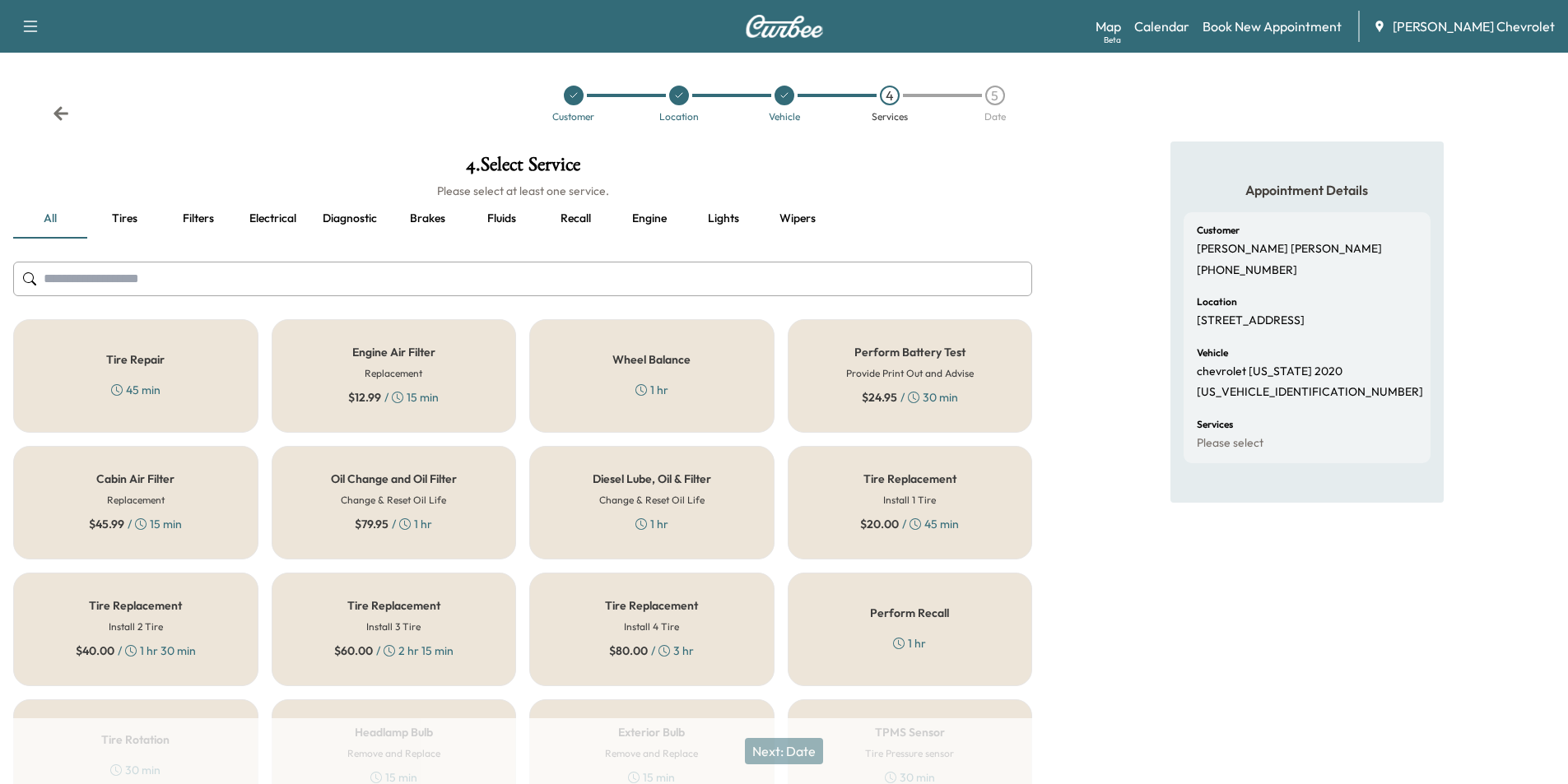
click at [465, 512] on div "Oil Change and Oil Filter Change & Reset Oil Life $ 79.95 / 1 hr" at bounding box center [394, 503] width 245 height 114
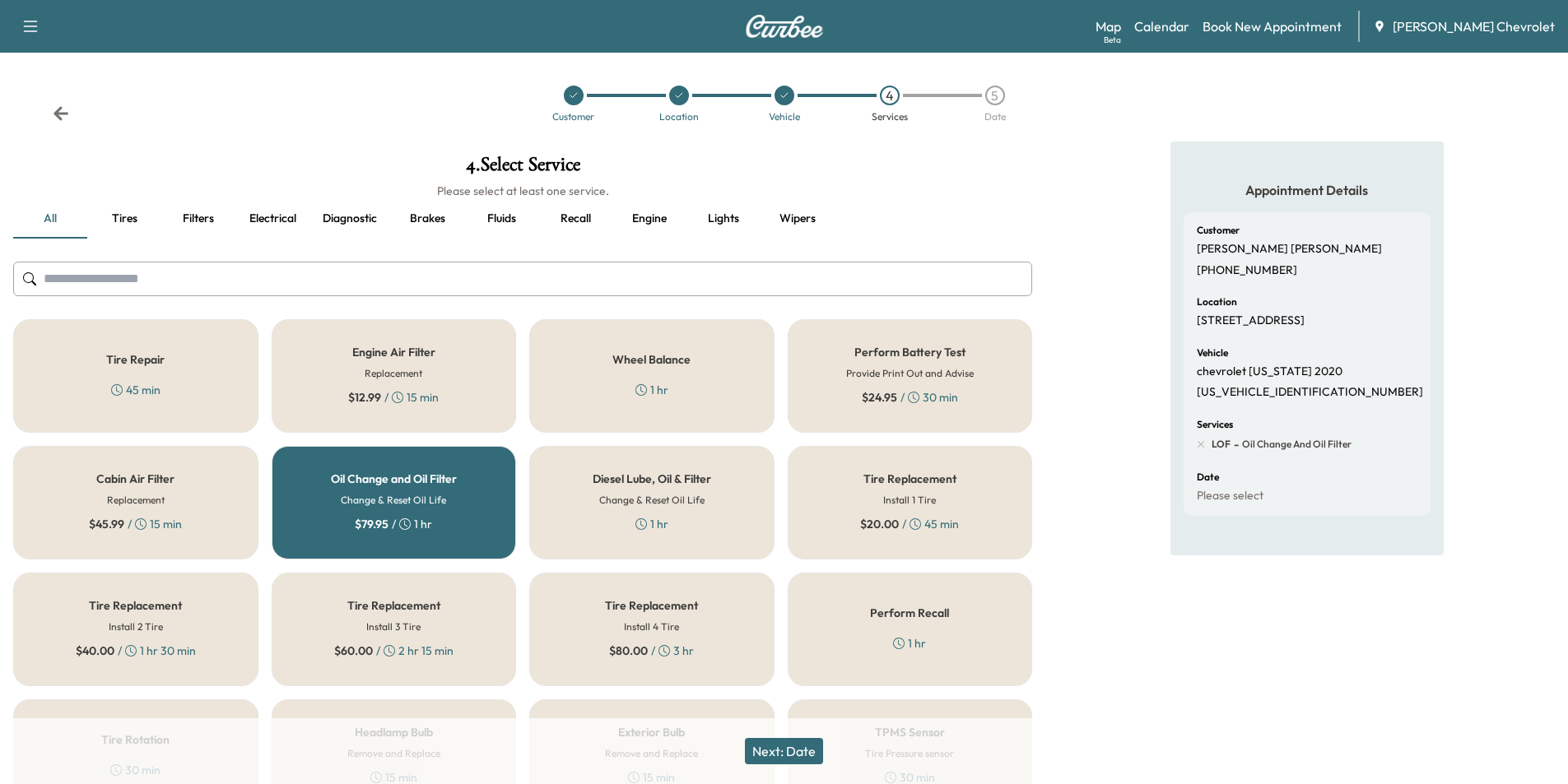
click at [910, 381] on div "Perform Battery Test Provide Print Out and Advise $ 24.95 / 30 min" at bounding box center [910, 375] width 245 height 114
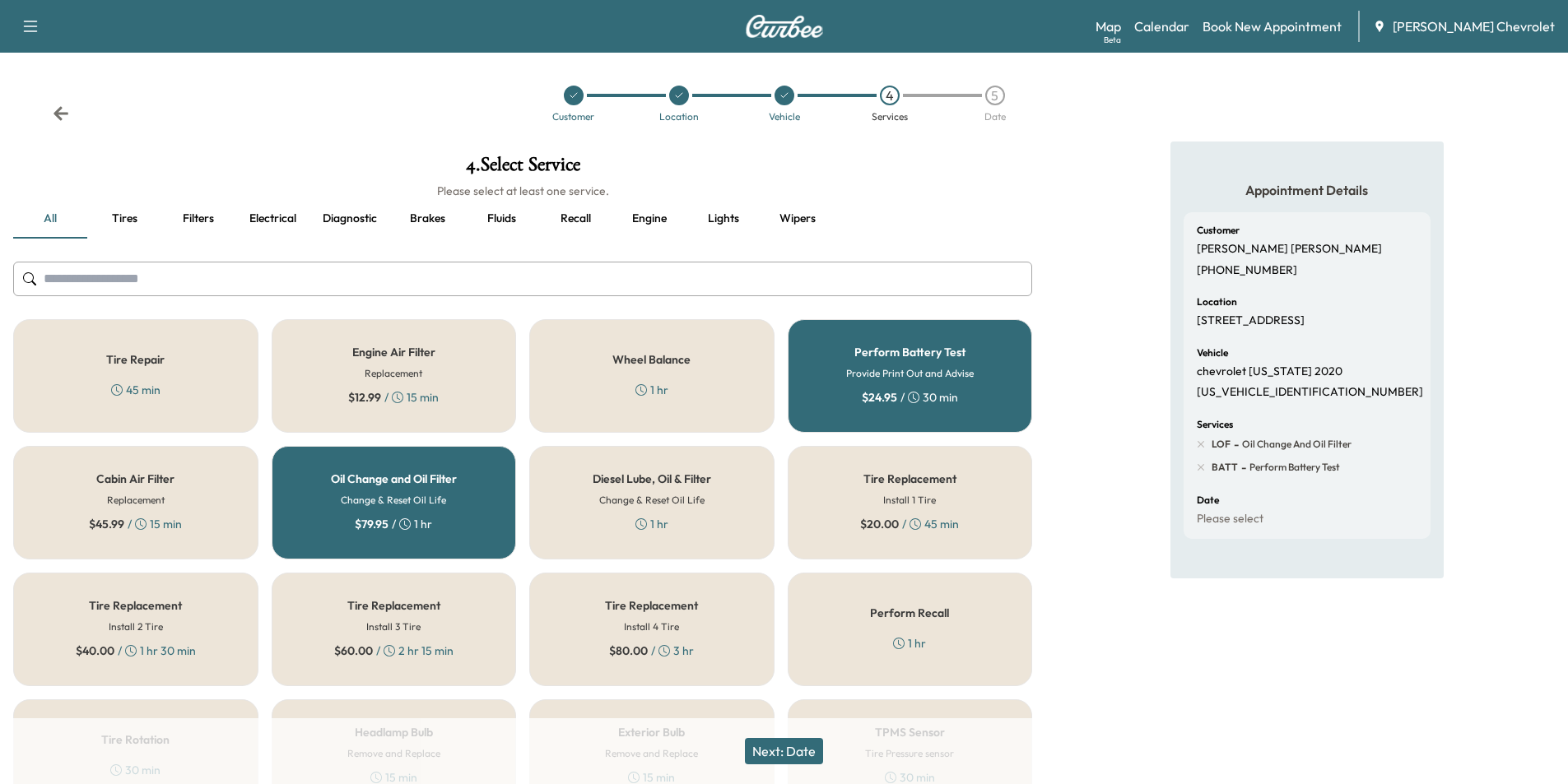
click at [795, 753] on button "Next: Date" at bounding box center [783, 751] width 78 height 27
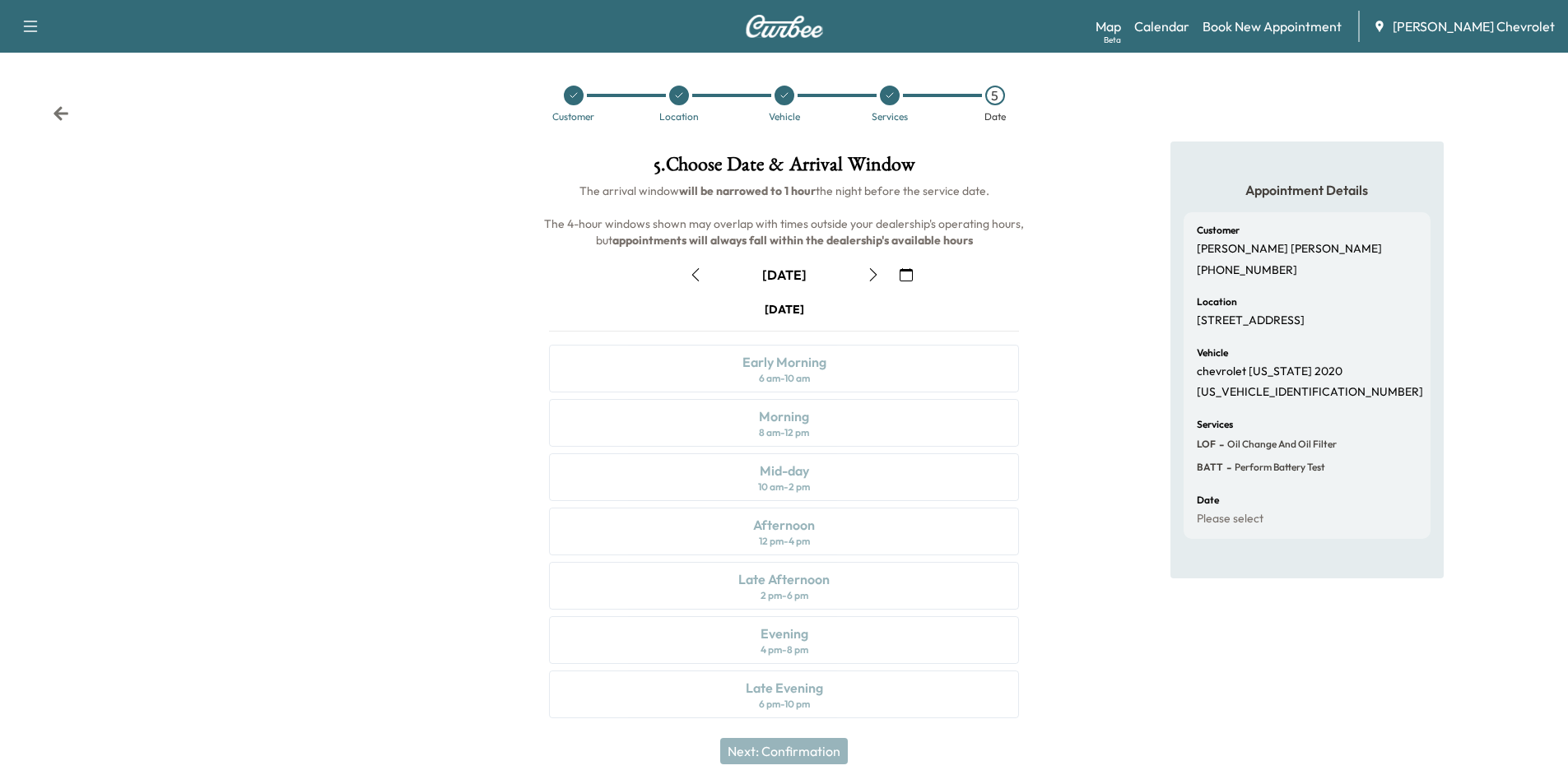
click at [912, 273] on button "button" at bounding box center [905, 274] width 28 height 27
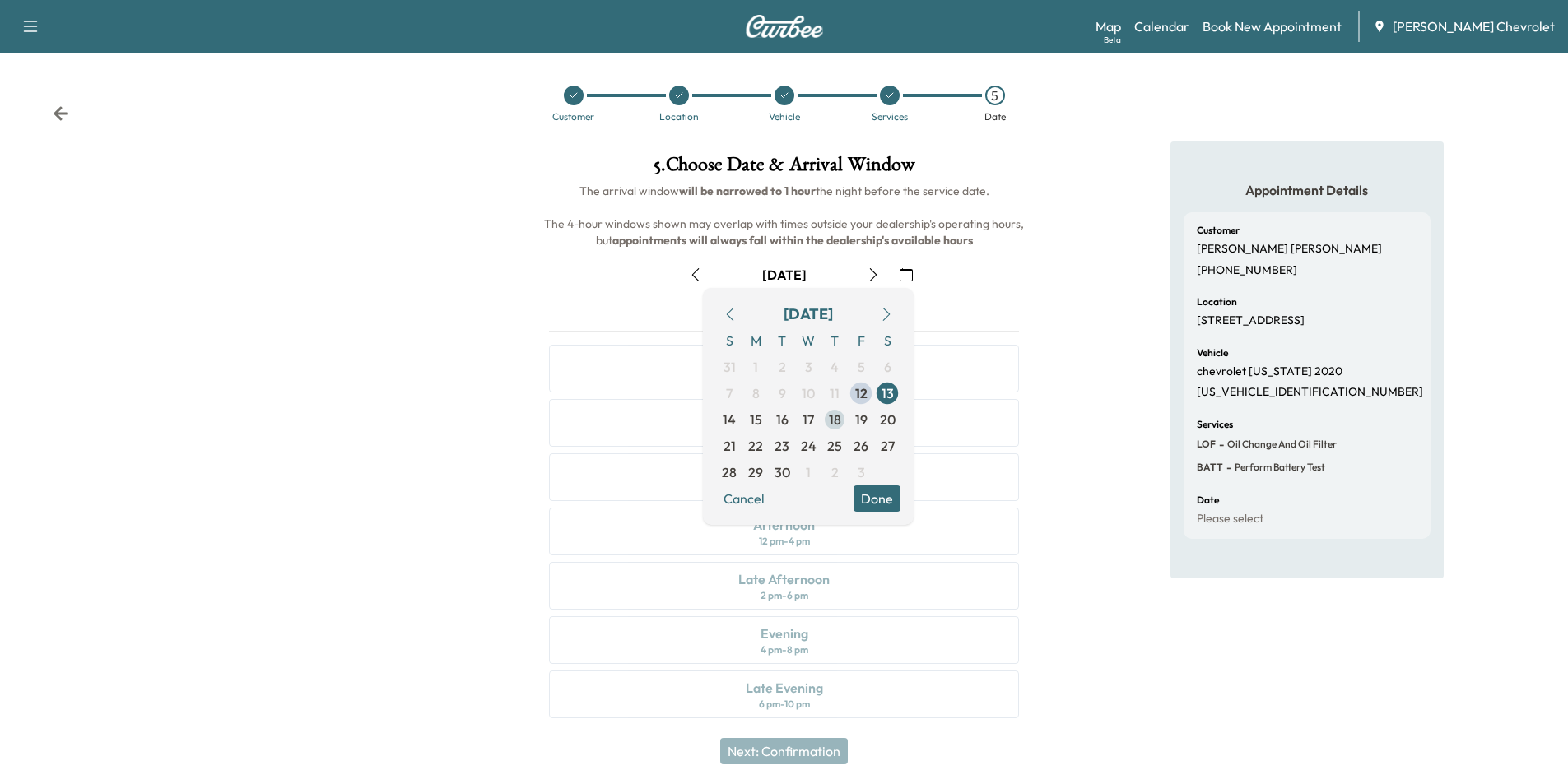
click at [835, 427] on span "18" at bounding box center [834, 420] width 13 height 20
click at [882, 487] on button "Done" at bounding box center [877, 499] width 47 height 27
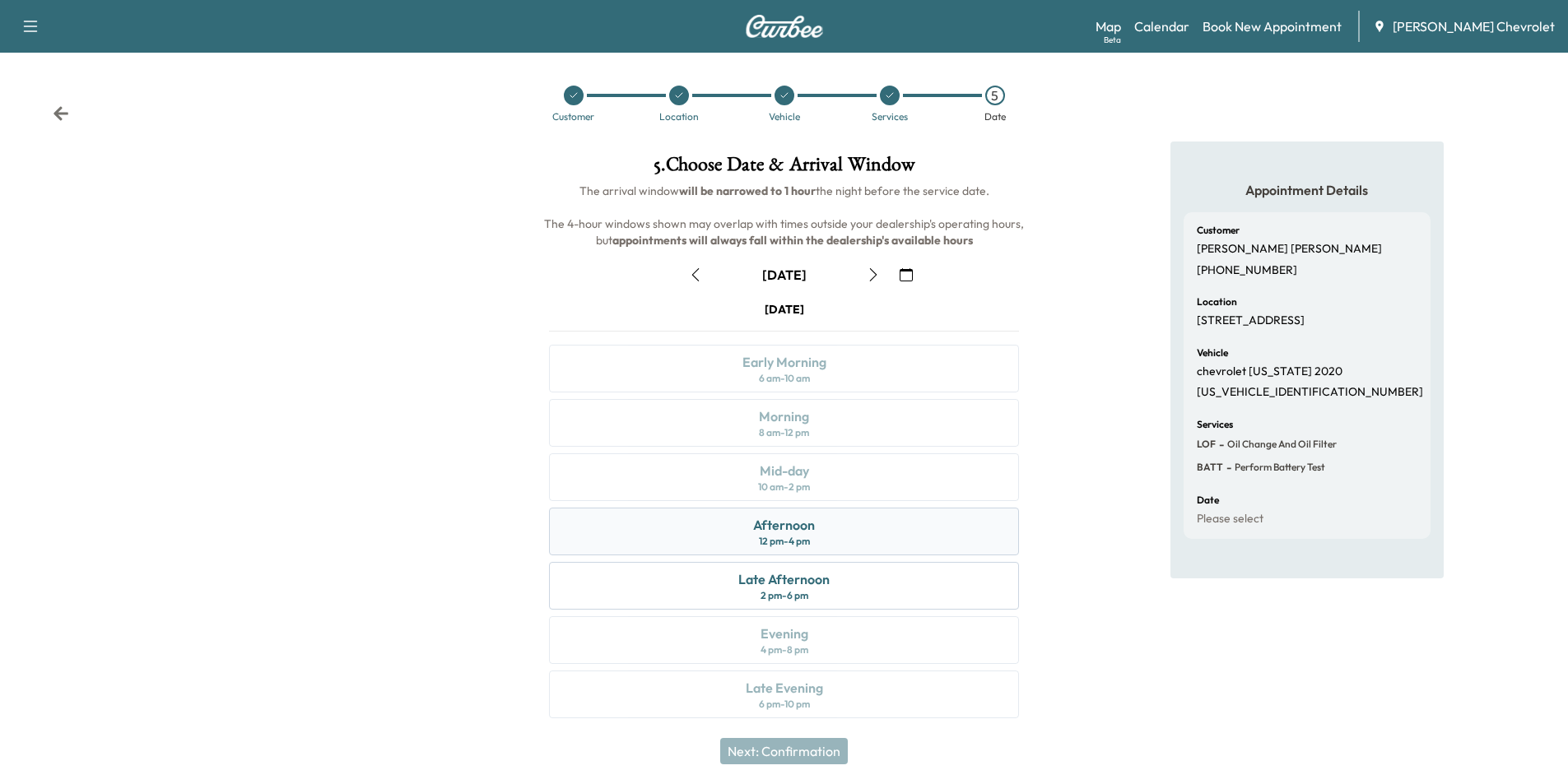
click at [827, 537] on div "Afternoon 12 pm - 4 pm" at bounding box center [784, 531] width 470 height 47
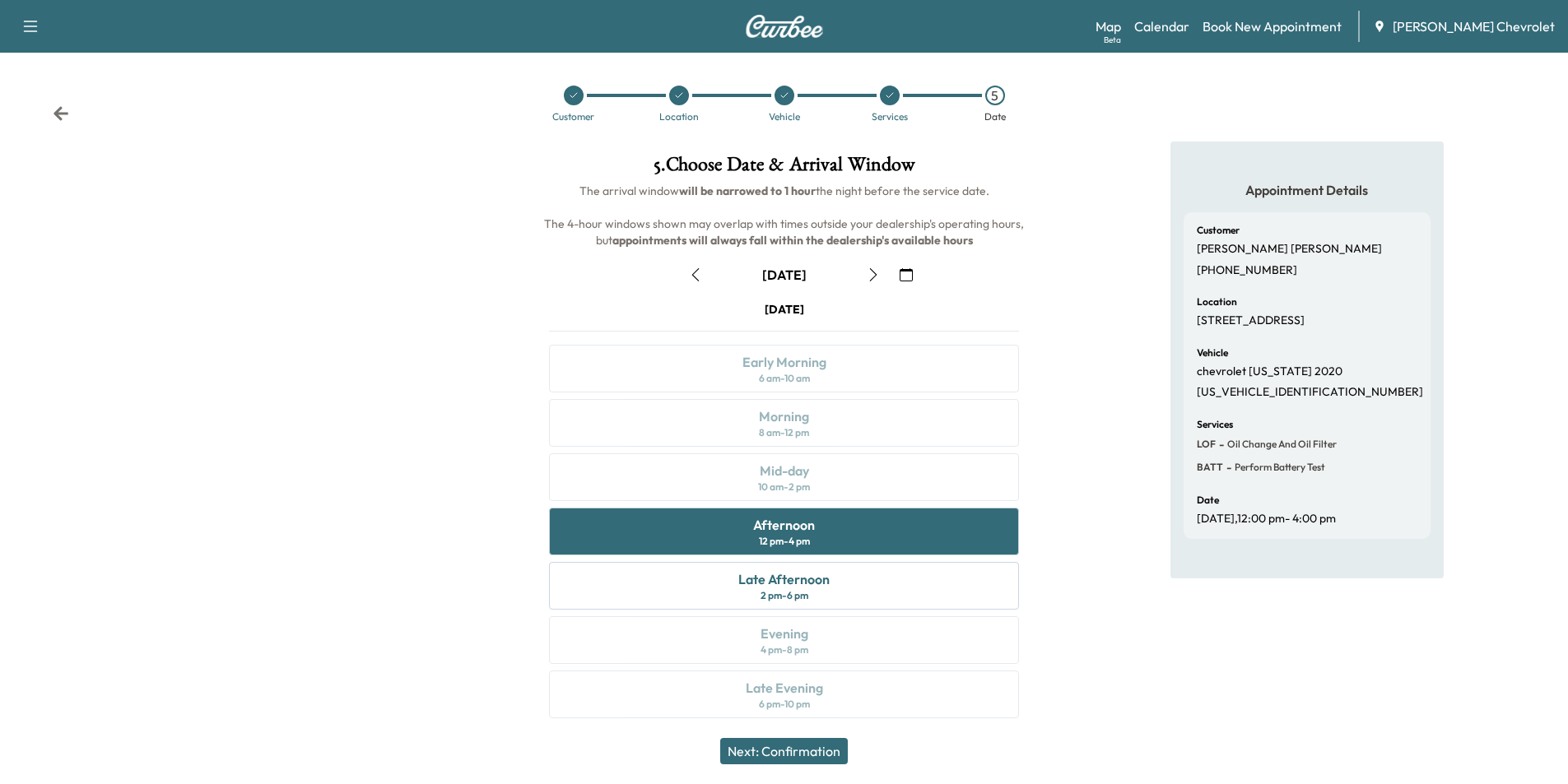
drag, startPoint x: 830, startPoint y: 743, endPoint x: 829, endPoint y: 729, distance: 14.0
click at [828, 744] on button "Next: Confirmation" at bounding box center [783, 751] width 127 height 27
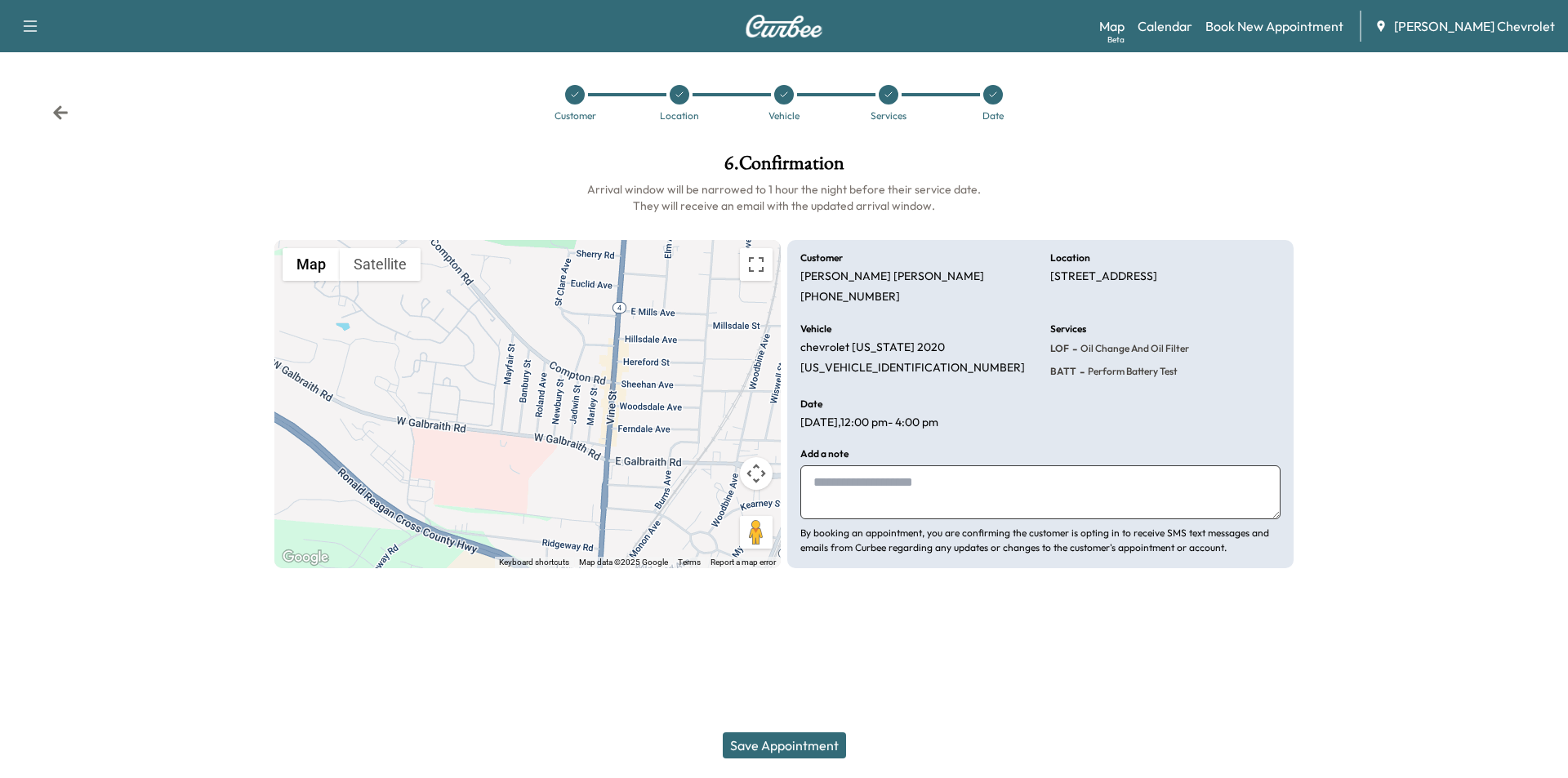
click at [795, 743] on button "Save Appointment" at bounding box center [785, 746] width 123 height 26
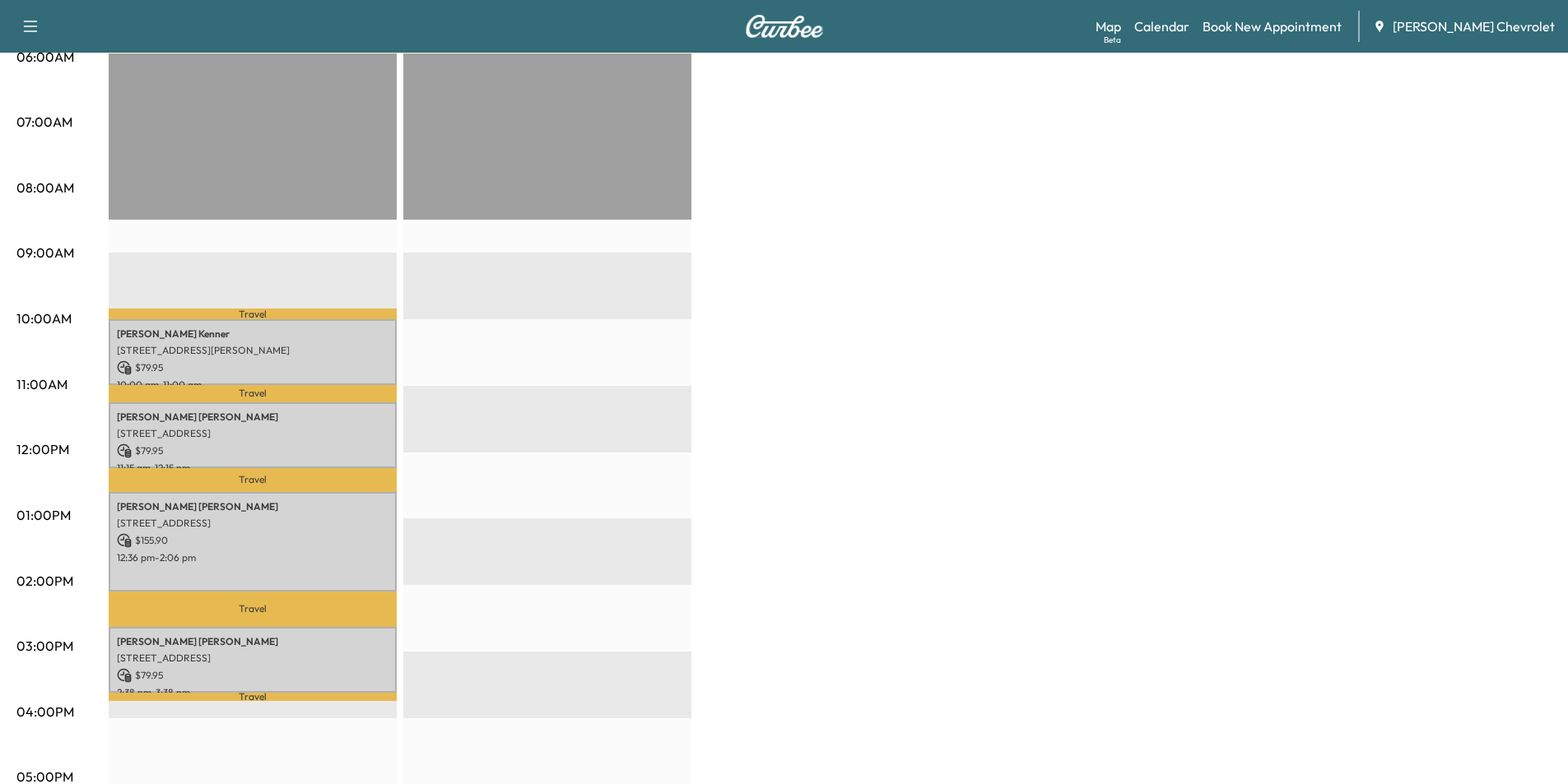
scroll to position [412, 0]
